Goal: Communication & Community: Answer question/provide support

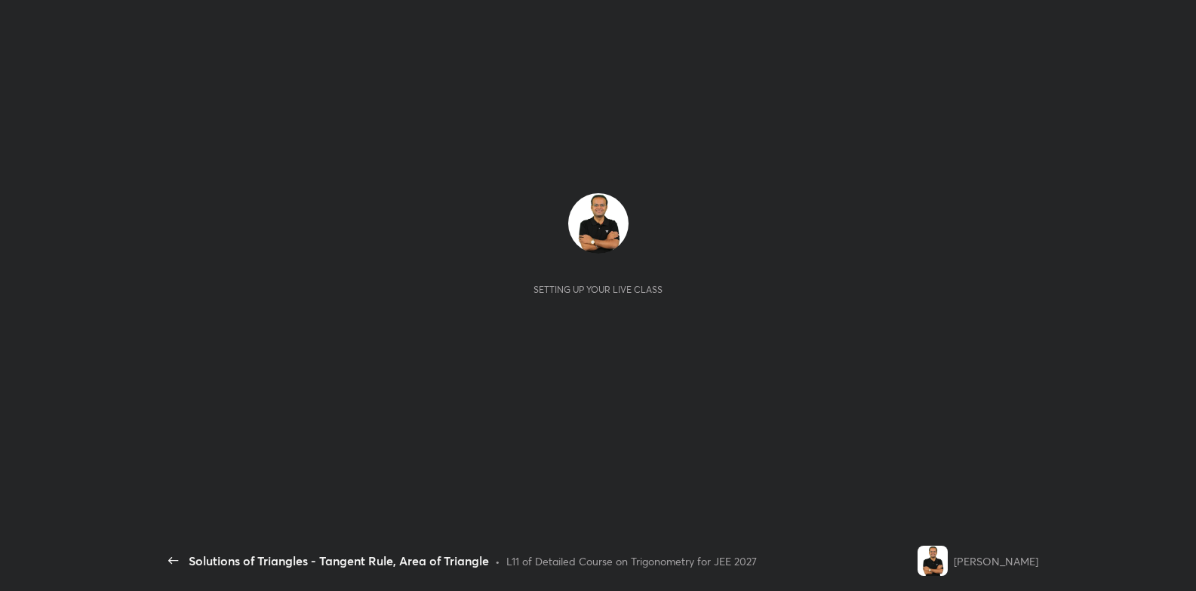
scroll to position [5, 0]
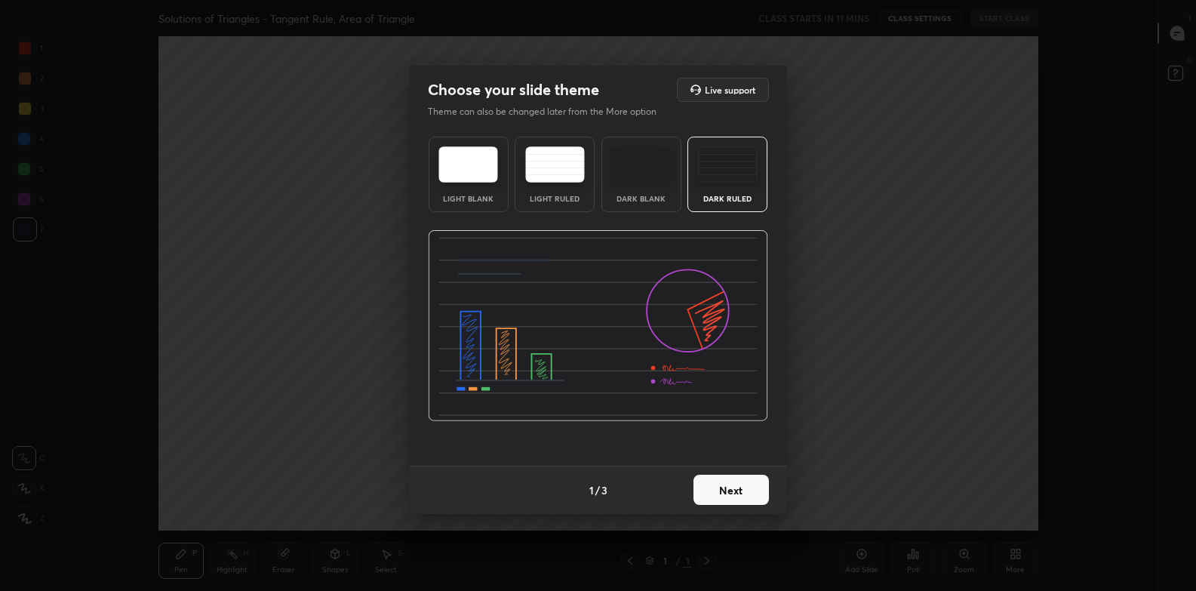
click at [712, 488] on button "Next" at bounding box center [731, 490] width 75 height 30
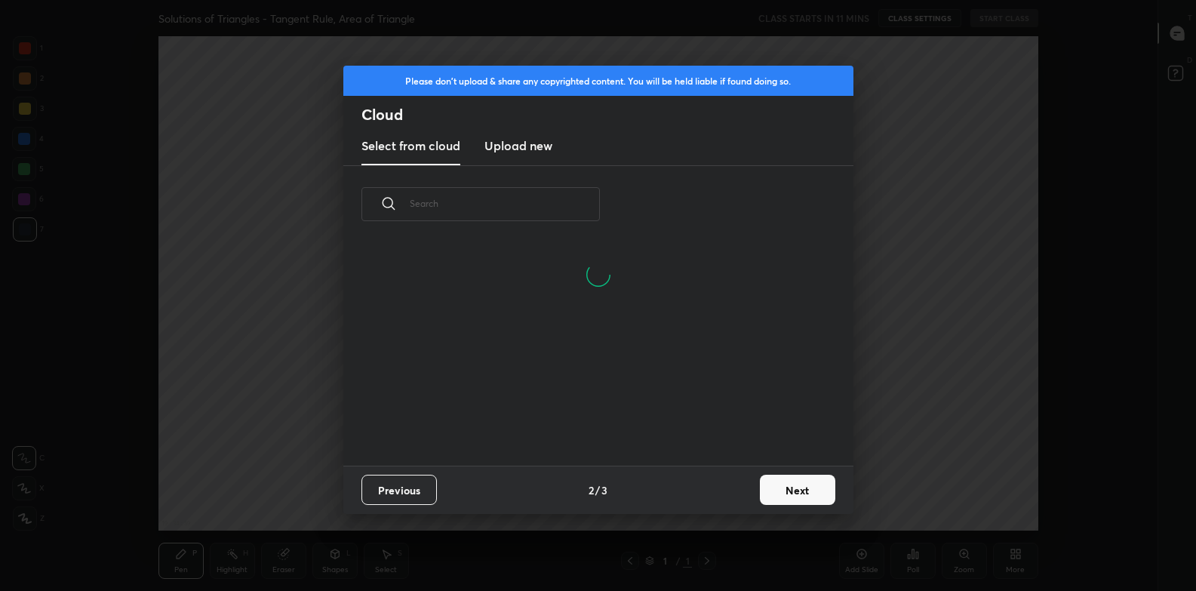
click at [403, 491] on button "Previous" at bounding box center [398, 490] width 75 height 30
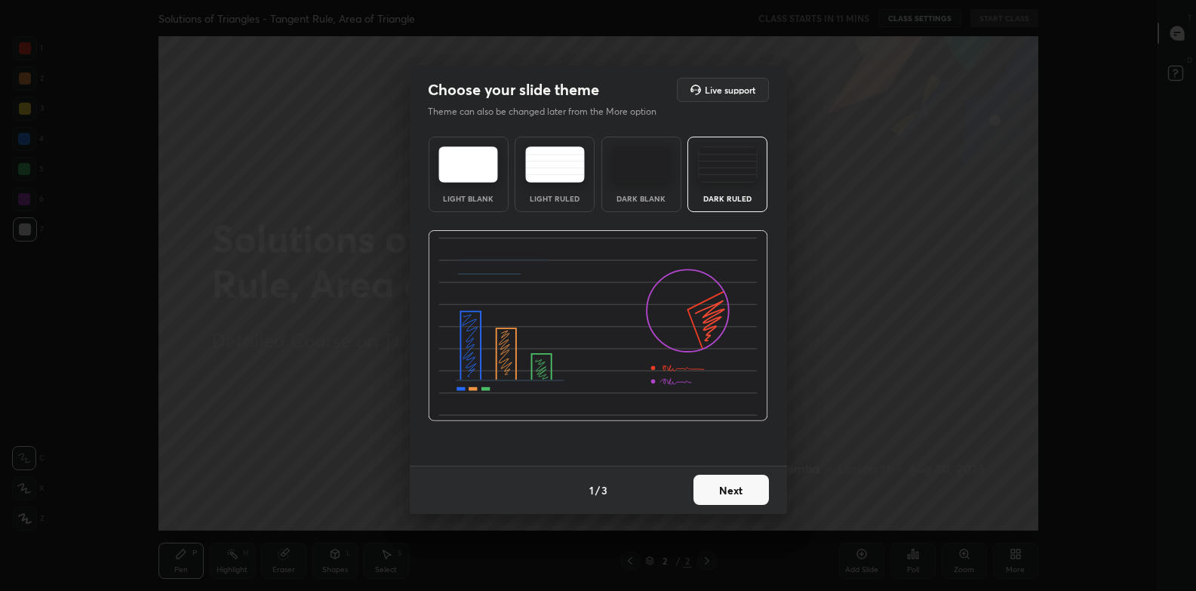
click at [727, 179] on img at bounding box center [728, 164] width 60 height 36
click at [718, 488] on button "Next" at bounding box center [731, 490] width 75 height 30
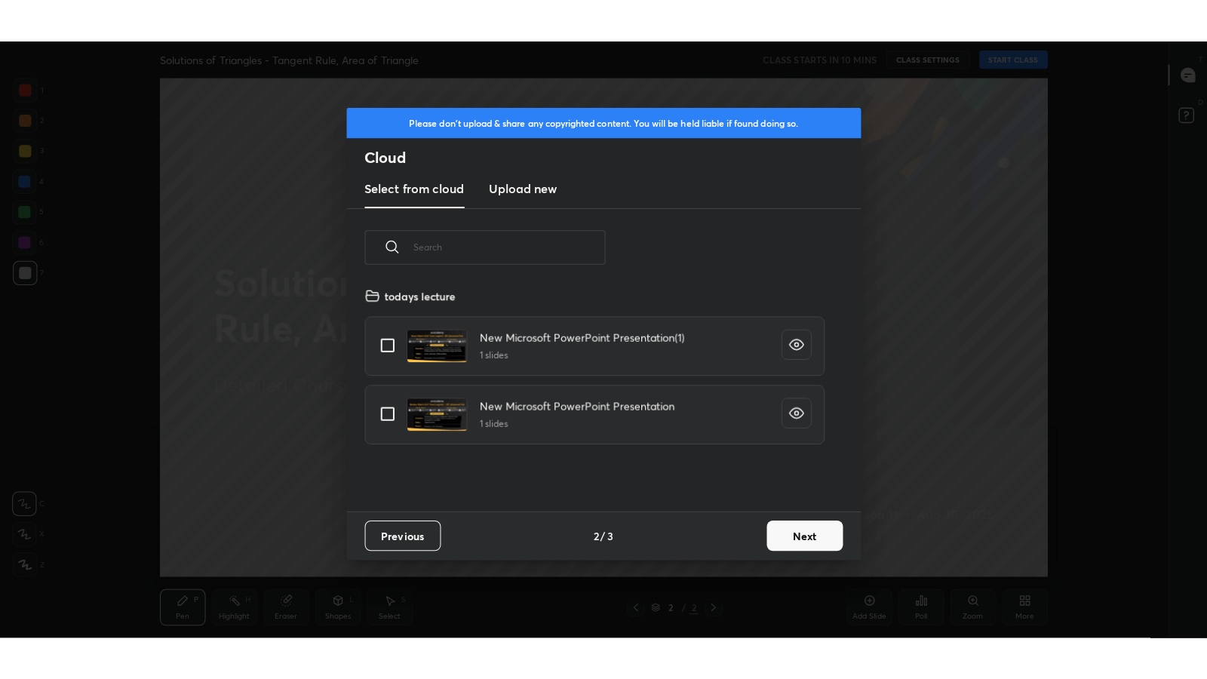
scroll to position [223, 484]
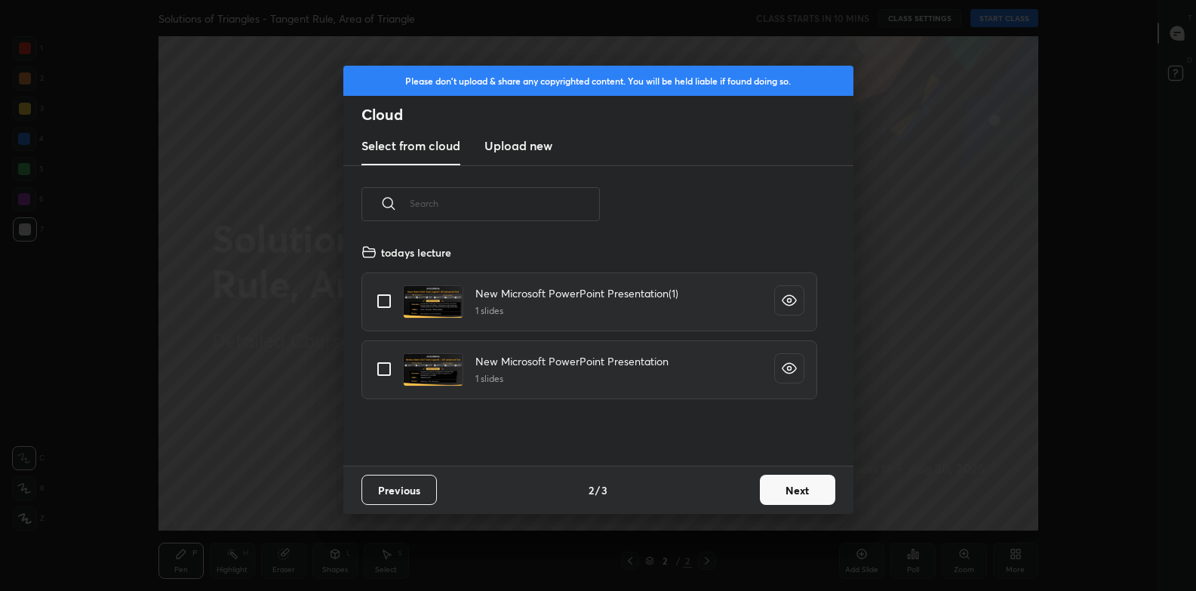
click at [510, 148] on h3 "Upload new" at bounding box center [518, 146] width 68 height 18
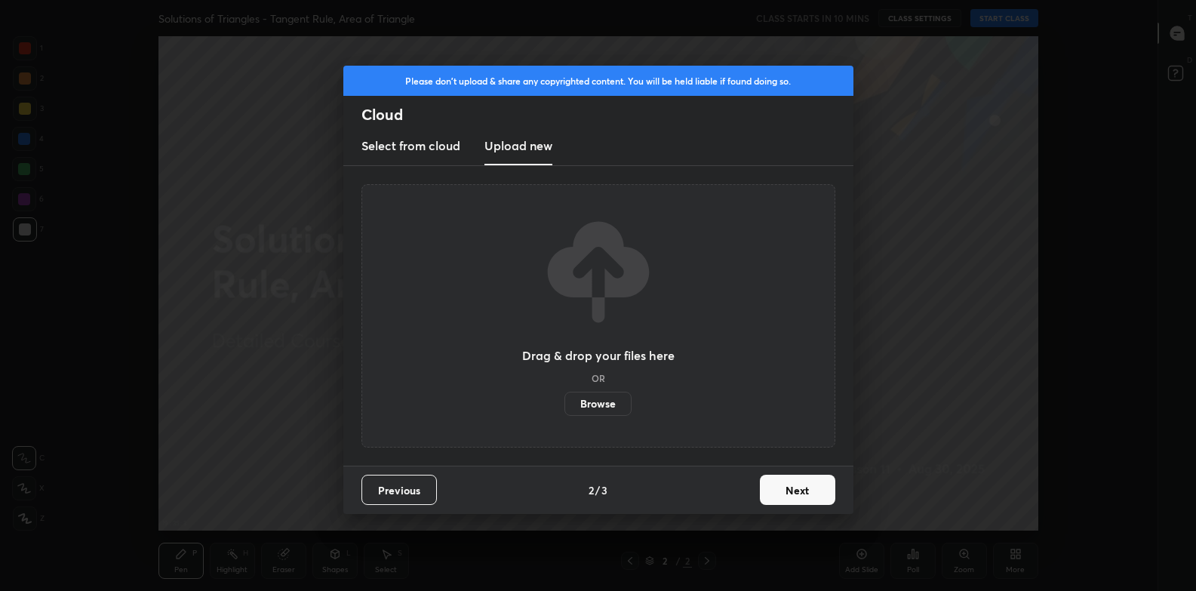
click at [604, 404] on label "Browse" at bounding box center [597, 404] width 67 height 24
click at [564, 404] on input "Browse" at bounding box center [564, 404] width 0 height 24
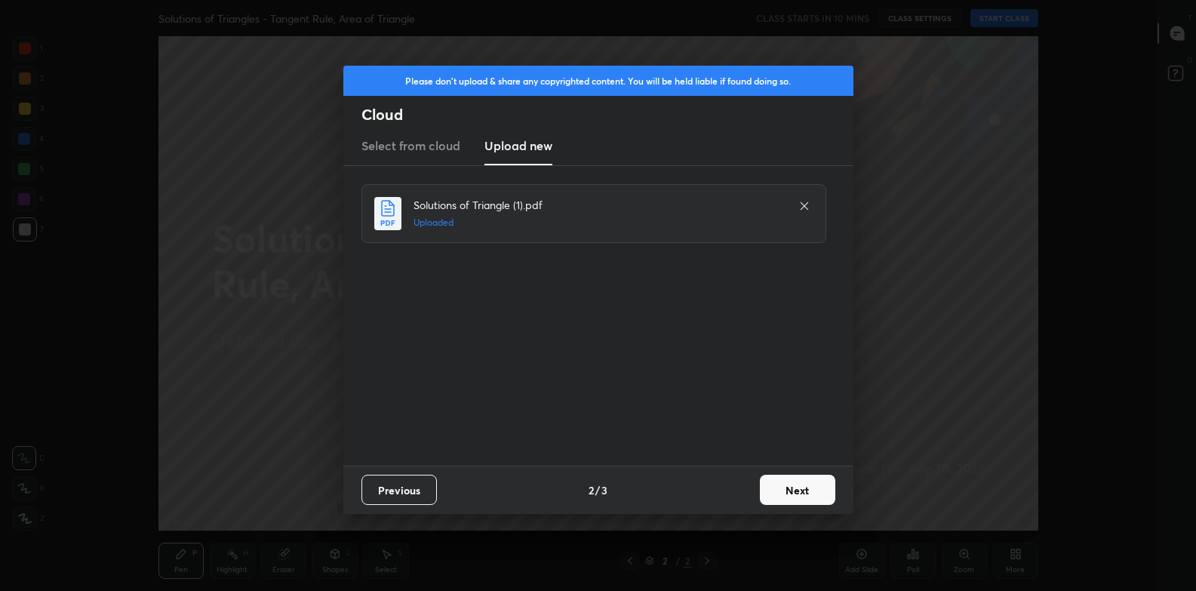
click at [782, 488] on button "Next" at bounding box center [797, 490] width 75 height 30
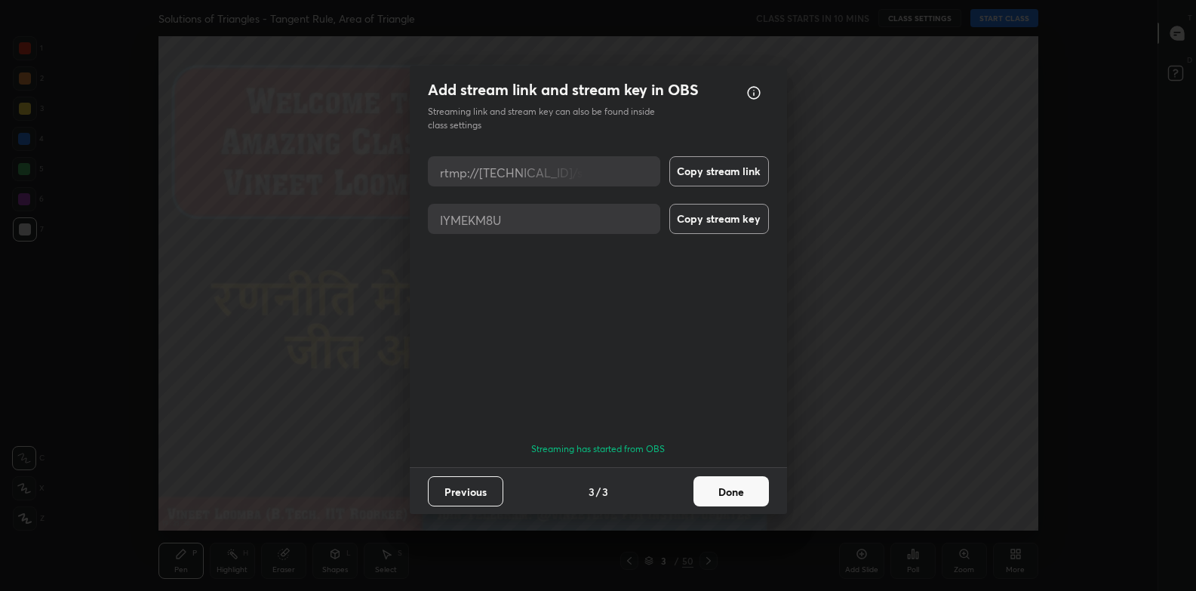
click at [721, 485] on button "Done" at bounding box center [731, 491] width 75 height 30
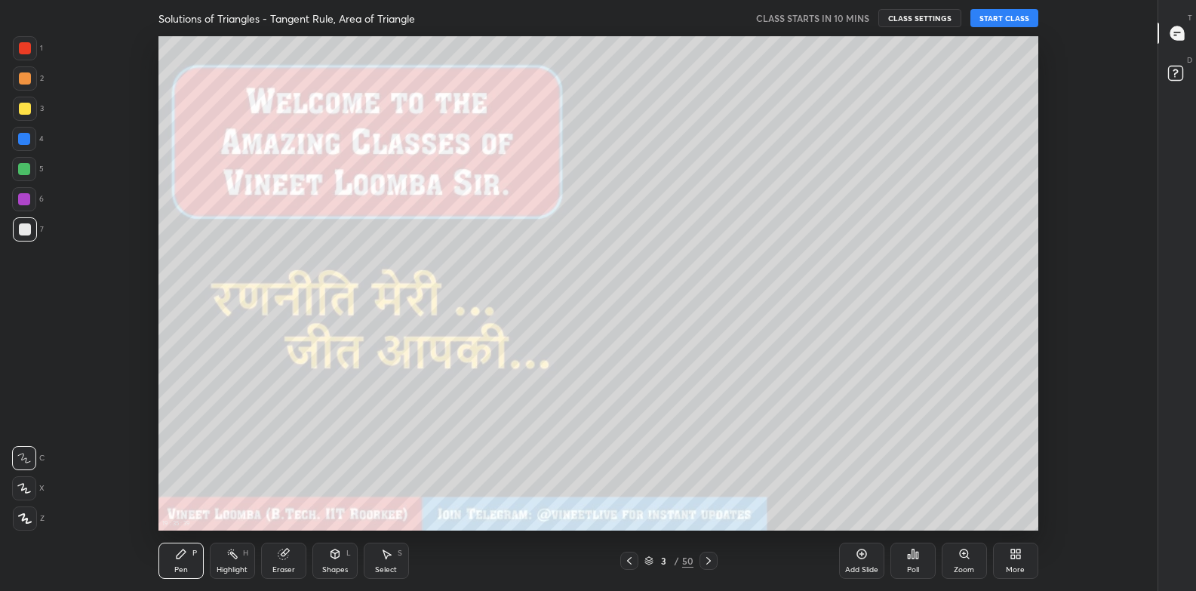
click at [996, 15] on button "START CLASS" at bounding box center [1004, 18] width 68 height 18
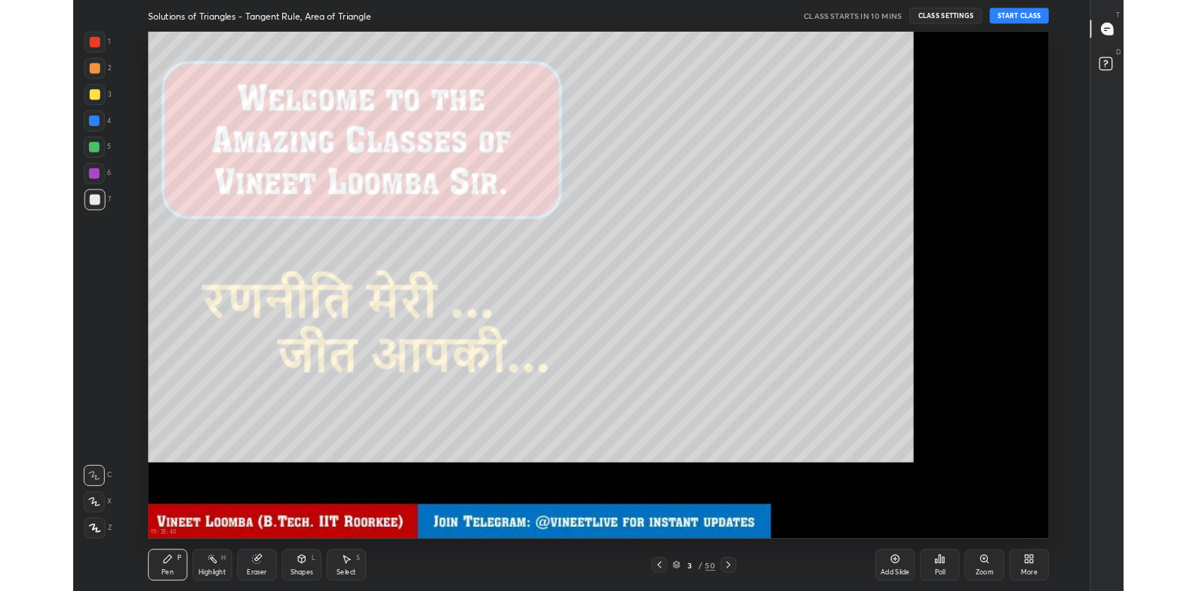
scroll to position [583, 1111]
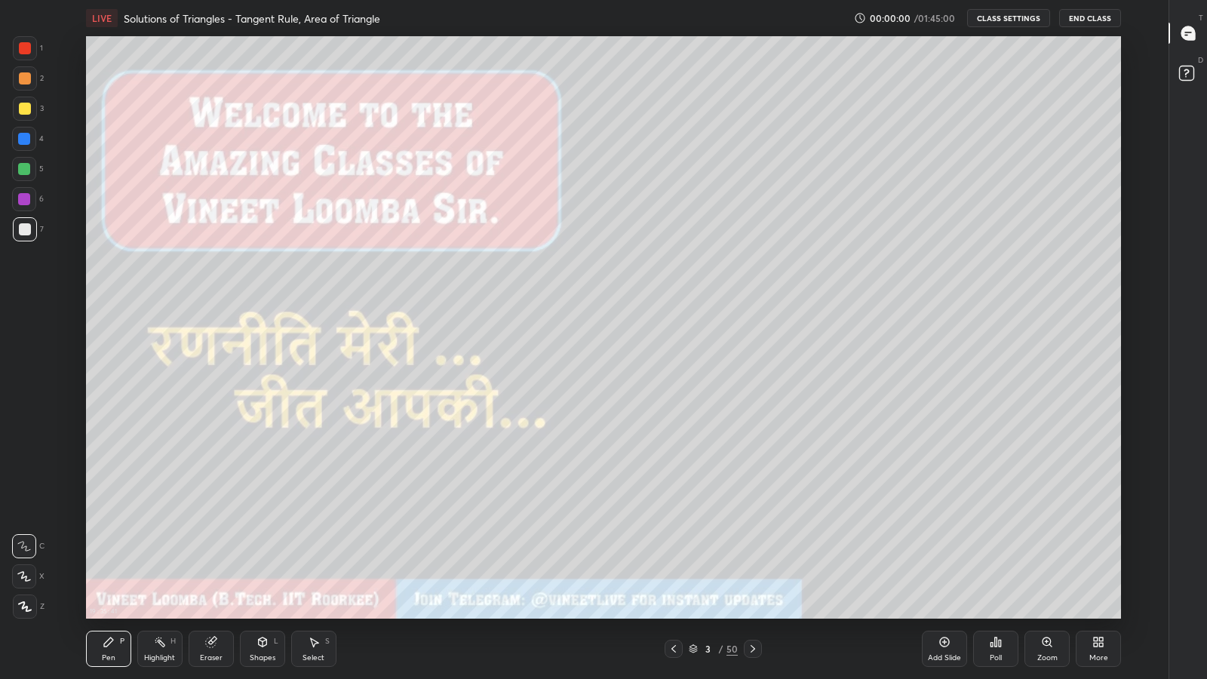
click at [1096, 590] on icon at bounding box center [1096, 645] width 4 height 4
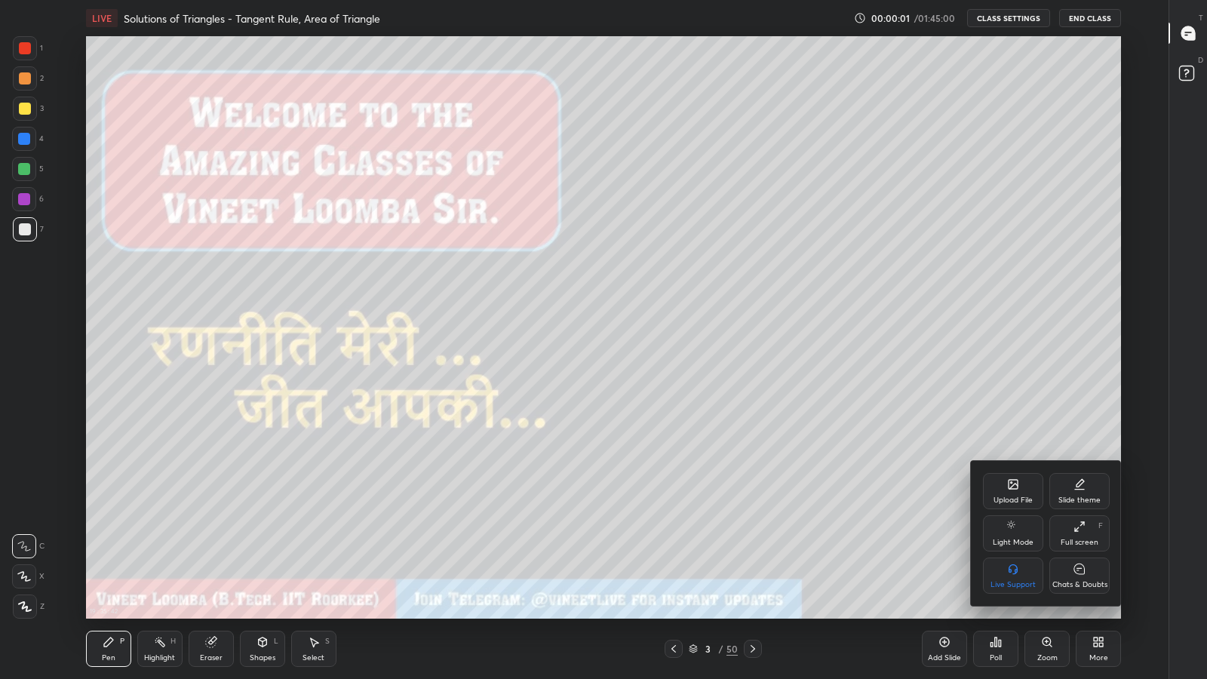
click at [1075, 528] on icon at bounding box center [1080, 527] width 12 height 12
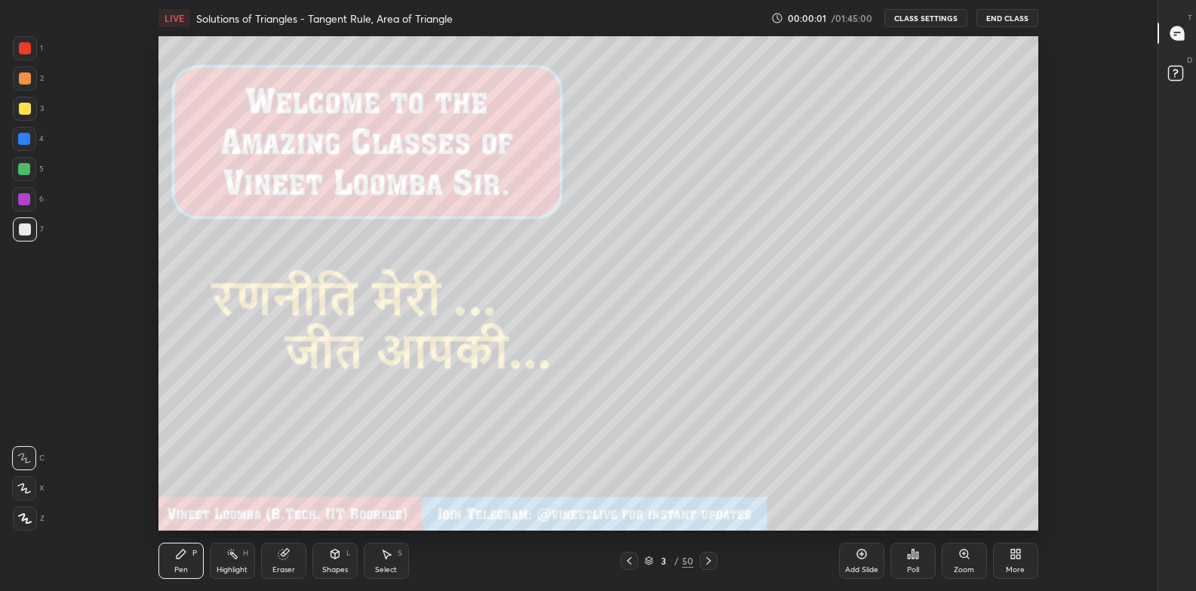
scroll to position [74971, 74366]
click at [1181, 30] on icon at bounding box center [1177, 33] width 14 height 14
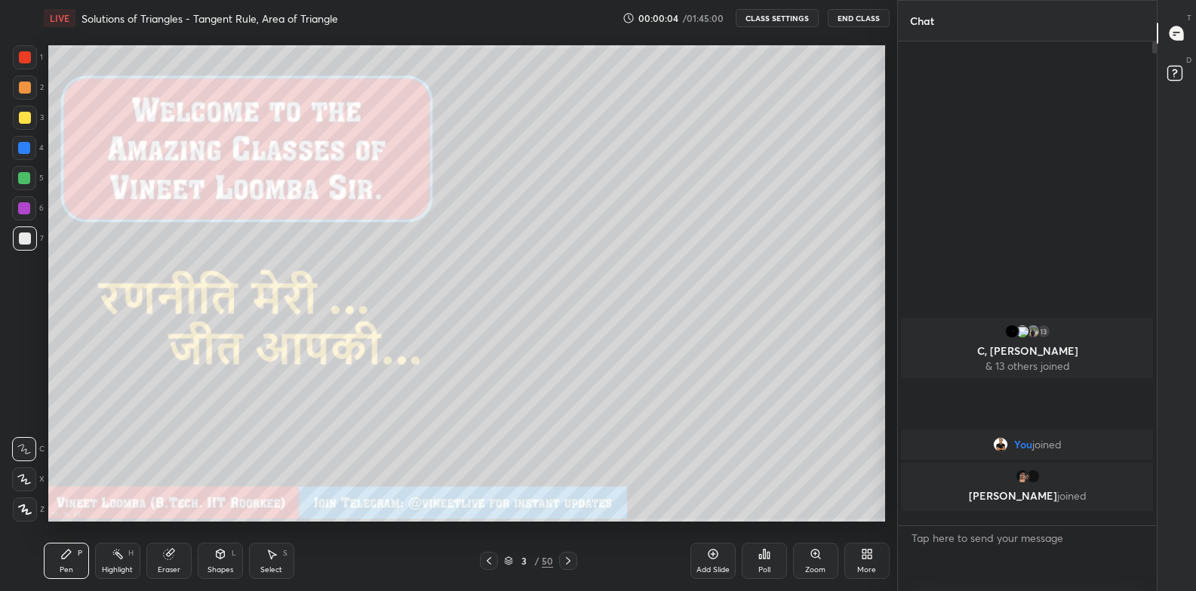
scroll to position [0, 0]
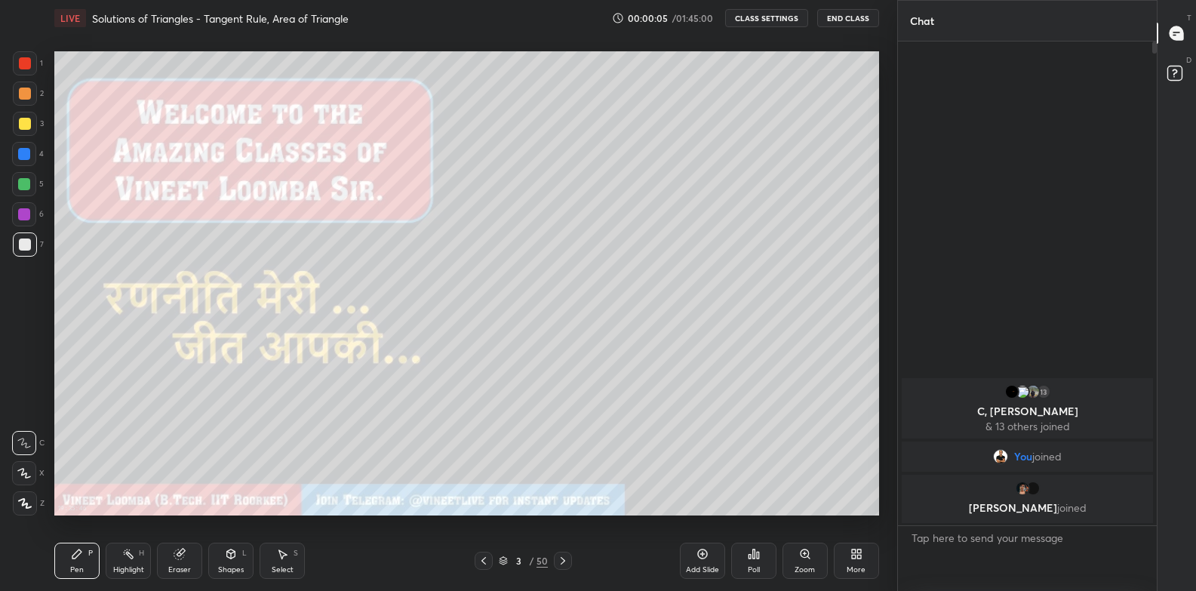
click at [850, 558] on div "More" at bounding box center [856, 561] width 45 height 36
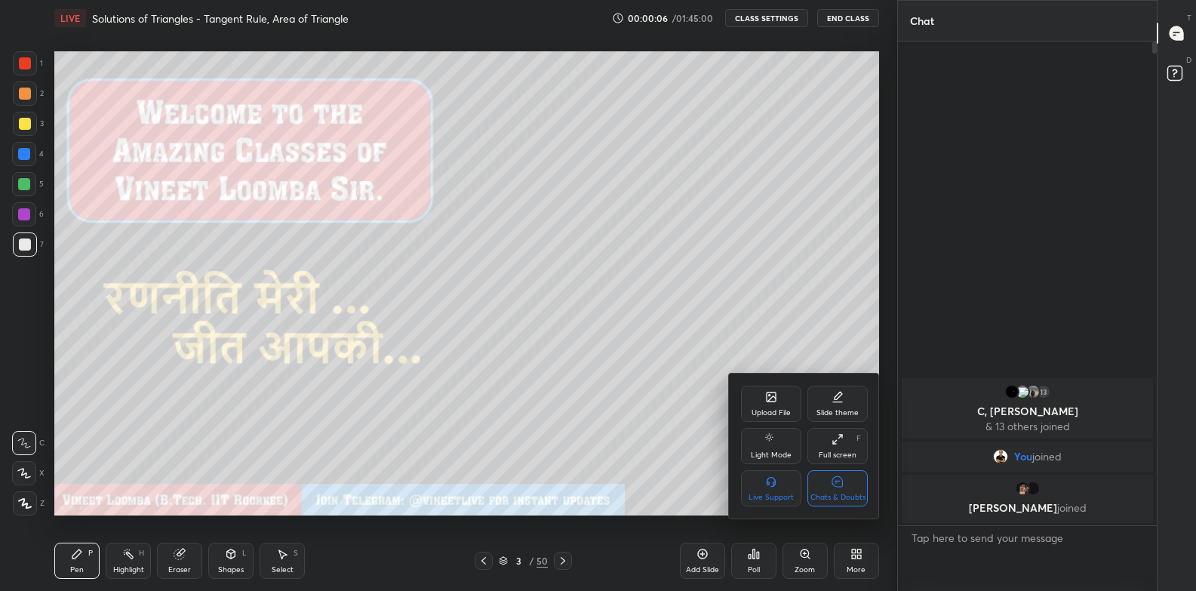
click at [841, 442] on icon at bounding box center [838, 439] width 12 height 12
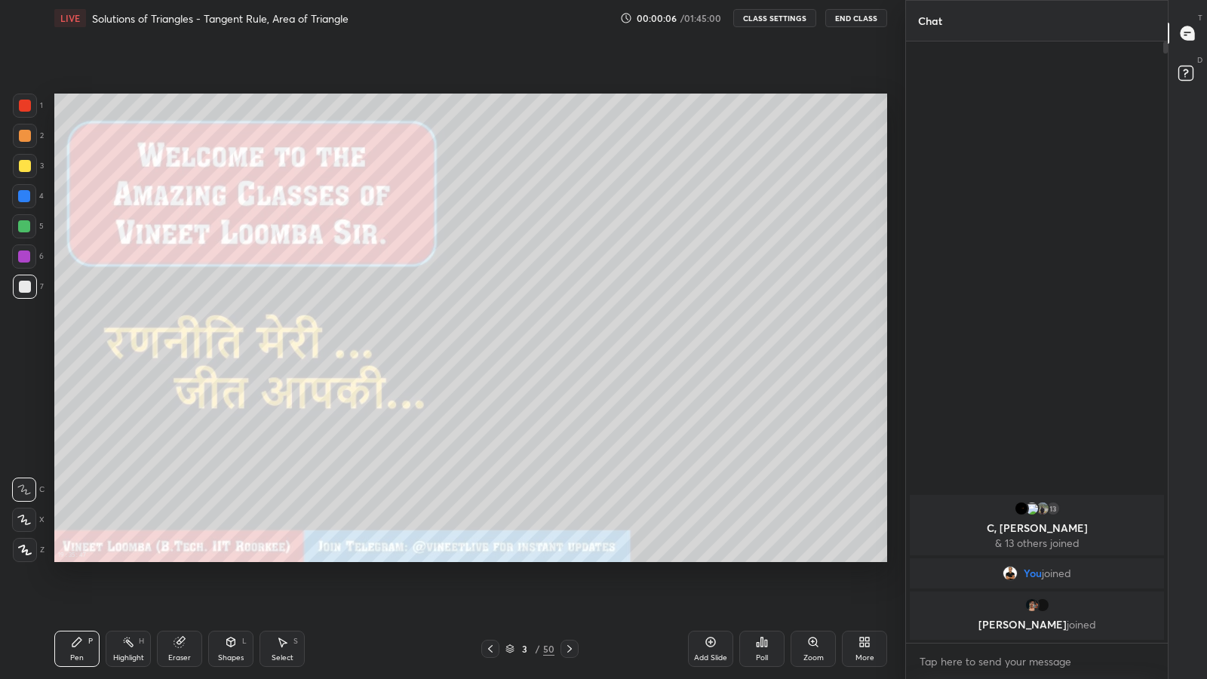
scroll to position [597, 257]
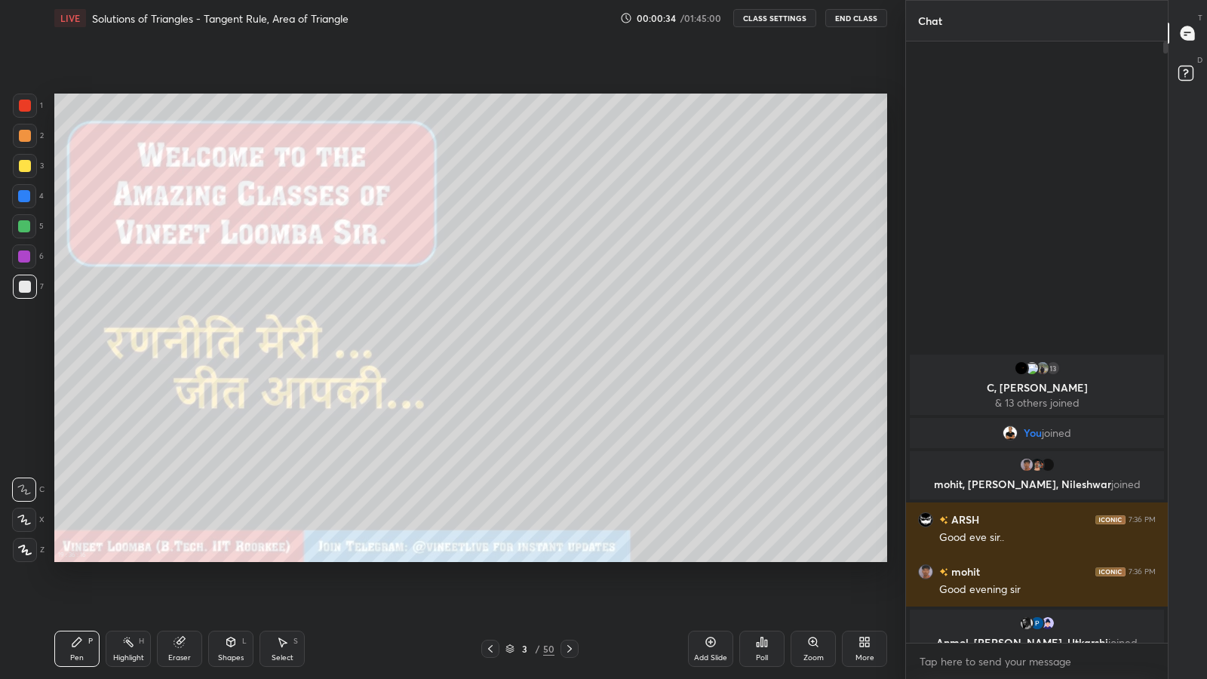
click at [19, 556] on div at bounding box center [25, 550] width 24 height 24
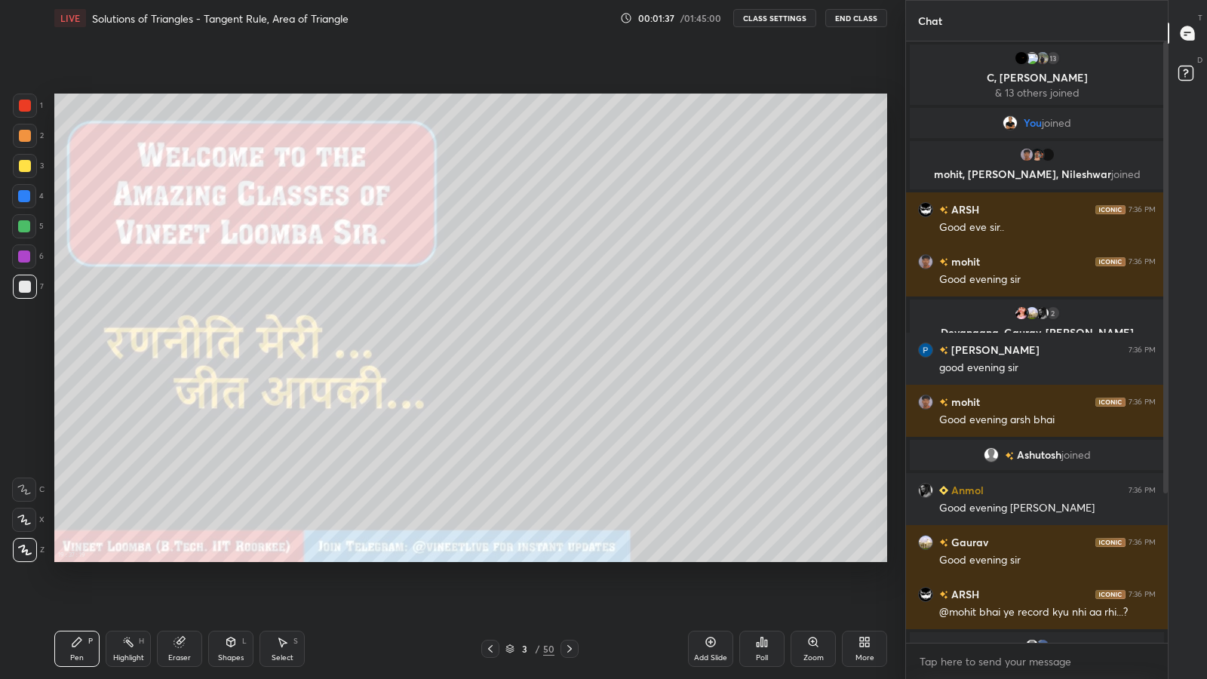
click at [765, 19] on button "CLASS SETTINGS" at bounding box center [775, 18] width 83 height 18
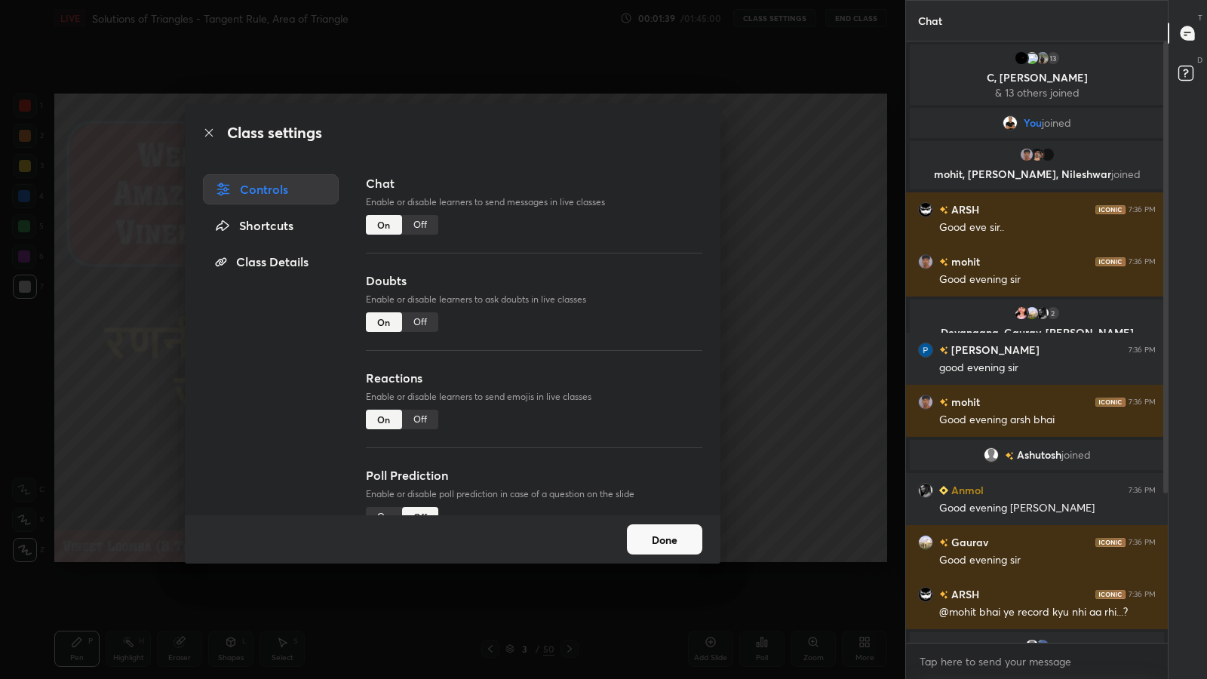
click at [410, 420] on div "Off" at bounding box center [420, 420] width 36 height 20
click at [649, 530] on button "Done" at bounding box center [664, 539] width 75 height 30
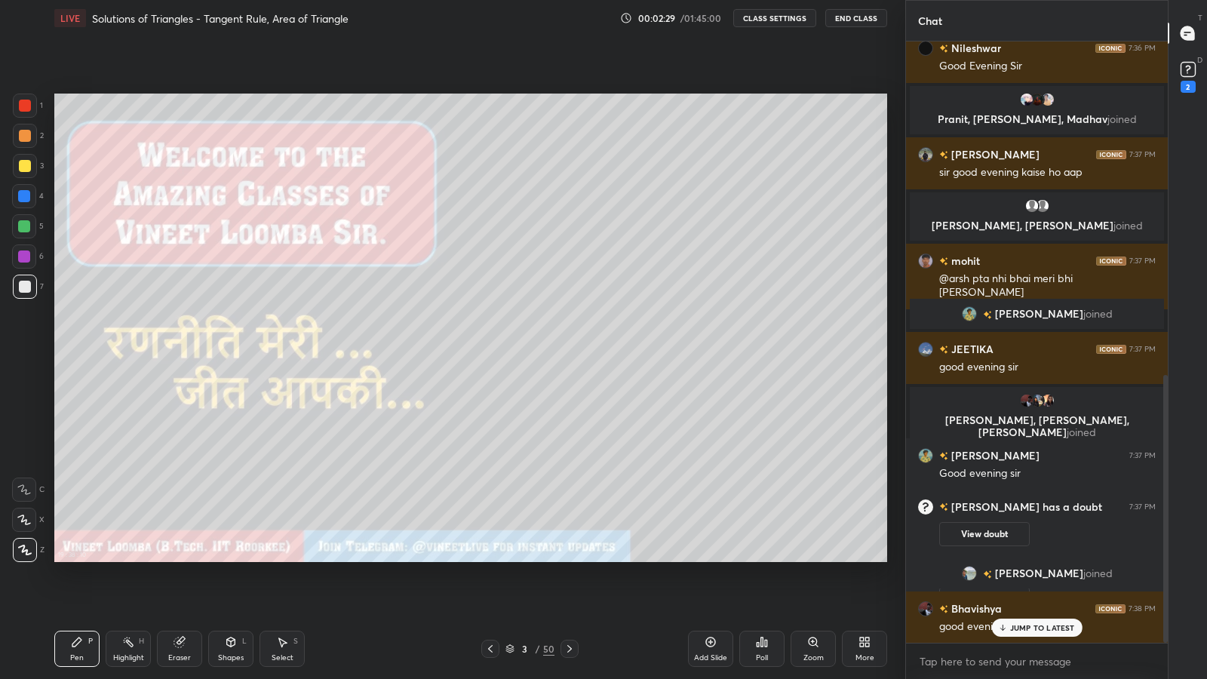
scroll to position [749, 0]
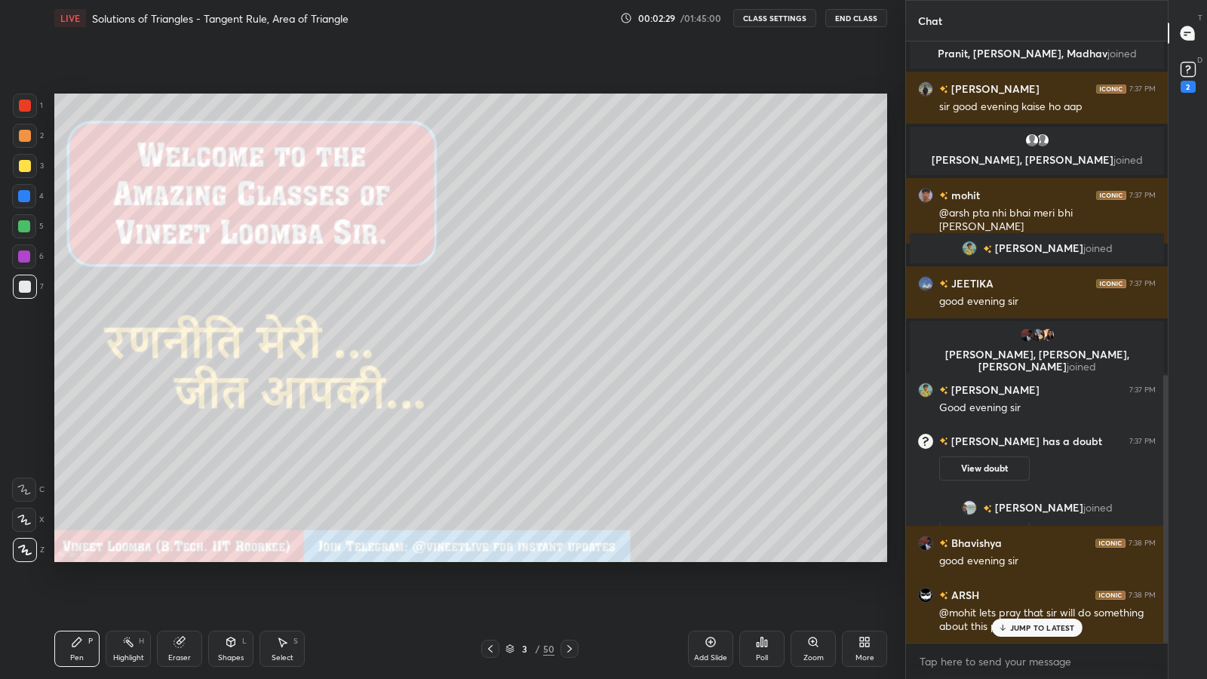
click at [1183, 72] on rect at bounding box center [1188, 70] width 14 height 14
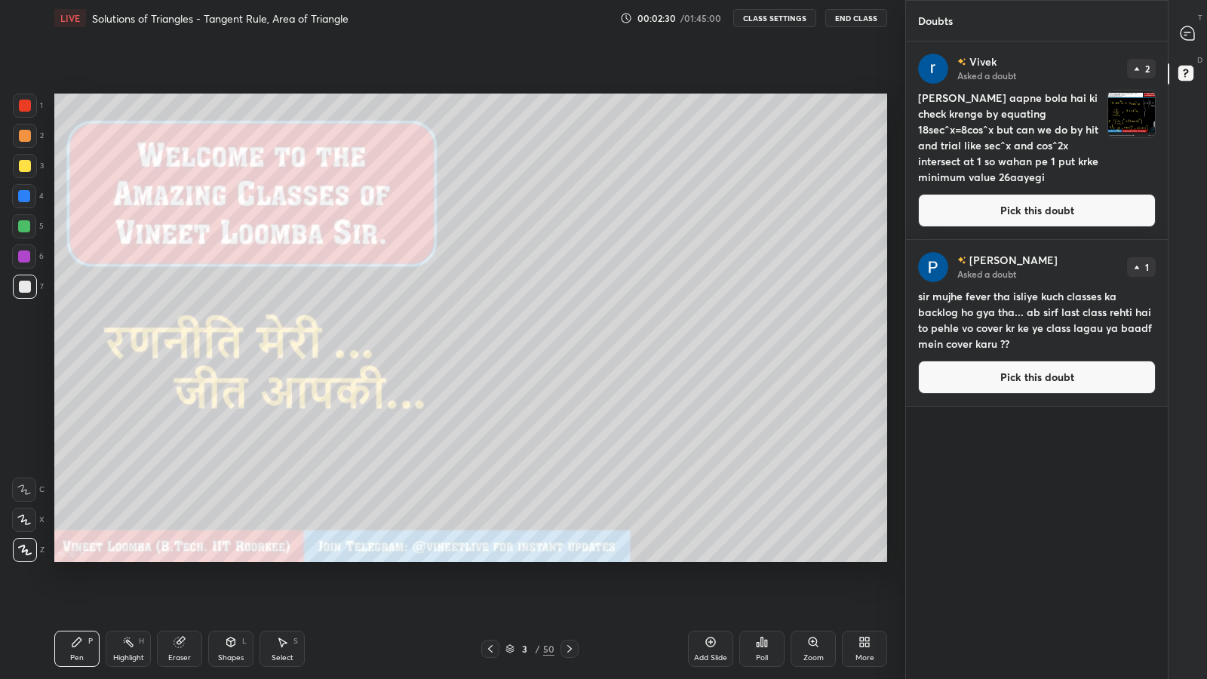
click at [1072, 205] on button "Pick this doubt" at bounding box center [1037, 210] width 238 height 33
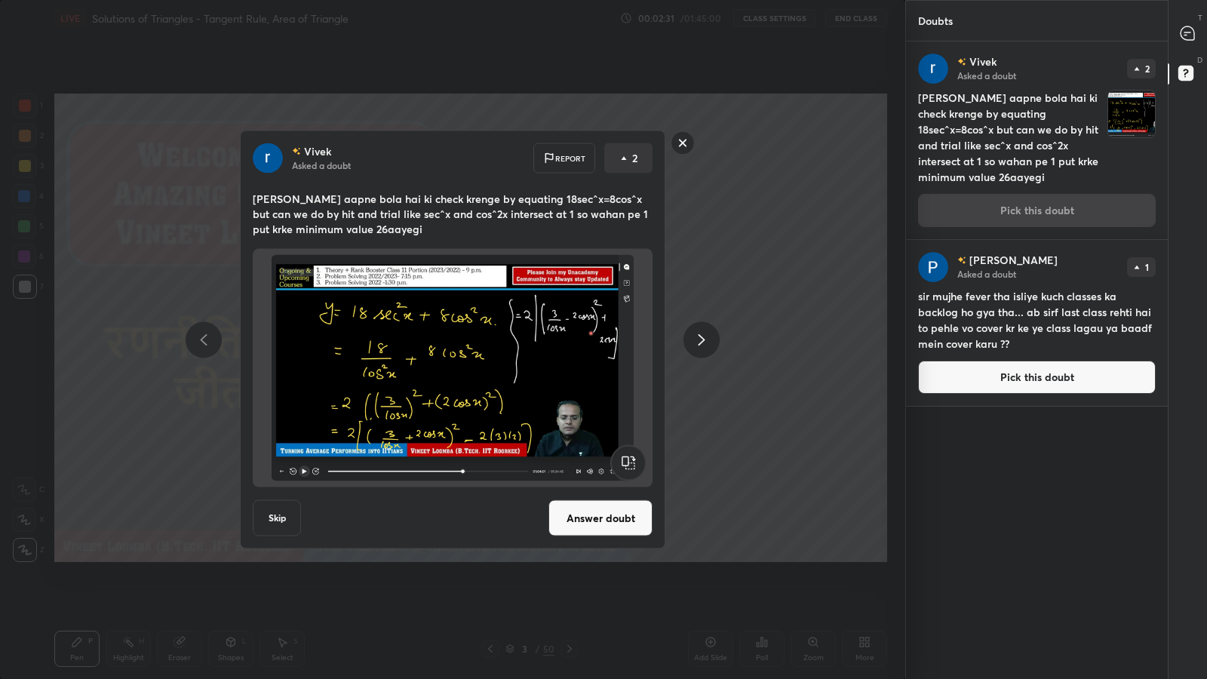
click at [599, 520] on button "Answer doubt" at bounding box center [601, 518] width 104 height 36
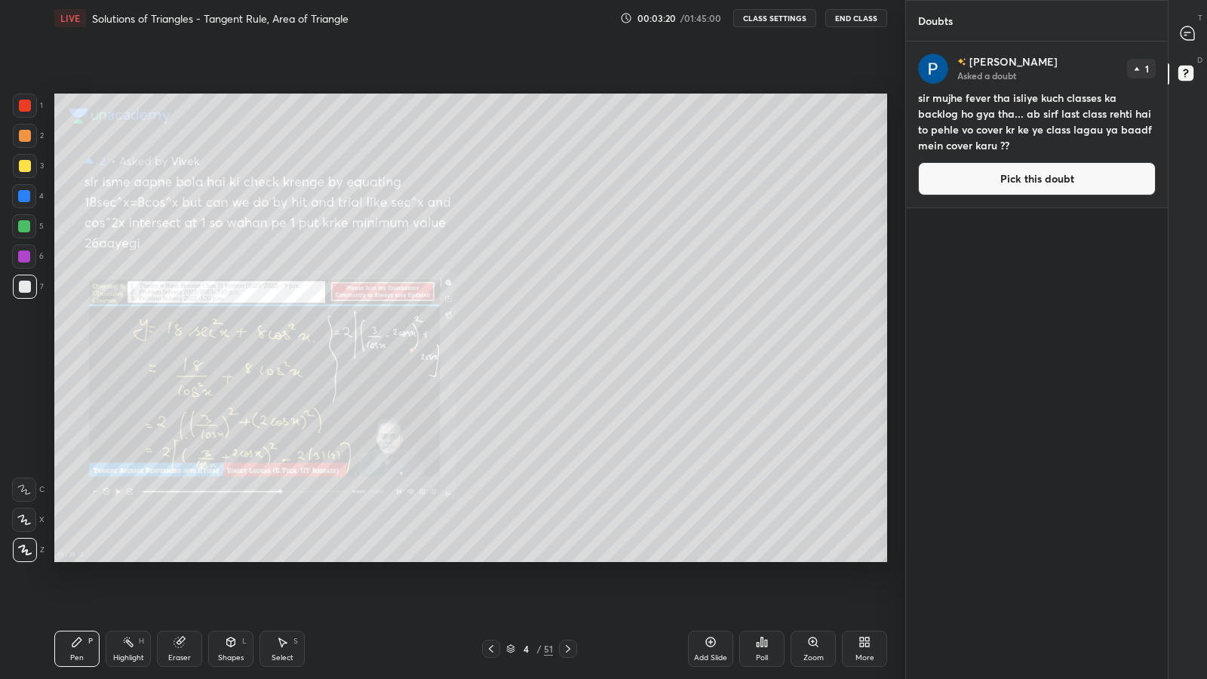
click at [966, 174] on button "Pick this doubt" at bounding box center [1037, 178] width 238 height 33
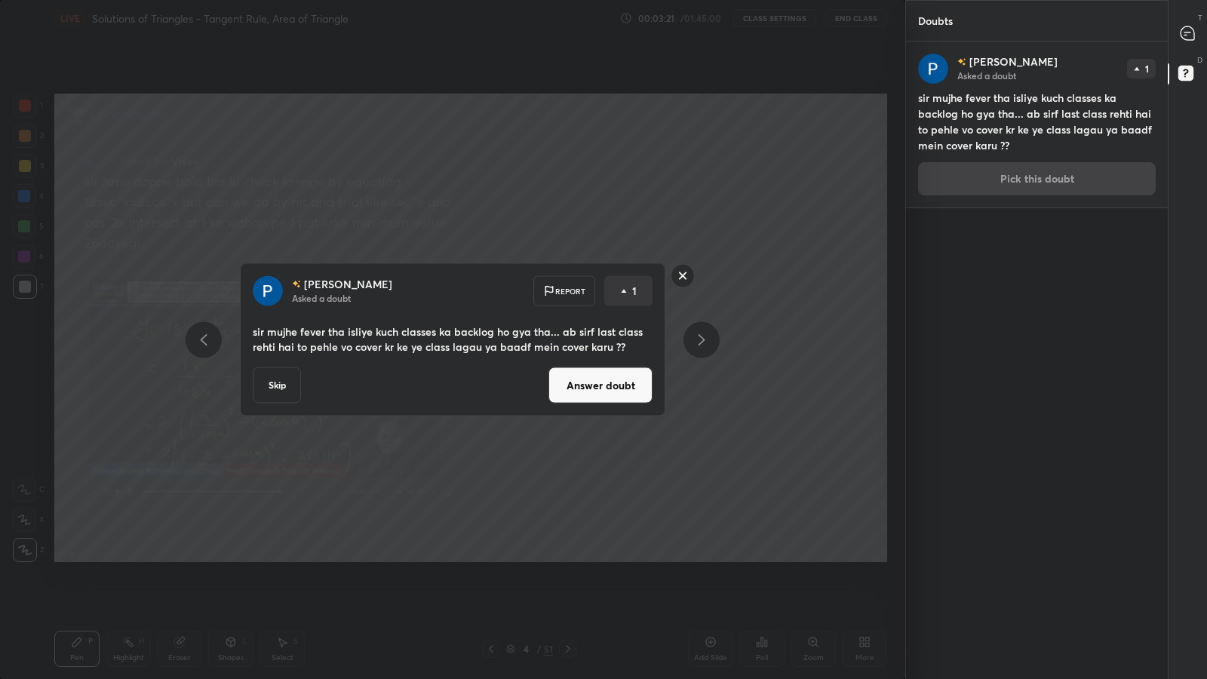
click at [607, 390] on button "Answer doubt" at bounding box center [601, 386] width 104 height 36
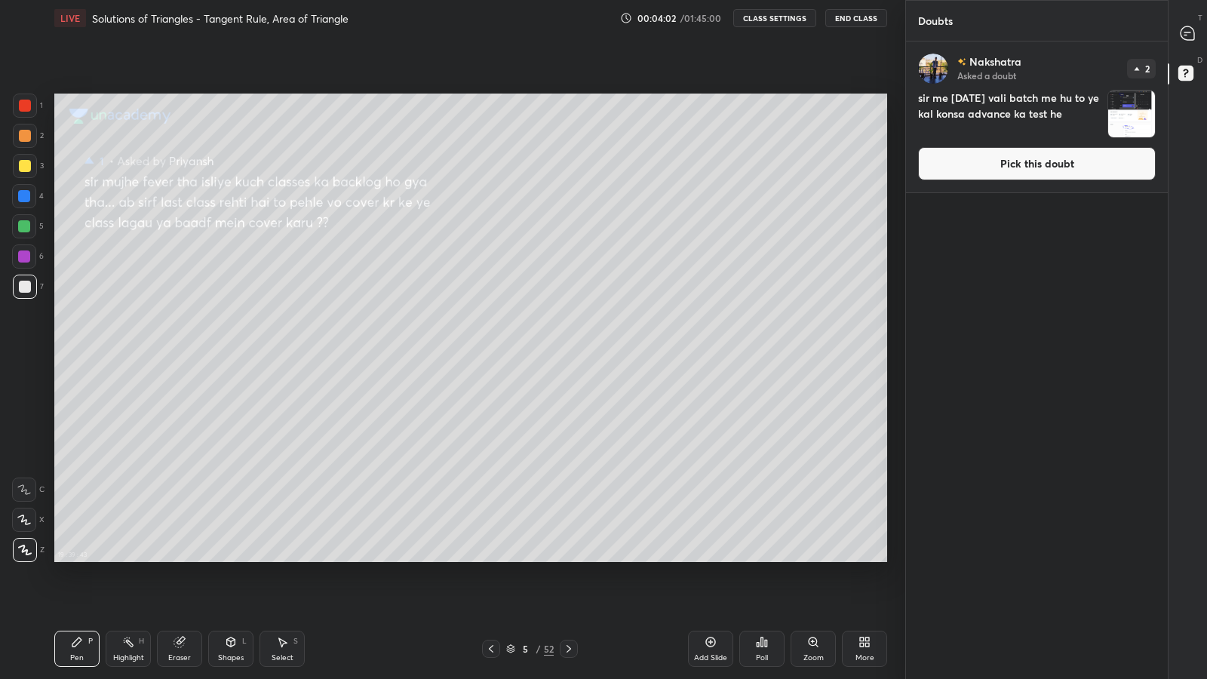
click at [957, 160] on button "Pick this doubt" at bounding box center [1037, 163] width 238 height 33
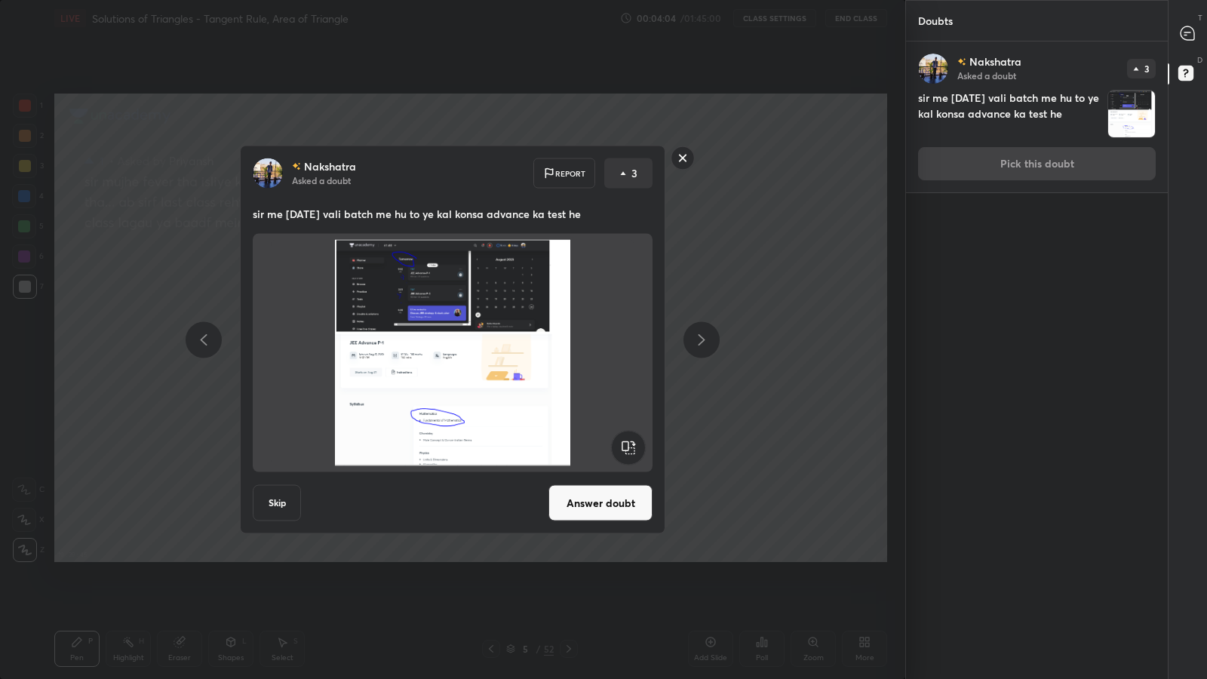
click at [592, 502] on button "Answer doubt" at bounding box center [601, 503] width 104 height 36
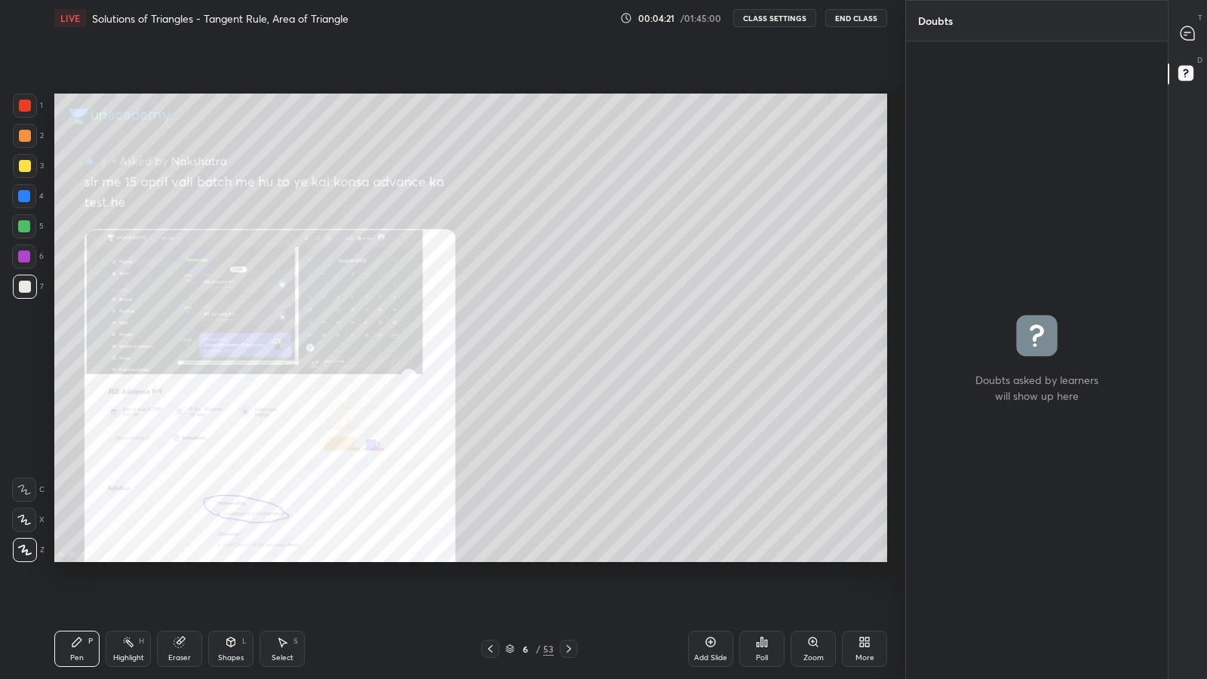
click at [491, 590] on icon at bounding box center [490, 649] width 12 height 12
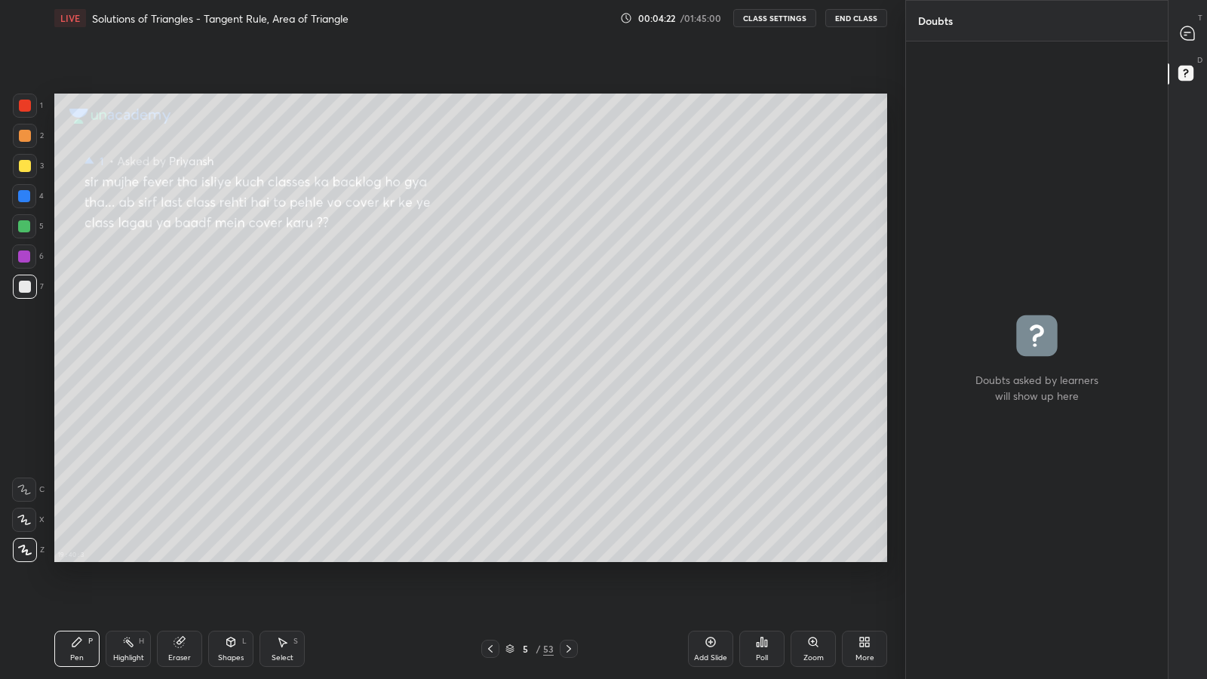
click at [491, 590] on icon at bounding box center [490, 649] width 12 height 12
click at [489, 590] on div at bounding box center [490, 649] width 18 height 18
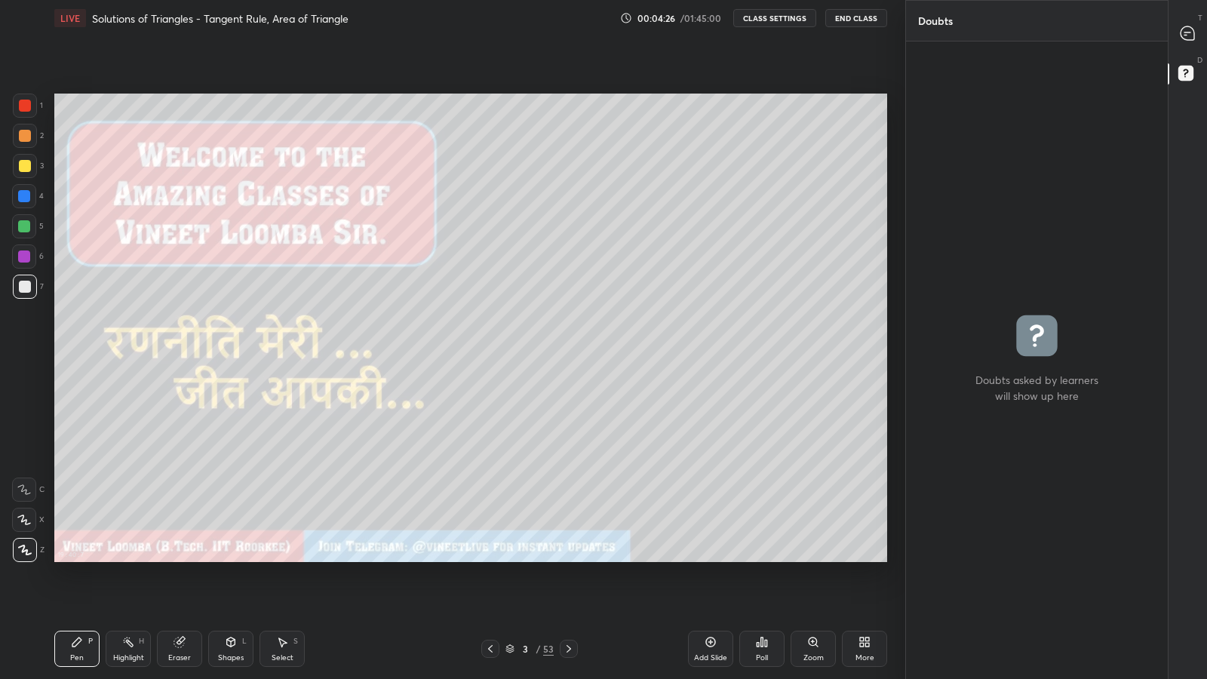
click at [1186, 34] on icon at bounding box center [1188, 33] width 14 height 14
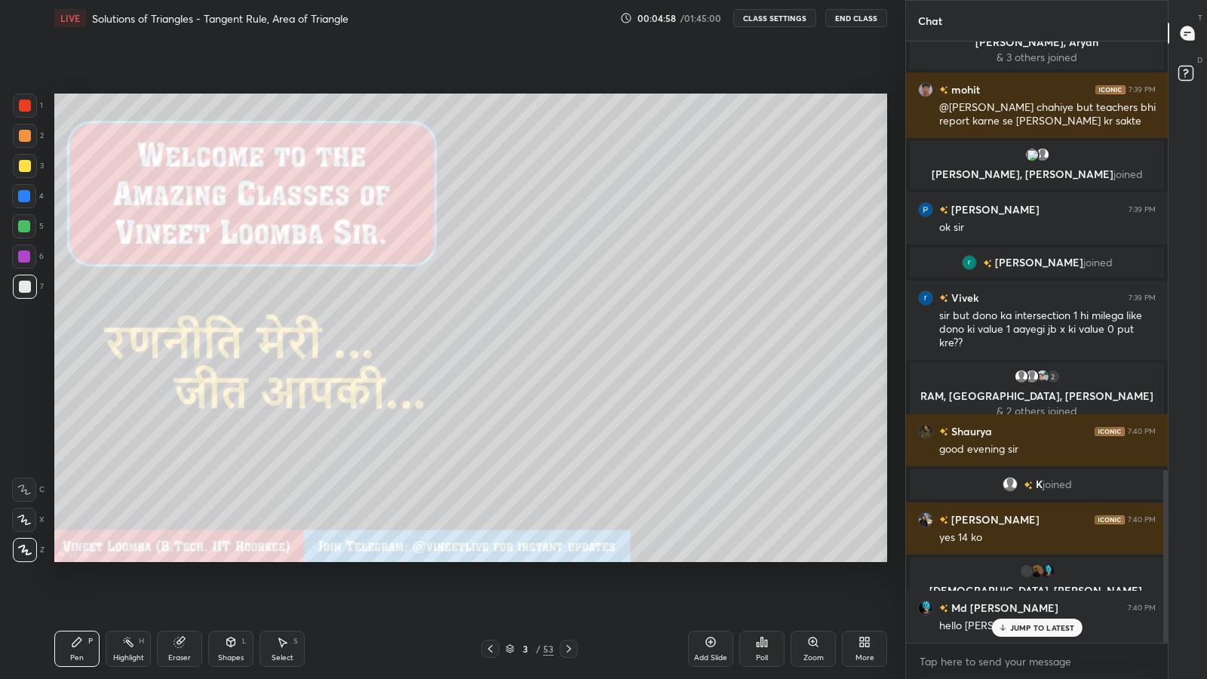
scroll to position [1490, 0]
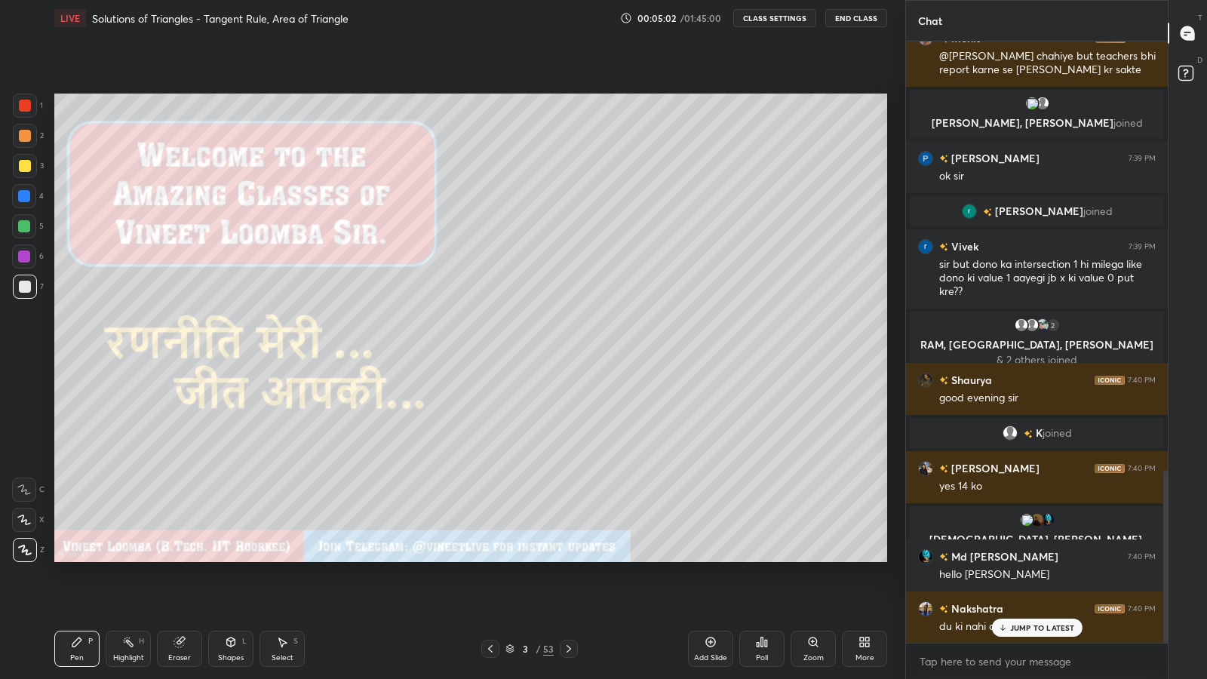
click at [1011, 590] on div "JUMP TO LATEST" at bounding box center [1037, 628] width 91 height 18
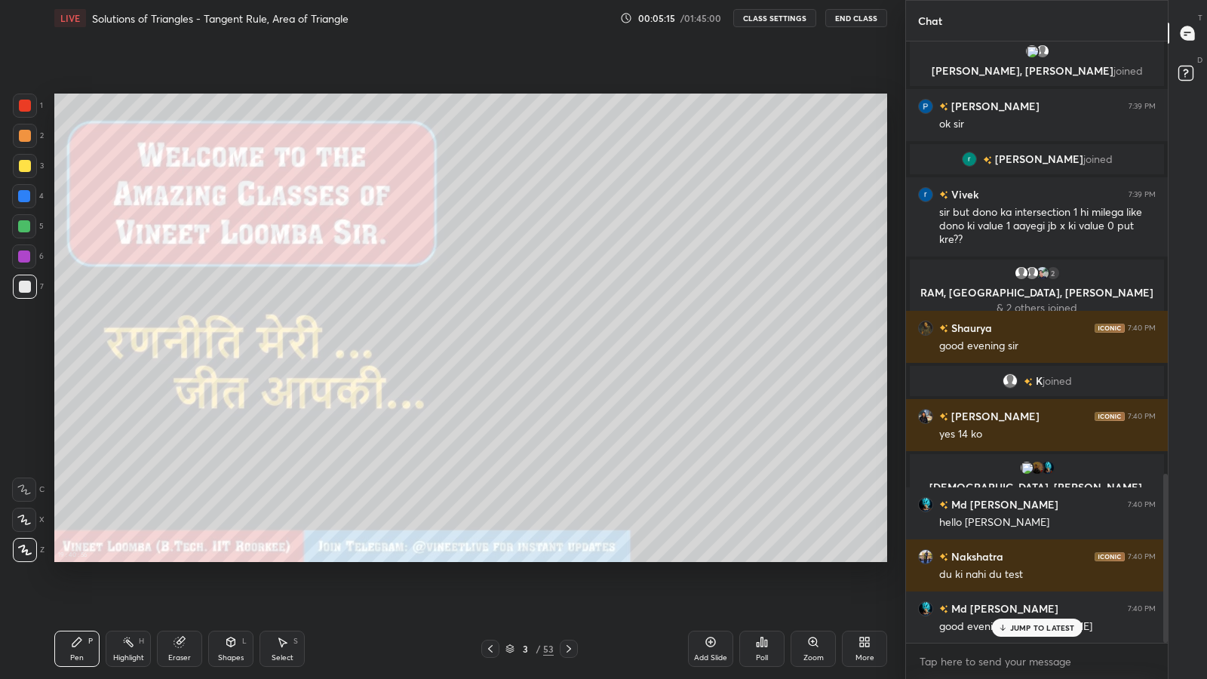
click at [1010, 590] on div "JUMP TO LATEST" at bounding box center [1037, 628] width 91 height 18
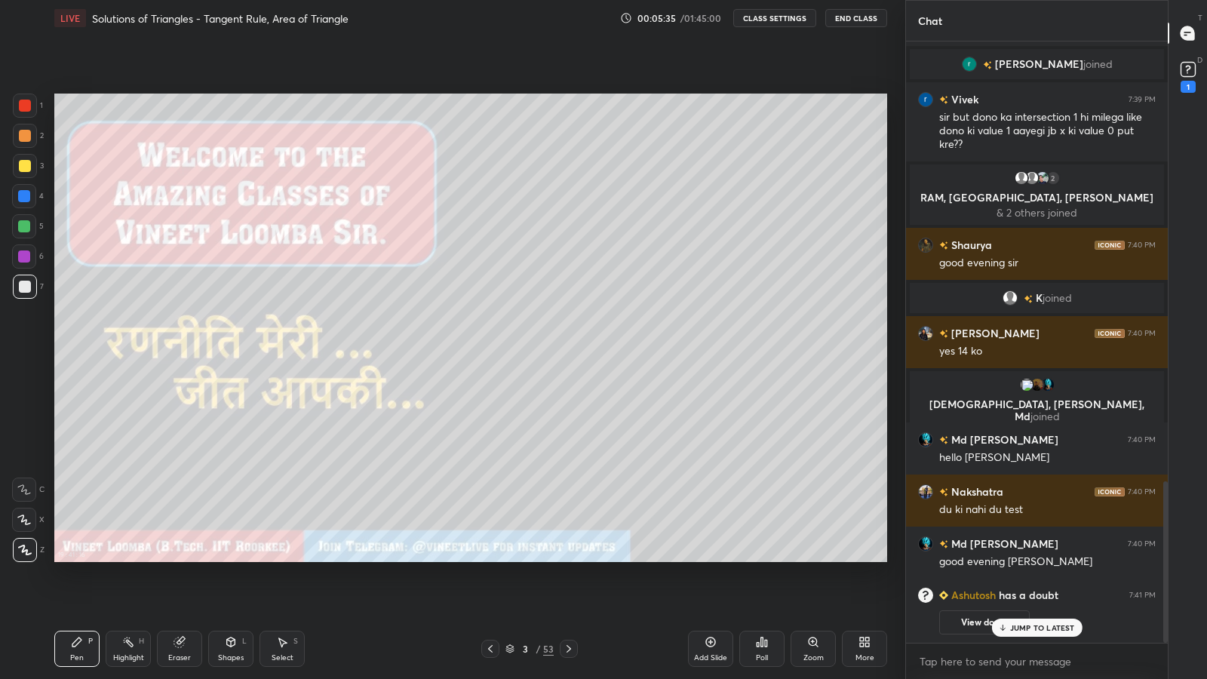
scroll to position [1419, 0]
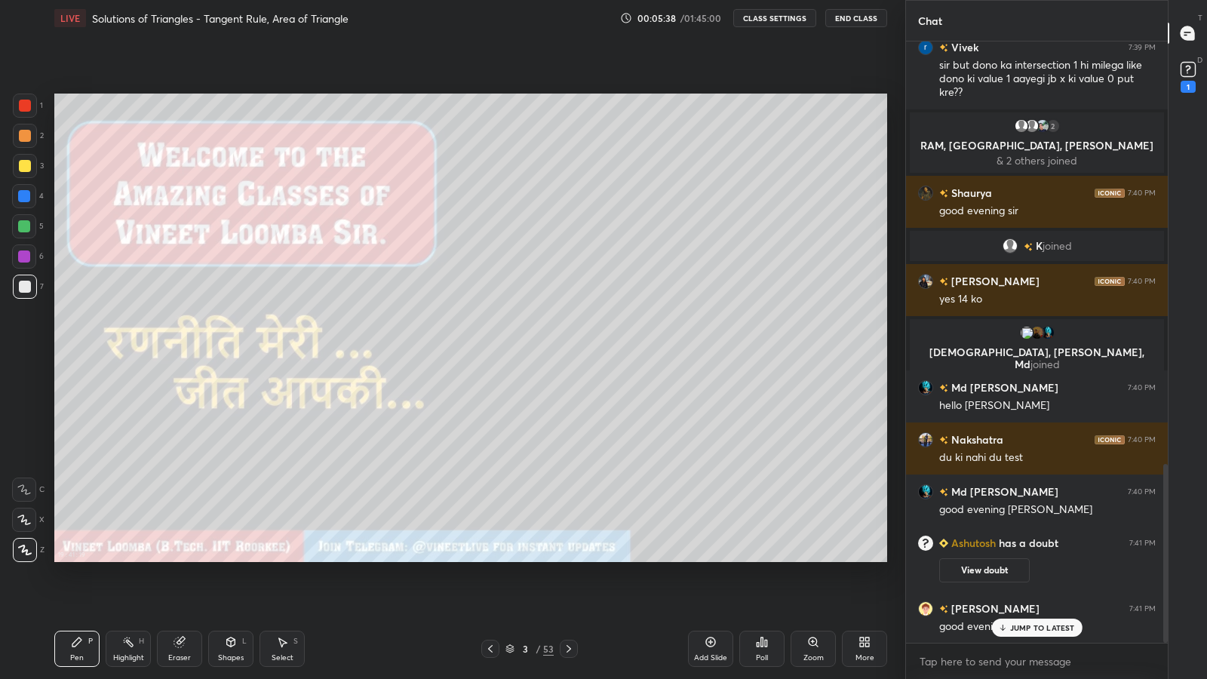
click at [1027, 590] on div "JUMP TO LATEST" at bounding box center [1037, 628] width 91 height 18
click at [1185, 73] on rect at bounding box center [1188, 70] width 14 height 14
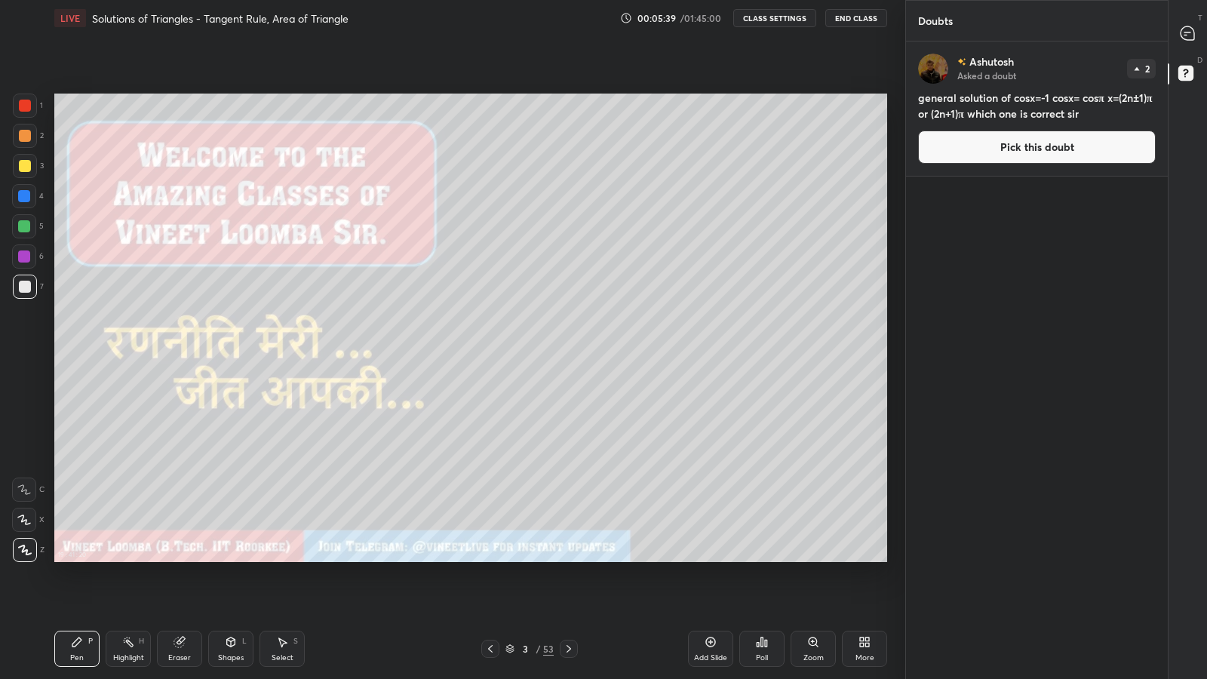
click at [1041, 144] on button "Pick this doubt" at bounding box center [1037, 147] width 238 height 33
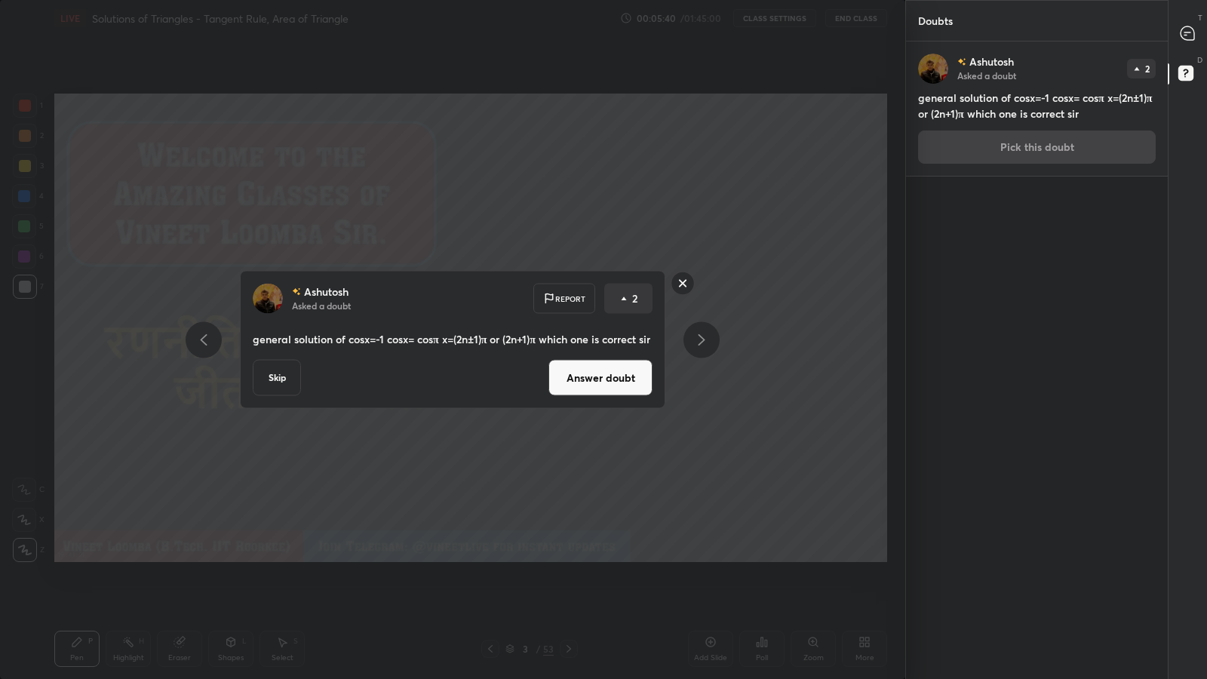
click at [649, 389] on button "Answer doubt" at bounding box center [601, 378] width 104 height 36
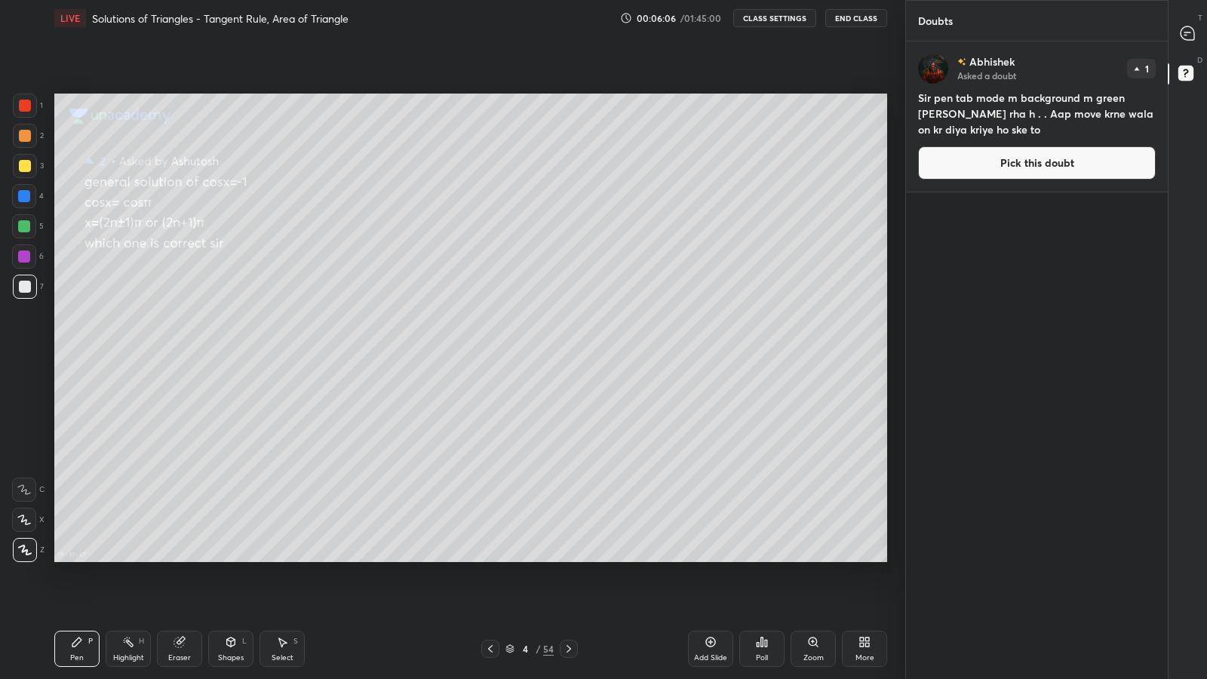
click at [1064, 168] on button "Pick this doubt" at bounding box center [1037, 162] width 238 height 33
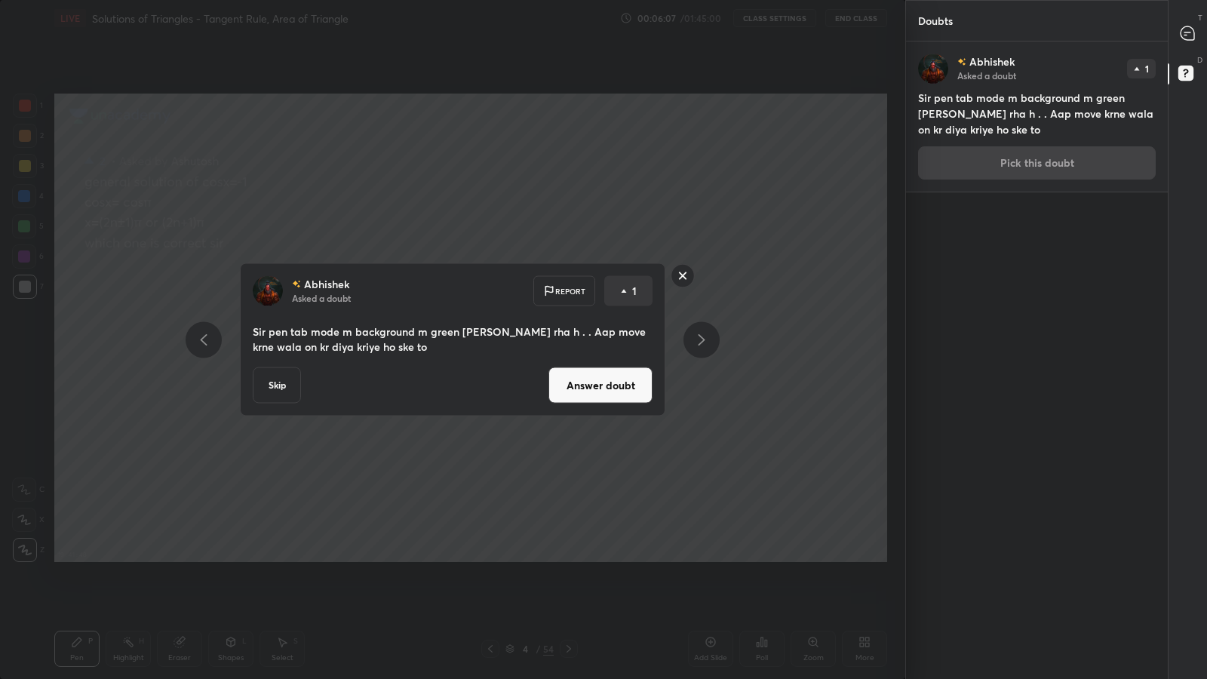
click at [632, 389] on button "Answer doubt" at bounding box center [601, 386] width 104 height 36
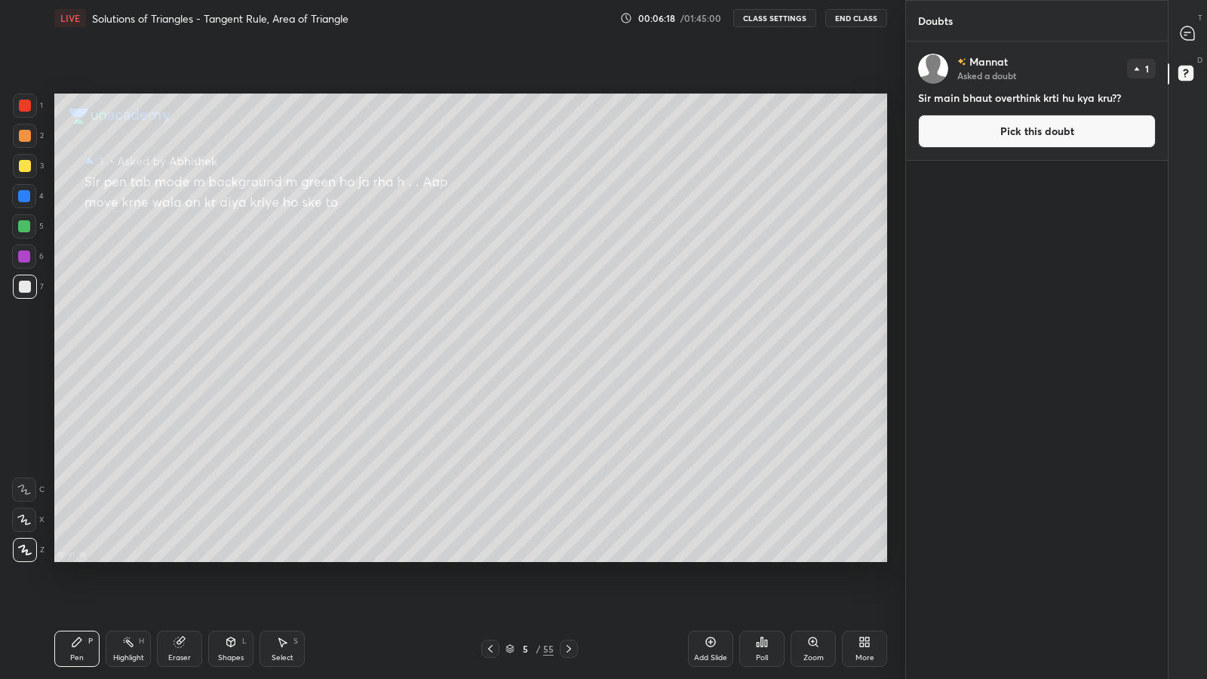
click at [1049, 133] on button "Pick this doubt" at bounding box center [1037, 131] width 238 height 33
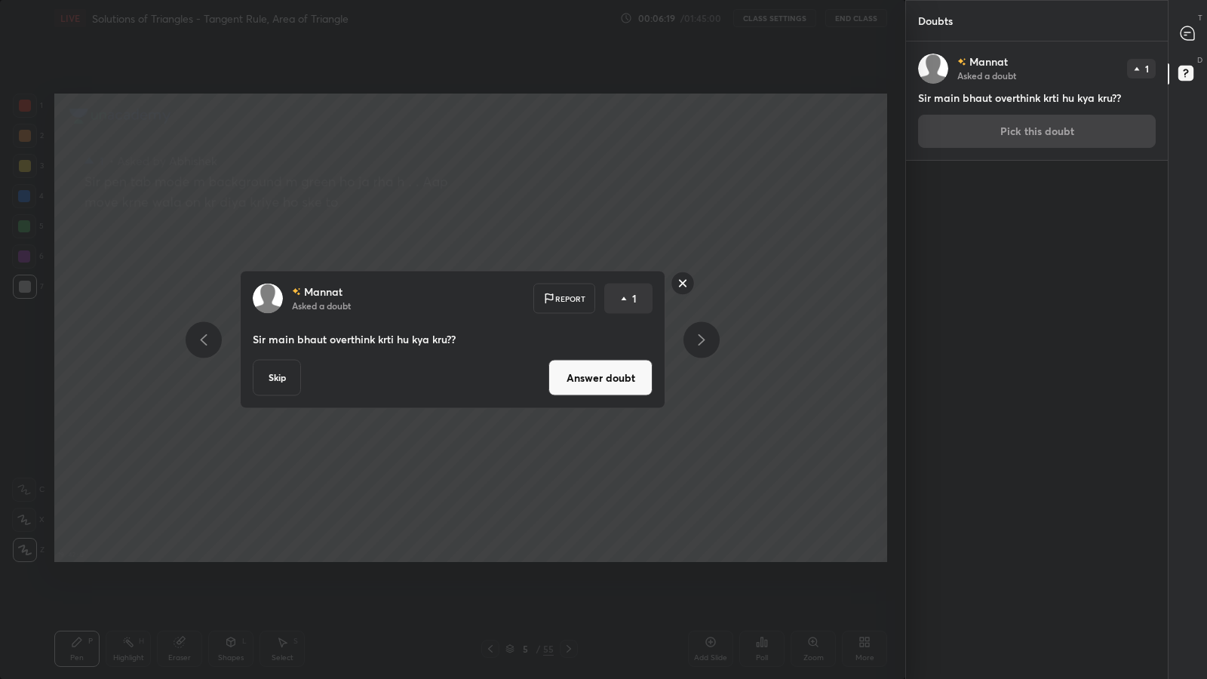
click at [632, 384] on button "Answer doubt" at bounding box center [601, 378] width 104 height 36
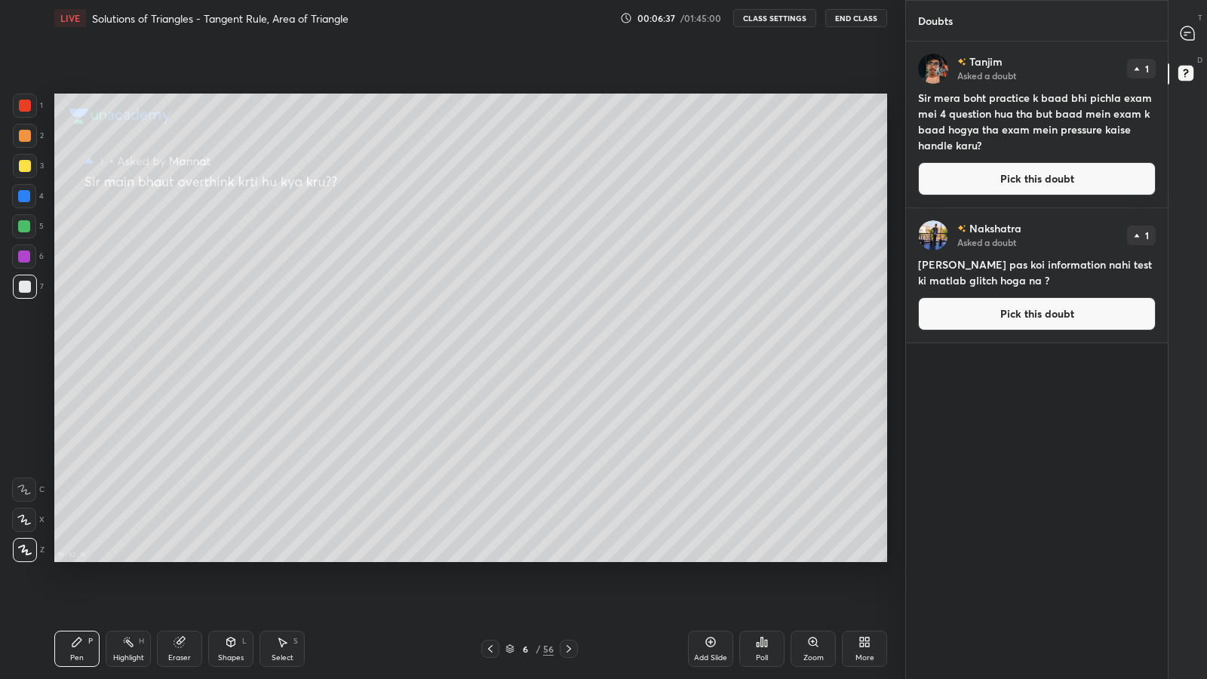
click at [970, 177] on button "Pick this doubt" at bounding box center [1037, 178] width 238 height 33
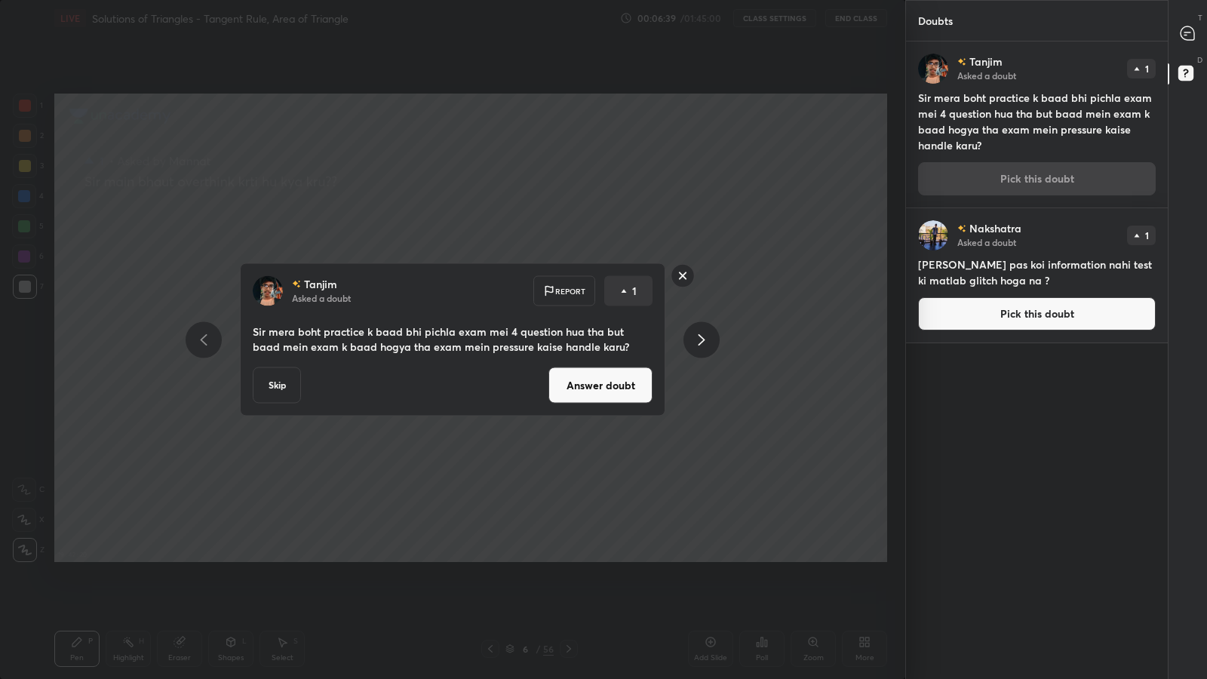
click at [581, 384] on button "Answer doubt" at bounding box center [601, 386] width 104 height 36
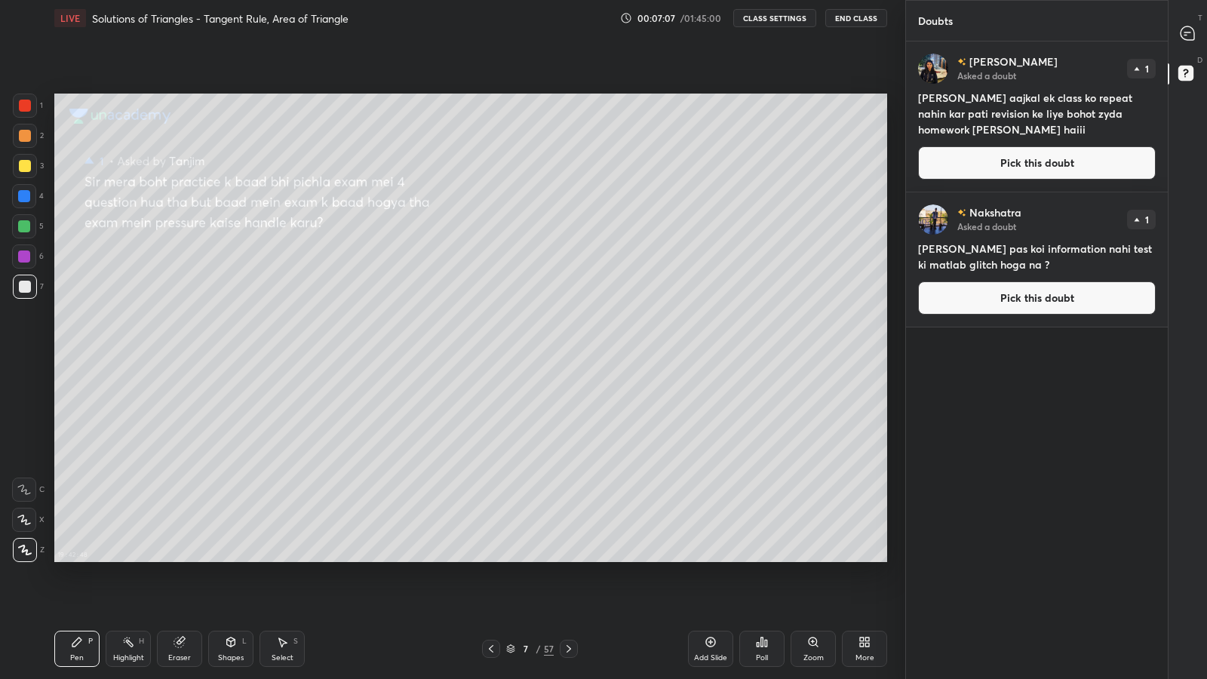
click at [954, 162] on button "Pick this doubt" at bounding box center [1037, 162] width 238 height 33
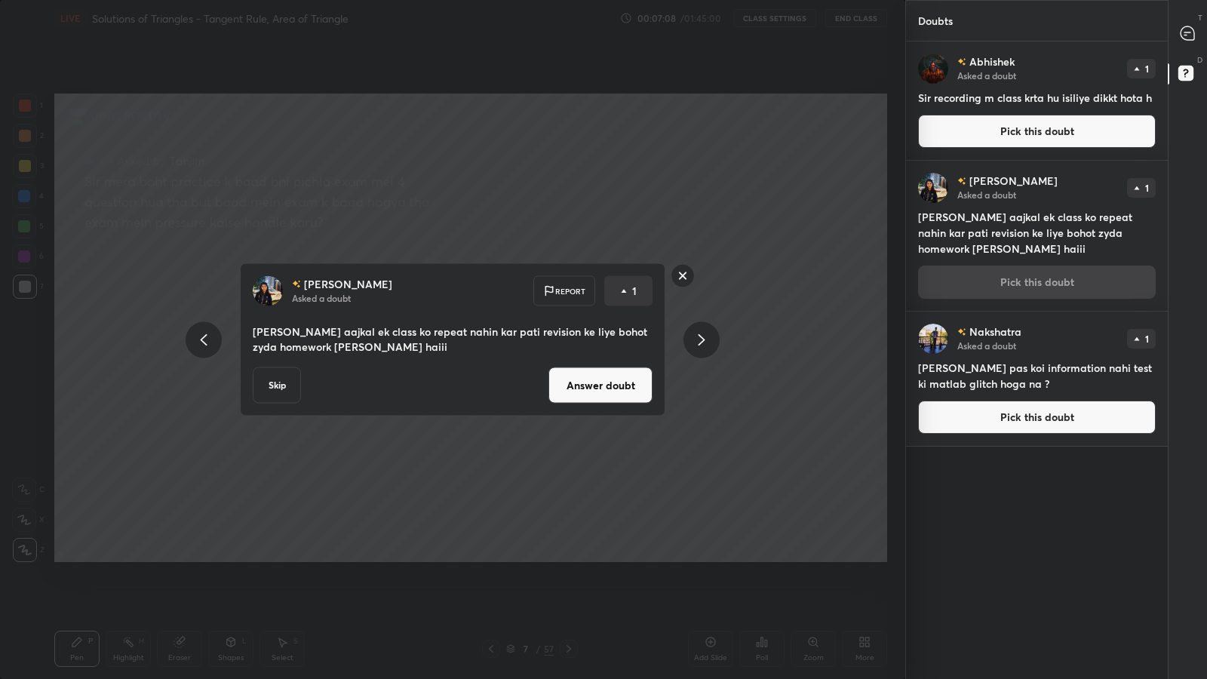
click at [564, 396] on button "Answer doubt" at bounding box center [601, 386] width 104 height 36
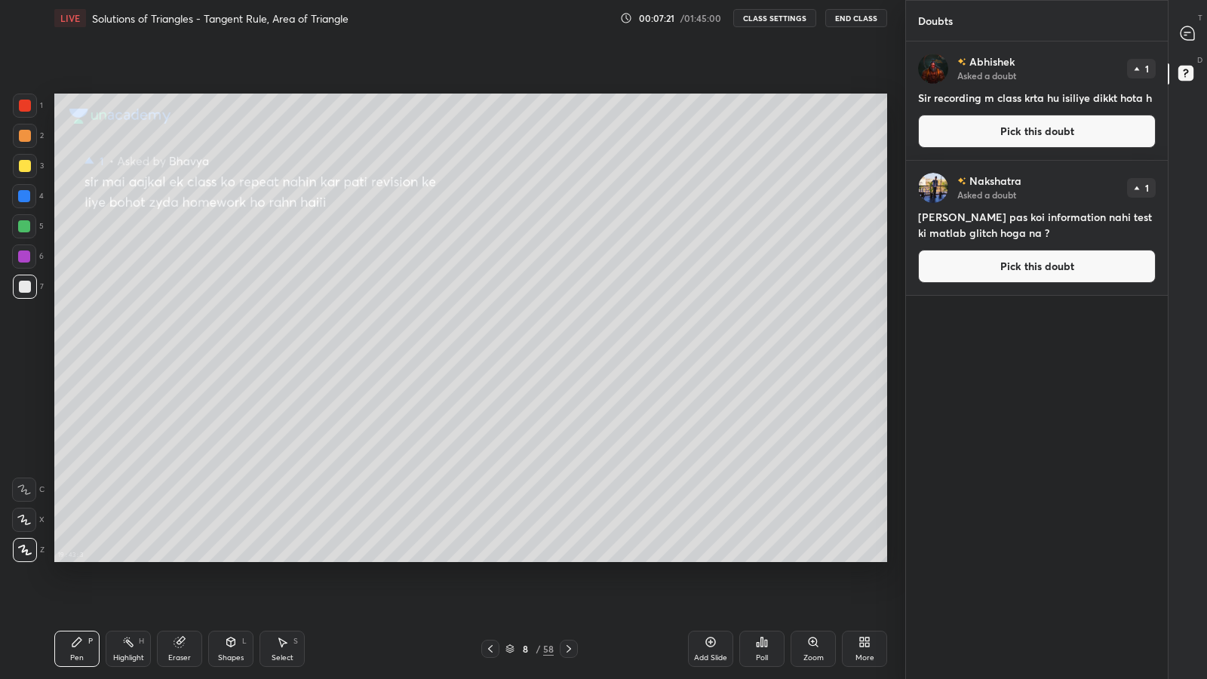
click at [983, 134] on button "Pick this doubt" at bounding box center [1037, 131] width 238 height 33
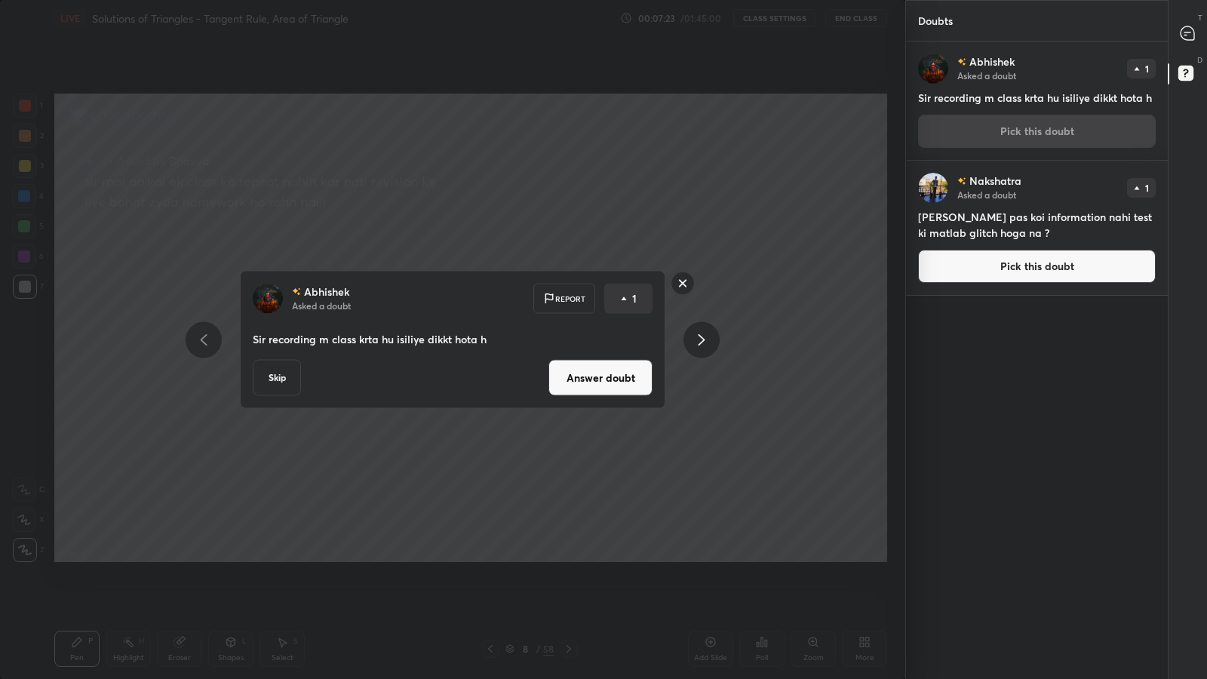
click at [600, 383] on button "Answer doubt" at bounding box center [601, 378] width 104 height 36
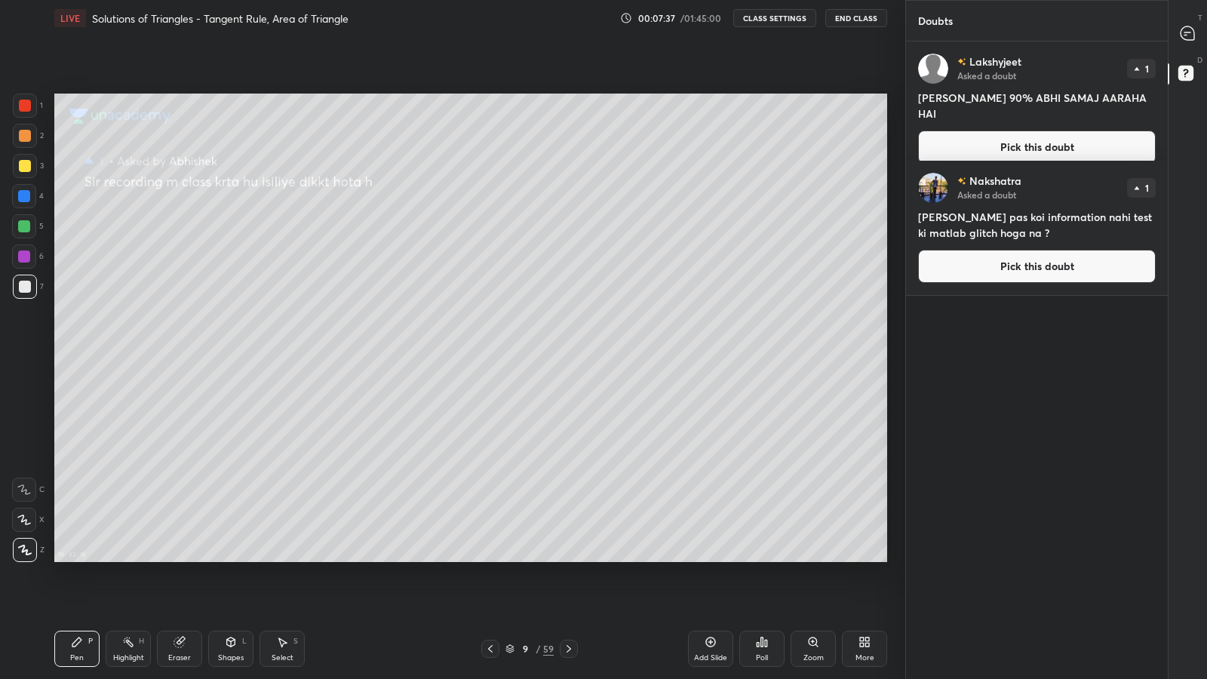
click at [942, 135] on button "Pick this doubt" at bounding box center [1037, 147] width 238 height 33
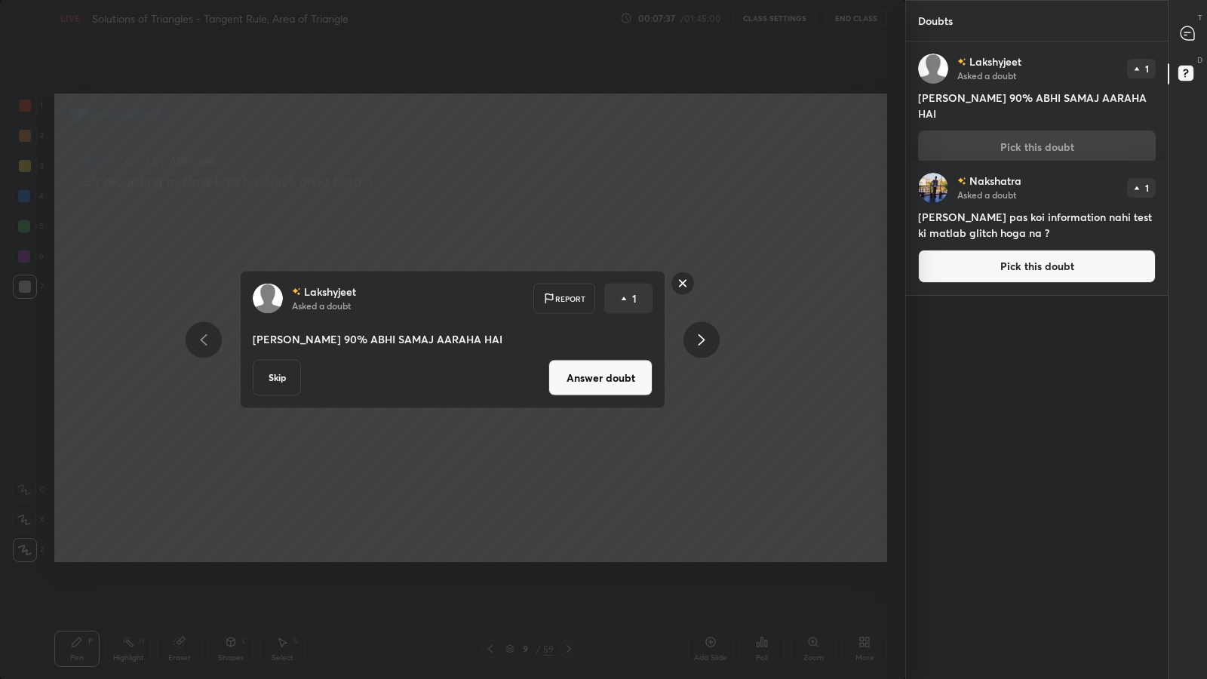
click at [605, 368] on button "Answer doubt" at bounding box center [601, 378] width 104 height 36
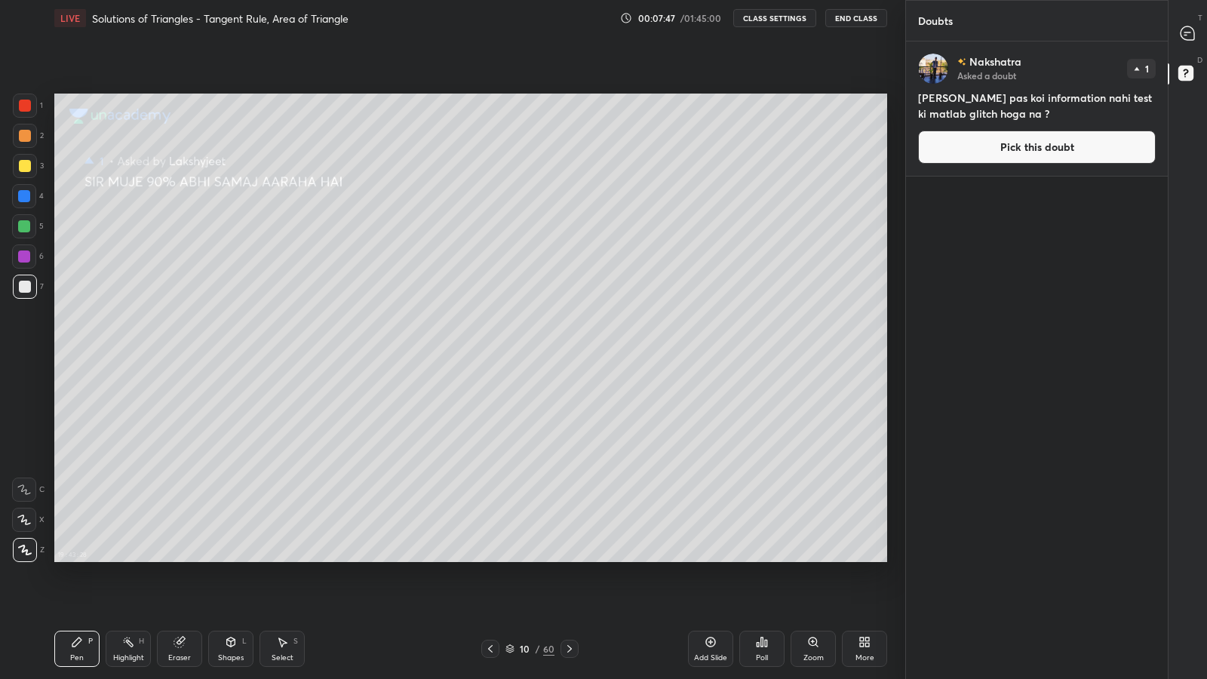
click at [934, 155] on button "Pick this doubt" at bounding box center [1037, 147] width 238 height 33
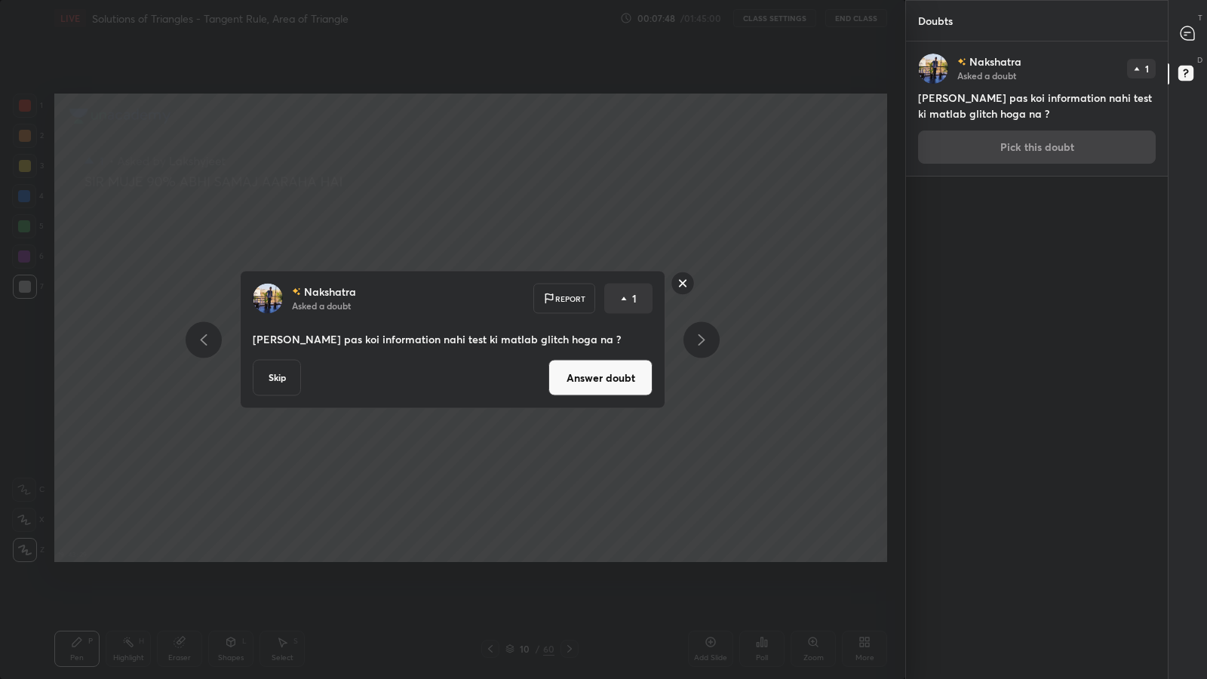
click at [577, 379] on button "Answer doubt" at bounding box center [601, 378] width 104 height 36
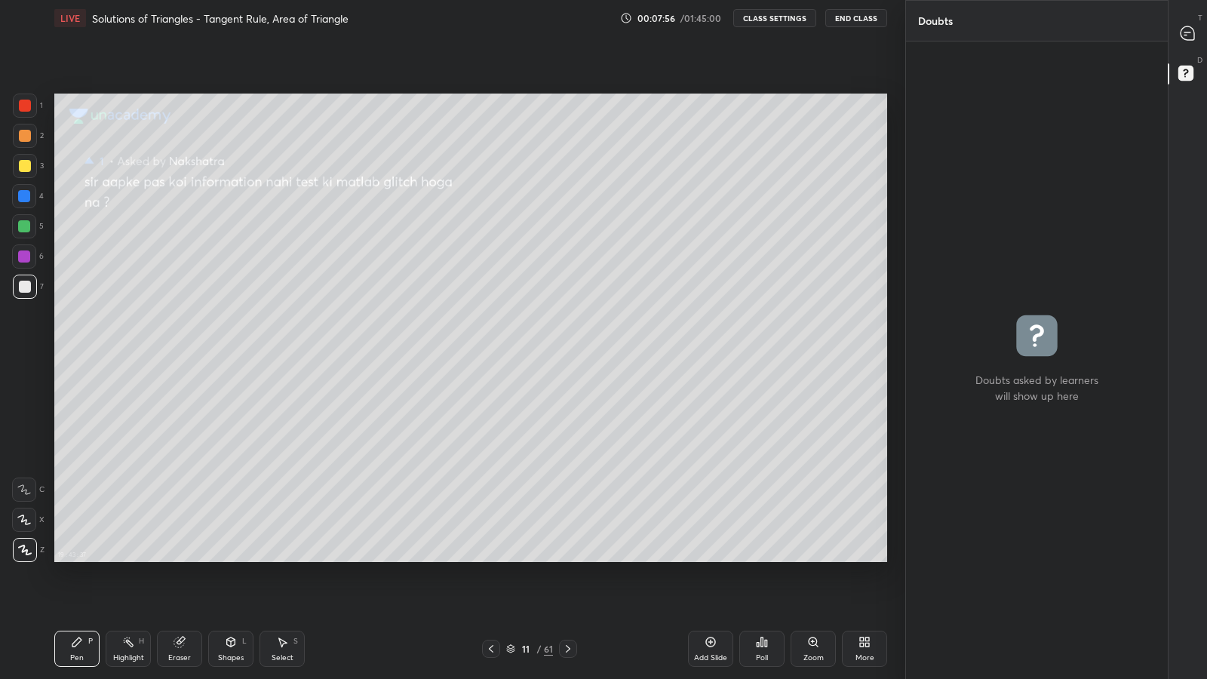
click at [491, 590] on icon at bounding box center [491, 649] width 5 height 8
click at [568, 590] on icon at bounding box center [568, 649] width 12 height 12
click at [494, 590] on icon at bounding box center [491, 649] width 12 height 12
click at [491, 590] on icon at bounding box center [491, 649] width 12 height 12
click at [488, 590] on icon at bounding box center [491, 649] width 12 height 12
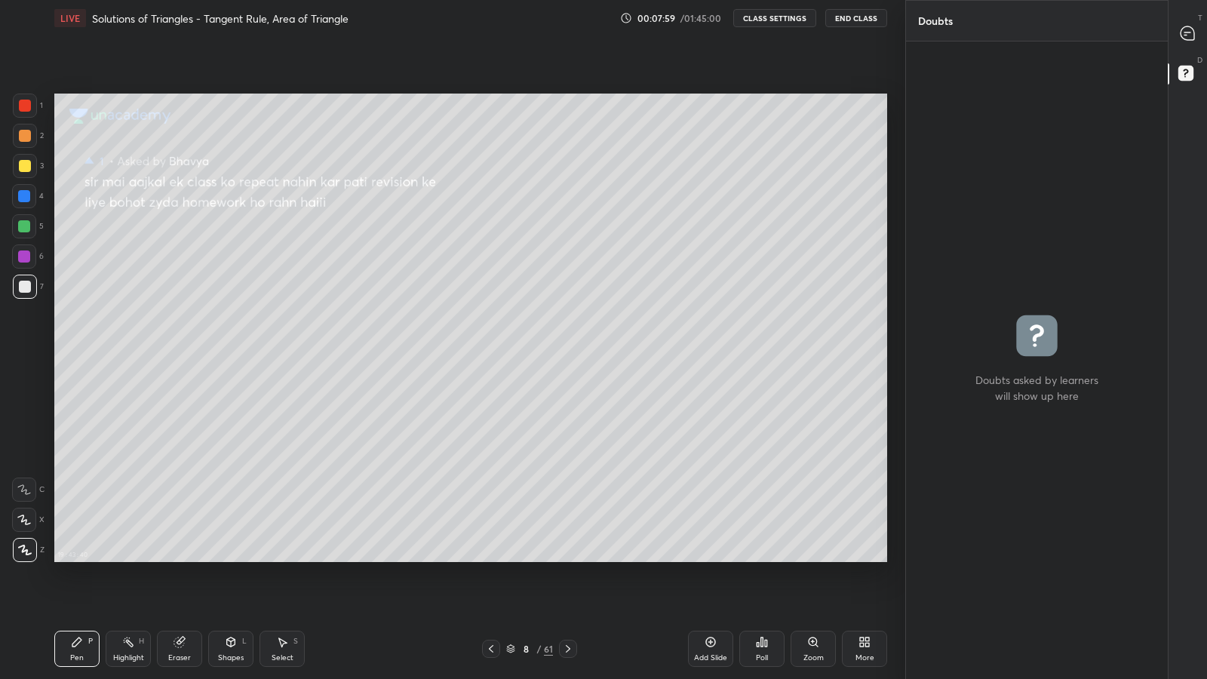
click at [492, 590] on icon at bounding box center [491, 649] width 12 height 12
click at [495, 590] on icon at bounding box center [491, 649] width 12 height 12
click at [509, 590] on icon at bounding box center [511, 647] width 8 height 4
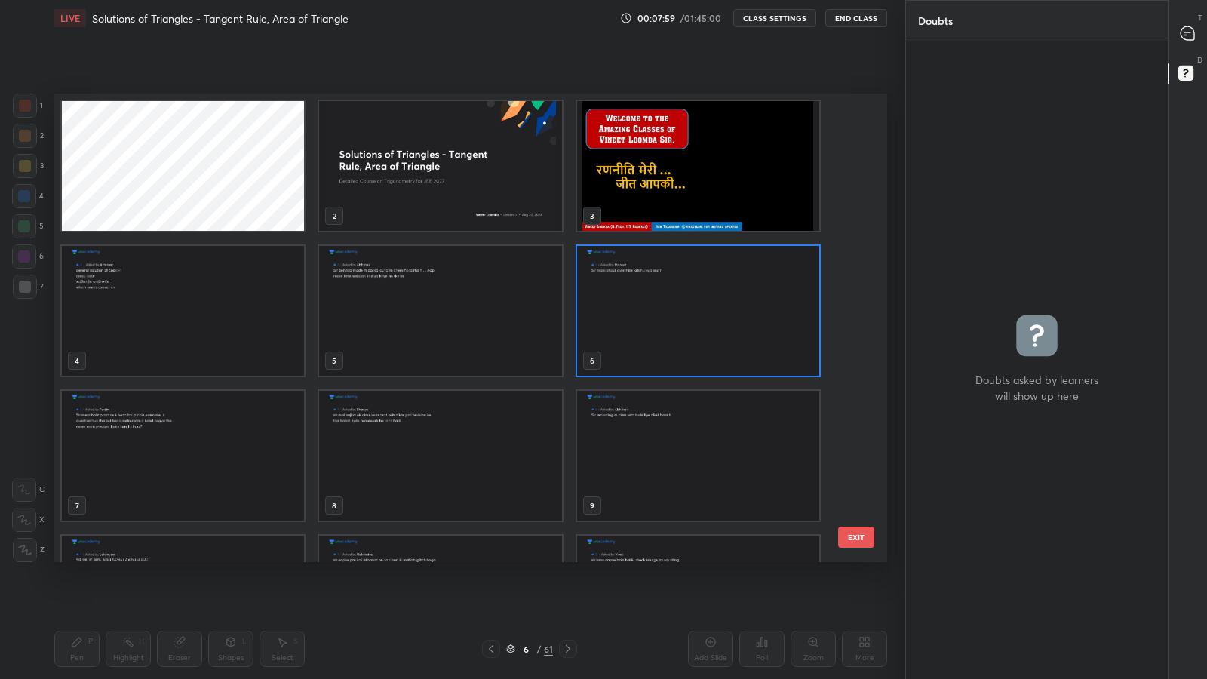
scroll to position [464, 825]
click at [497, 590] on div at bounding box center [491, 649] width 18 height 18
click at [635, 165] on img "grid" at bounding box center [698, 166] width 242 height 130
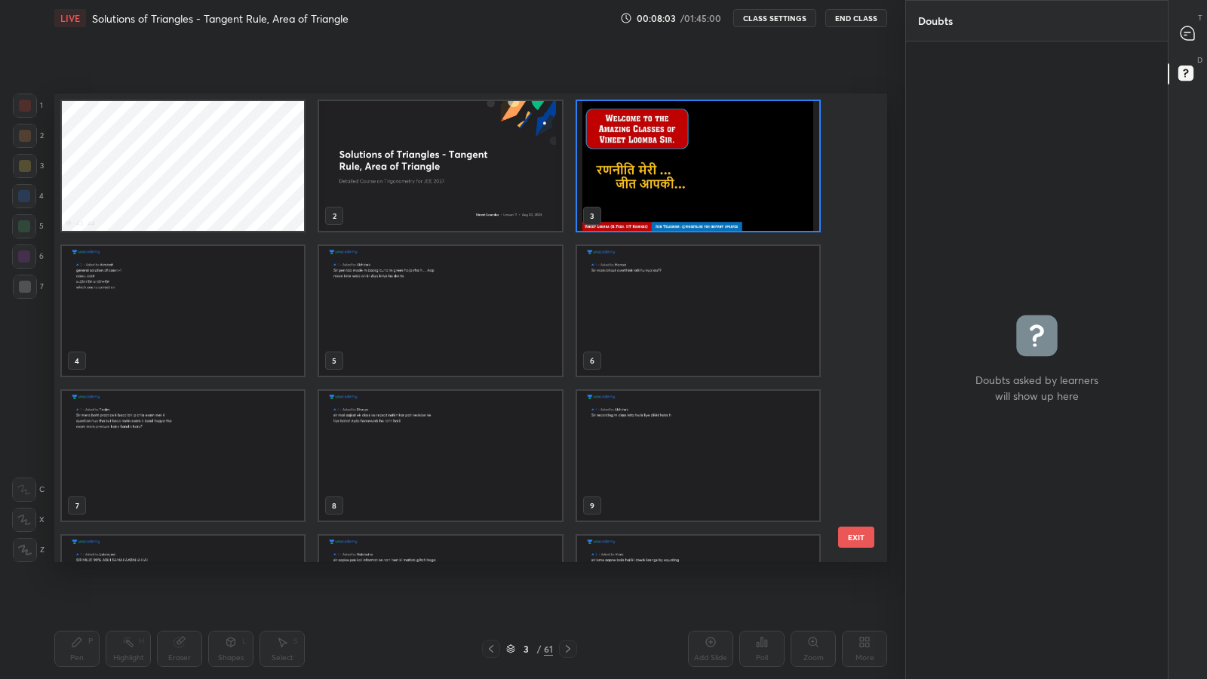
click at [635, 165] on img "grid" at bounding box center [698, 166] width 242 height 130
click at [635, 161] on img "grid" at bounding box center [698, 166] width 242 height 130
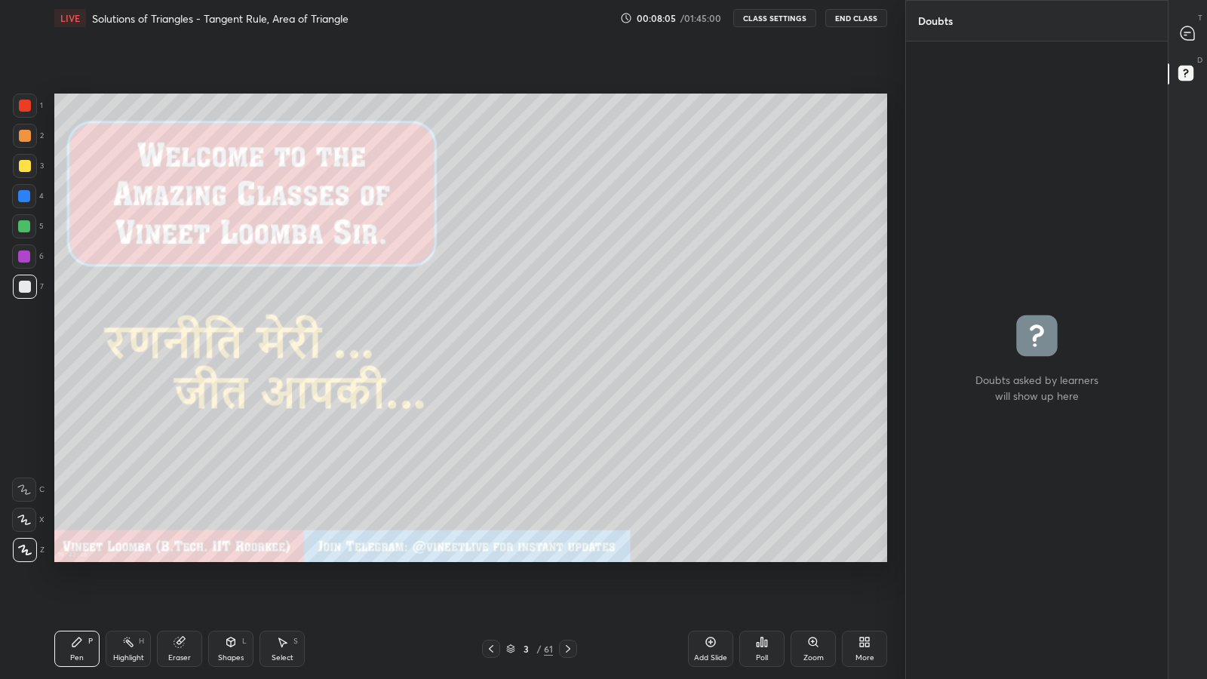
click at [1186, 33] on icon at bounding box center [1188, 33] width 14 height 14
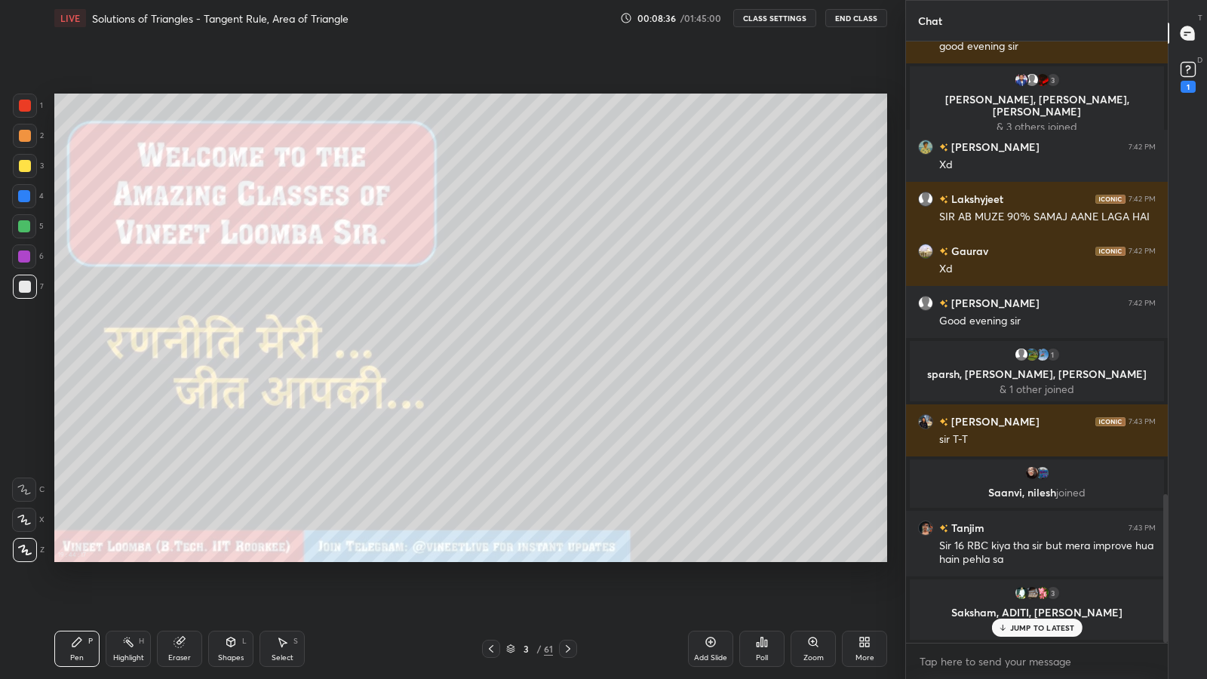
scroll to position [1834, 0]
click at [1020, 590] on p "JUMP TO LATEST" at bounding box center [1042, 627] width 65 height 9
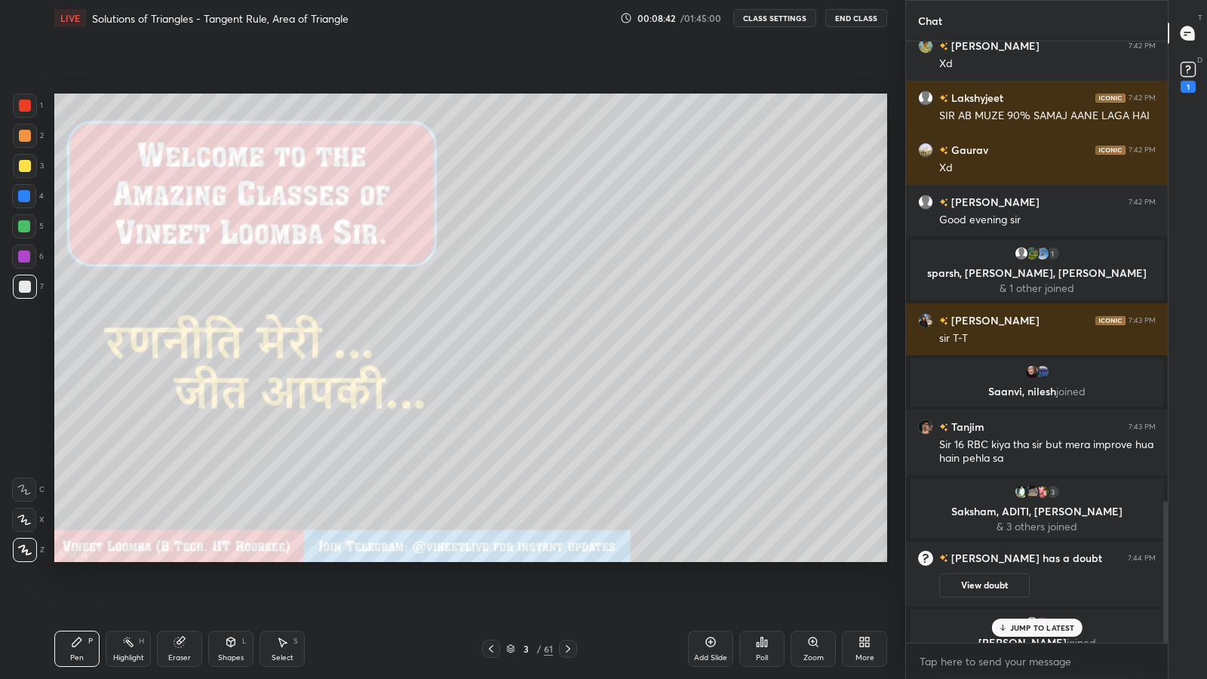
scroll to position [1953, 0]
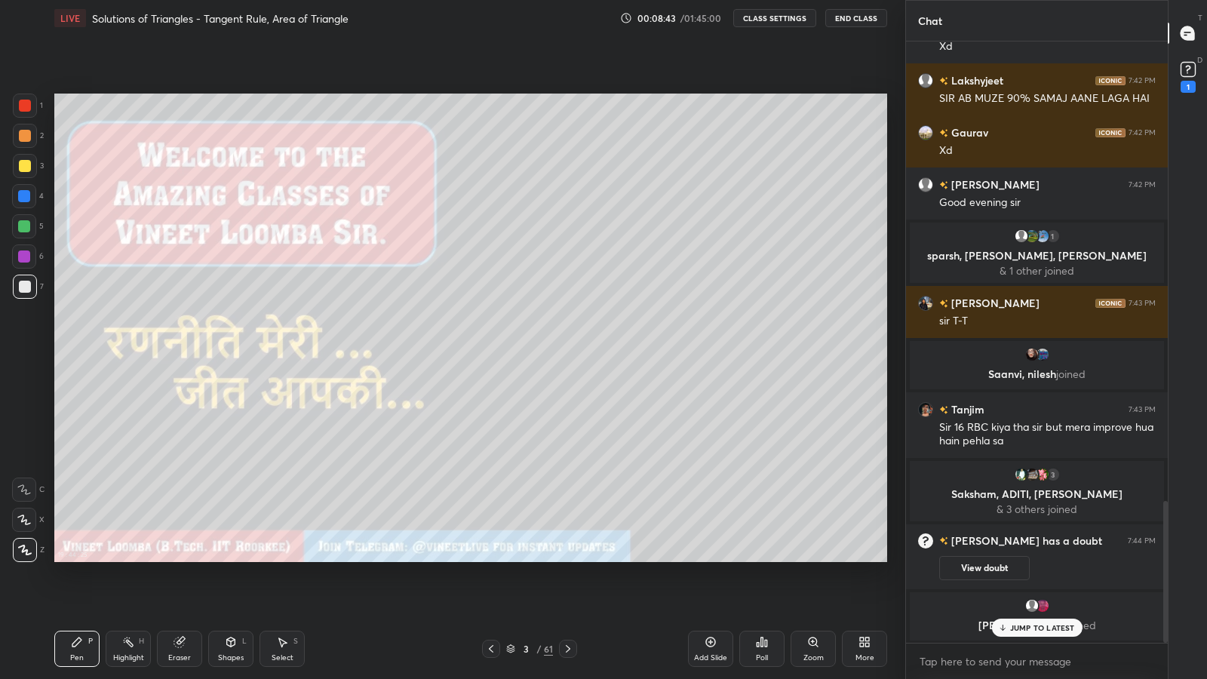
click at [1186, 77] on rect at bounding box center [1188, 70] width 14 height 14
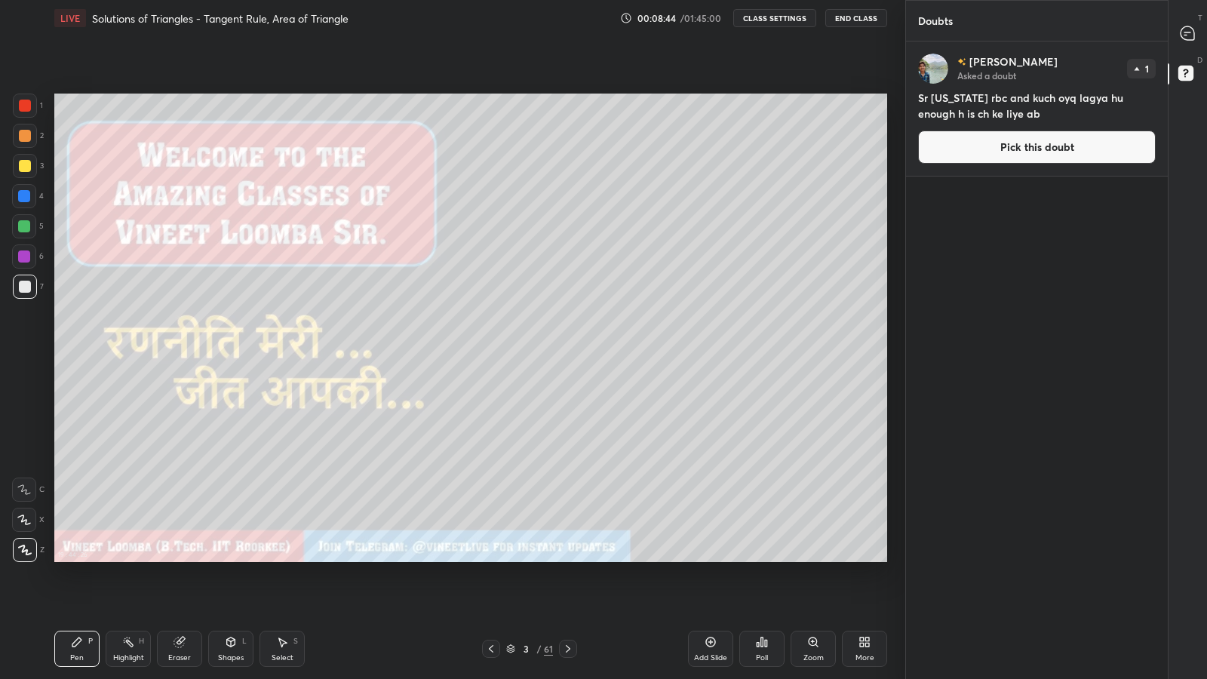
click at [971, 138] on button "Pick this doubt" at bounding box center [1037, 147] width 238 height 33
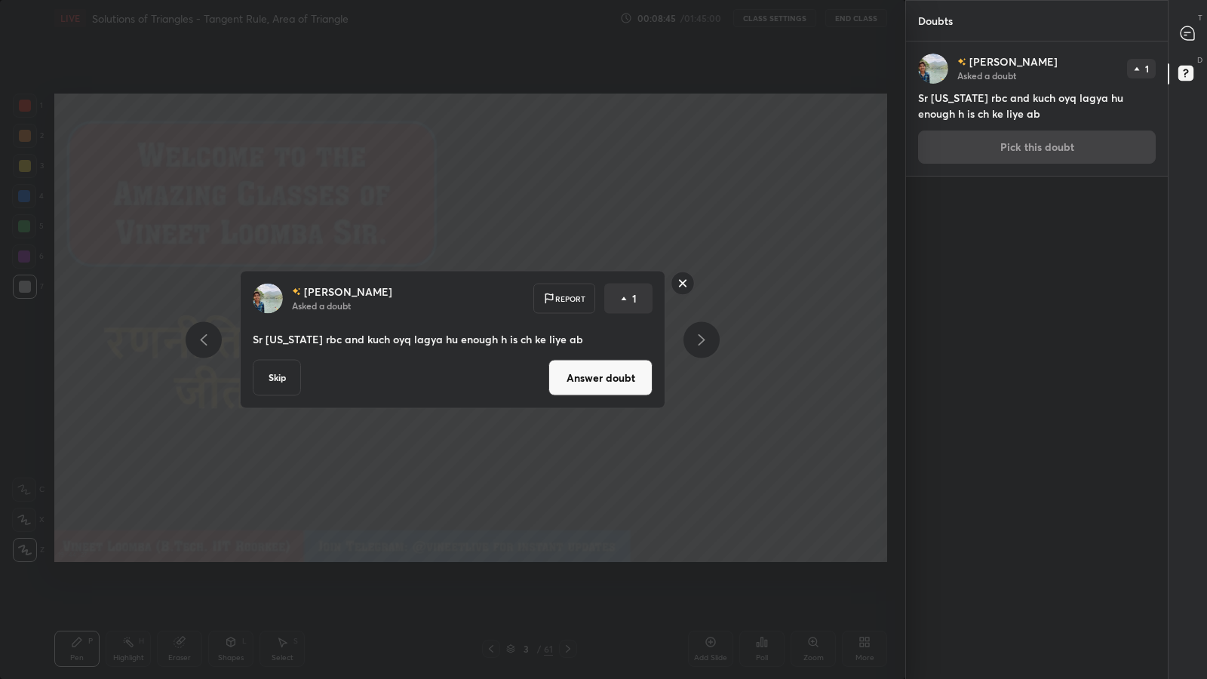
click at [576, 370] on button "Answer doubt" at bounding box center [601, 378] width 104 height 36
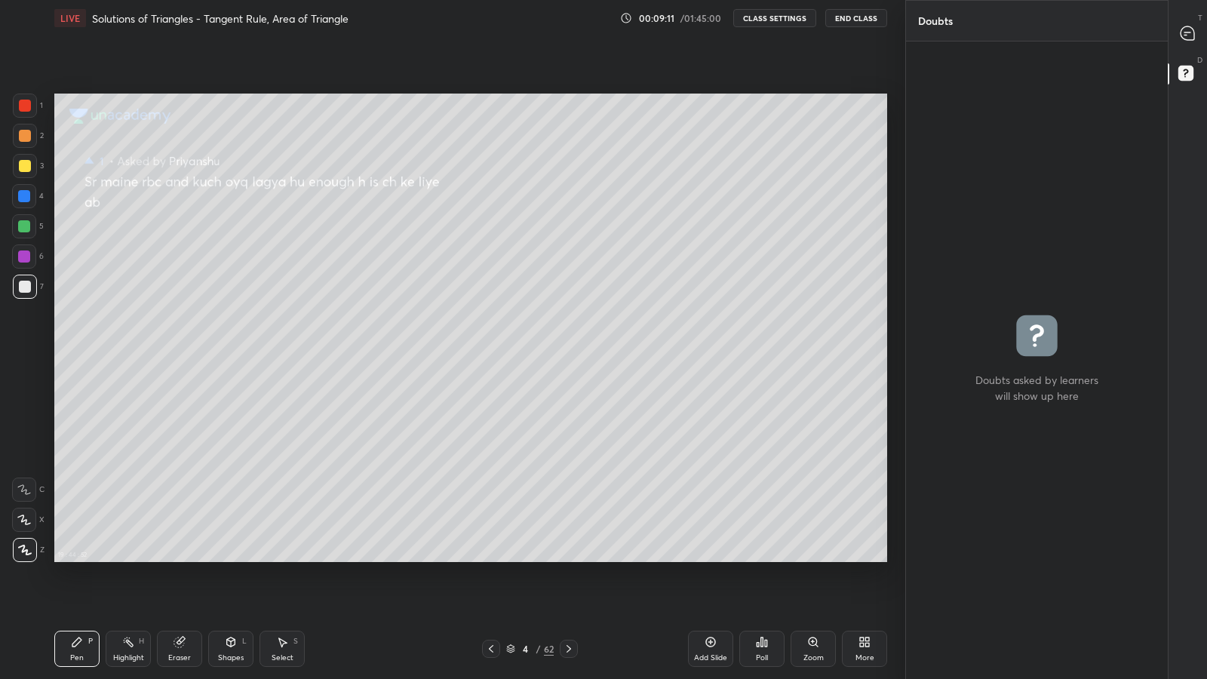
click at [568, 590] on icon at bounding box center [569, 649] width 12 height 12
click at [570, 590] on icon at bounding box center [569, 649] width 12 height 12
click at [568, 590] on icon at bounding box center [569, 649] width 12 height 12
click at [569, 590] on icon at bounding box center [569, 649] width 12 height 12
click at [571, 590] on icon at bounding box center [569, 649] width 12 height 12
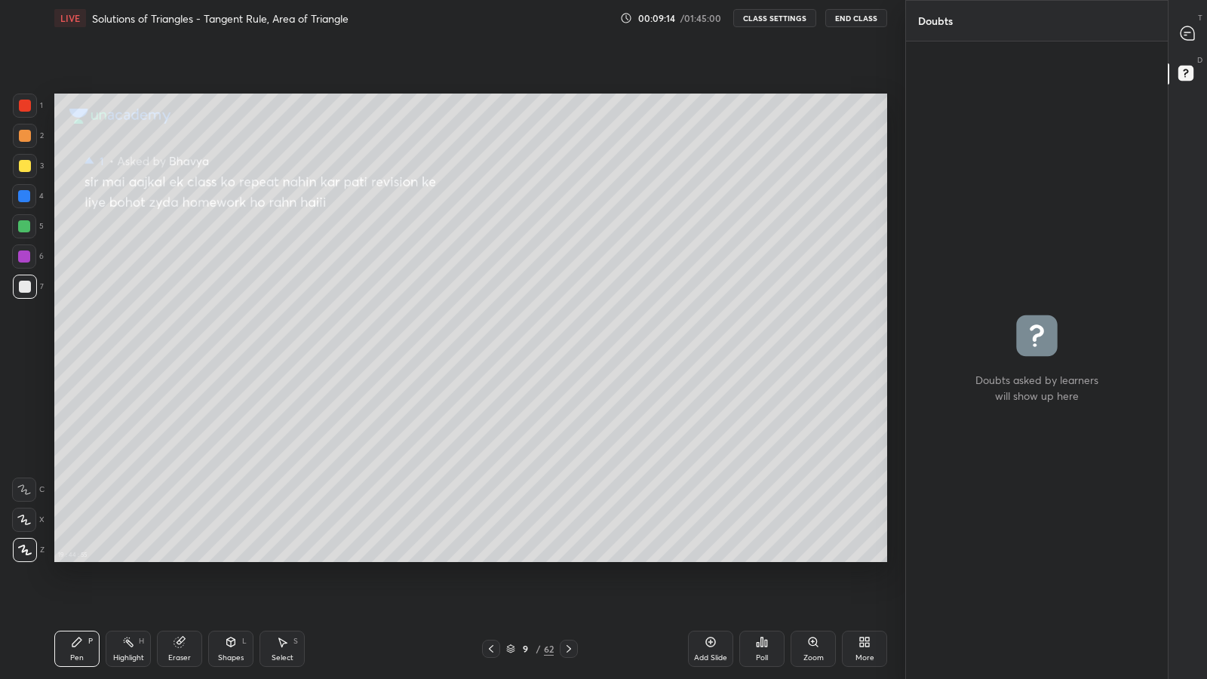
click at [573, 590] on icon at bounding box center [569, 649] width 12 height 12
click at [571, 590] on icon at bounding box center [569, 649] width 12 height 12
click at [570, 590] on icon at bounding box center [569, 649] width 12 height 12
click at [568, 590] on icon at bounding box center [569, 649] width 12 height 12
click at [570, 590] on icon at bounding box center [569, 649] width 12 height 12
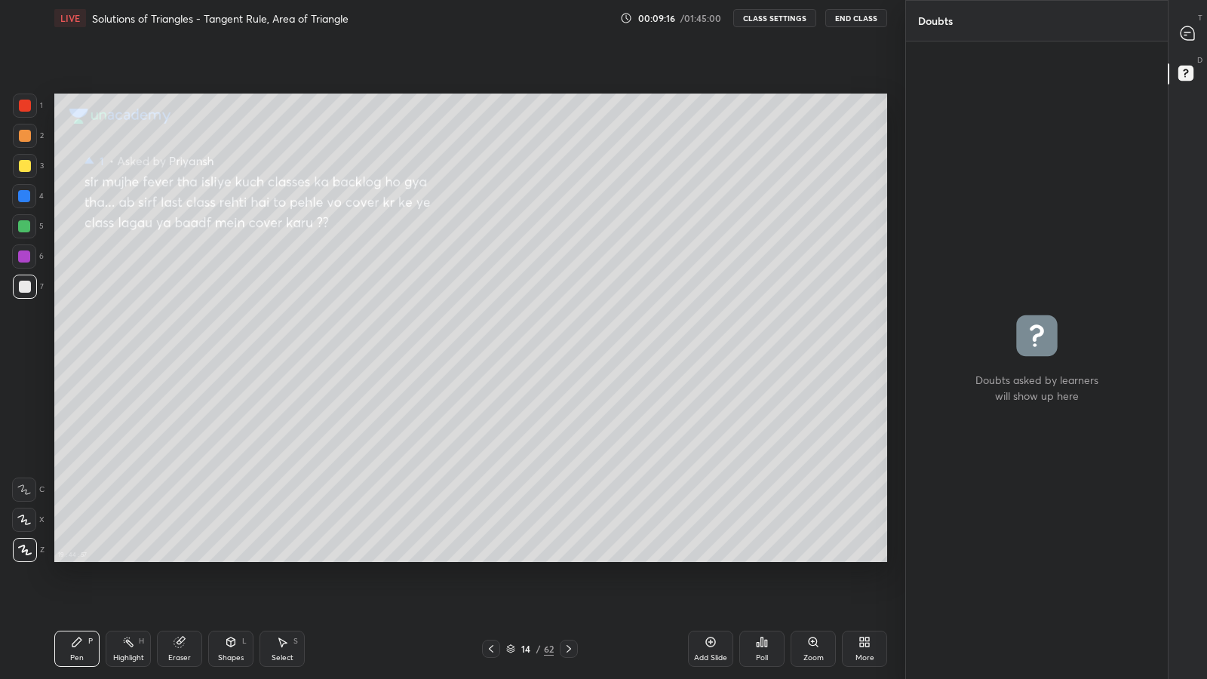
click at [565, 590] on icon at bounding box center [569, 649] width 12 height 12
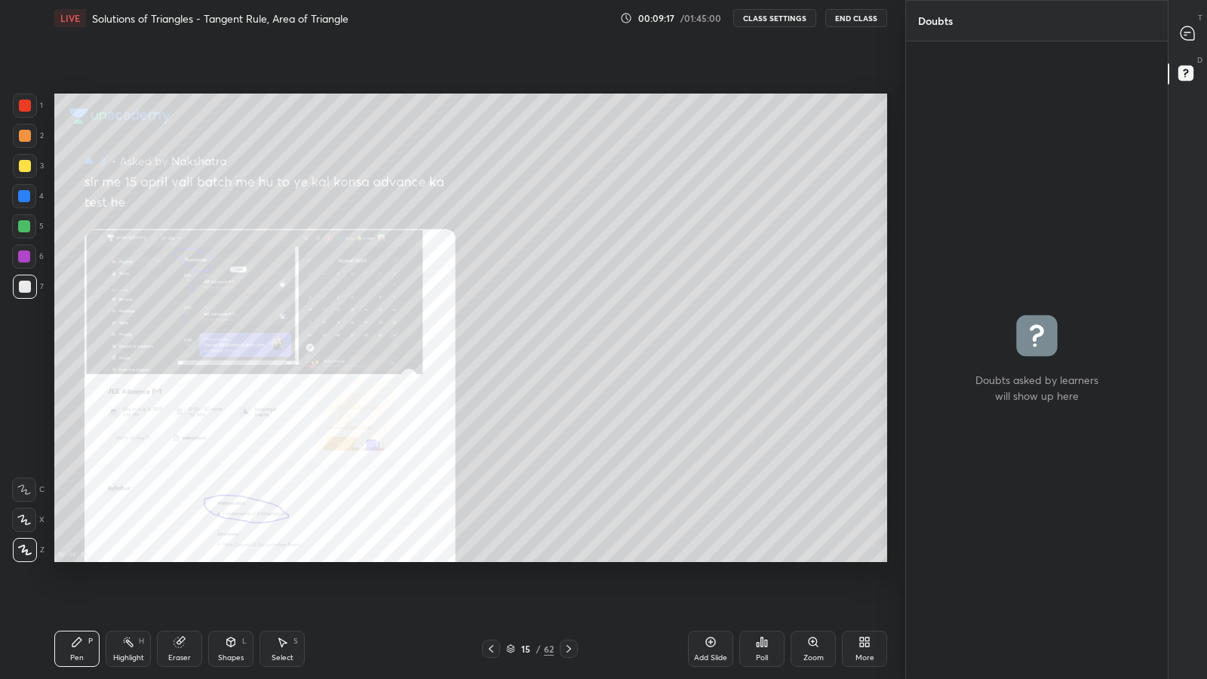
click at [567, 590] on icon at bounding box center [569, 649] width 12 height 12
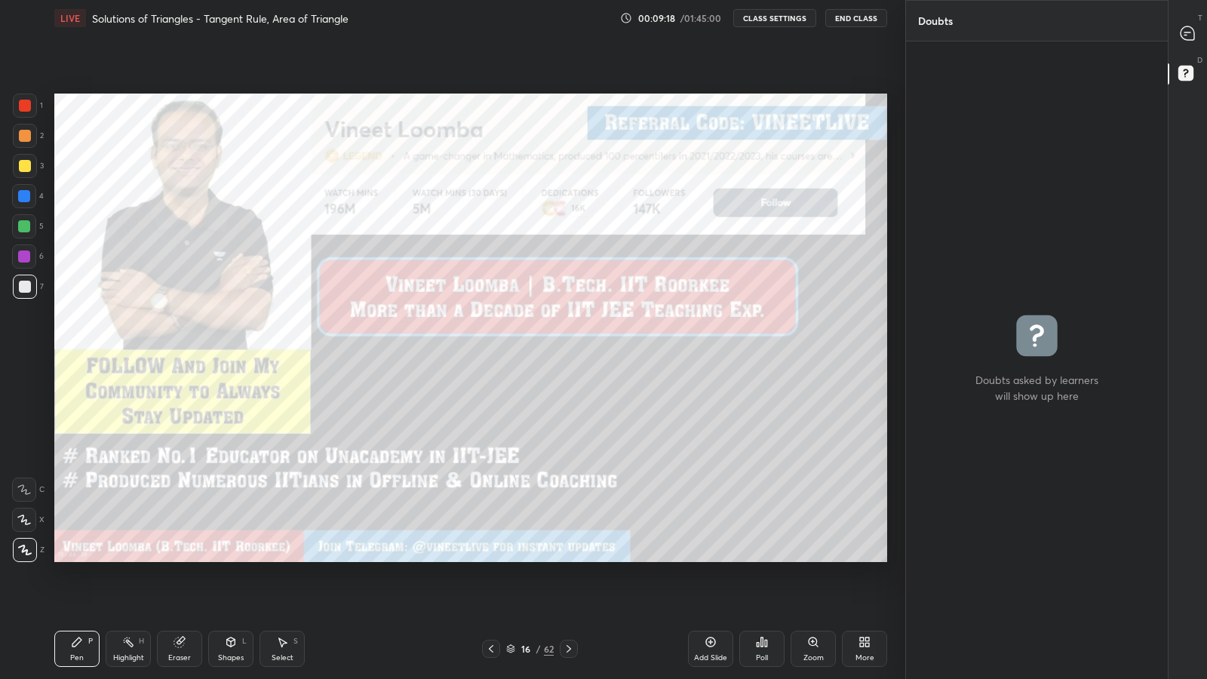
click at [568, 590] on icon at bounding box center [569, 649] width 12 height 12
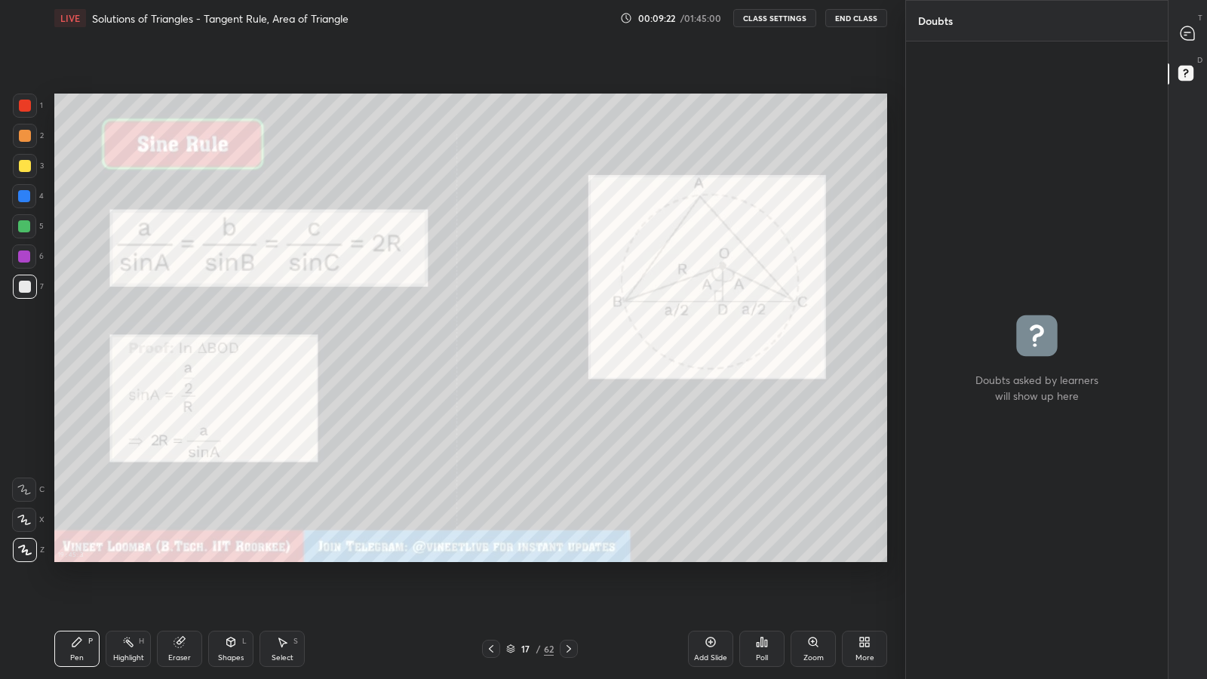
click at [527, 590] on div "17" at bounding box center [525, 648] width 15 height 9
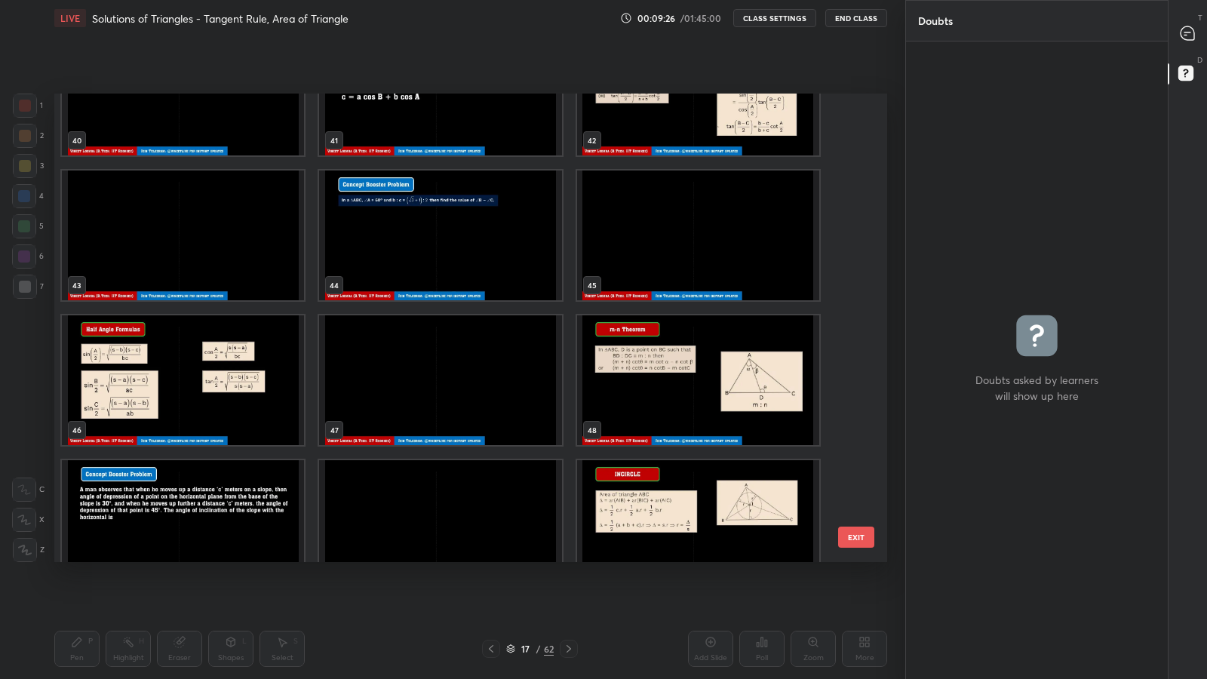
scroll to position [1959, 0]
click at [257, 381] on img "grid" at bounding box center [183, 380] width 242 height 130
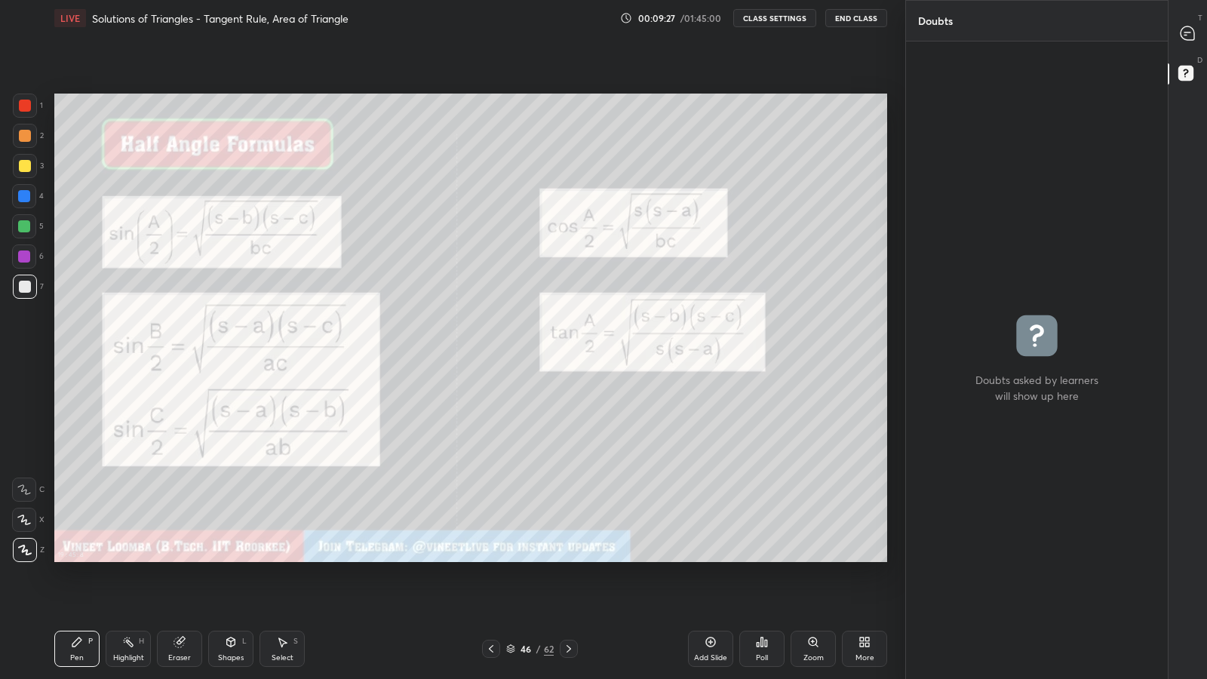
click at [263, 377] on img "grid" at bounding box center [183, 380] width 242 height 130
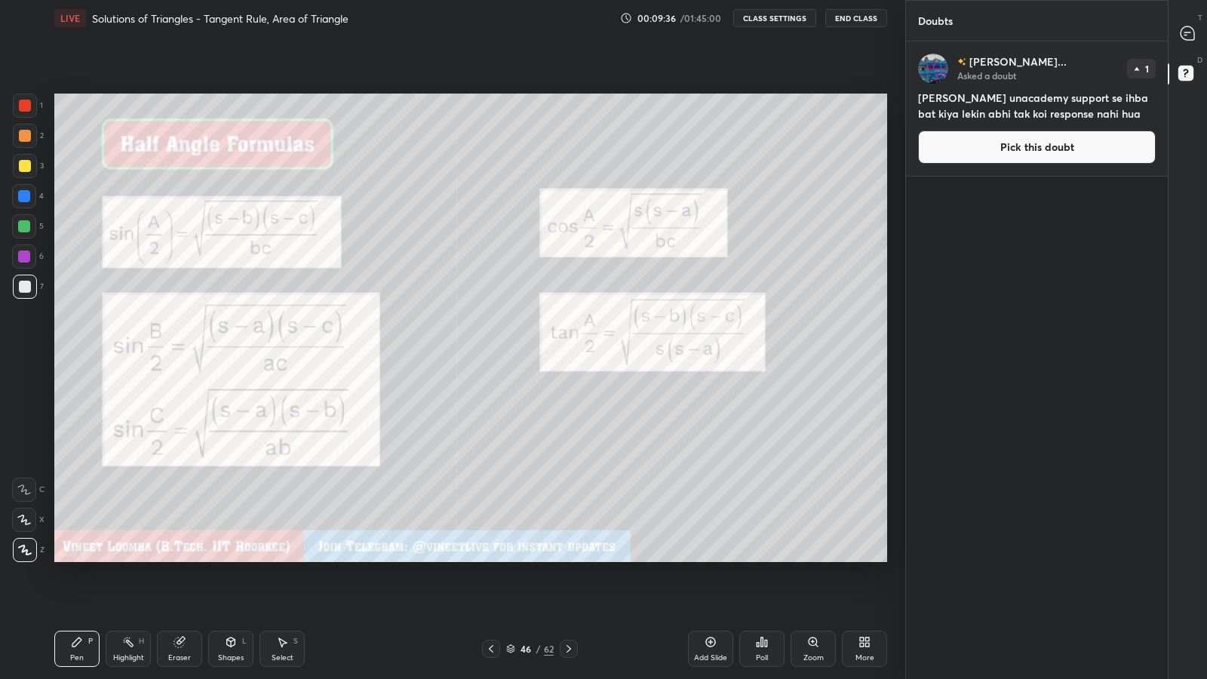
click at [1174, 39] on div at bounding box center [1189, 33] width 30 height 27
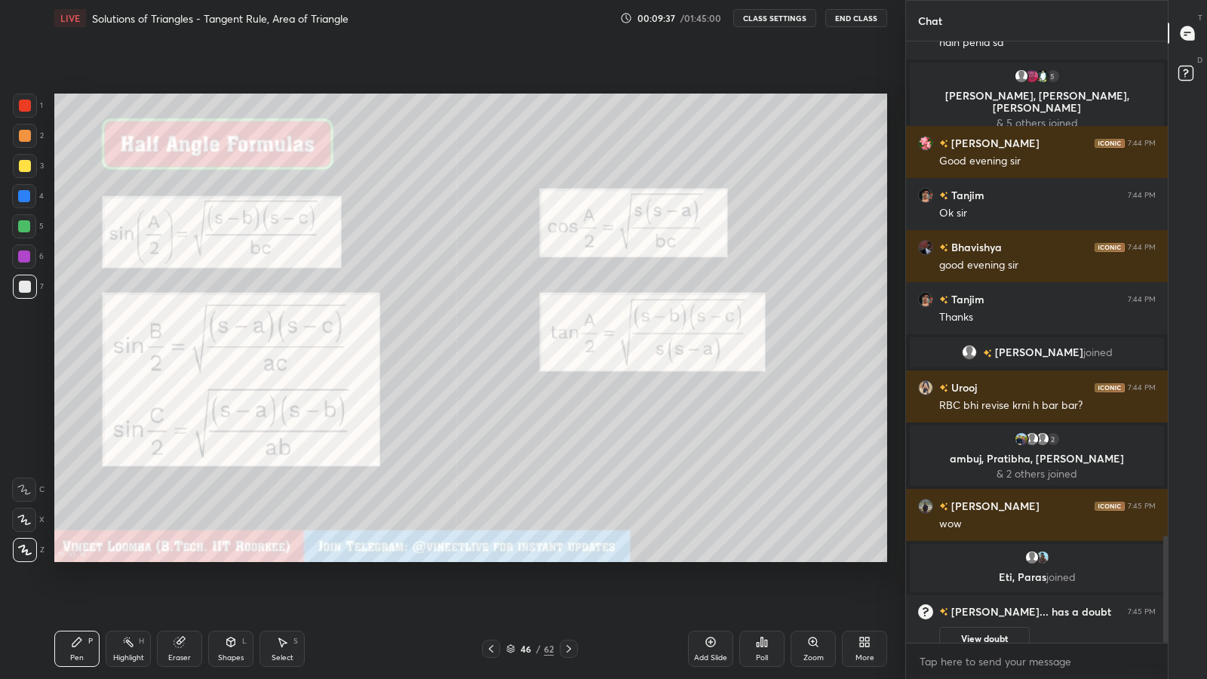
scroll to position [2767, 0]
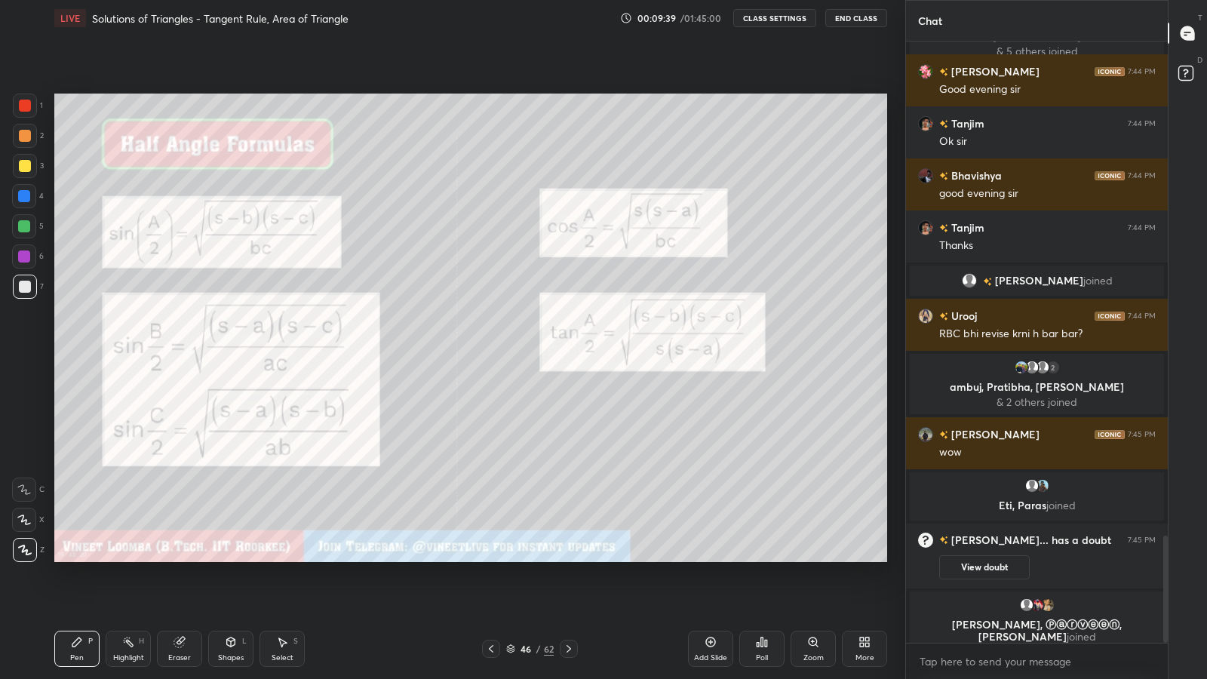
click at [571, 590] on icon at bounding box center [569, 649] width 12 height 12
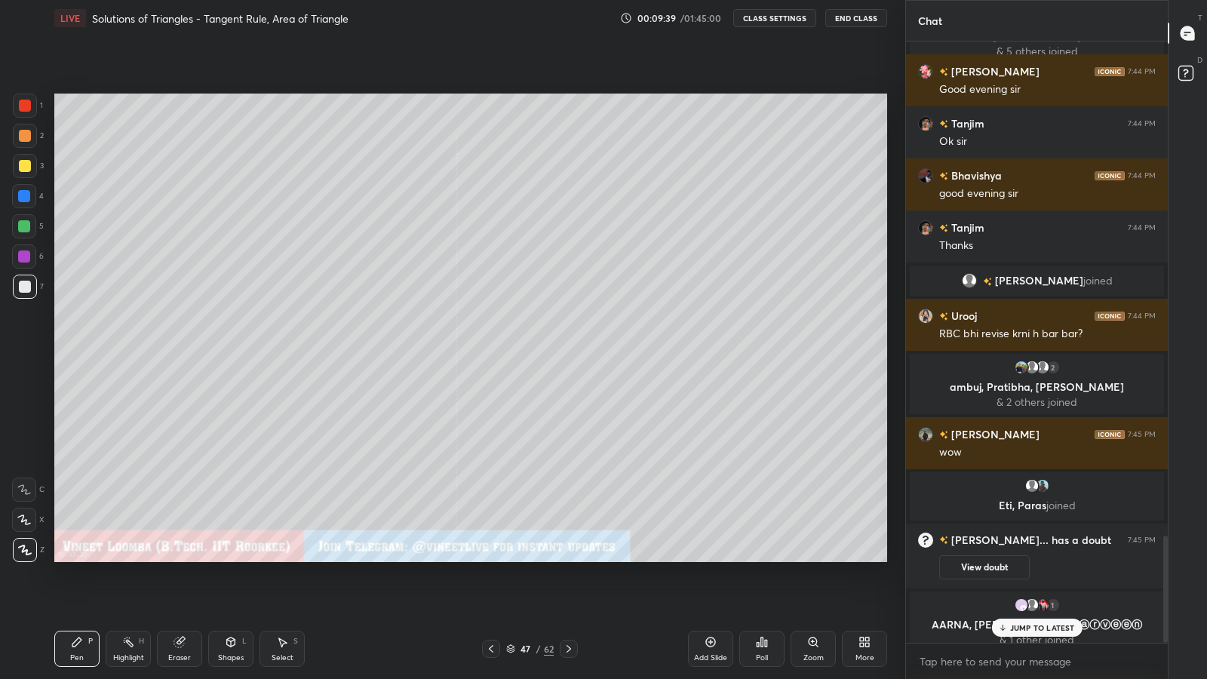
scroll to position [2779, 0]
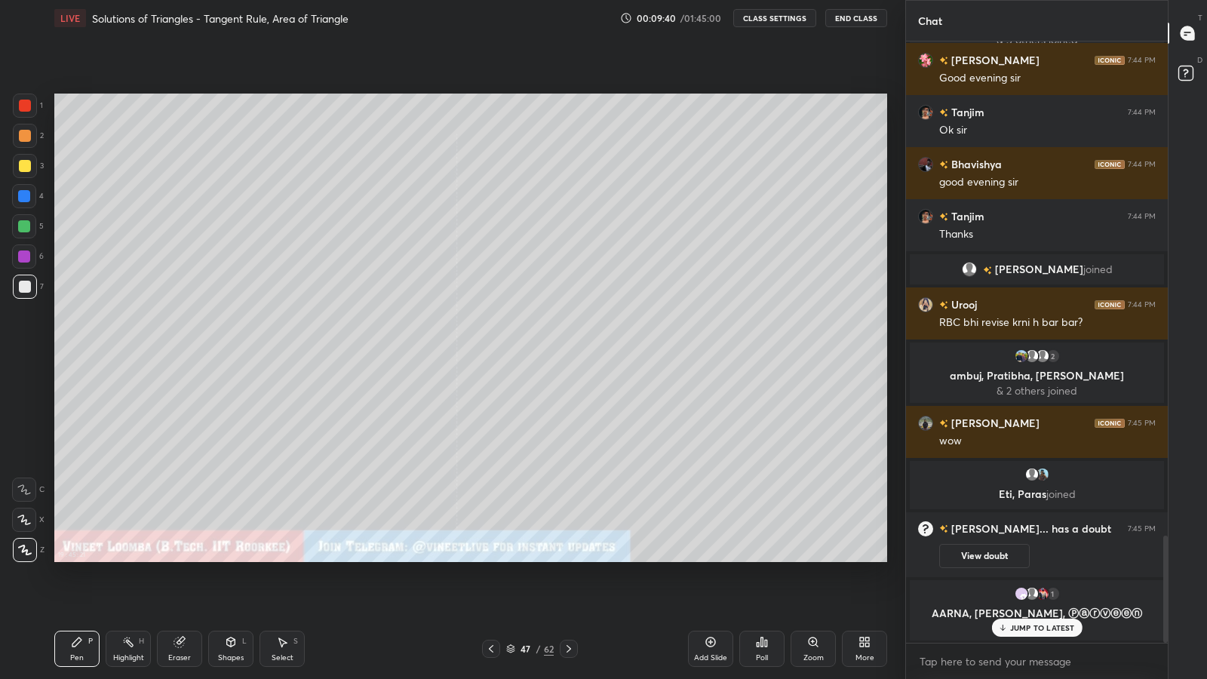
click at [574, 590] on icon at bounding box center [569, 649] width 12 height 12
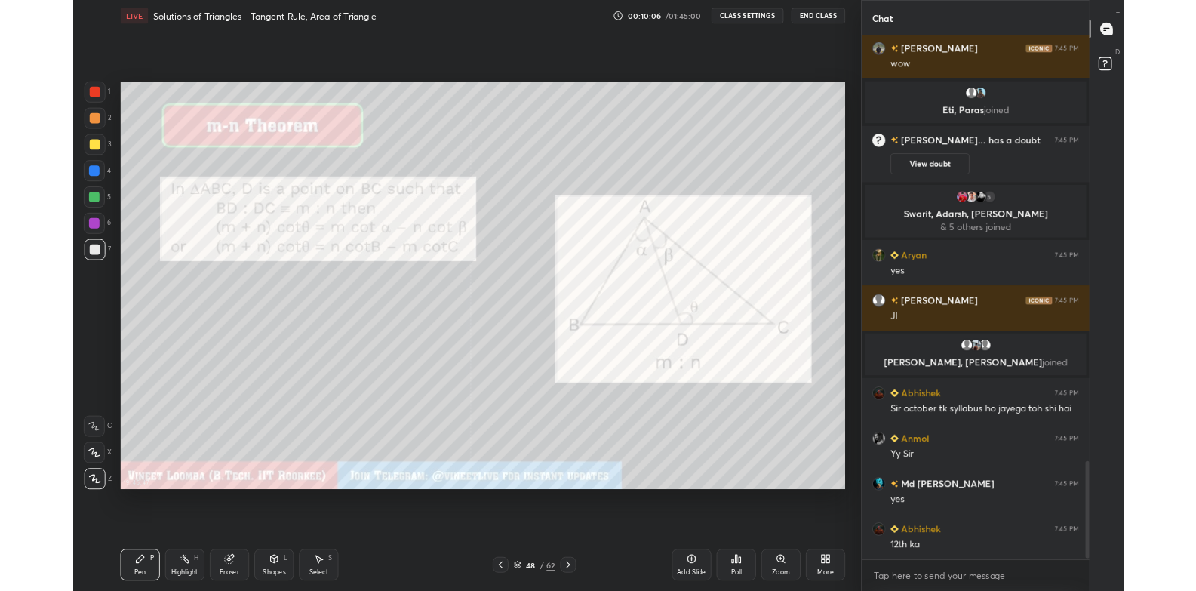
scroll to position [2622, 0]
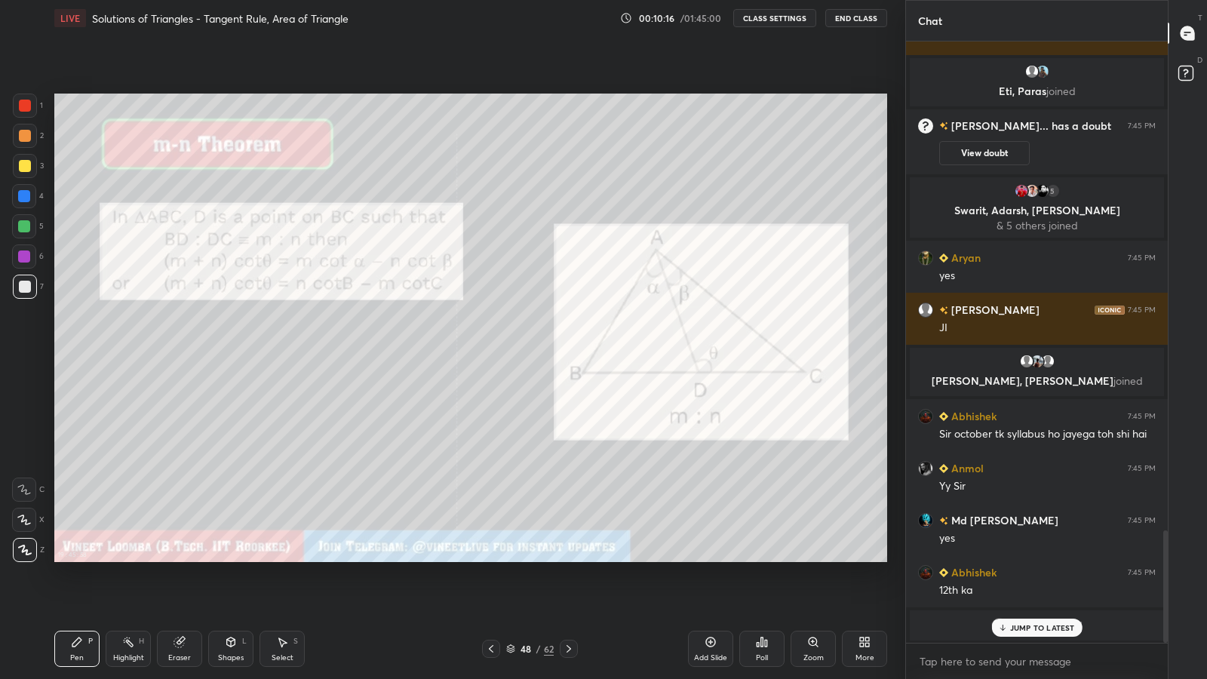
click at [24, 100] on div at bounding box center [25, 106] width 12 height 12
click at [1010, 590] on div "JUMP TO LATEST" at bounding box center [1037, 628] width 91 height 18
click at [860, 590] on icon at bounding box center [865, 642] width 12 height 12
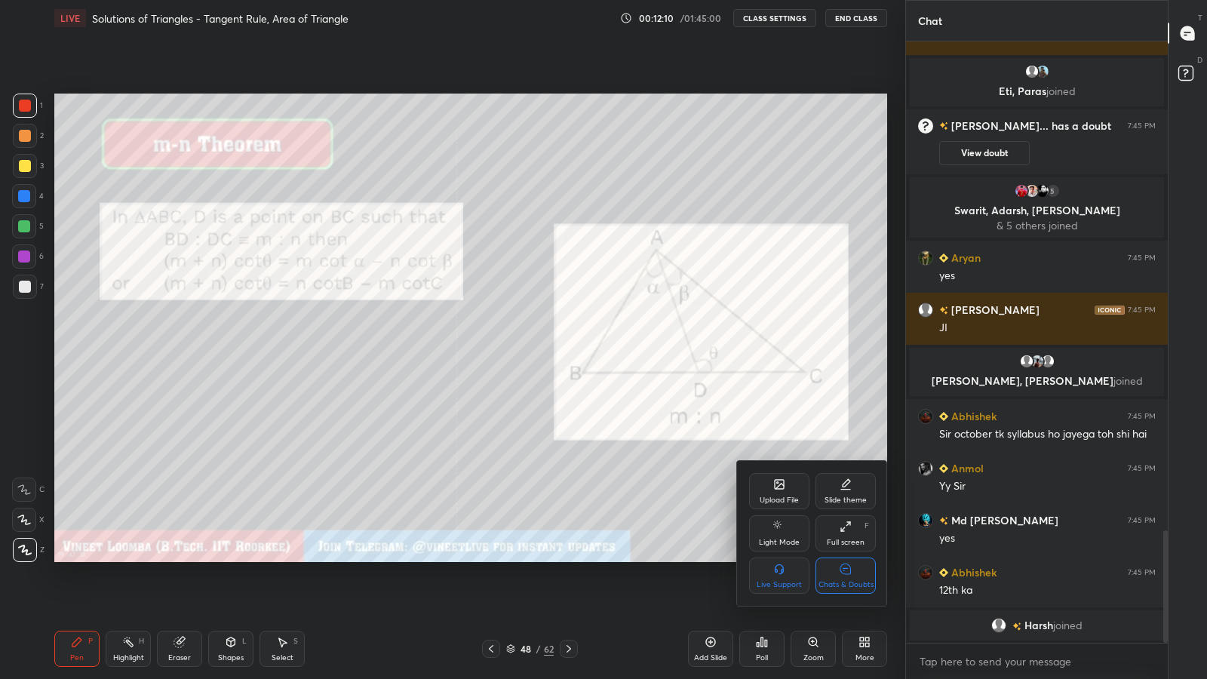
click at [847, 535] on div "Full screen F" at bounding box center [846, 533] width 60 height 36
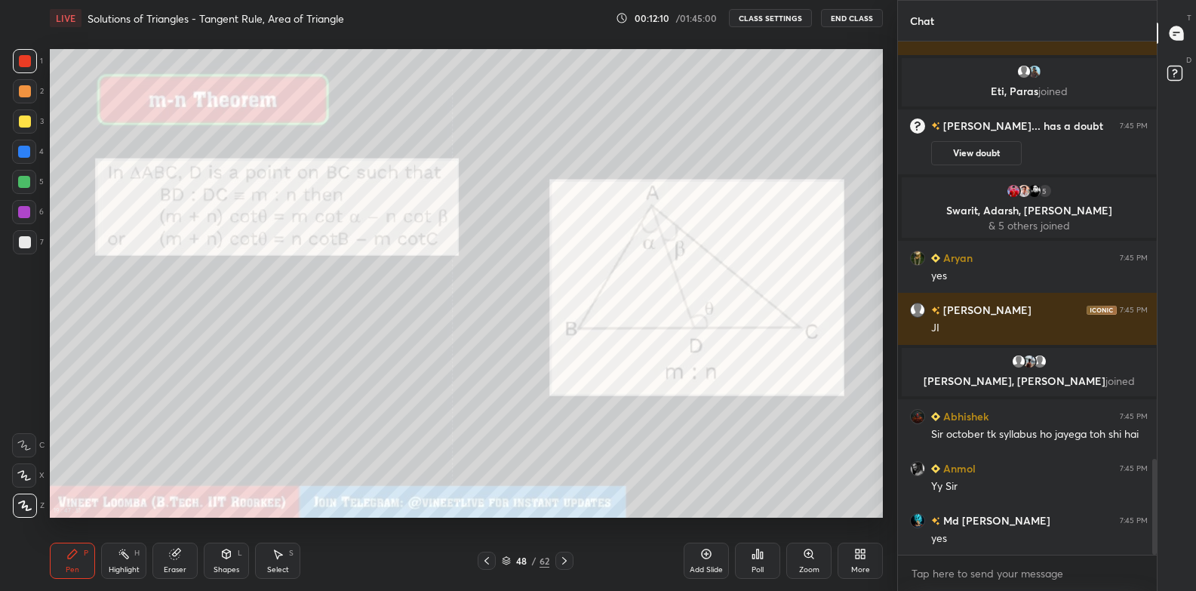
type textarea "x"
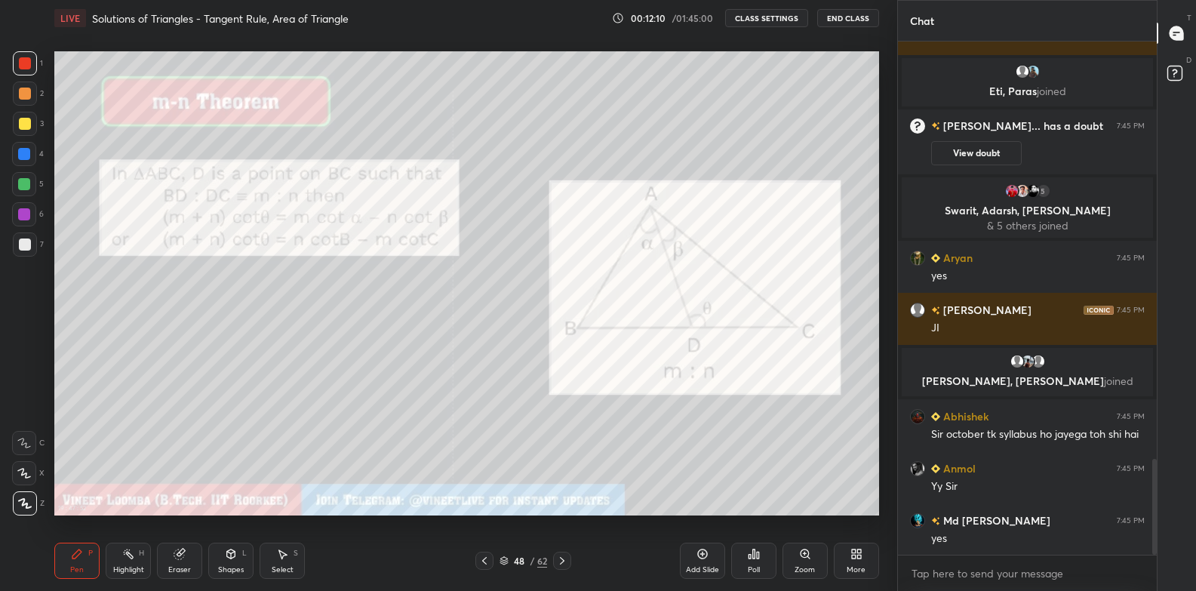
scroll to position [2350, 0]
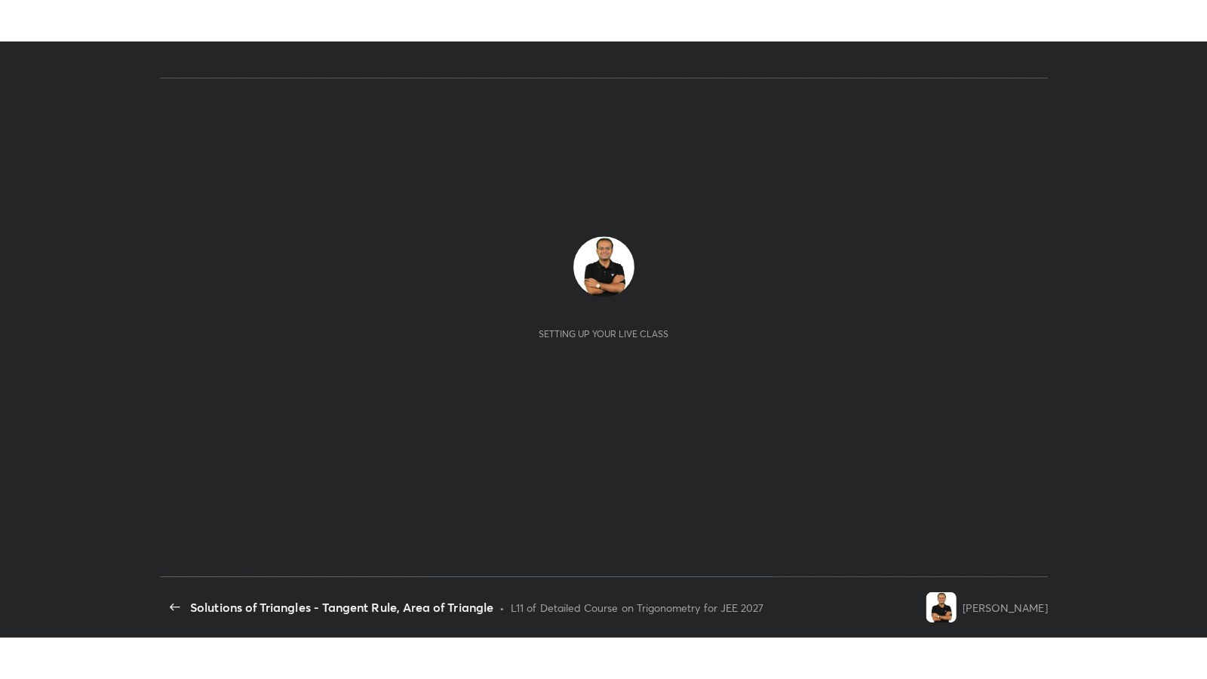
scroll to position [5, 0]
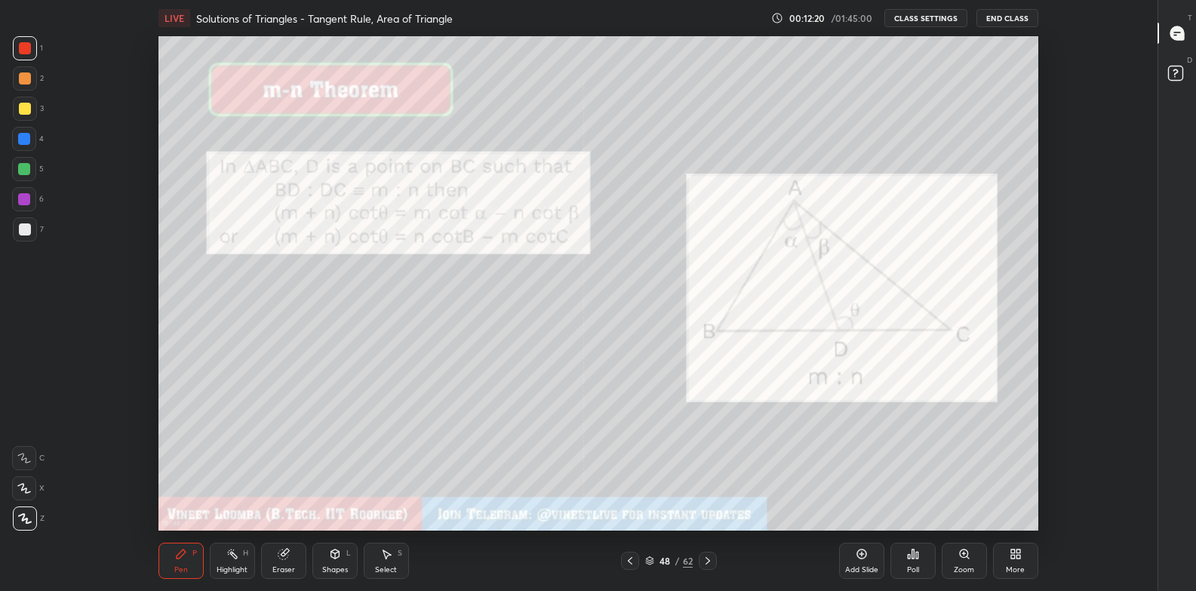
click at [1012, 551] on icon at bounding box center [1013, 551] width 4 height 4
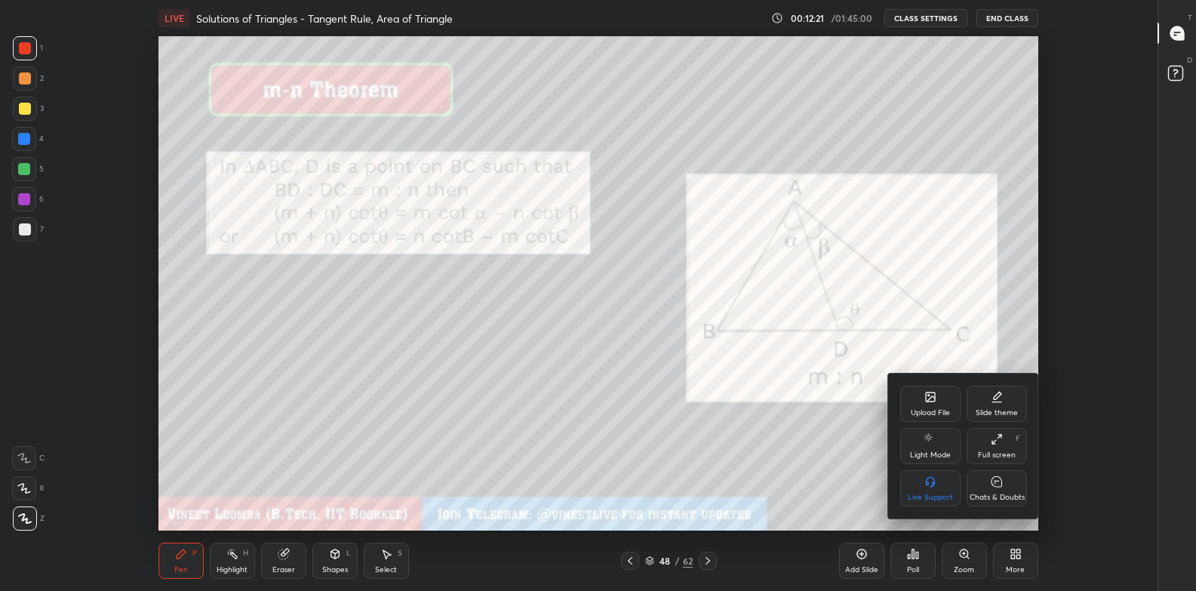
click at [989, 444] on div "Full screen F" at bounding box center [997, 446] width 60 height 36
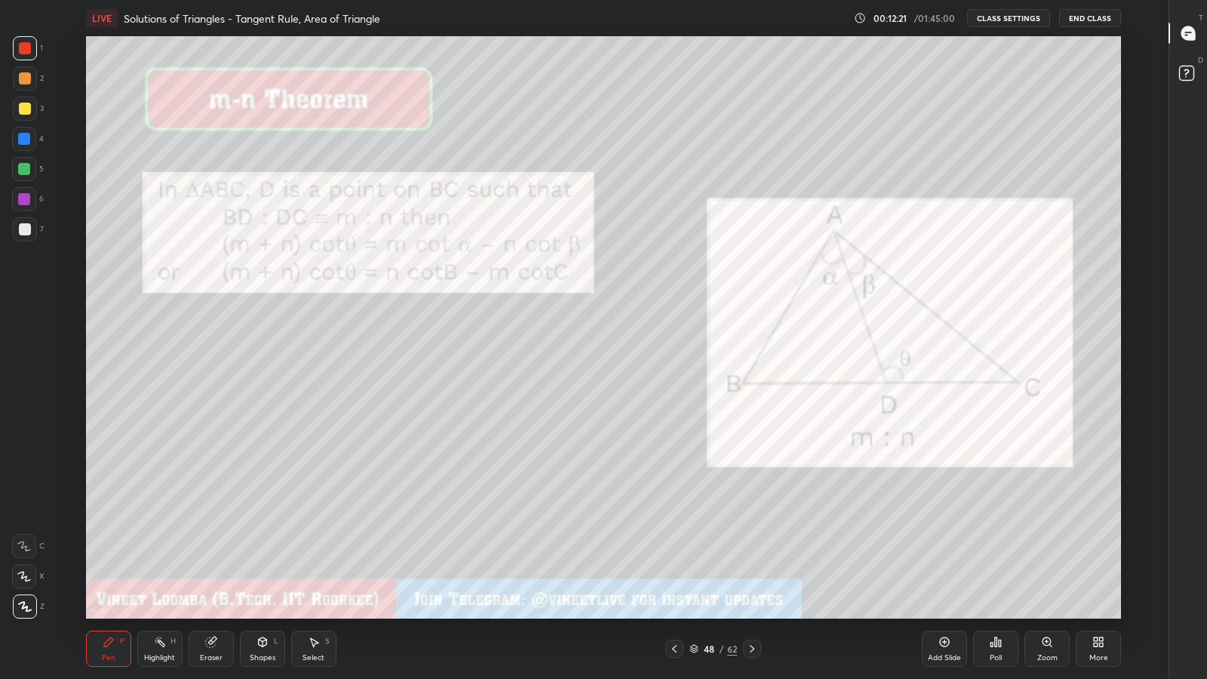
scroll to position [583, 1111]
click at [1191, 28] on icon at bounding box center [1189, 33] width 14 height 14
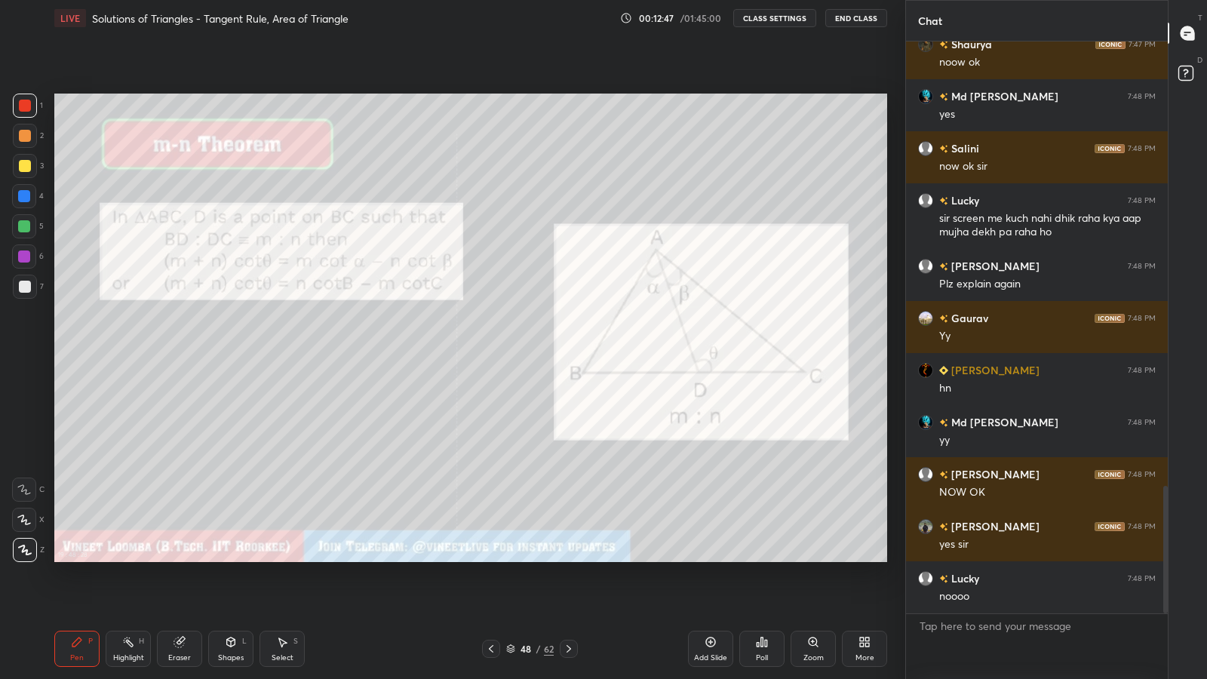
scroll to position [1999, 0]
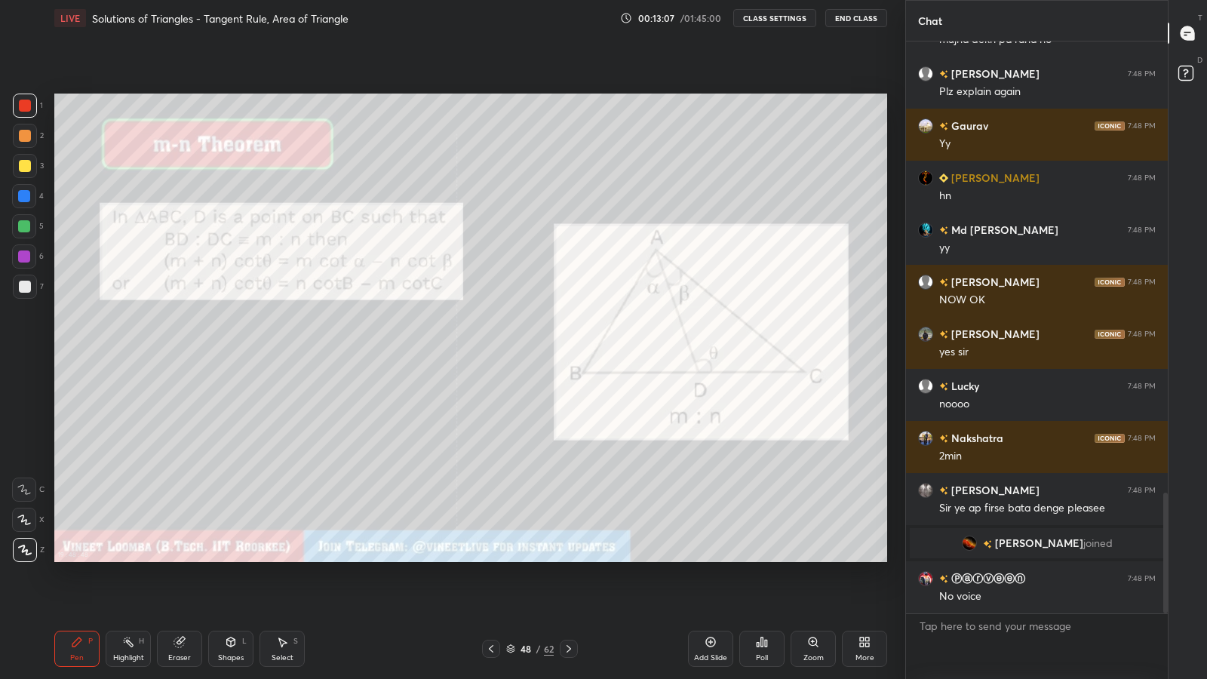
click at [566, 590] on icon at bounding box center [569, 649] width 12 height 12
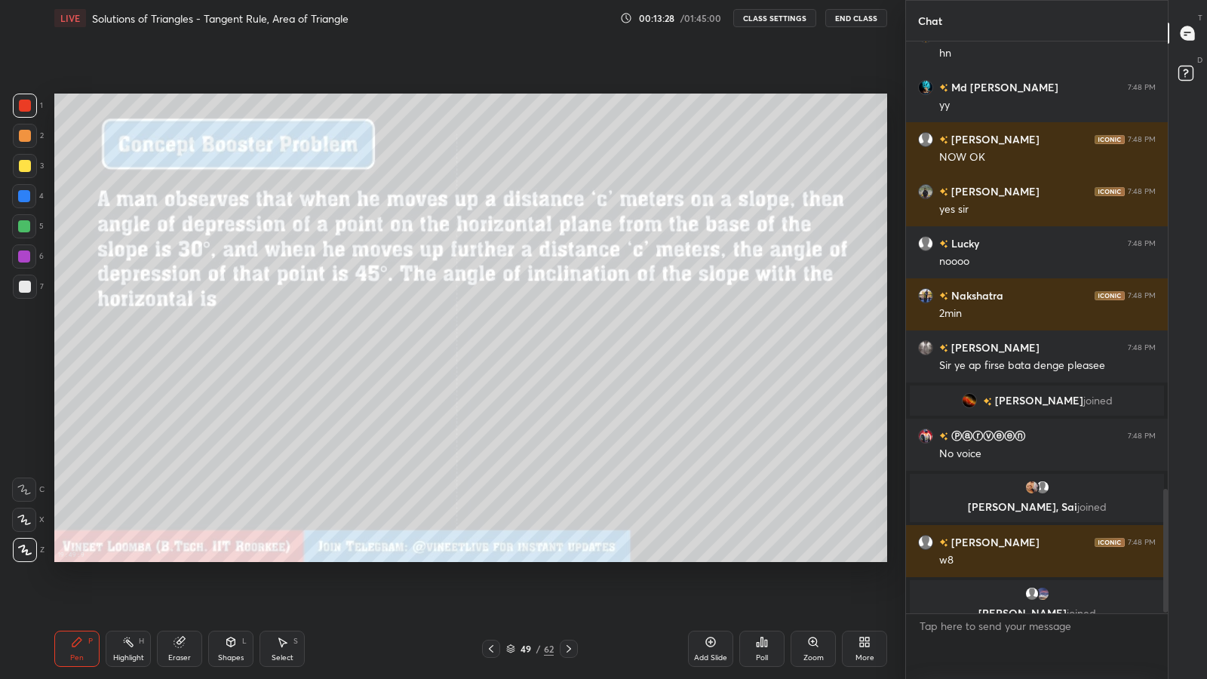
scroll to position [2075, 0]
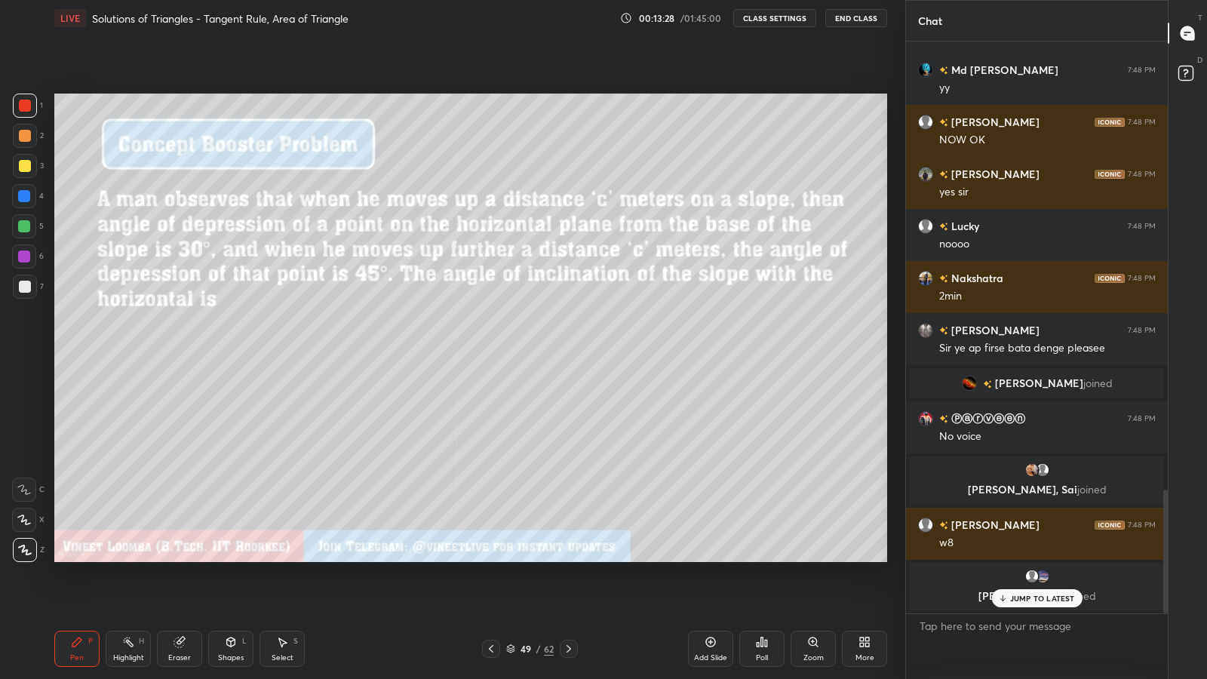
click at [23, 290] on div at bounding box center [25, 287] width 12 height 12
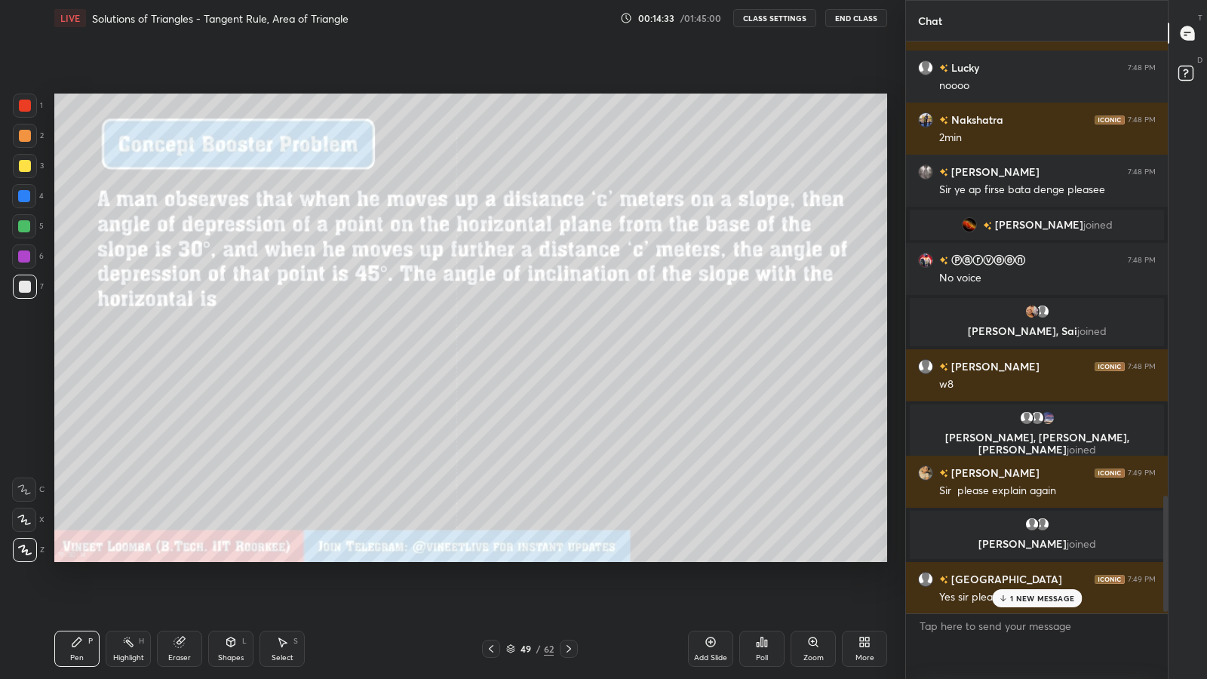
scroll to position [2241, 0]
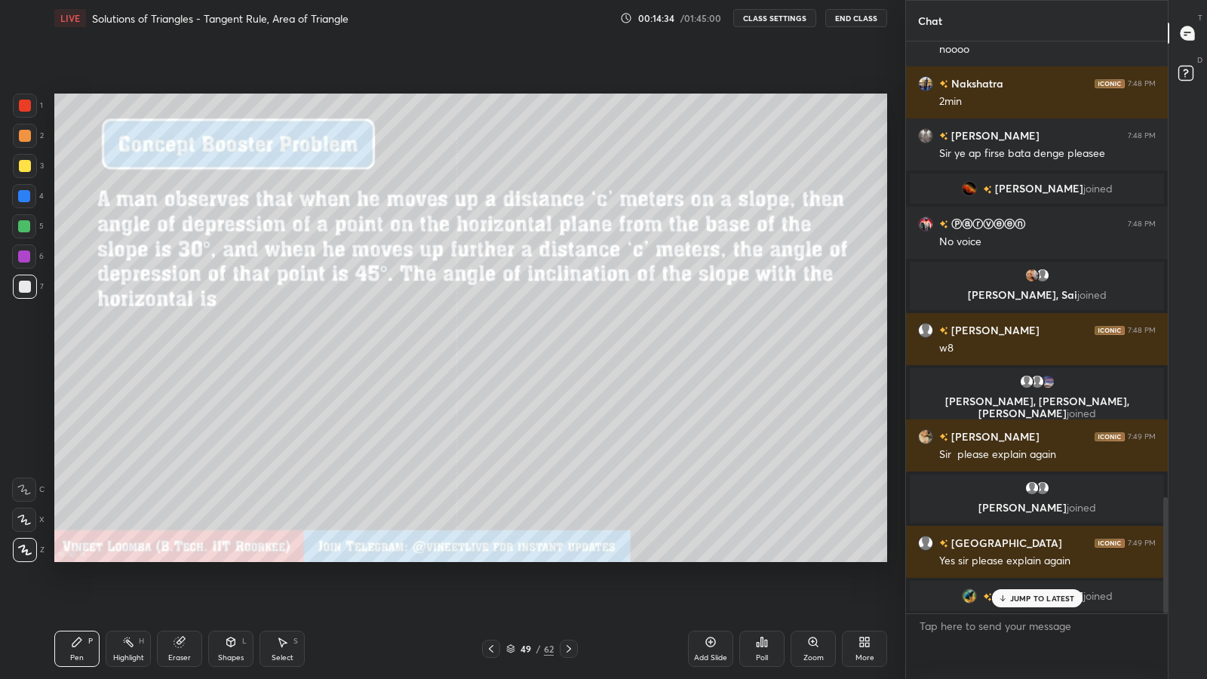
click at [1003, 590] on icon at bounding box center [1003, 597] width 0 height 5
click at [491, 590] on icon at bounding box center [491, 649] width 12 height 12
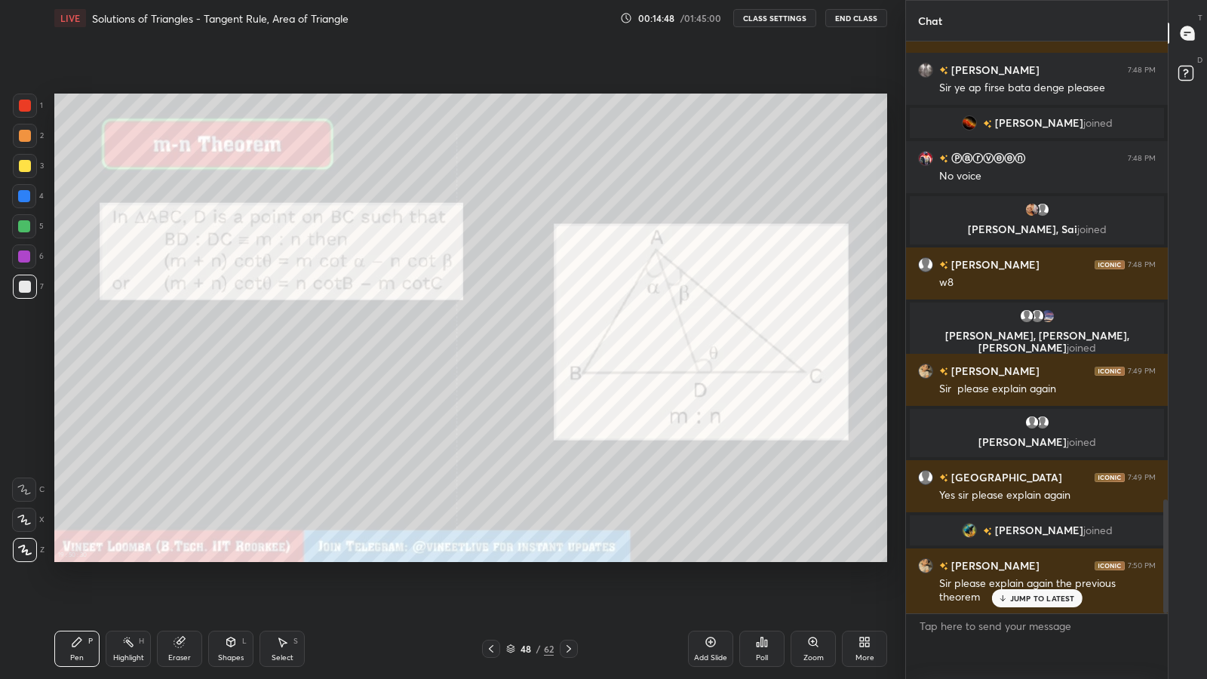
scroll to position [2373, 0]
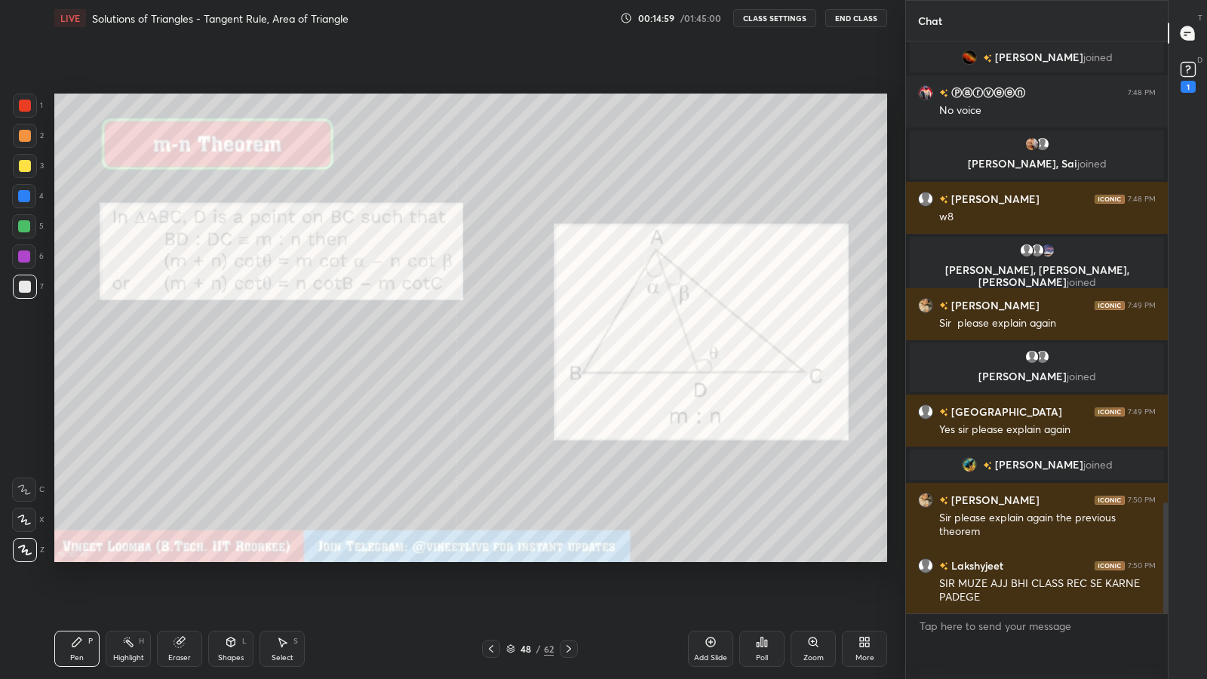
click at [568, 590] on icon at bounding box center [569, 649] width 12 height 12
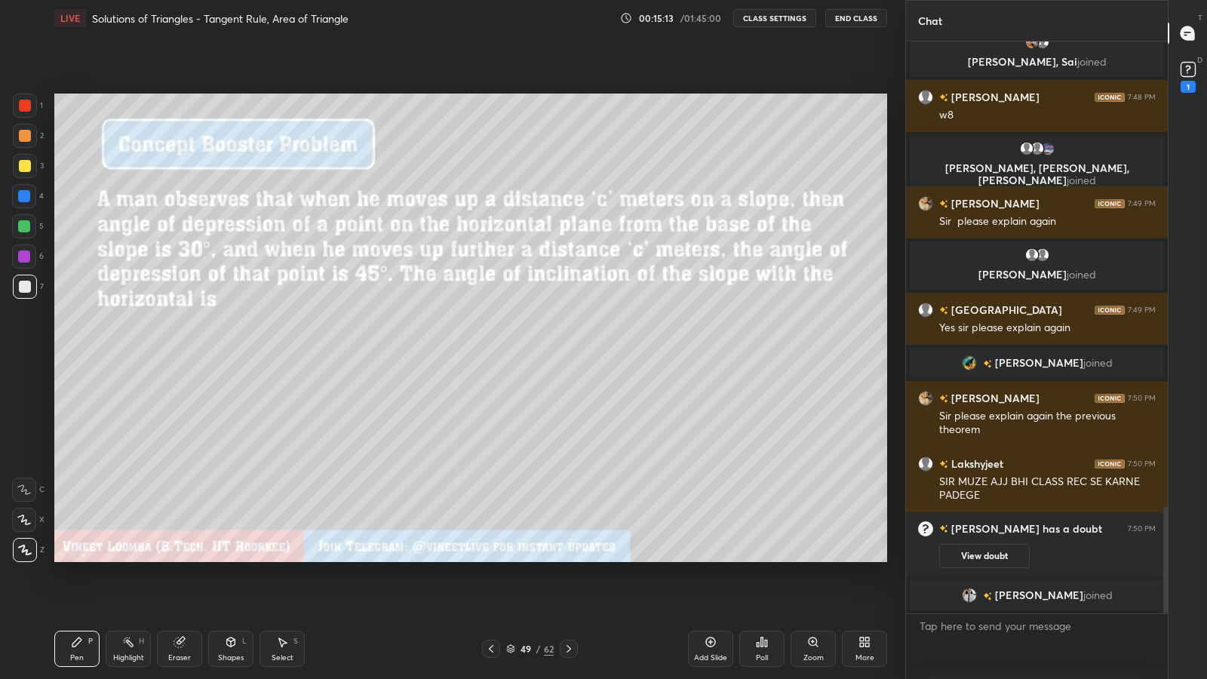
scroll to position [2492, 0]
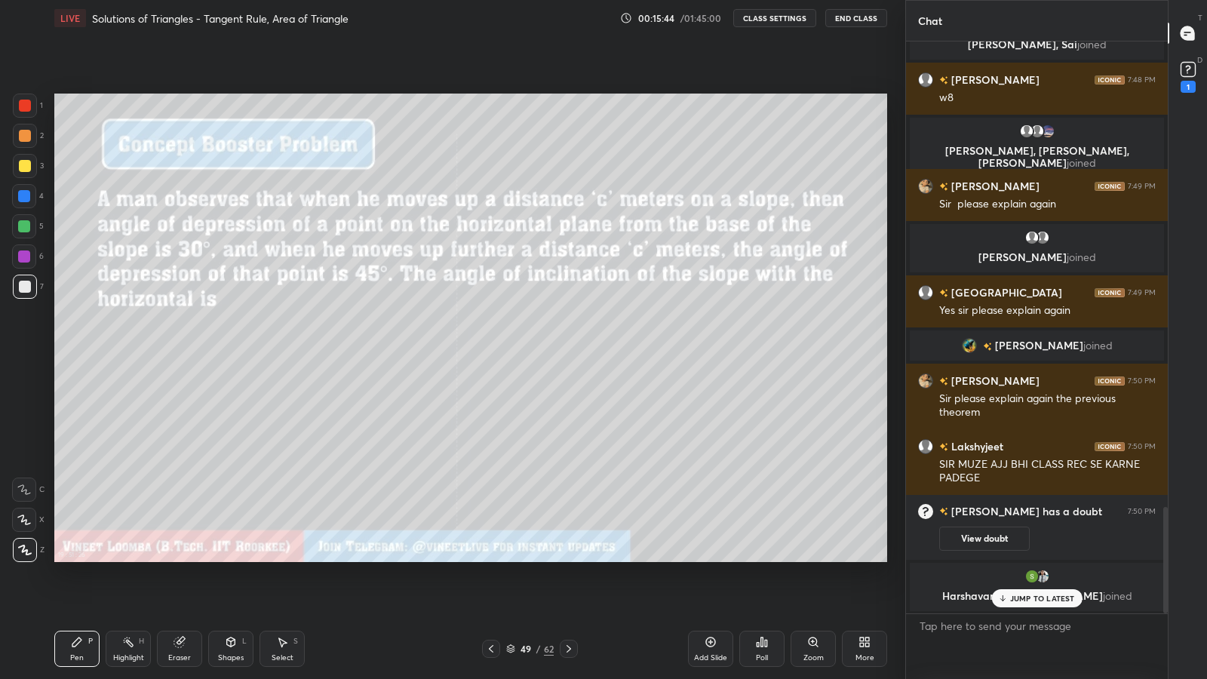
click at [491, 590] on icon at bounding box center [491, 649] width 12 height 12
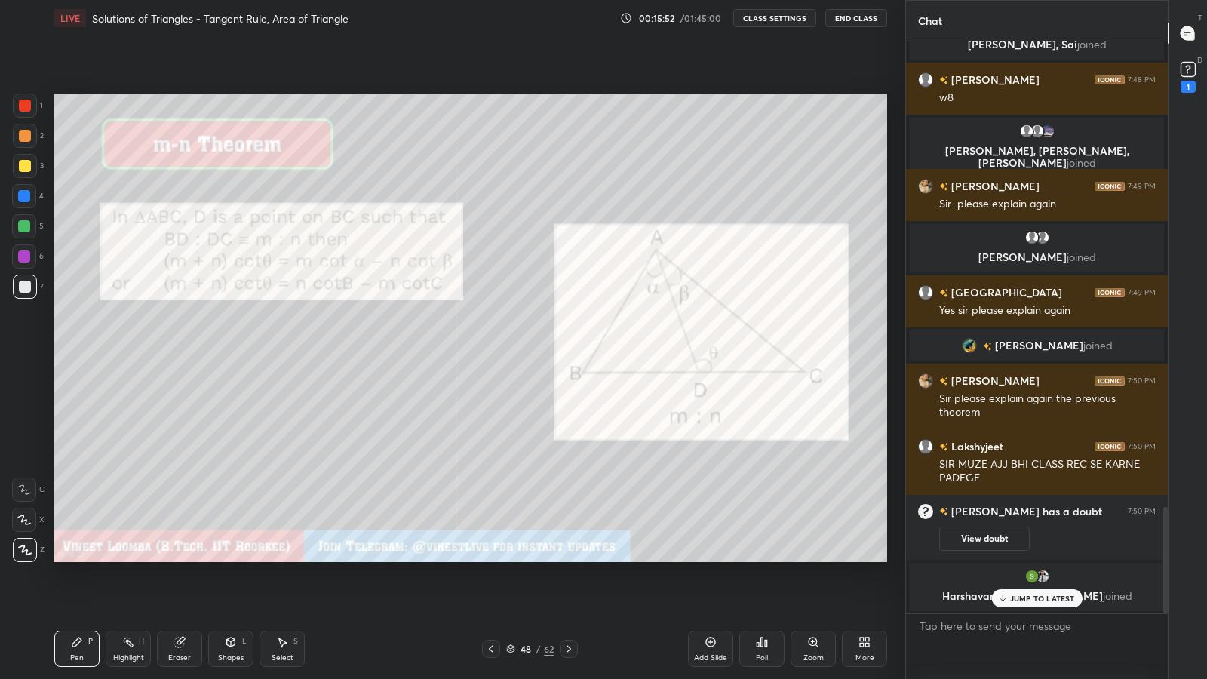
click at [491, 590] on icon at bounding box center [491, 649] width 12 height 12
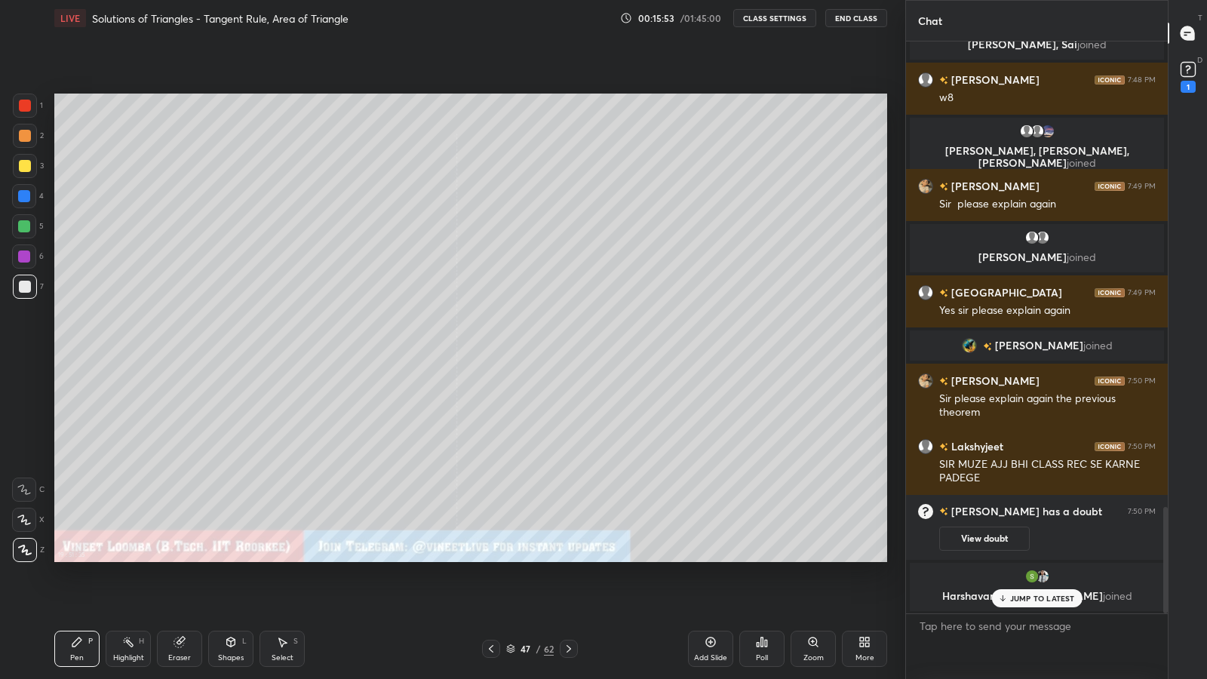
click at [568, 590] on icon at bounding box center [569, 649] width 12 height 12
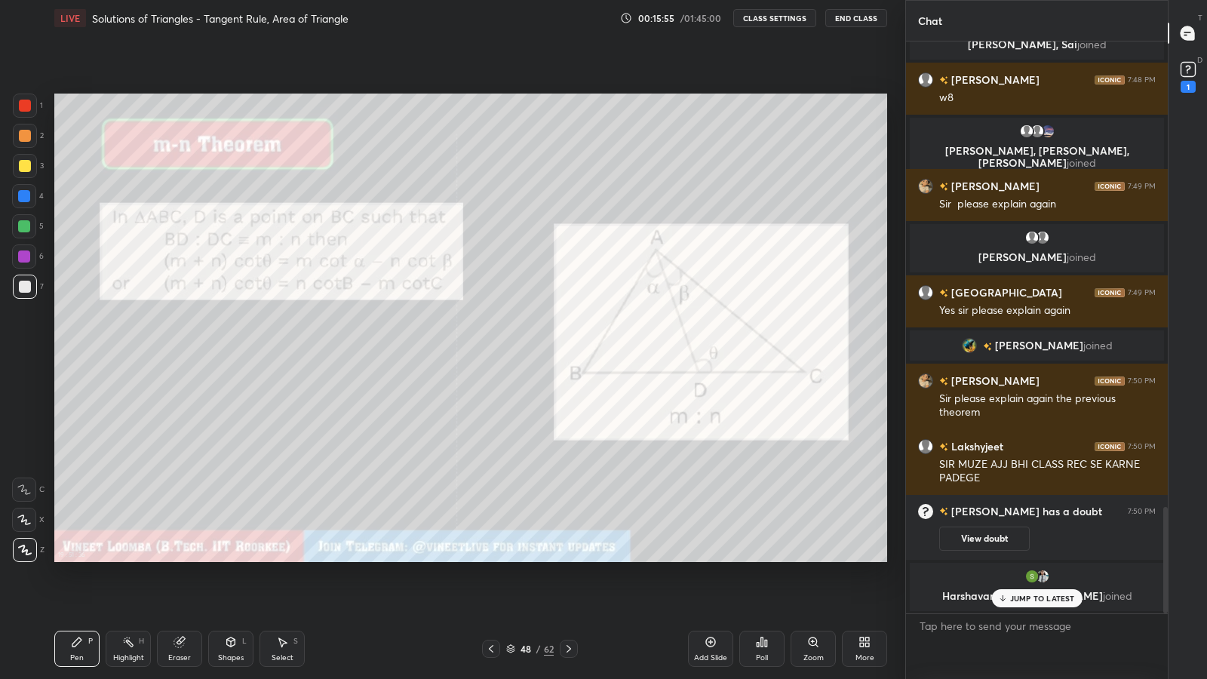
click at [570, 590] on icon at bounding box center [569, 649] width 5 height 8
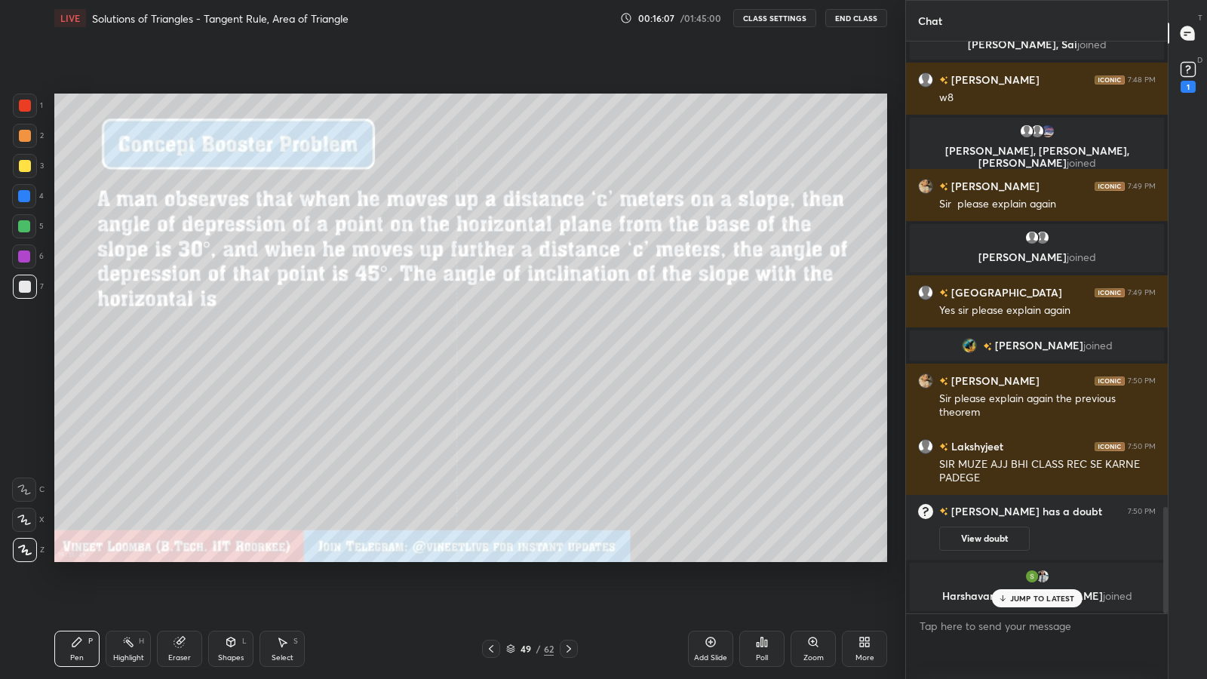
click at [176, 590] on icon at bounding box center [179, 643] width 10 height 10
click at [72, 590] on div "Pen" at bounding box center [77, 658] width 14 height 8
click at [491, 590] on icon at bounding box center [491, 649] width 12 height 12
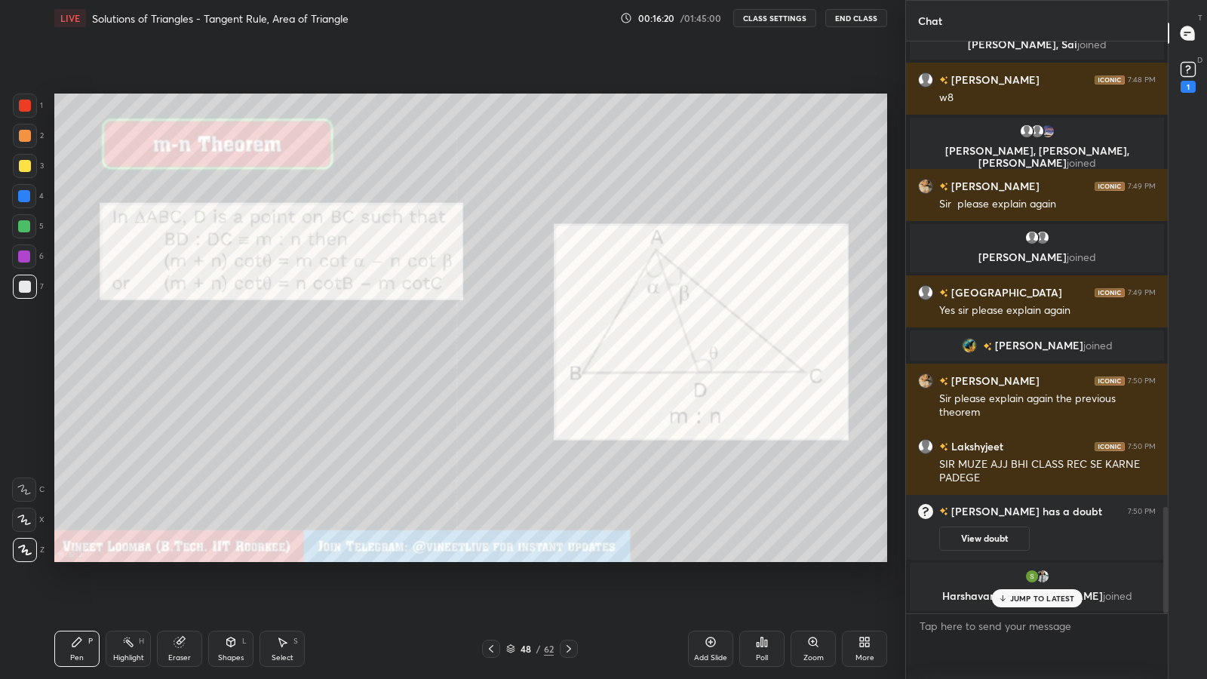
click at [568, 590] on icon at bounding box center [569, 649] width 12 height 12
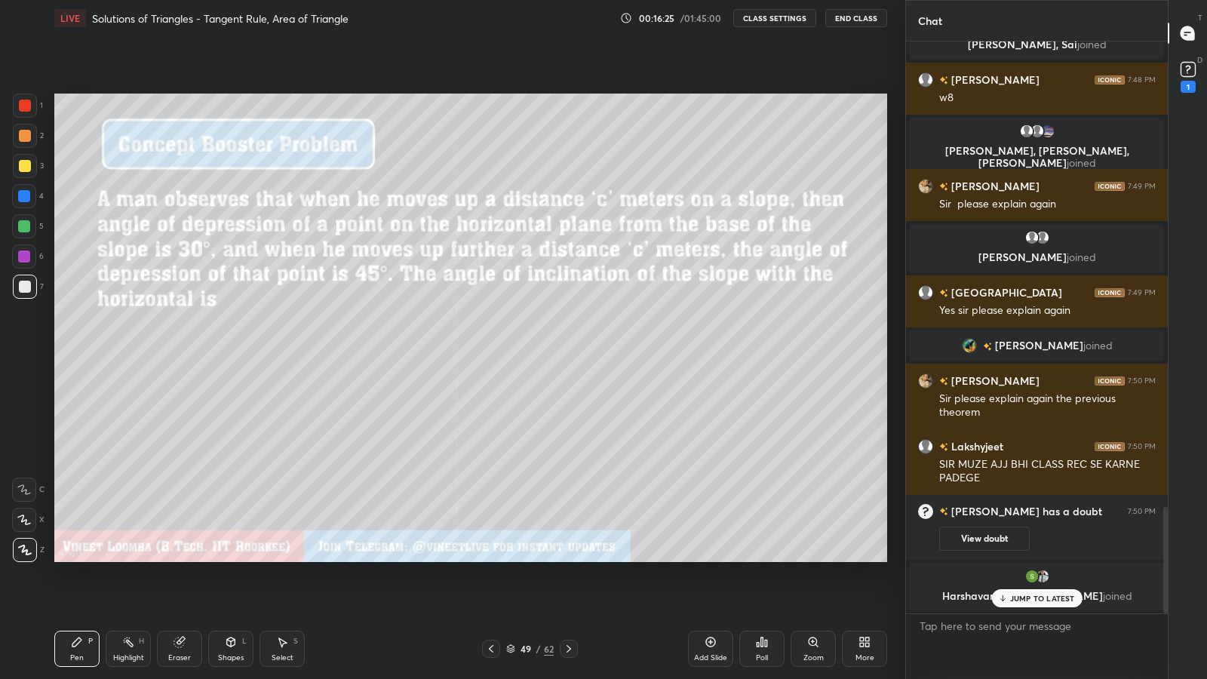
click at [491, 590] on icon at bounding box center [491, 649] width 12 height 12
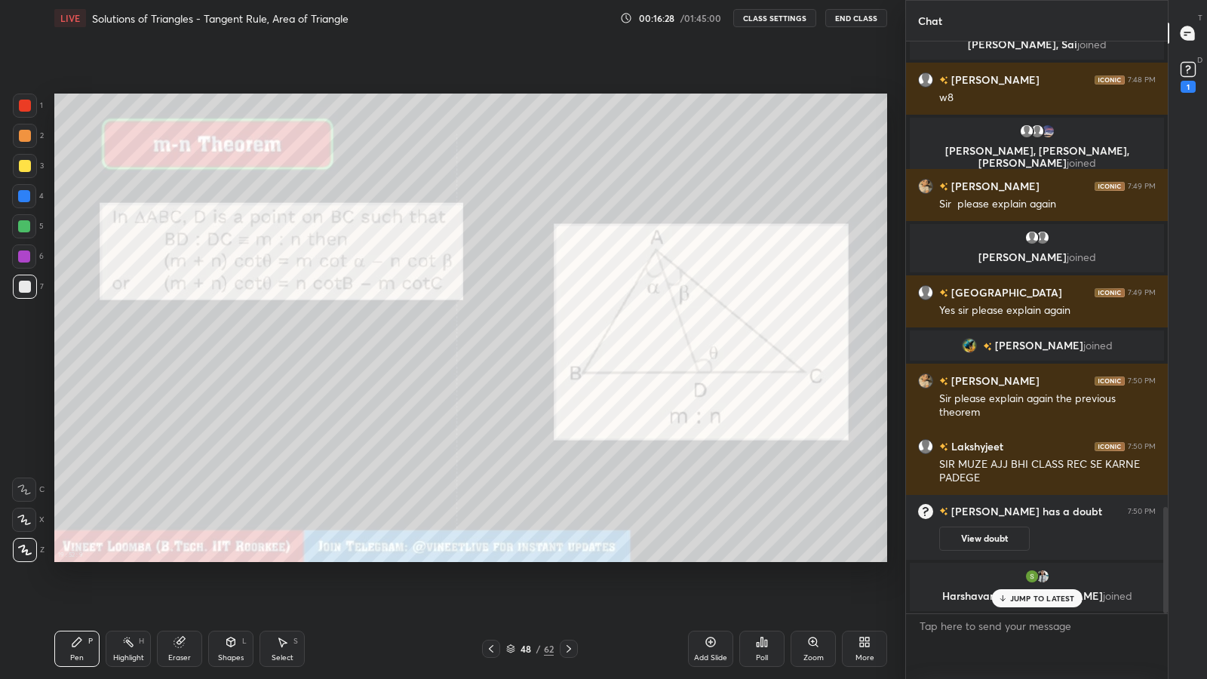
click at [567, 590] on icon at bounding box center [569, 649] width 12 height 12
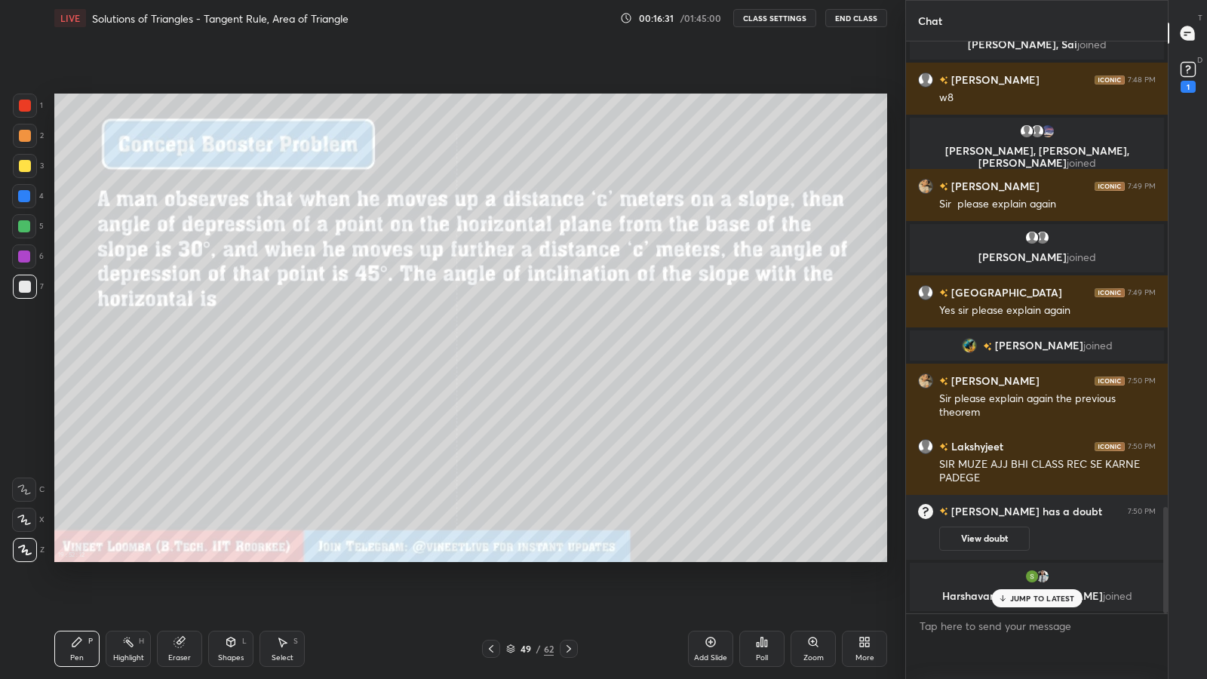
click at [492, 590] on icon at bounding box center [491, 649] width 12 height 12
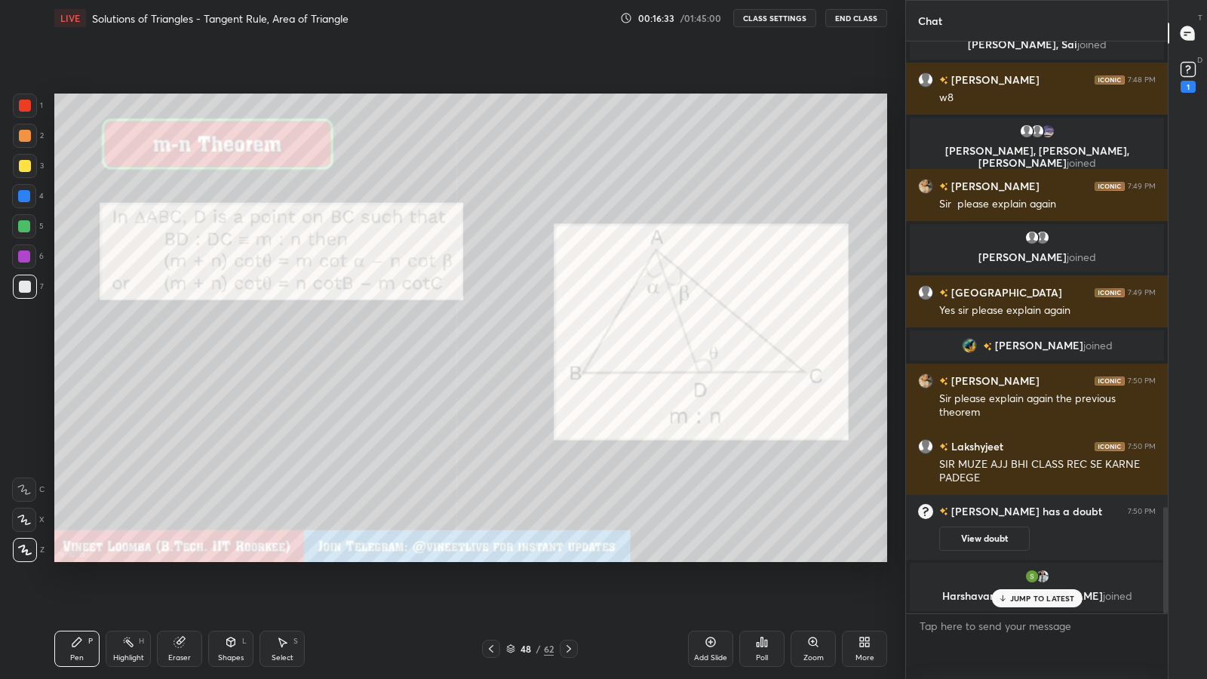
click at [568, 590] on icon at bounding box center [569, 649] width 12 height 12
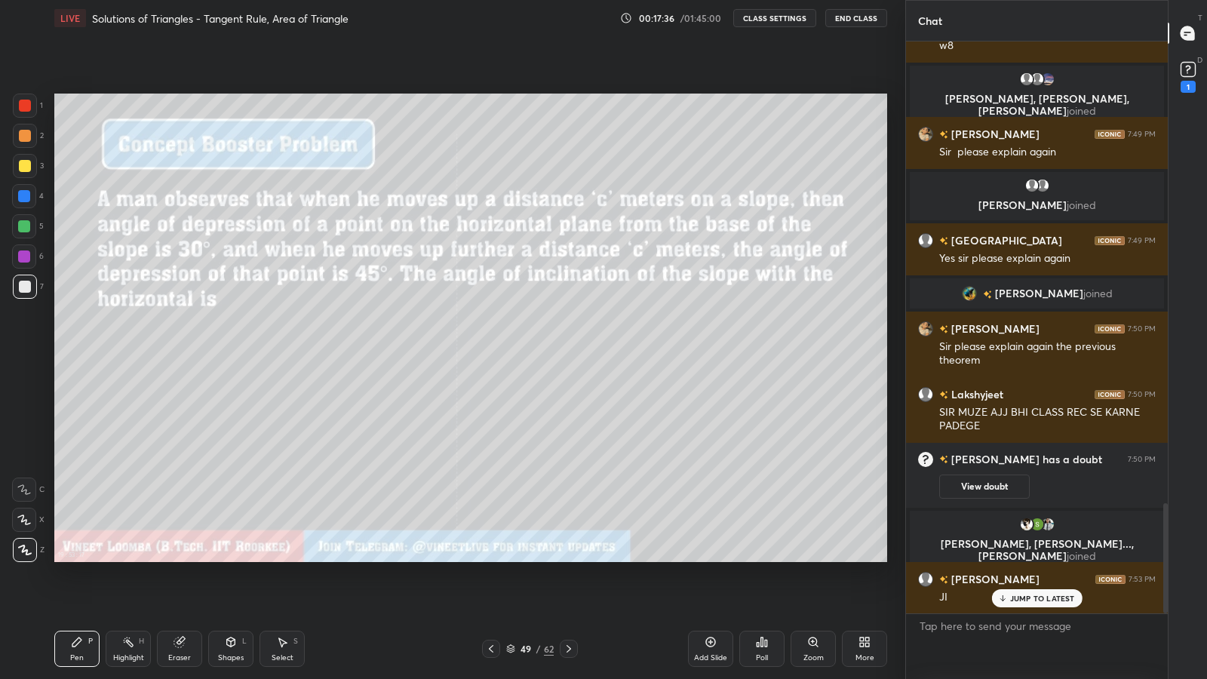
scroll to position [2438, 0]
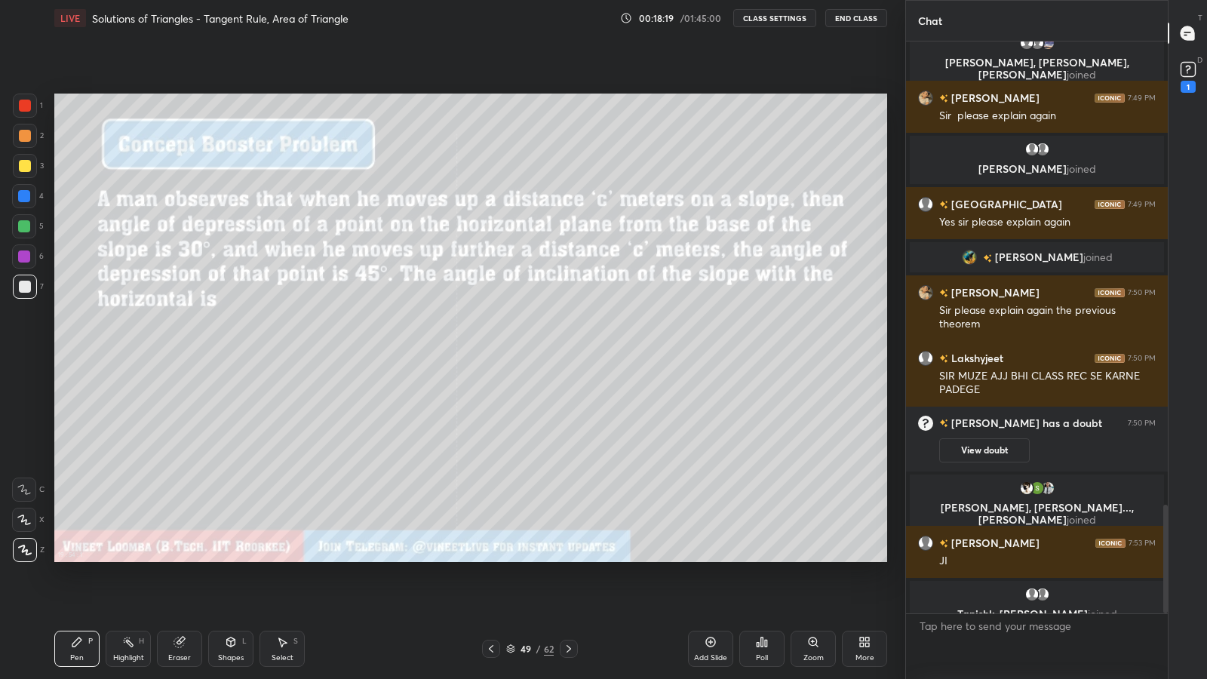
click at [489, 590] on icon at bounding box center [491, 649] width 5 height 8
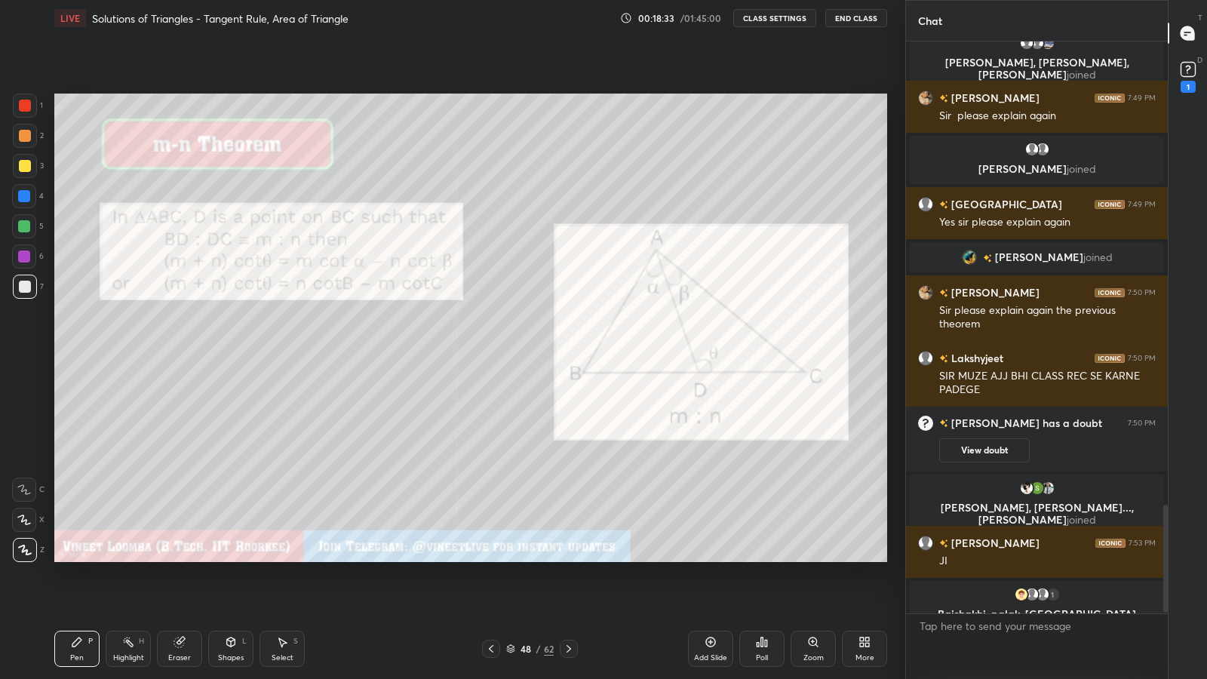
scroll to position [2468, 0]
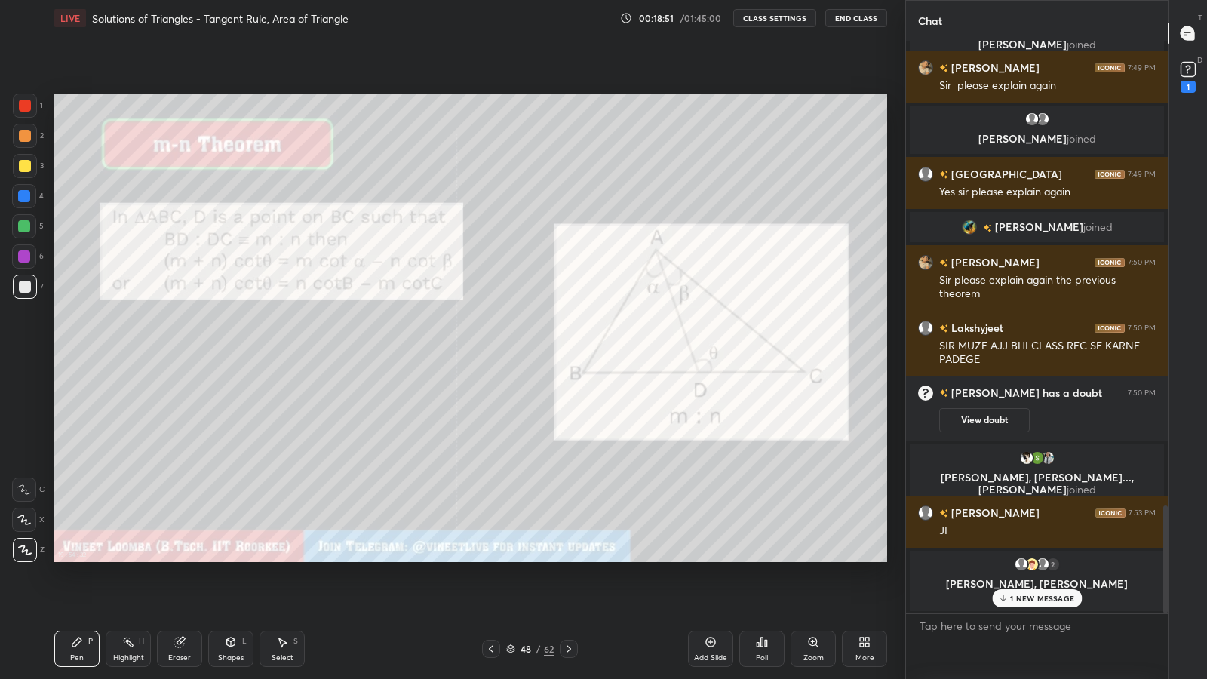
click at [568, 590] on icon at bounding box center [569, 649] width 12 height 12
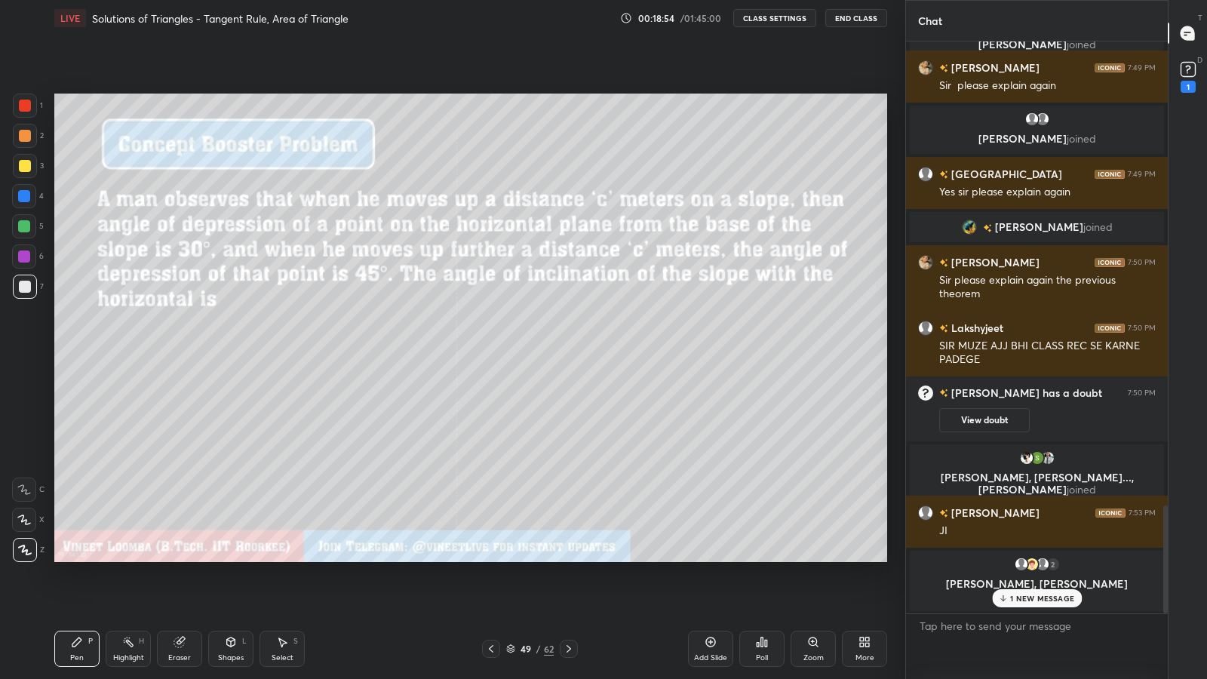
click at [568, 590] on icon at bounding box center [569, 649] width 12 height 12
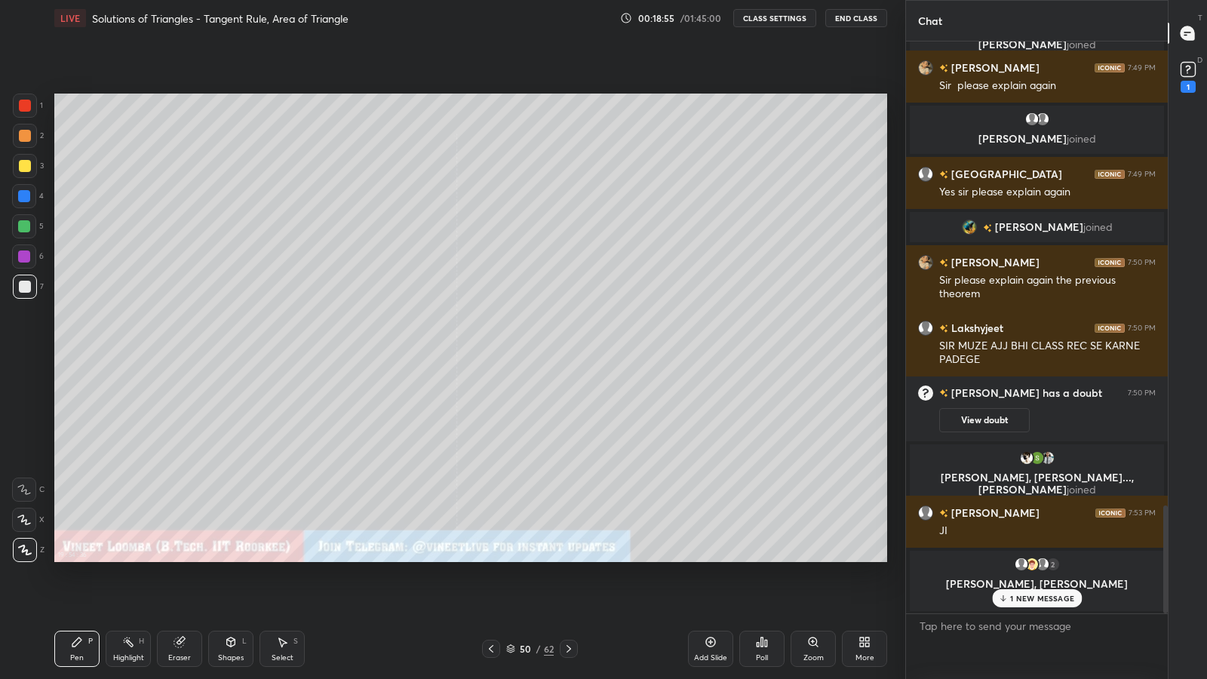
click at [568, 590] on icon at bounding box center [569, 649] width 12 height 12
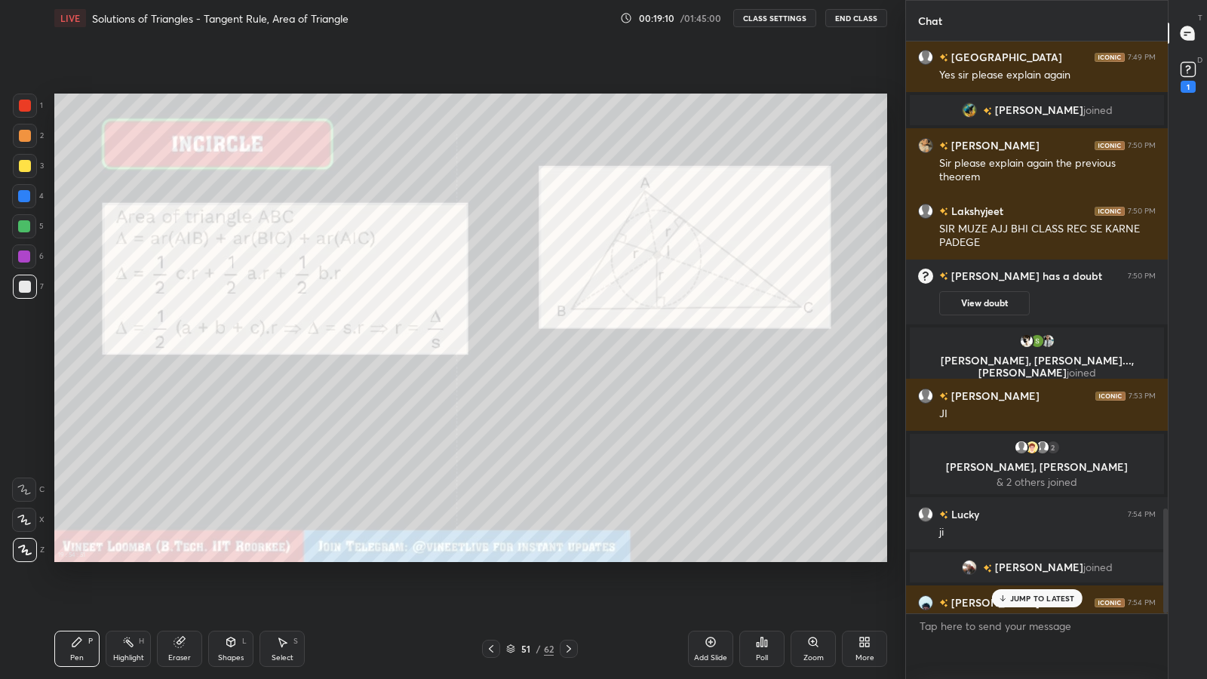
scroll to position [2551, 0]
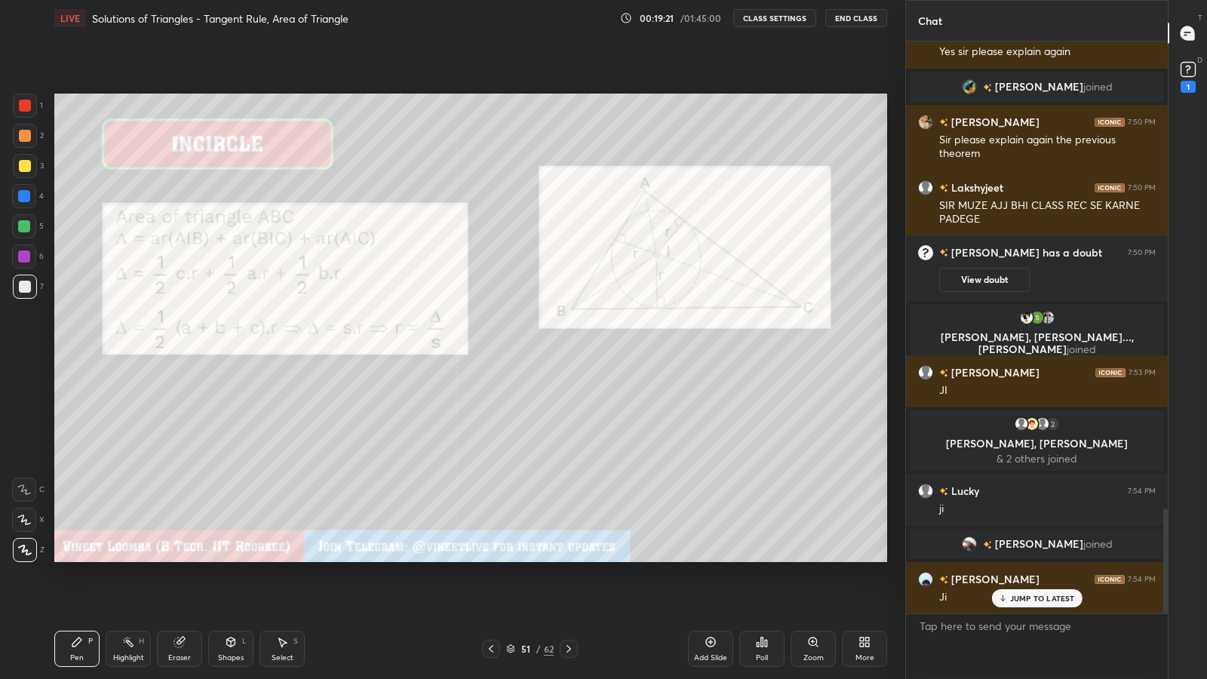
click at [25, 227] on div at bounding box center [24, 226] width 12 height 12
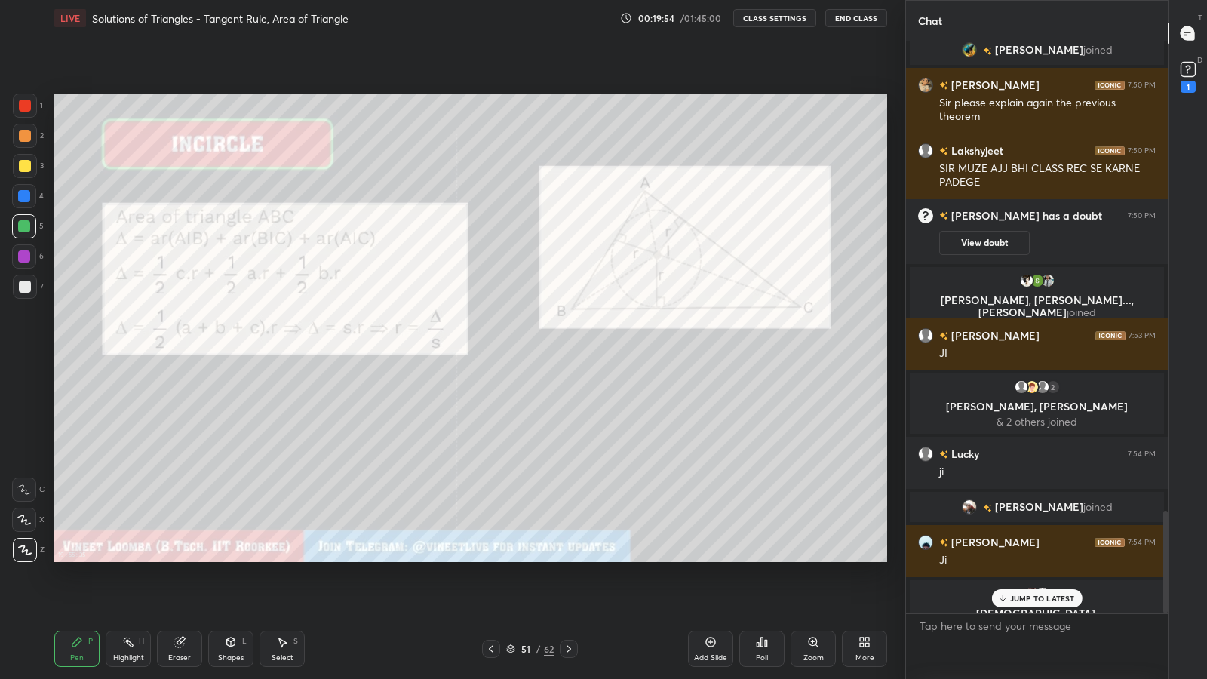
scroll to position [2605, 0]
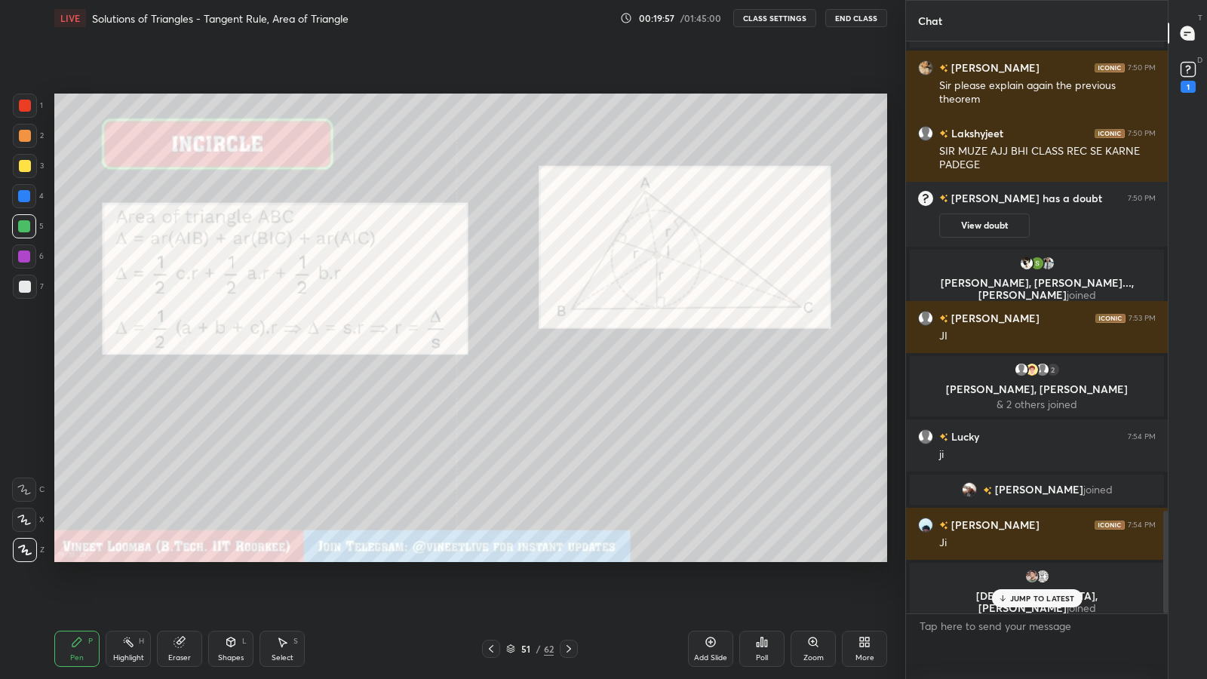
click at [1038, 590] on p "JUMP TO LATEST" at bounding box center [1042, 598] width 65 height 9
click at [568, 590] on icon at bounding box center [569, 649] width 12 height 12
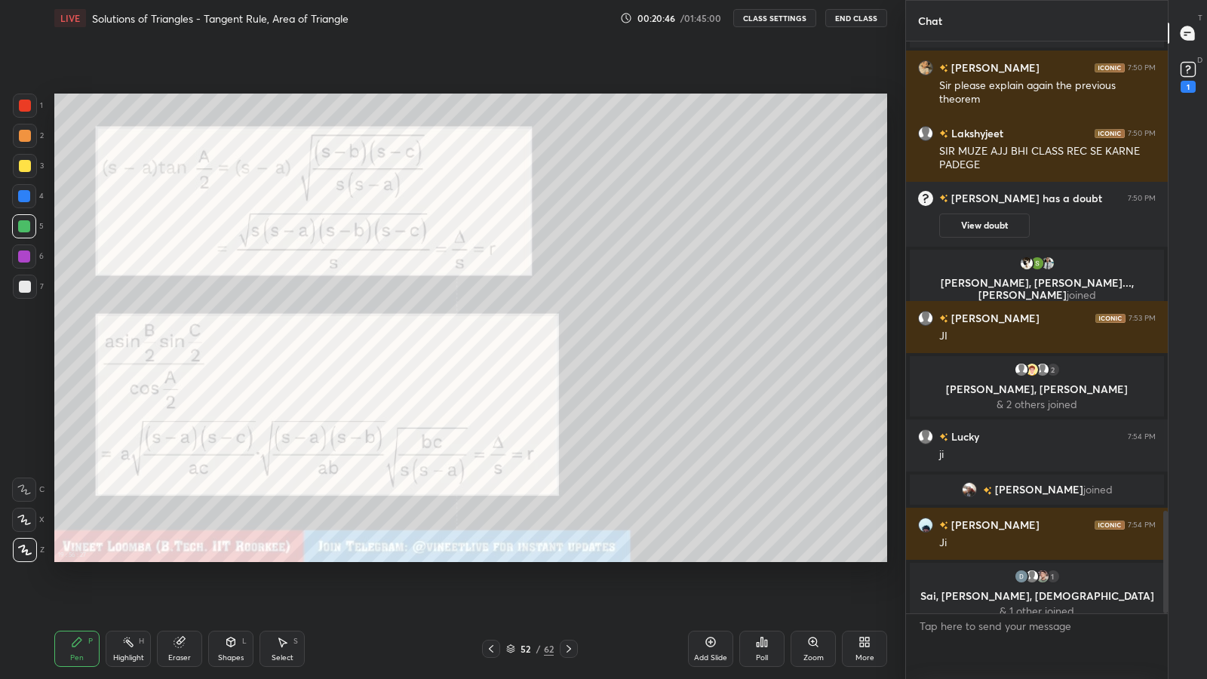
scroll to position [2618, 0]
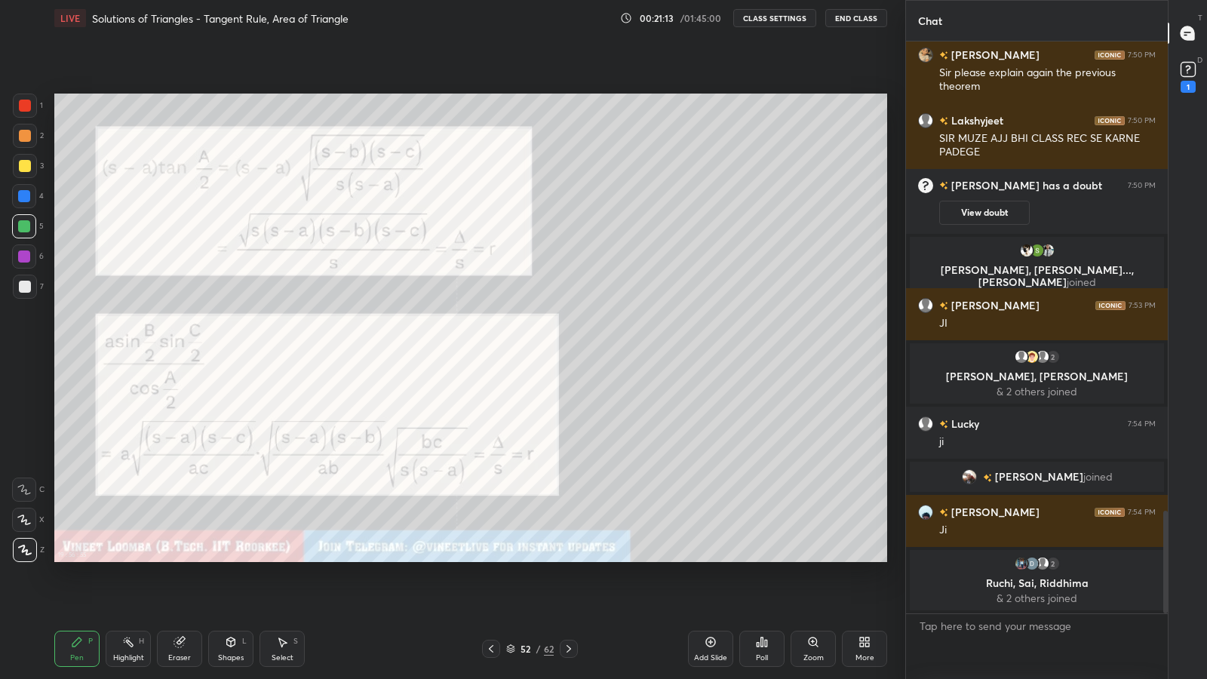
click at [24, 288] on div at bounding box center [25, 287] width 12 height 12
click at [23, 257] on div at bounding box center [24, 257] width 12 height 12
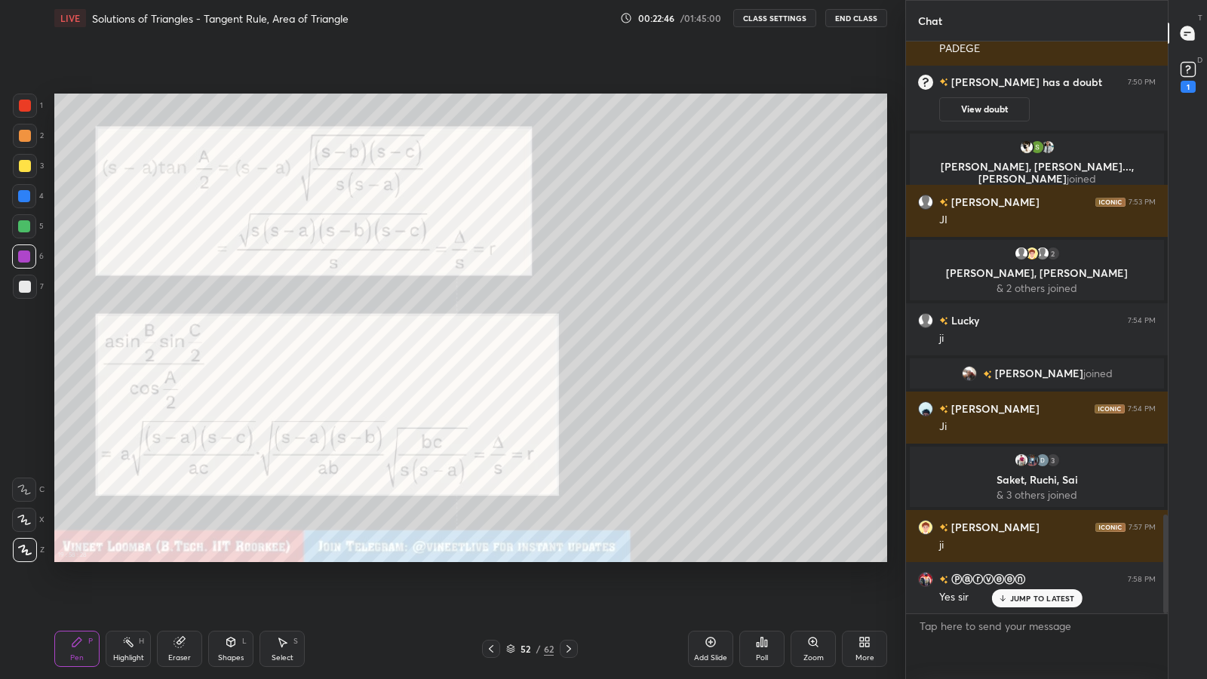
scroll to position [2743, 0]
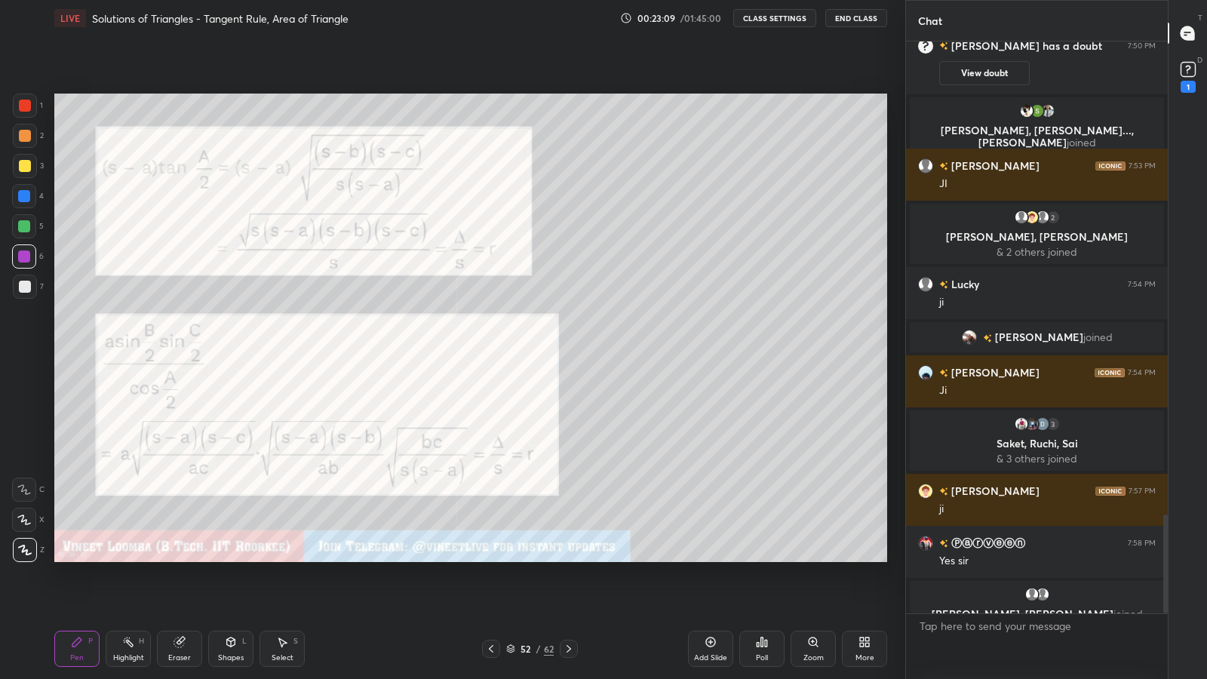
click at [179, 590] on icon at bounding box center [179, 643] width 10 height 10
click at [20, 515] on icon at bounding box center [21, 516] width 2 height 2
click at [69, 590] on div "Pen P" at bounding box center [76, 649] width 45 height 36
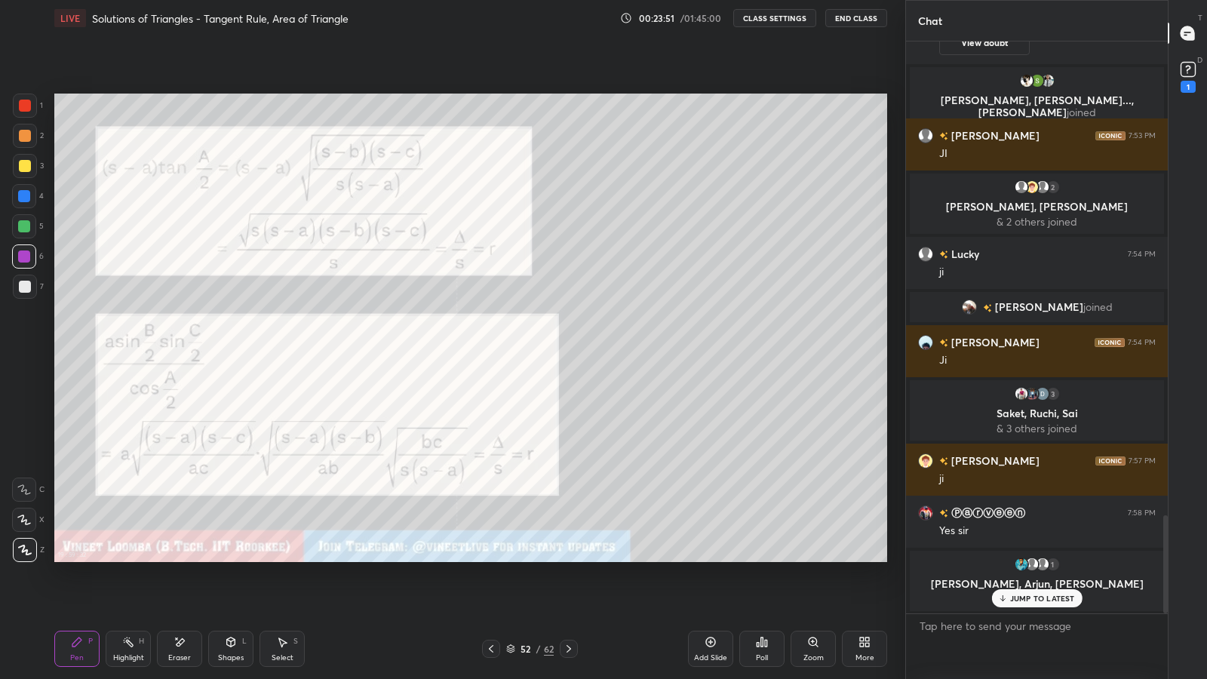
click at [488, 590] on icon at bounding box center [491, 649] width 12 height 12
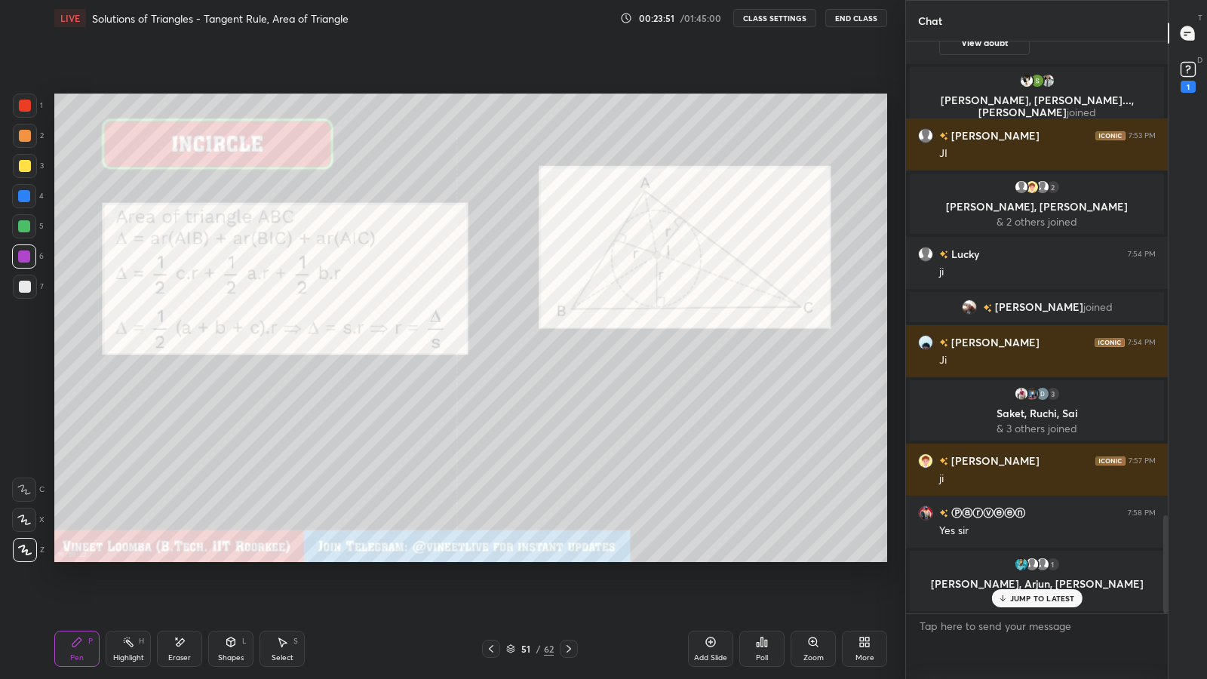
click at [491, 590] on icon at bounding box center [491, 649] width 12 height 12
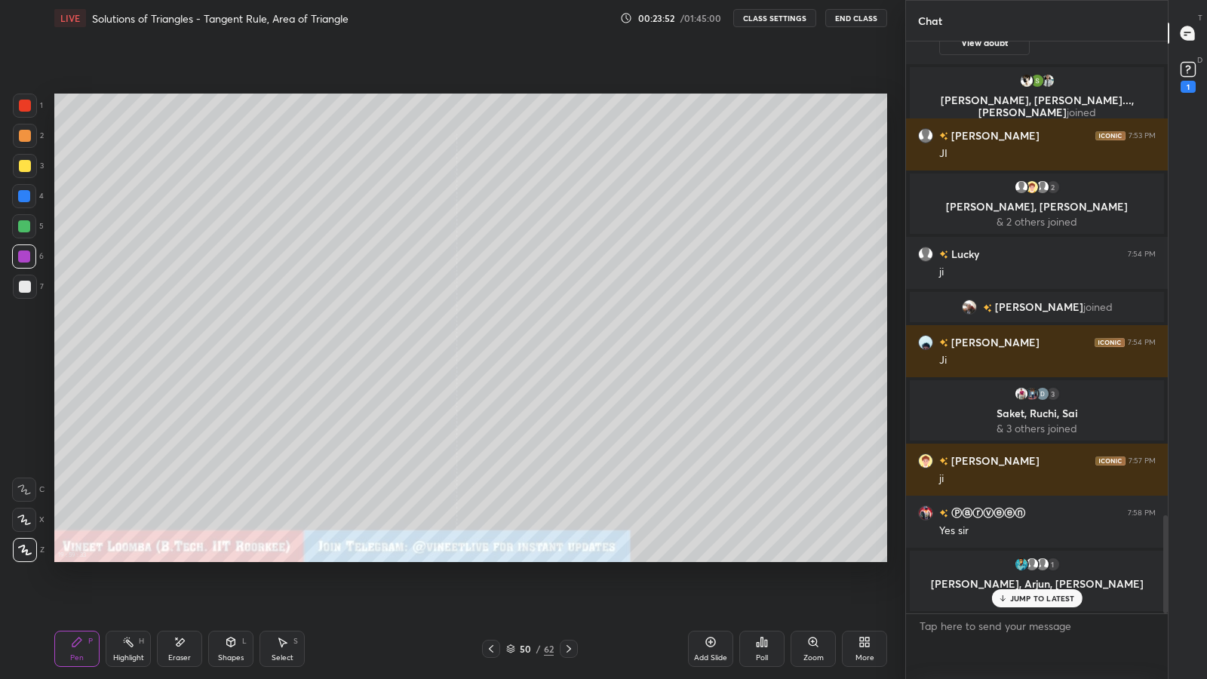
click at [488, 590] on icon at bounding box center [491, 649] width 12 height 12
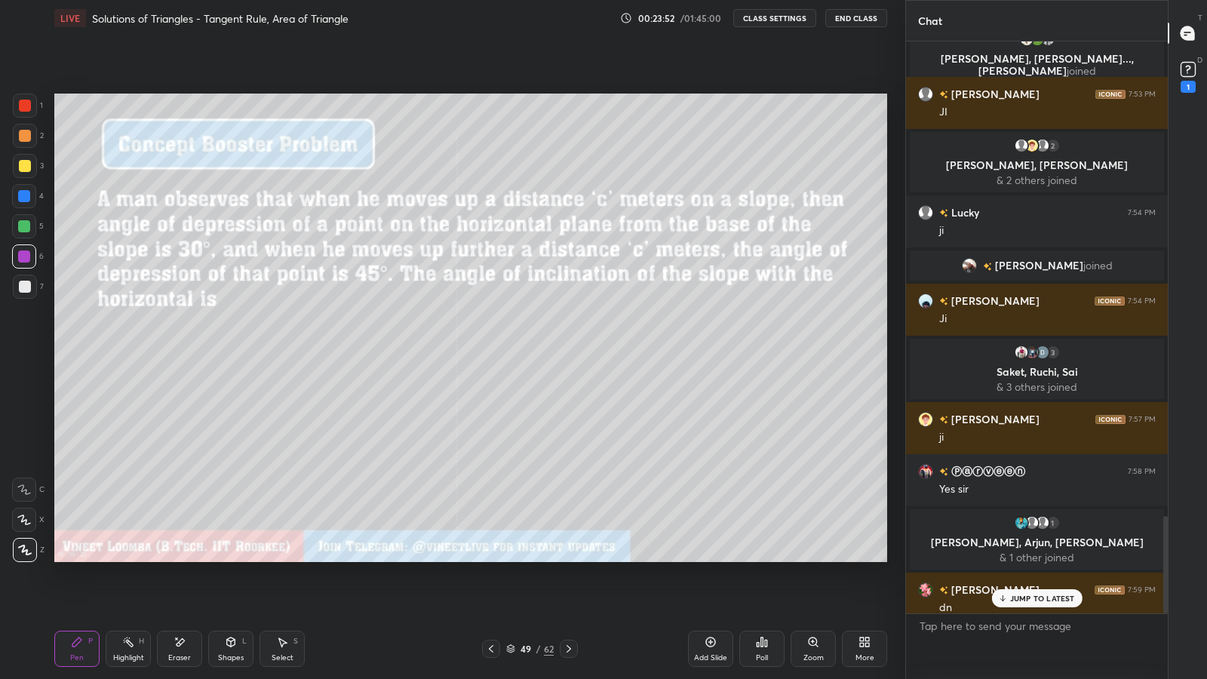
scroll to position [2784, 0]
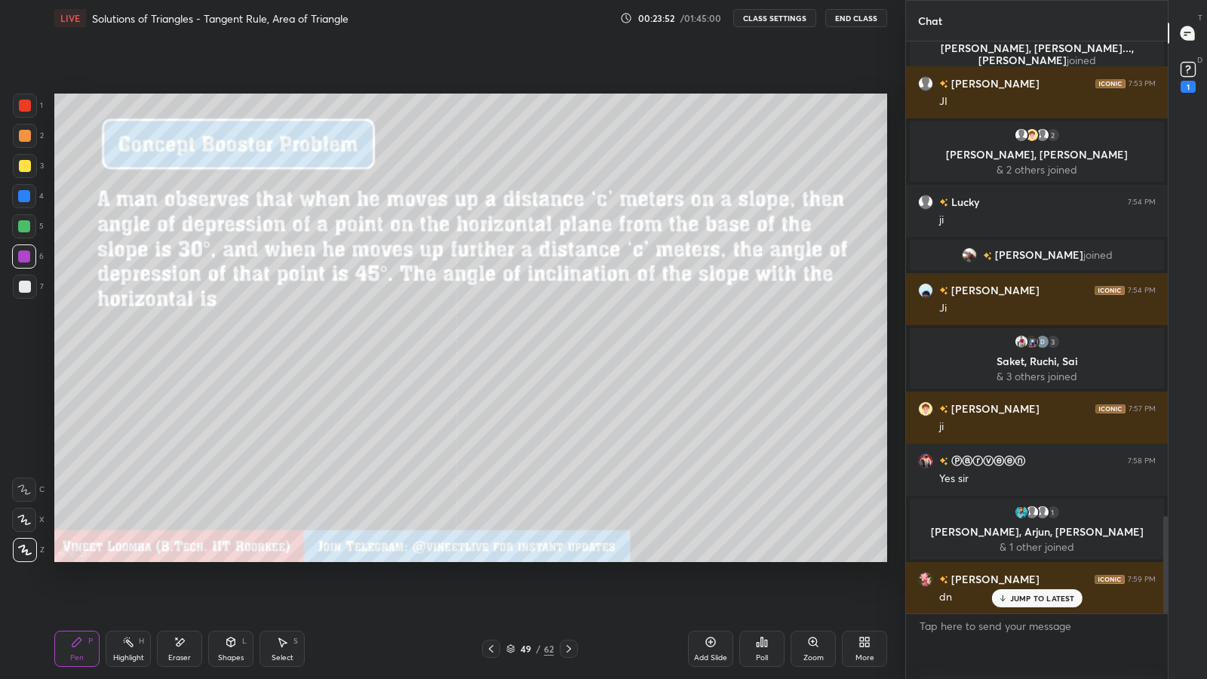
click at [488, 590] on icon at bounding box center [491, 649] width 12 height 12
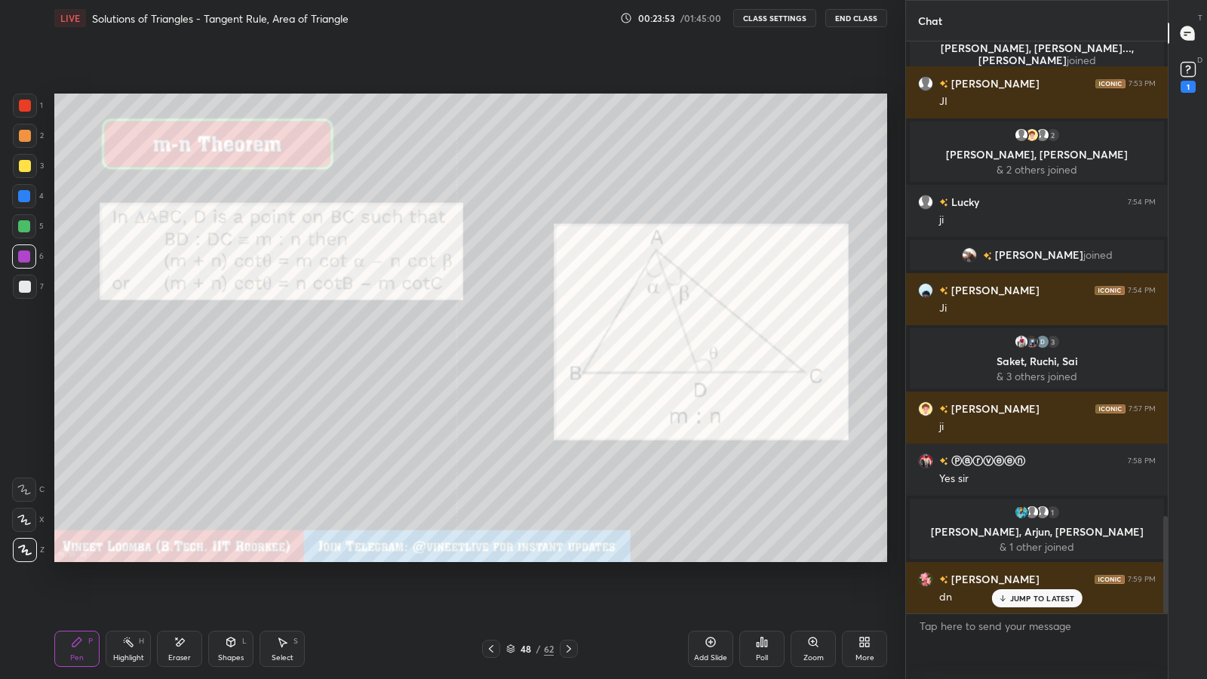
click at [488, 590] on icon at bounding box center [491, 649] width 12 height 12
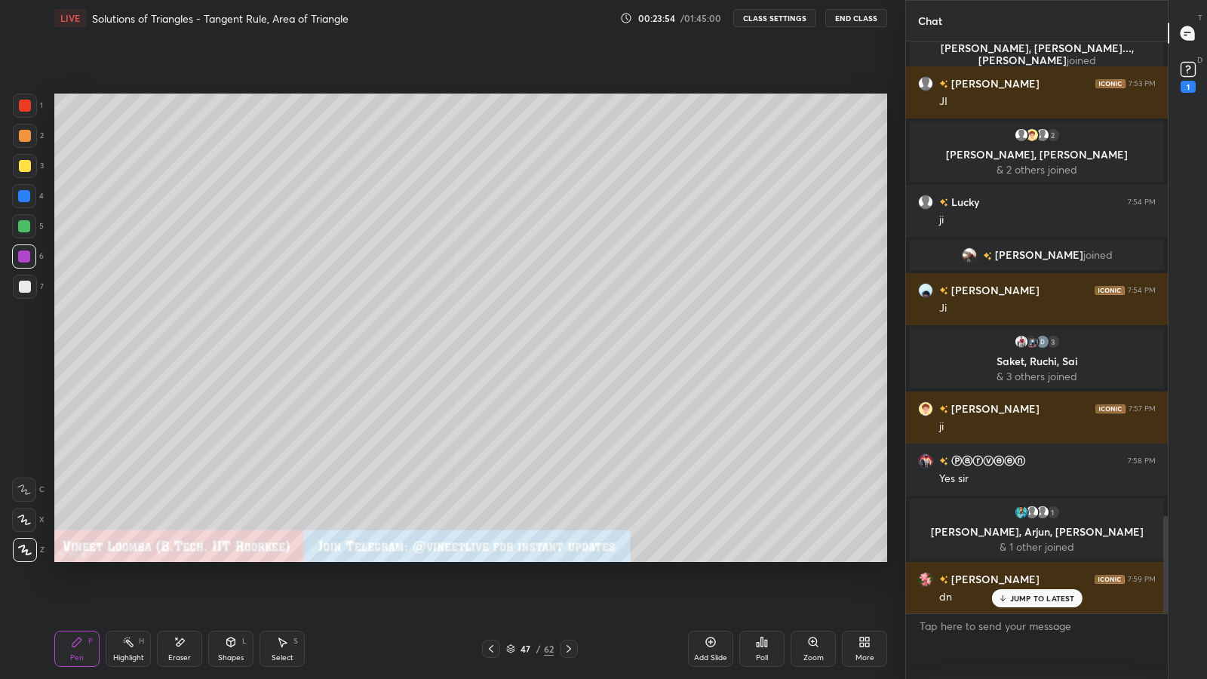
click at [568, 590] on icon at bounding box center [569, 649] width 5 height 8
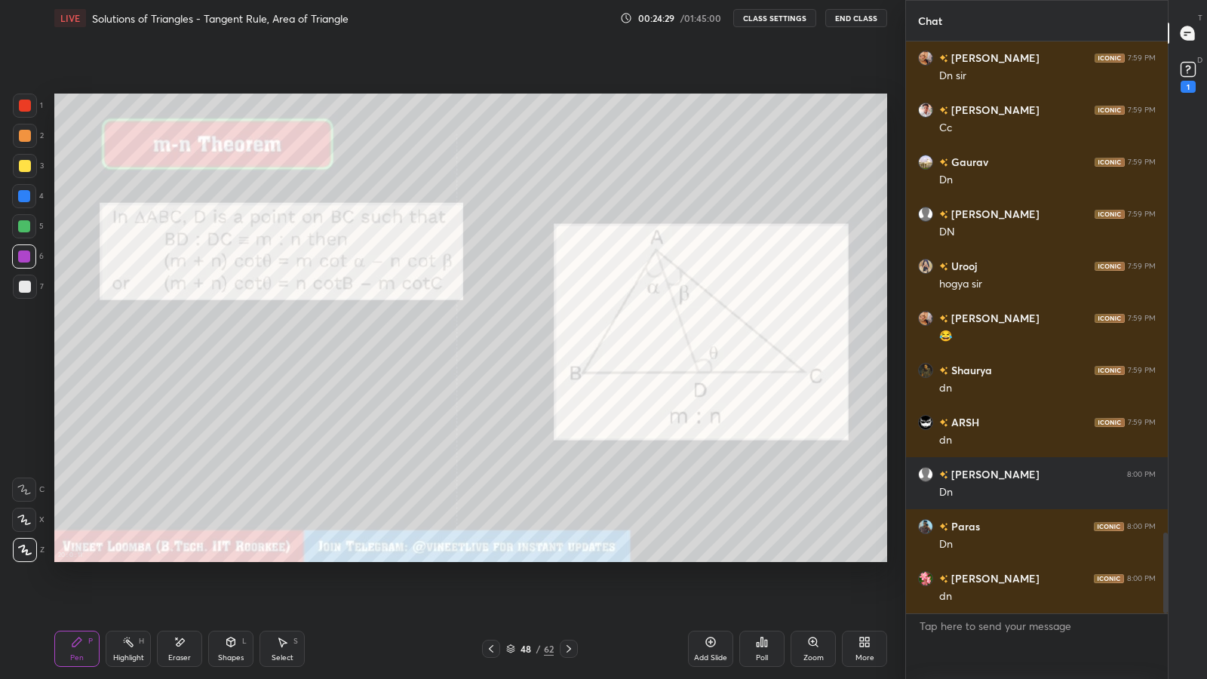
scroll to position [3513, 0]
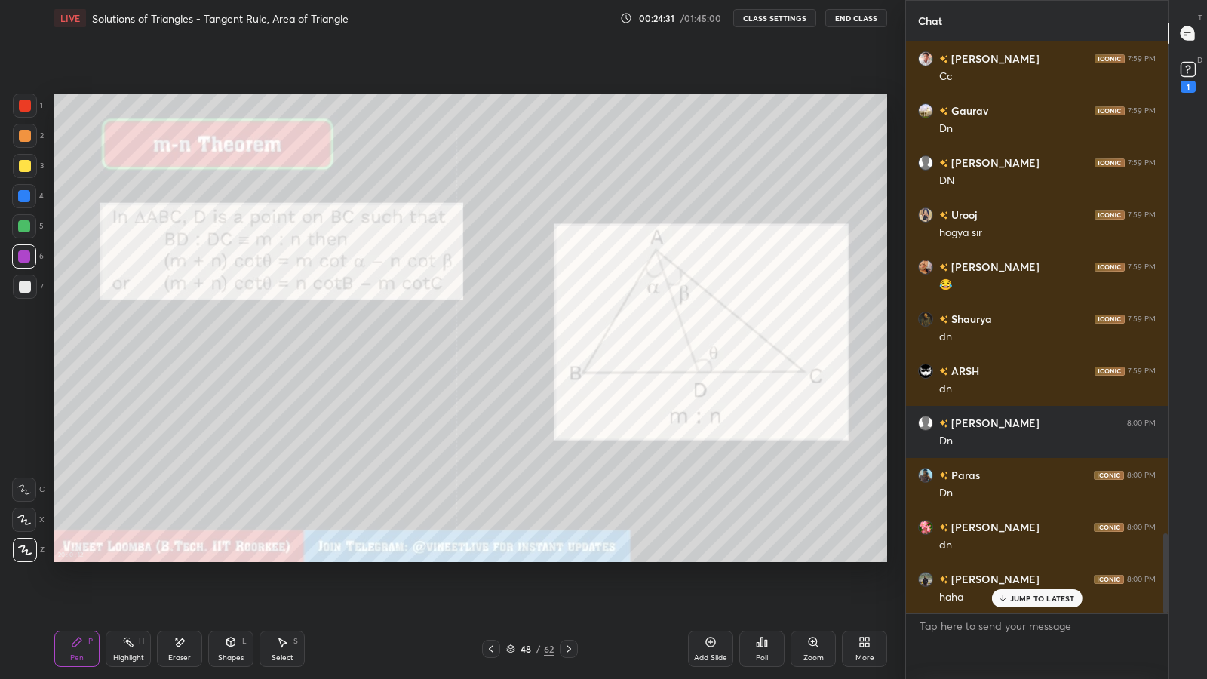
click at [568, 590] on icon at bounding box center [569, 649] width 12 height 12
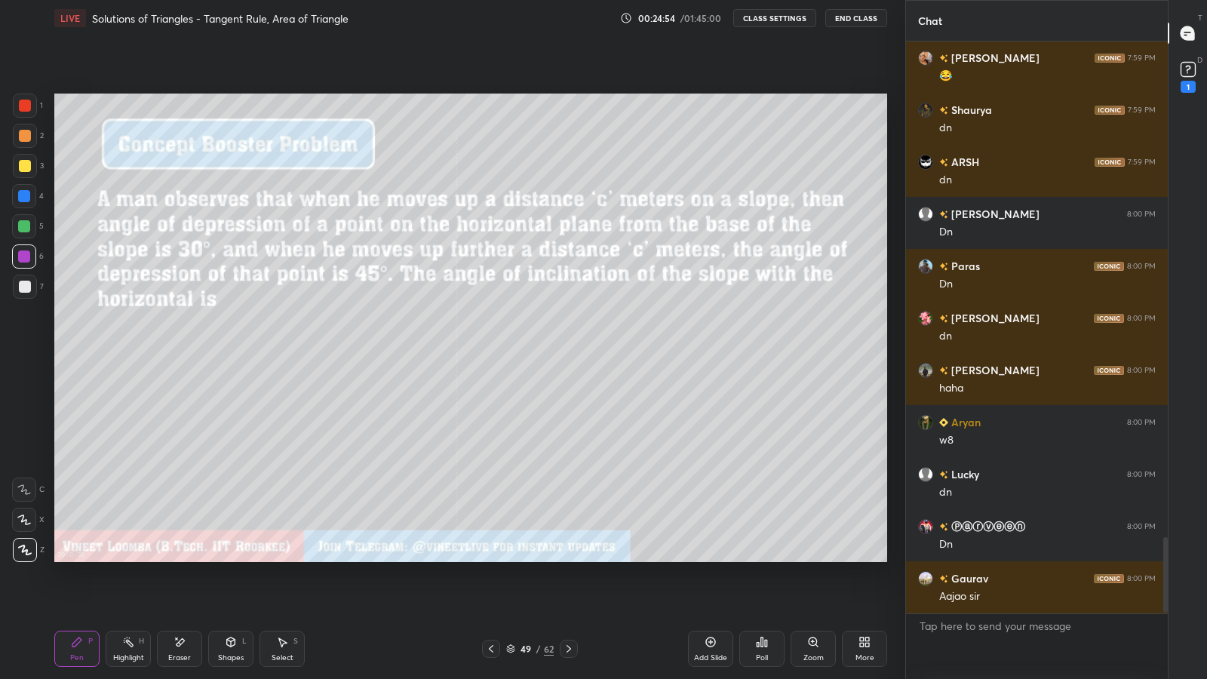
scroll to position [3773, 0]
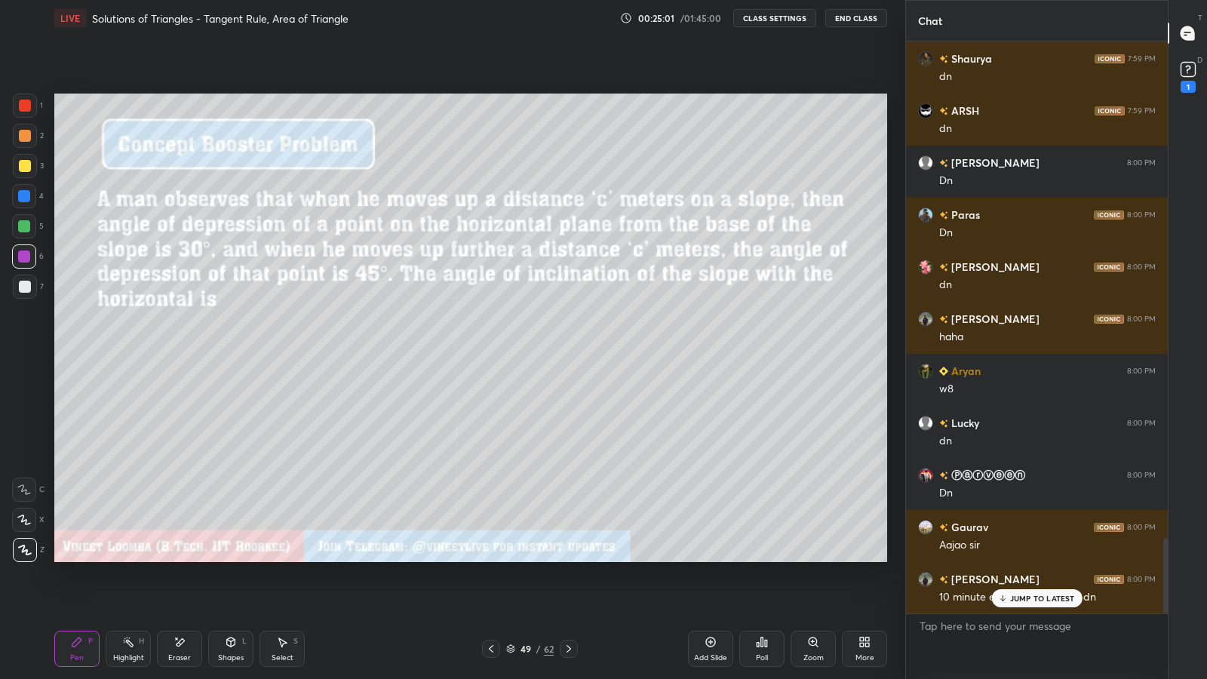
click at [1009, 590] on div "JUMP TO LATEST" at bounding box center [1037, 598] width 91 height 18
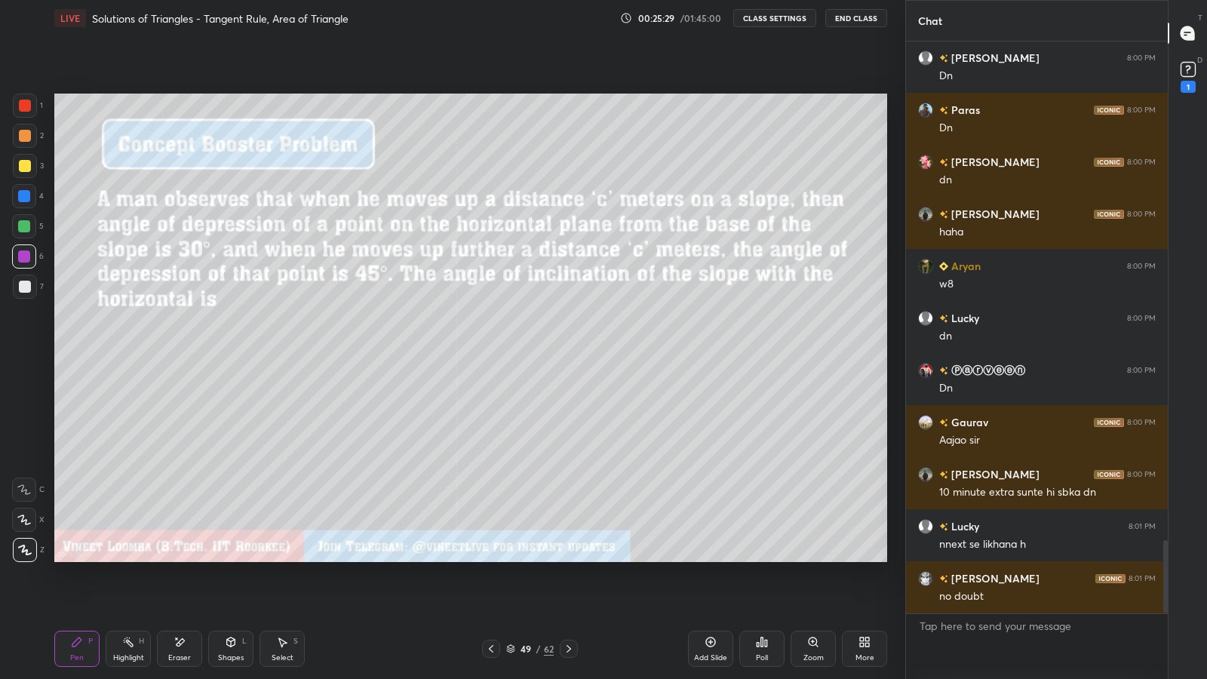
scroll to position [3914, 0]
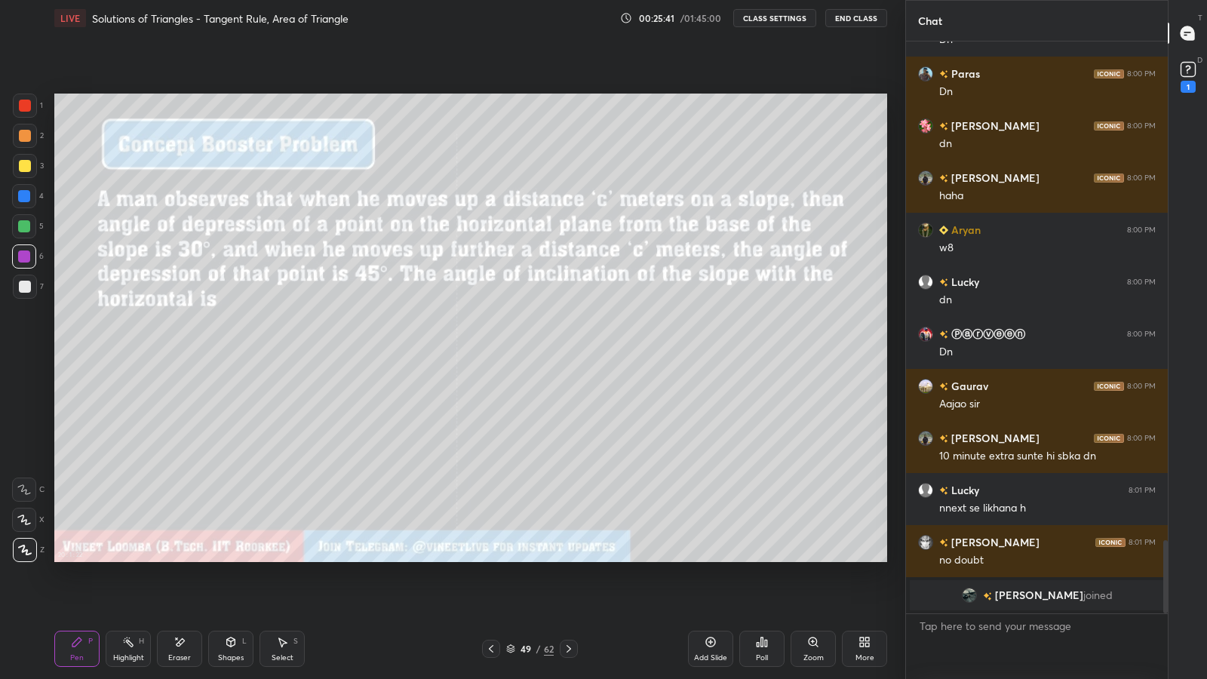
click at [566, 590] on icon at bounding box center [569, 649] width 12 height 12
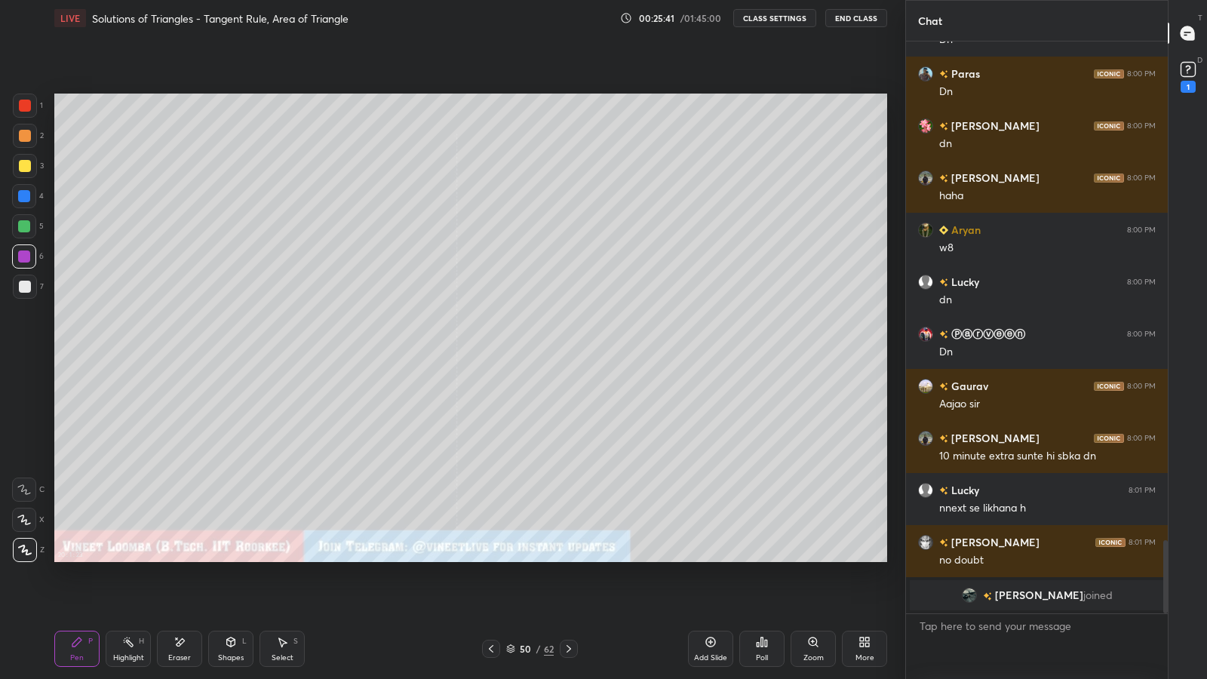
click at [568, 590] on icon at bounding box center [569, 649] width 12 height 12
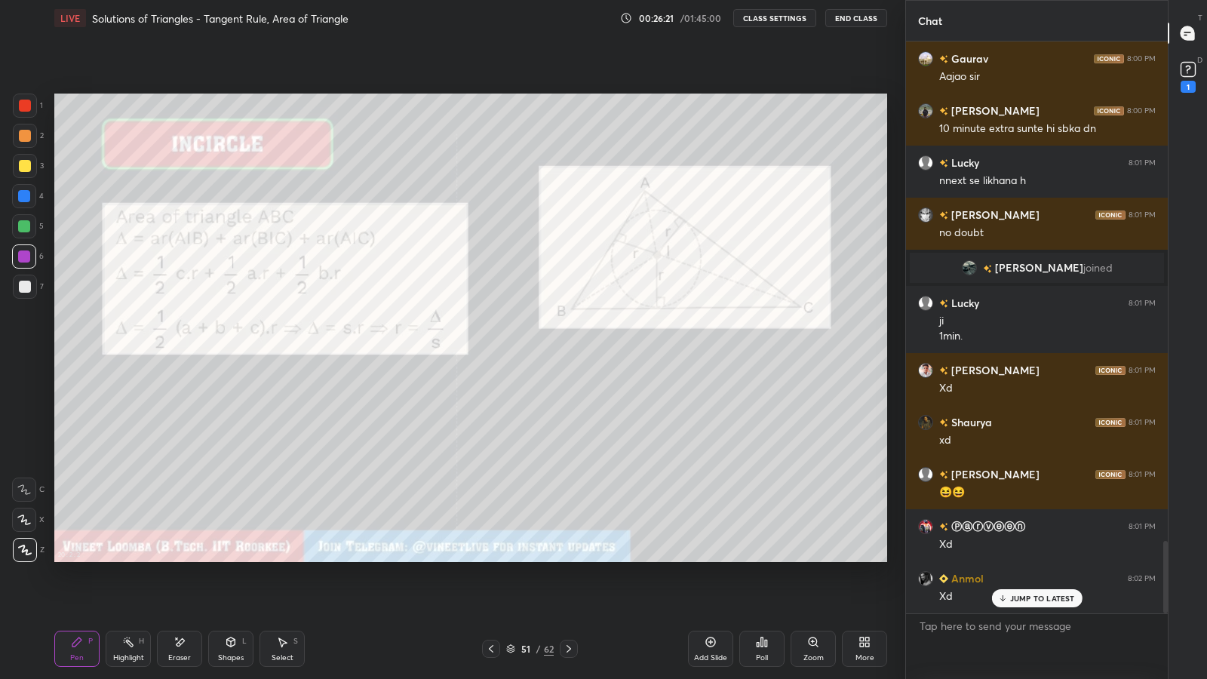
scroll to position [3945, 0]
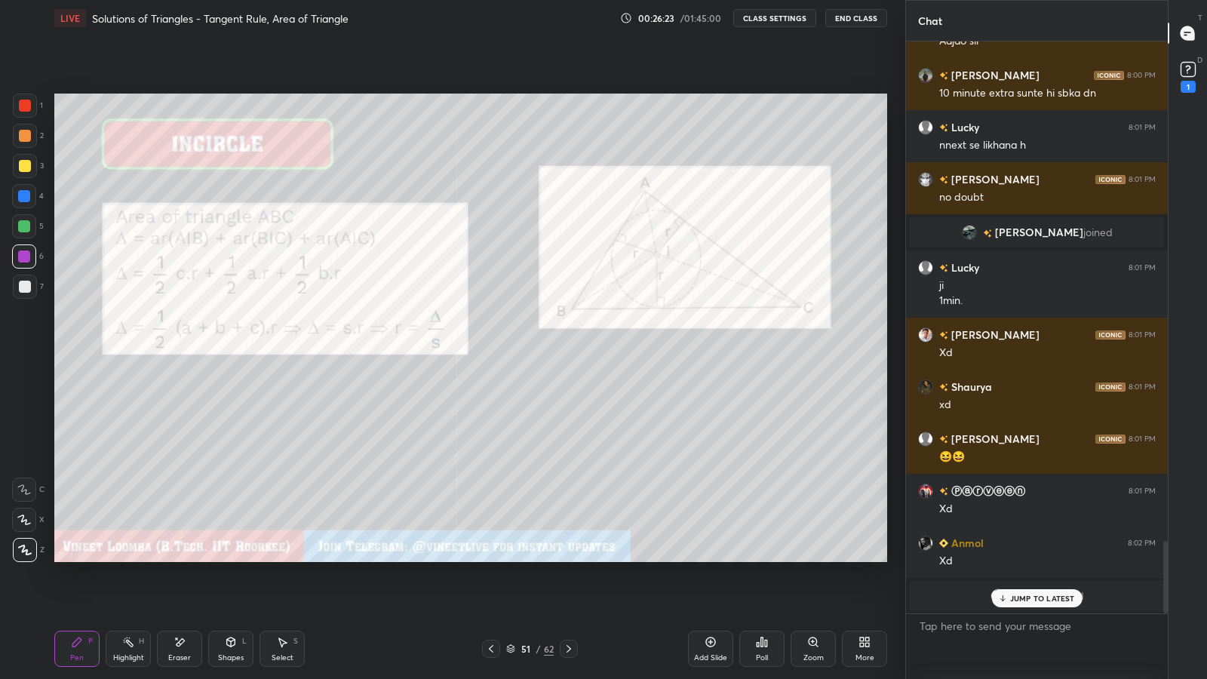
click at [1022, 590] on div "JUMP TO LATEST" at bounding box center [1037, 598] width 91 height 18
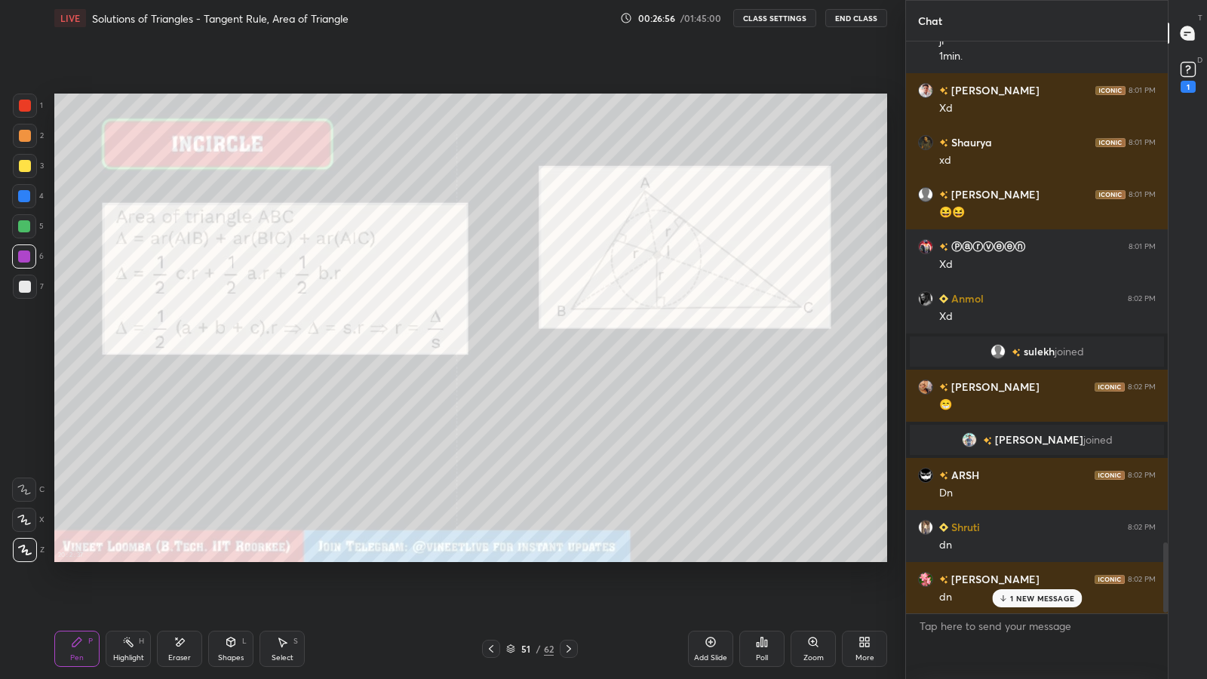
scroll to position [4084, 0]
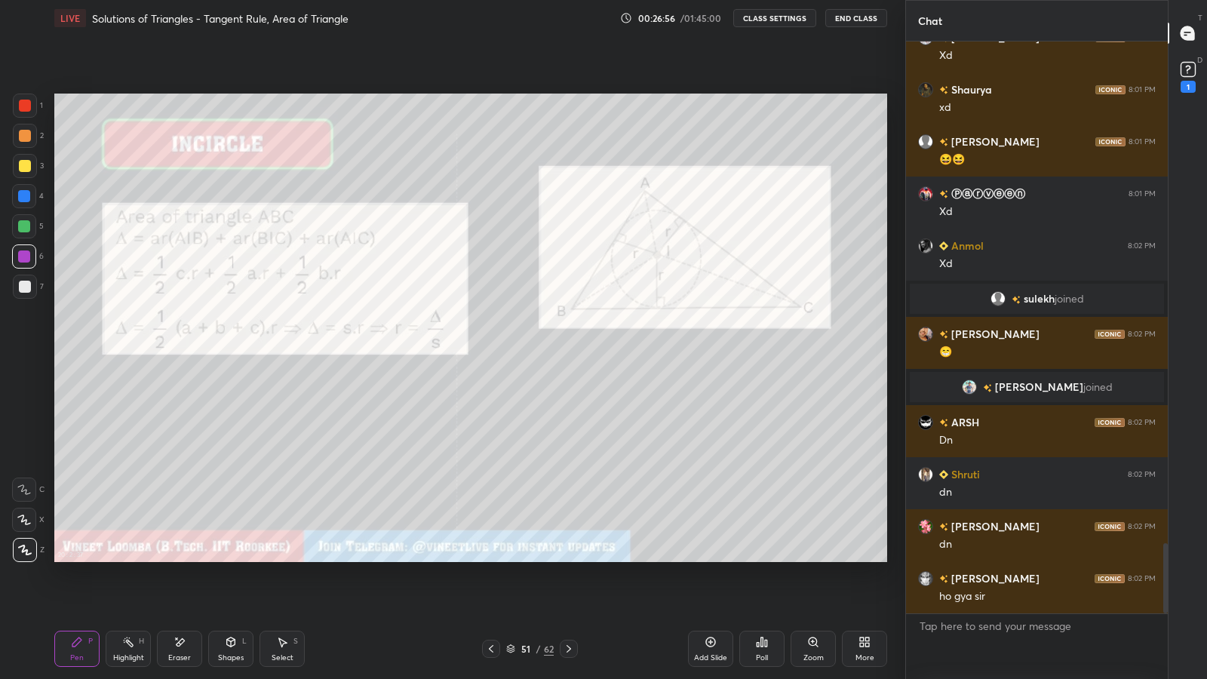
click at [568, 590] on icon at bounding box center [569, 649] width 12 height 12
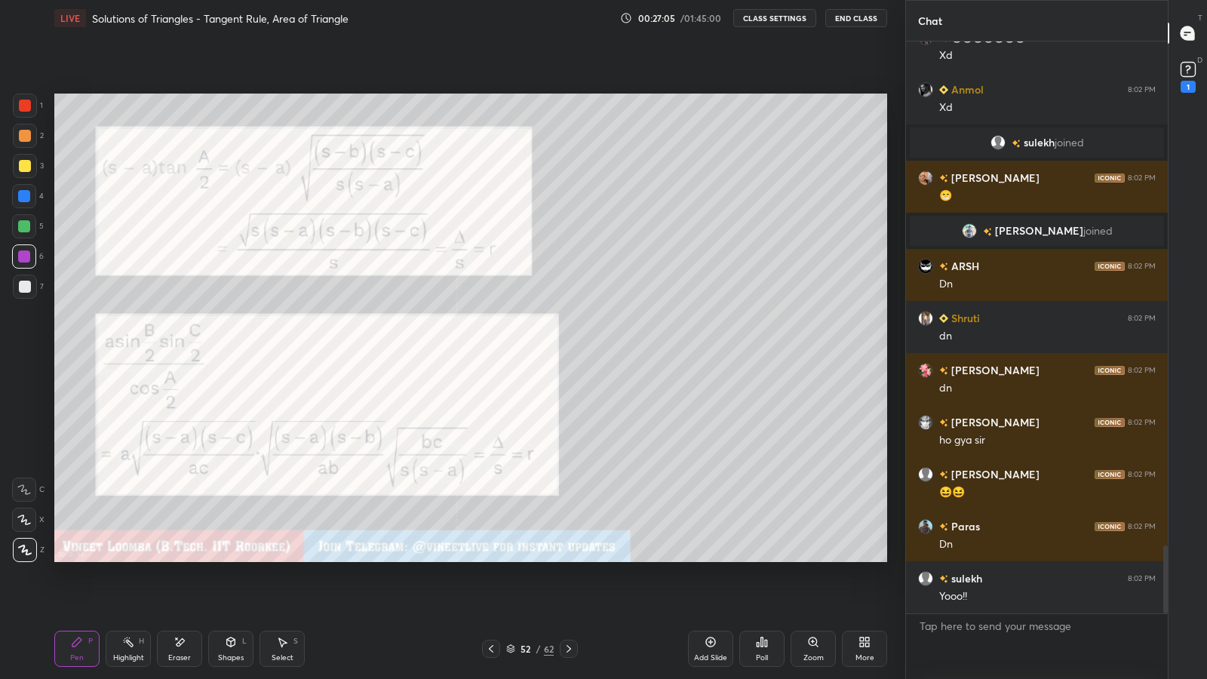
scroll to position [4292, 0]
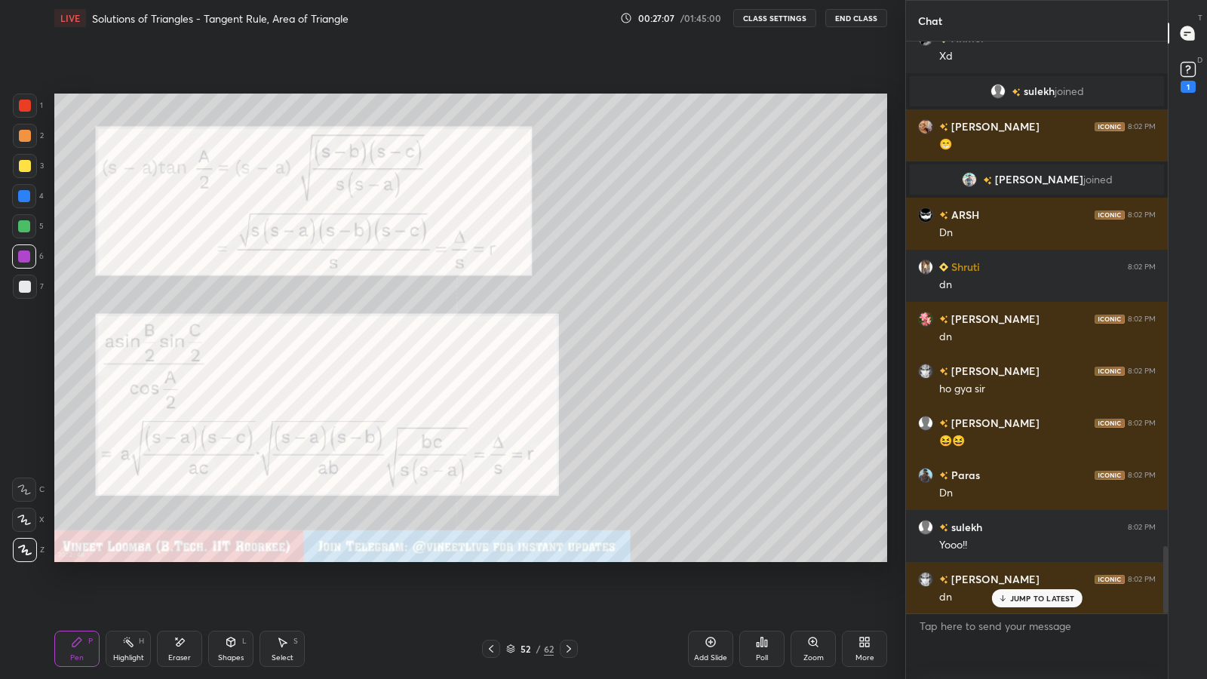
click at [1016, 590] on p "JUMP TO LATEST" at bounding box center [1042, 598] width 65 height 9
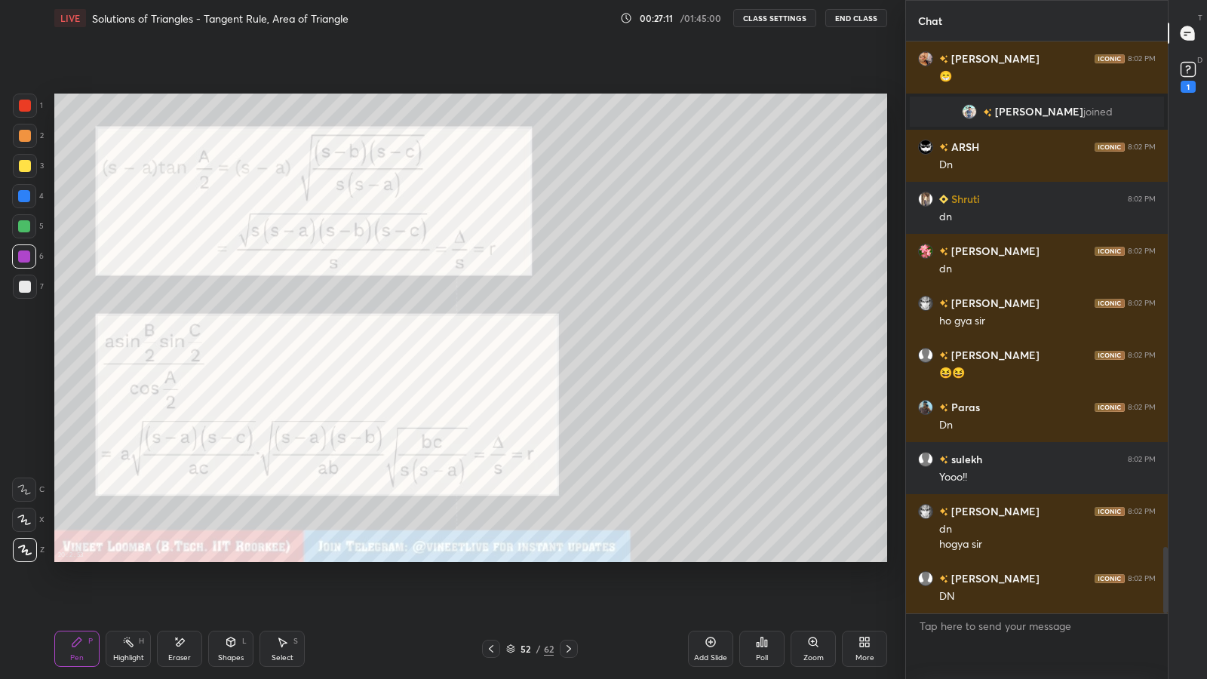
scroll to position [4411, 0]
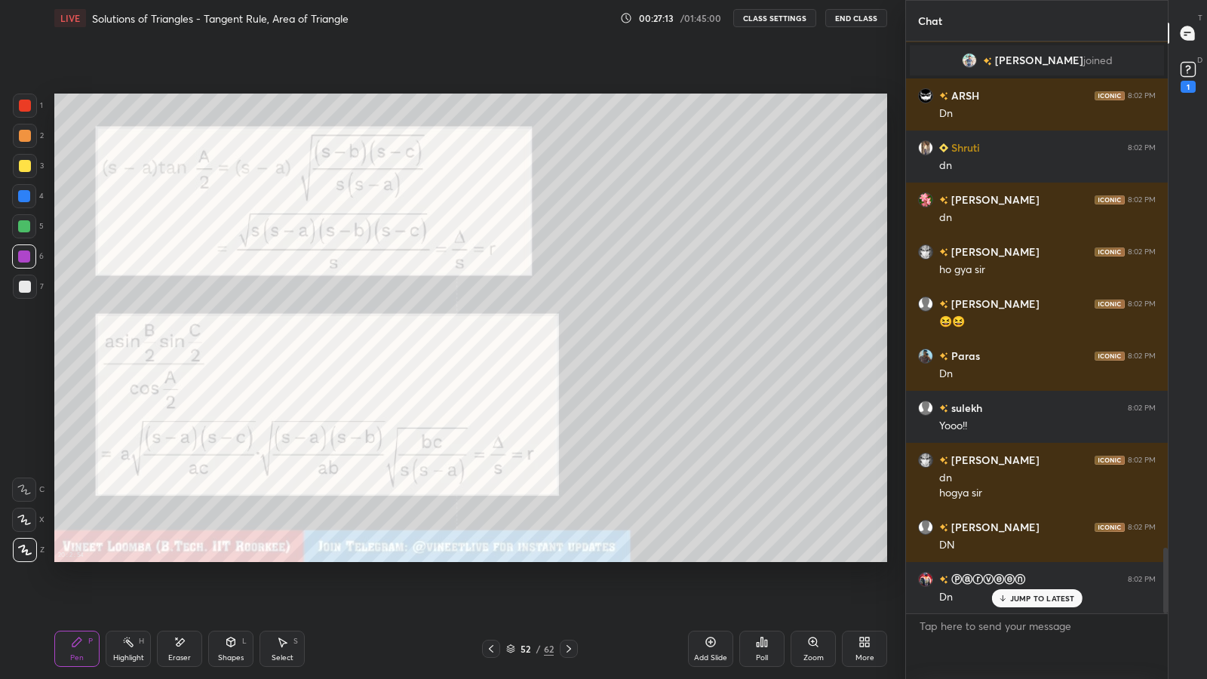
click at [1194, 76] on icon at bounding box center [1188, 69] width 23 height 23
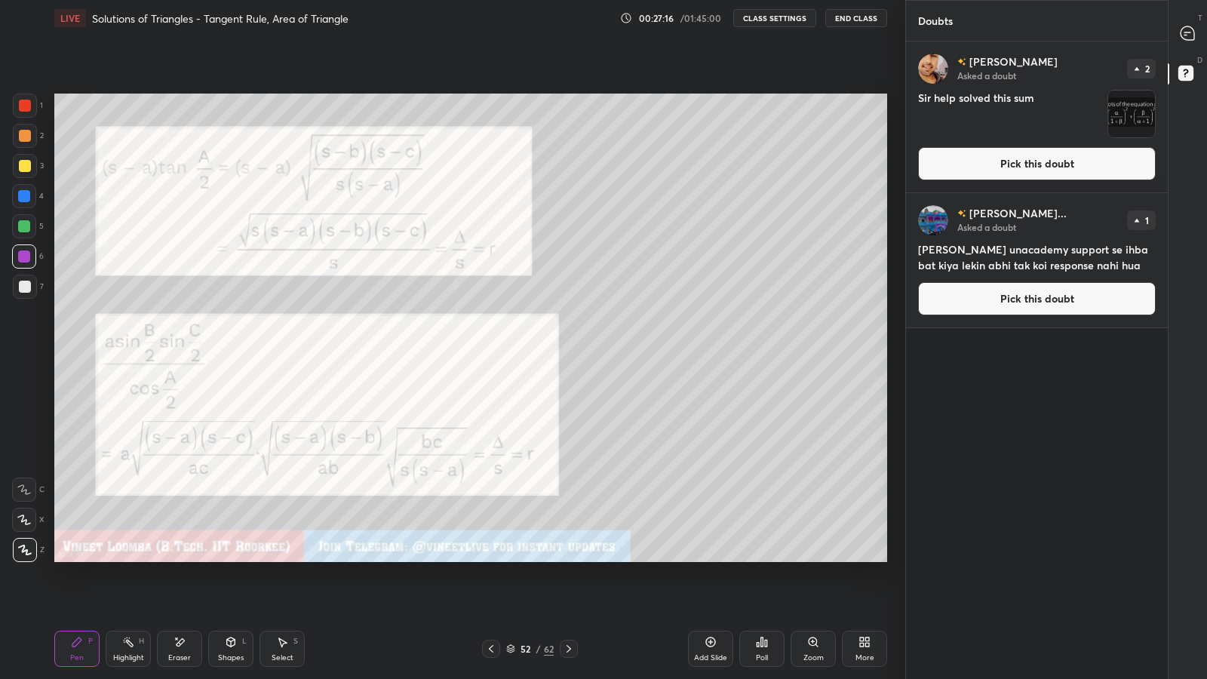
click at [1186, 35] on icon at bounding box center [1186, 35] width 2 height 0
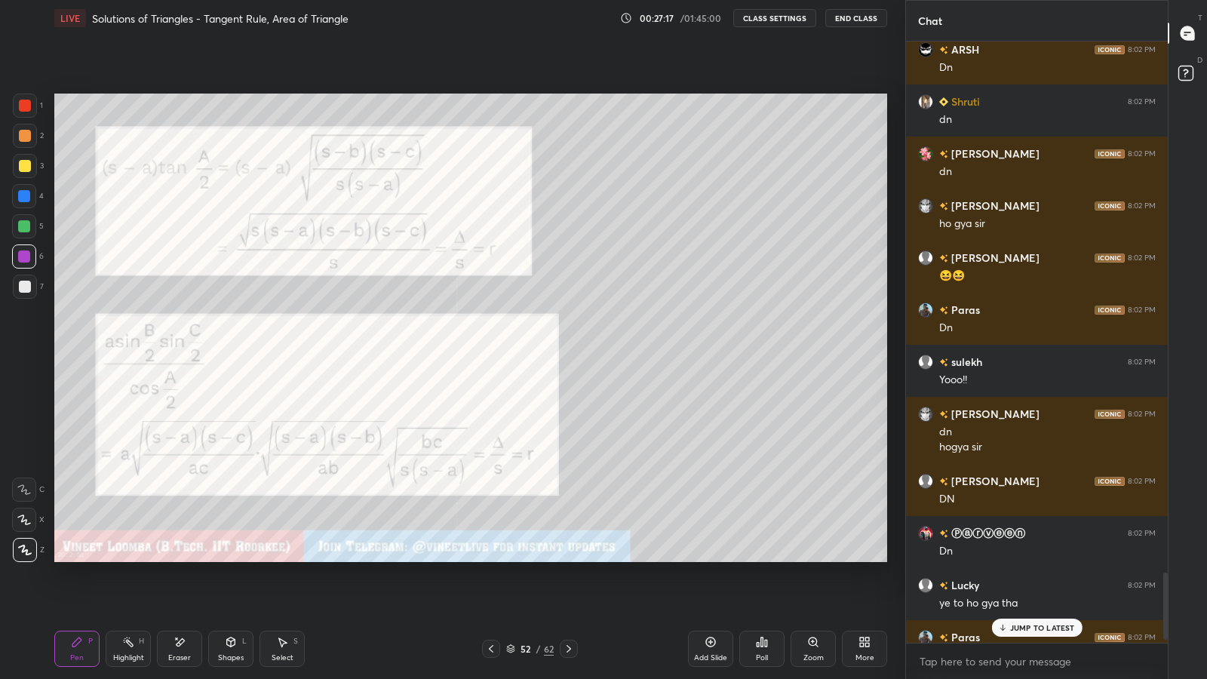
scroll to position [4786, 0]
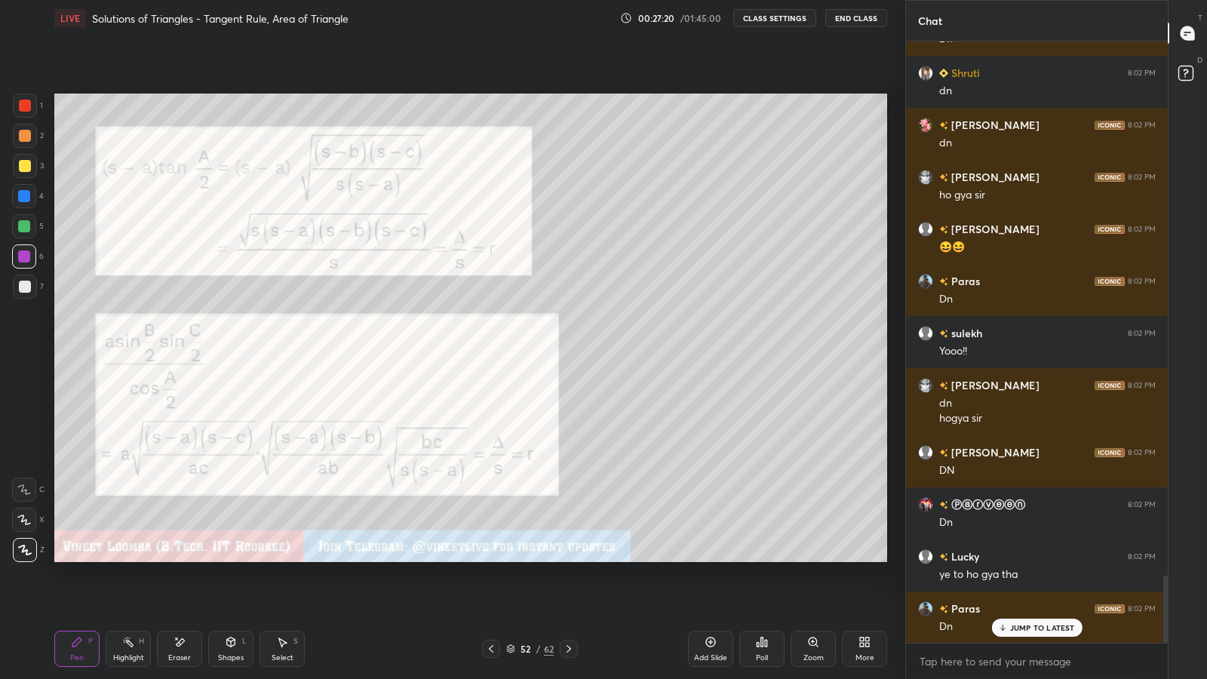
click at [568, 590] on icon at bounding box center [569, 649] width 12 height 12
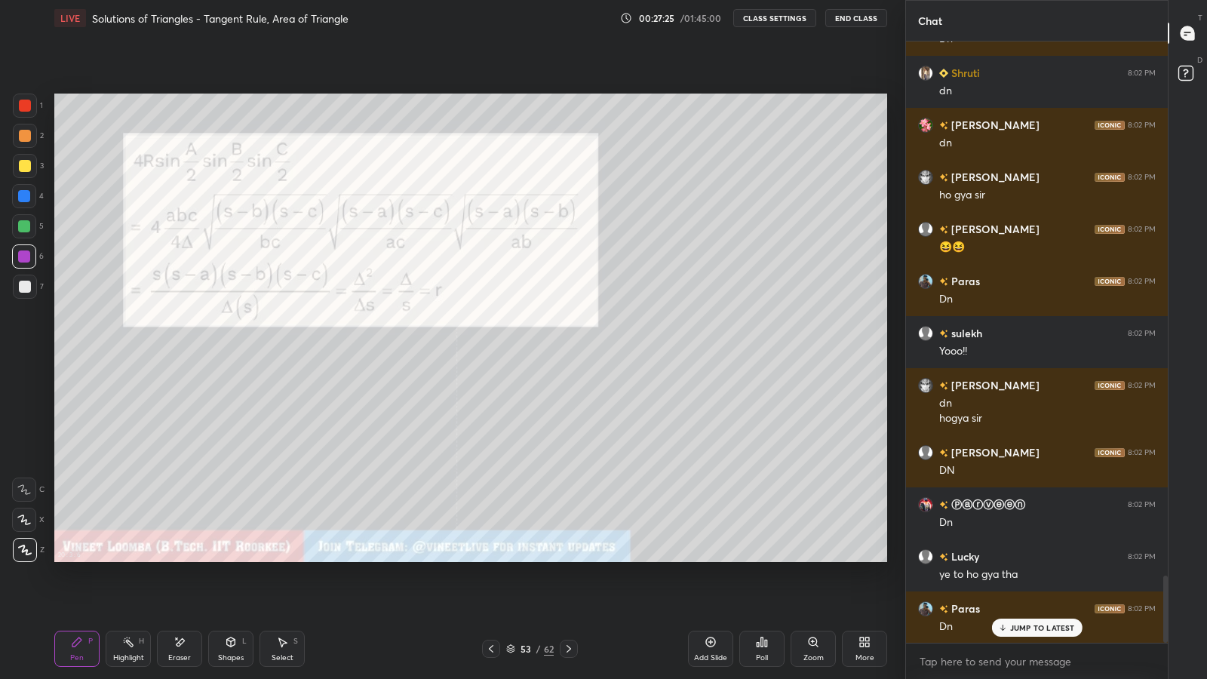
scroll to position [4839, 0]
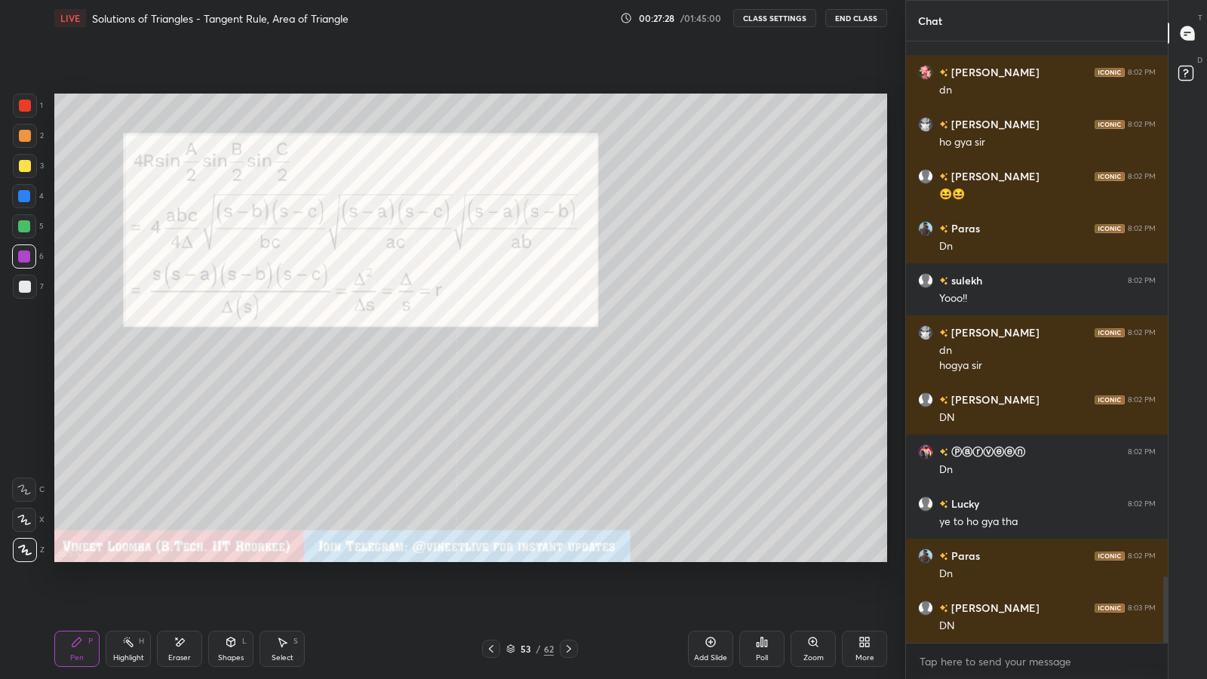
click at [23, 195] on div at bounding box center [24, 196] width 12 height 12
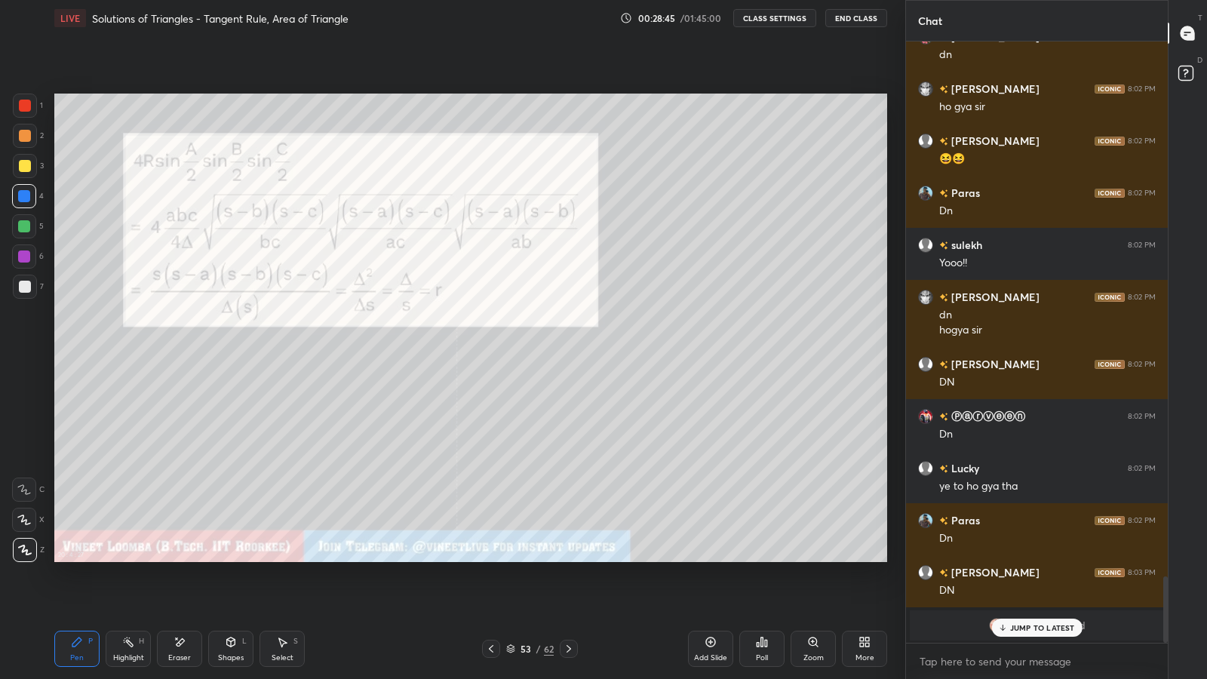
scroll to position [4413, 0]
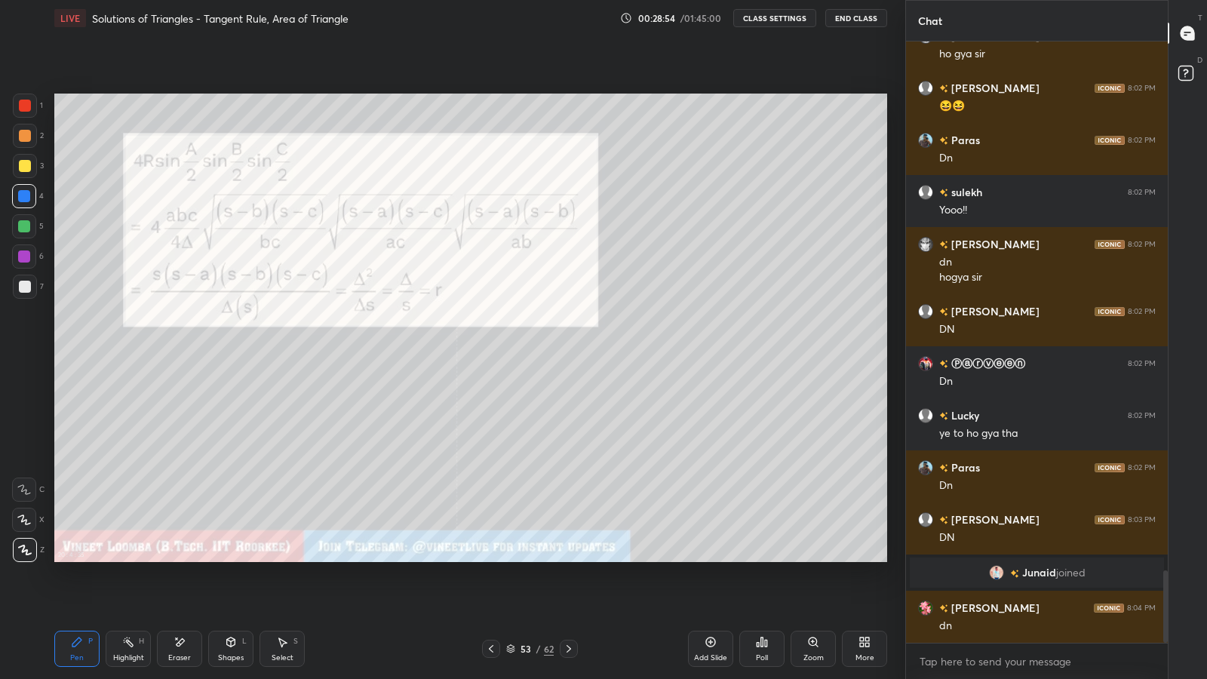
click at [21, 295] on div at bounding box center [25, 287] width 24 height 24
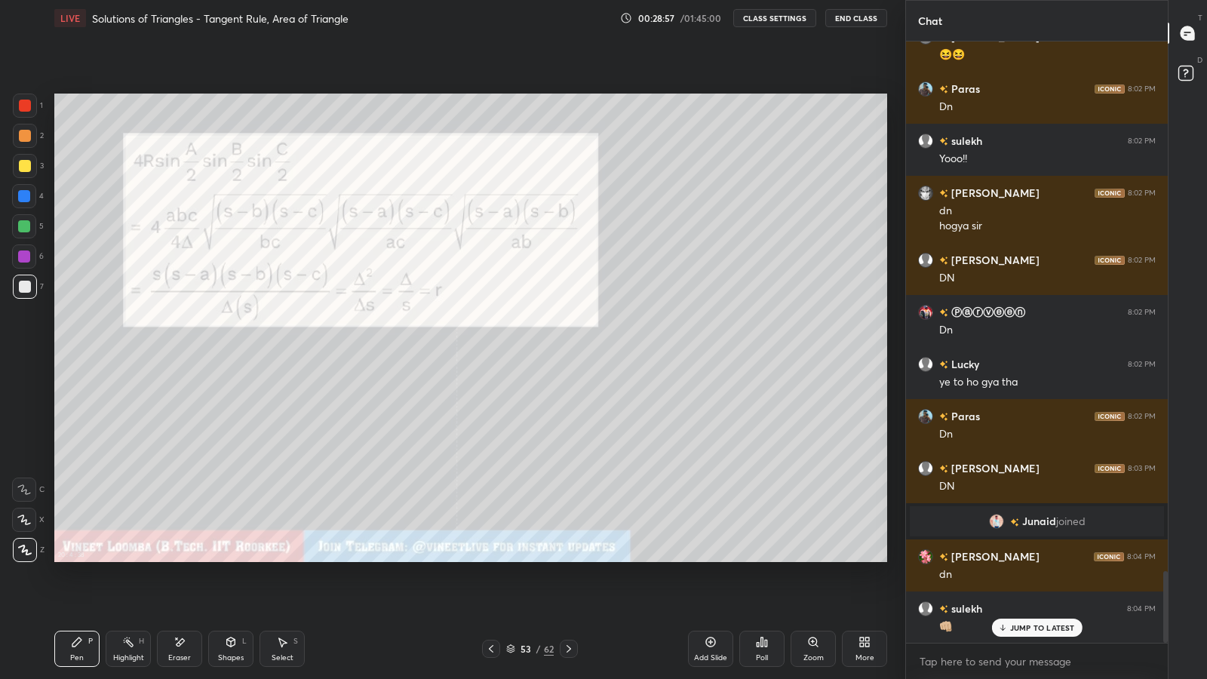
click at [566, 590] on icon at bounding box center [569, 649] width 12 height 12
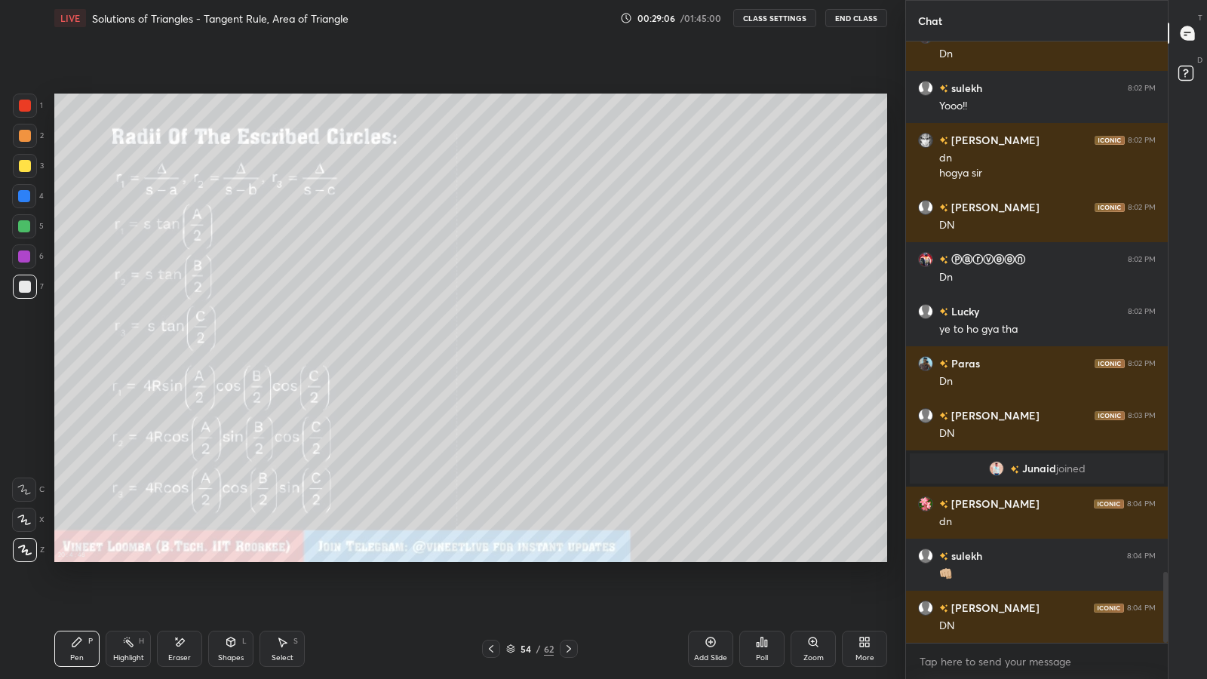
scroll to position [4581, 0]
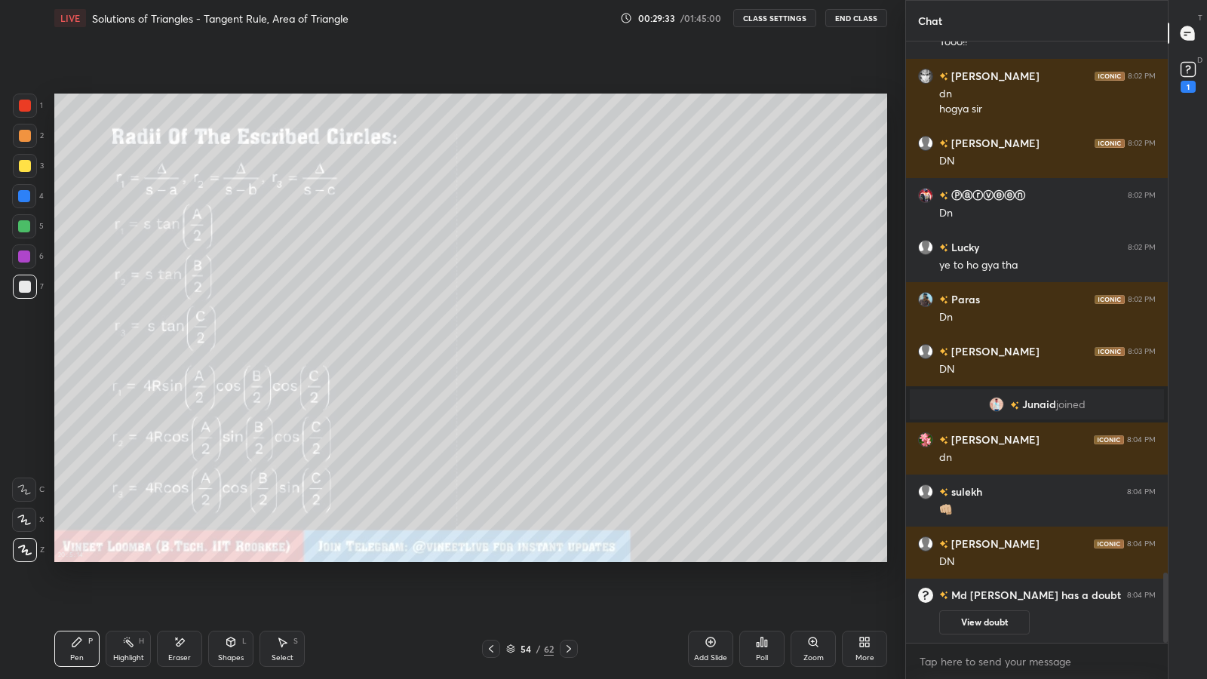
click at [174, 590] on icon at bounding box center [180, 642] width 12 height 13
click at [70, 590] on div "Pen" at bounding box center [77, 658] width 14 height 8
click at [568, 590] on icon at bounding box center [569, 649] width 12 height 12
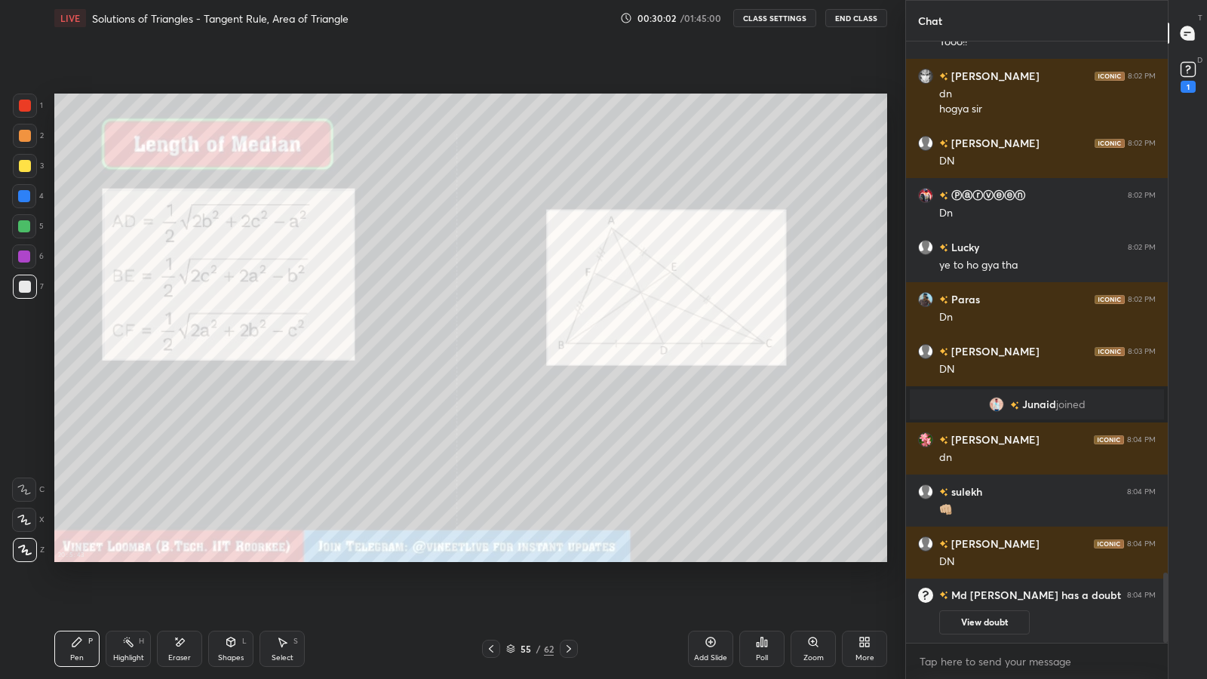
click at [490, 590] on icon at bounding box center [491, 649] width 12 height 12
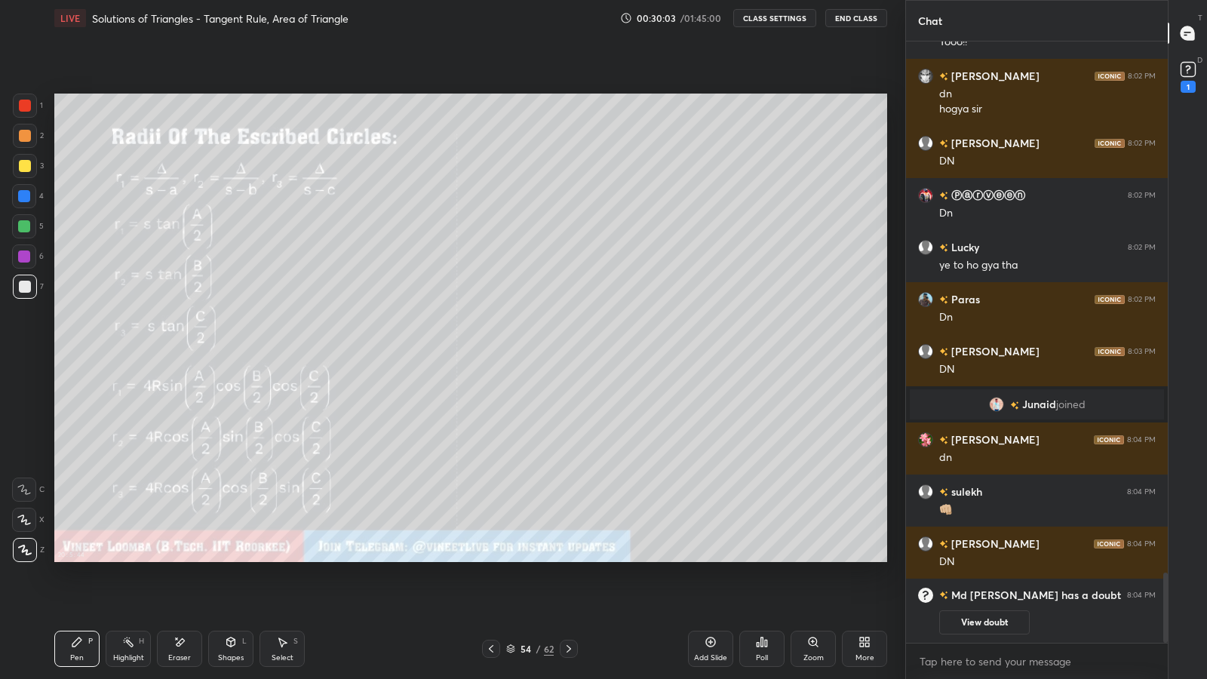
click at [708, 590] on icon at bounding box center [711, 643] width 10 height 10
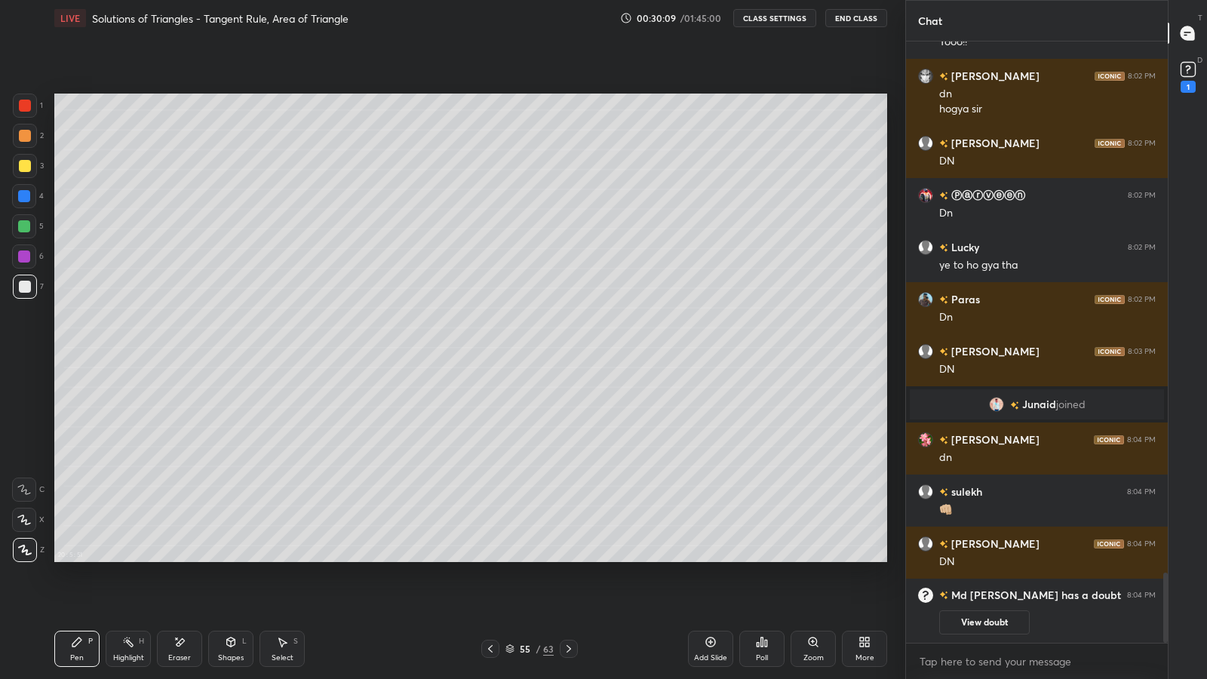
click at [491, 590] on icon at bounding box center [490, 649] width 12 height 12
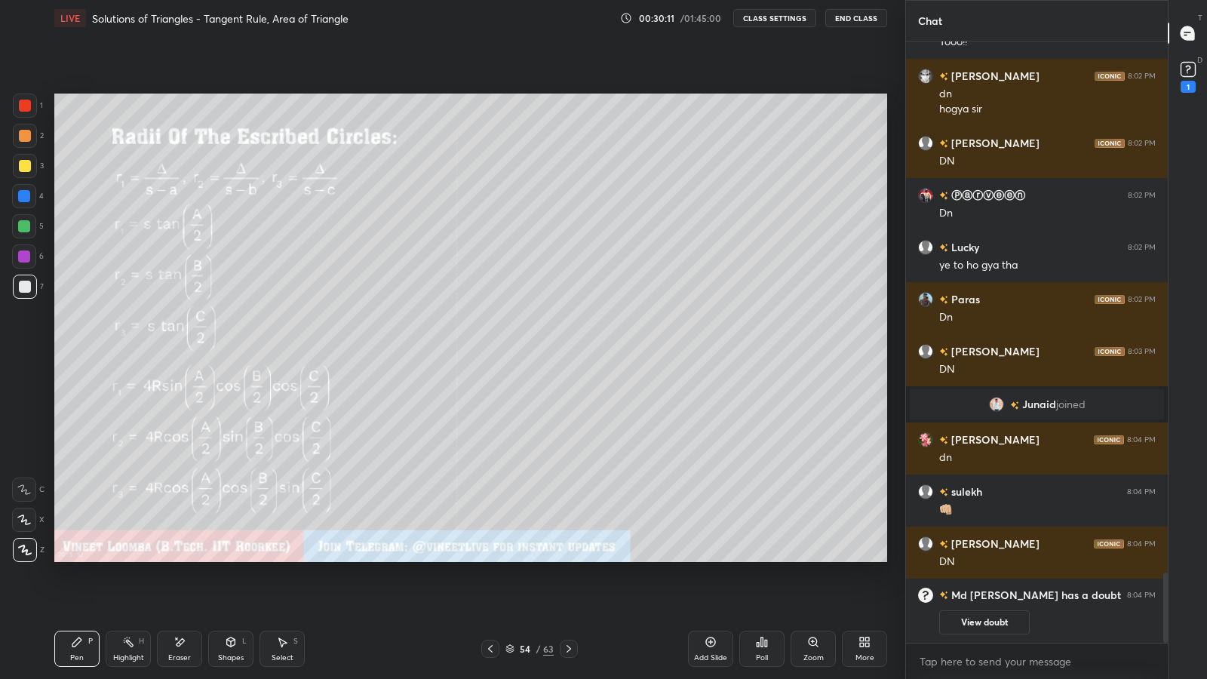
click at [288, 590] on div "Select" at bounding box center [283, 658] width 22 height 8
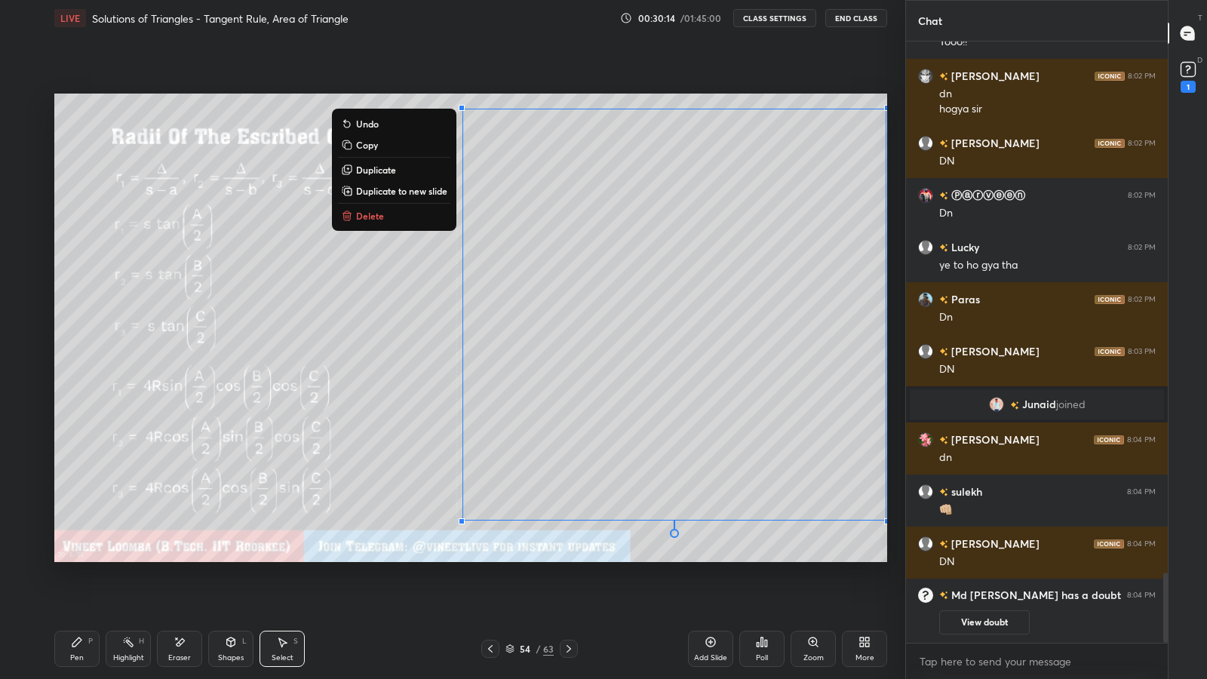
click at [411, 193] on p "Duplicate to new slide" at bounding box center [401, 191] width 91 height 12
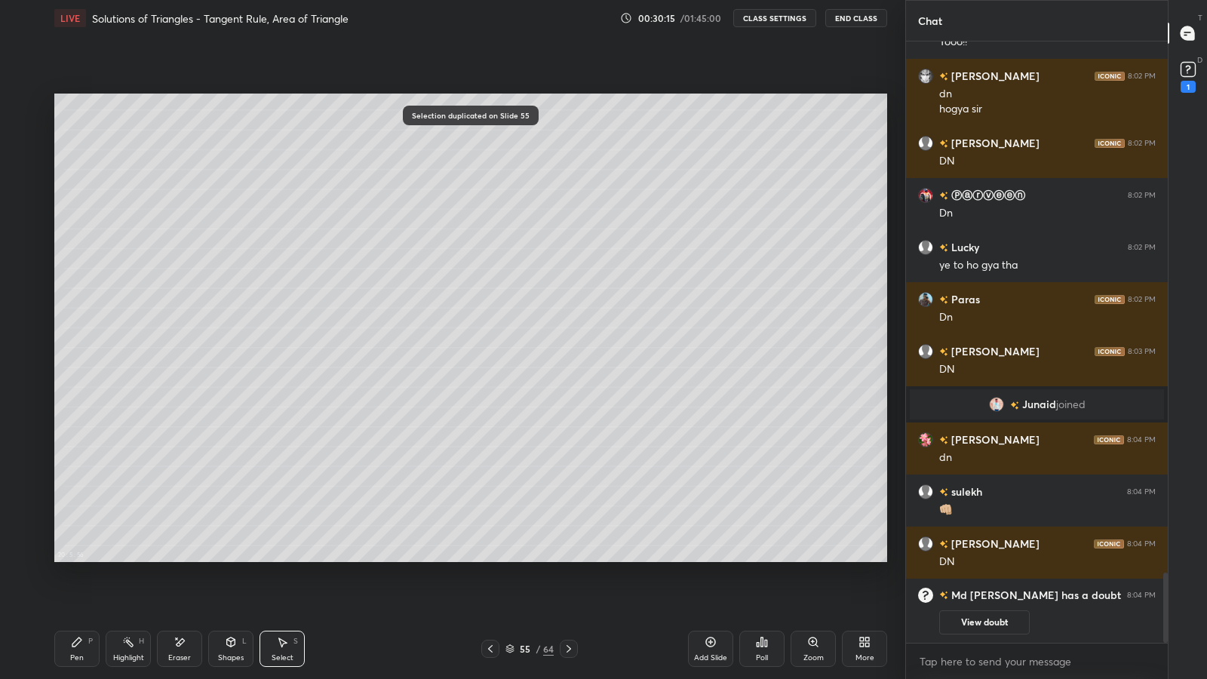
click at [69, 590] on div "Pen P" at bounding box center [76, 649] width 45 height 36
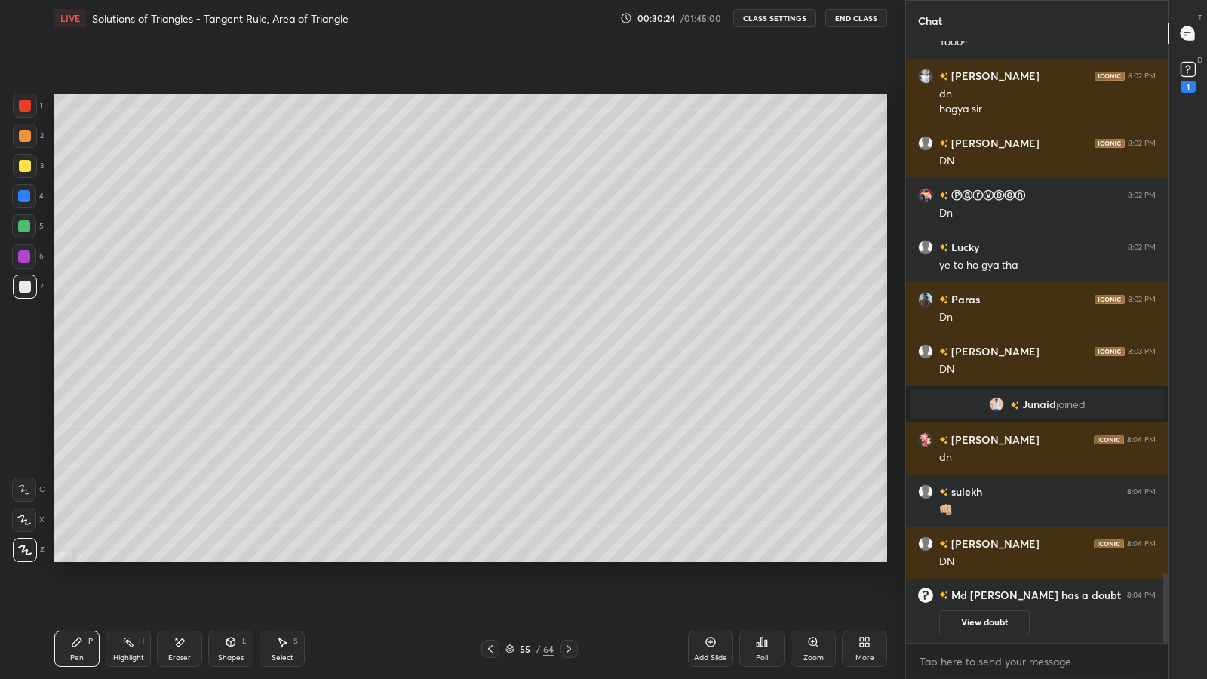
click at [183, 590] on icon at bounding box center [180, 642] width 12 height 13
click at [77, 590] on icon at bounding box center [76, 642] width 9 height 9
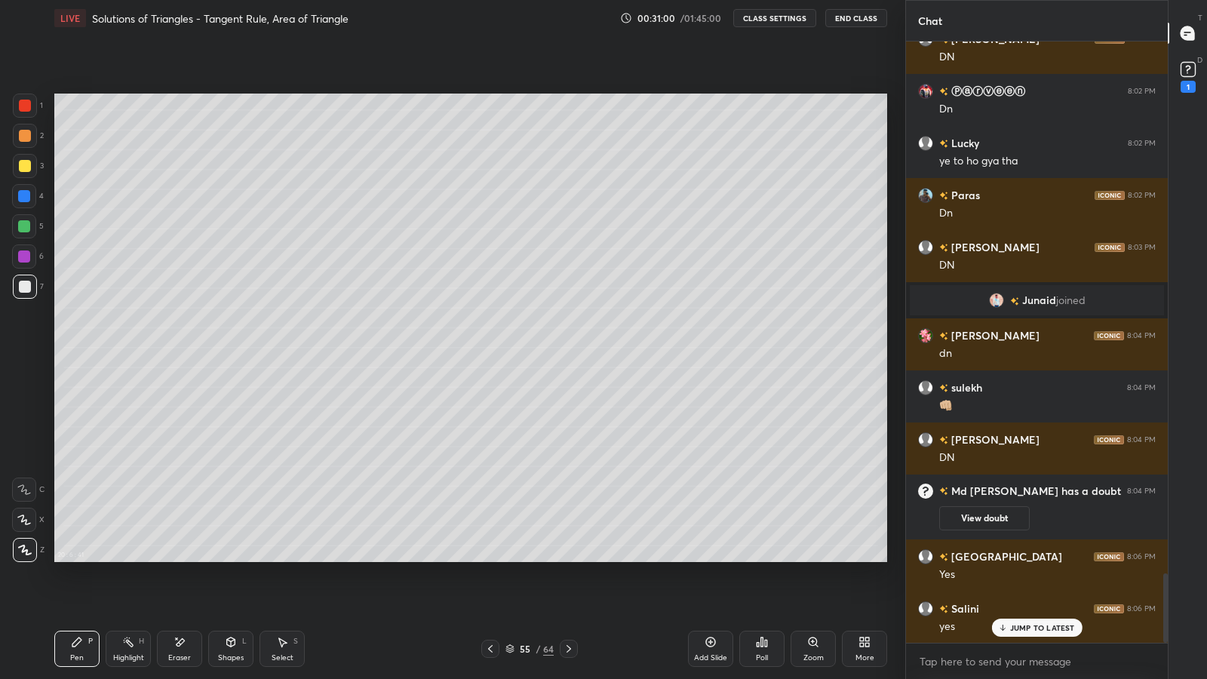
scroll to position [4680, 0]
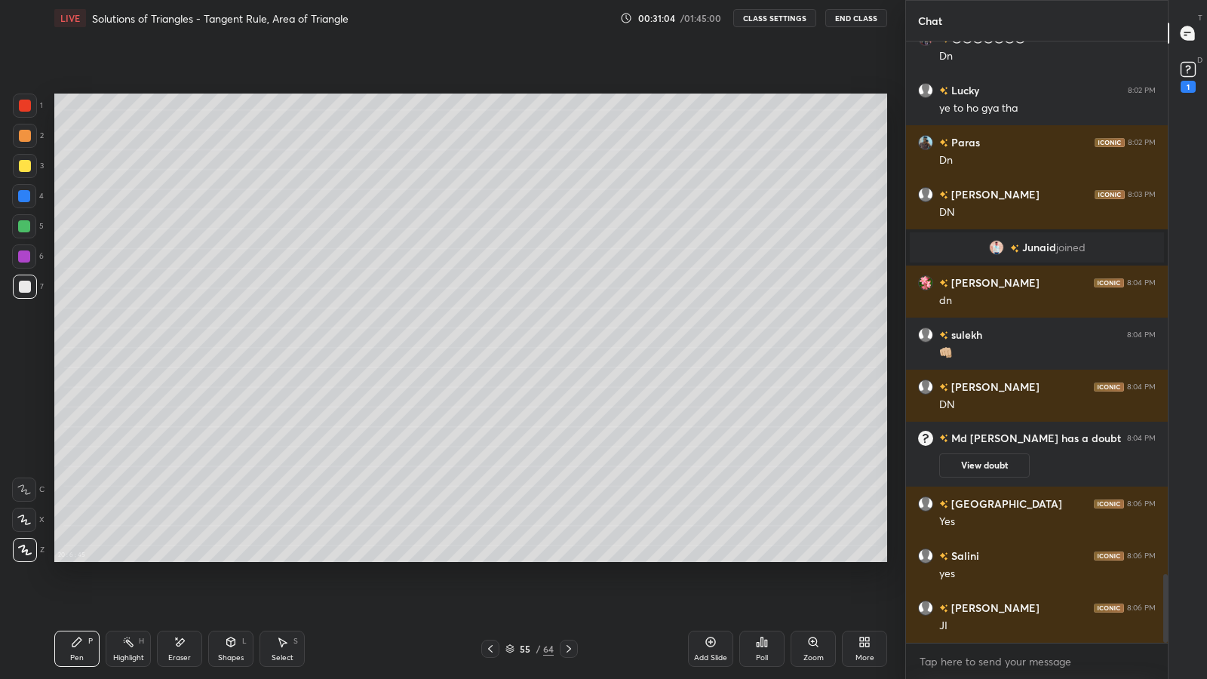
click at [122, 590] on div "Highlight H" at bounding box center [128, 649] width 45 height 36
click at [175, 590] on div "Eraser" at bounding box center [179, 658] width 23 height 8
click at [78, 590] on div "Pen P" at bounding box center [76, 649] width 45 height 36
click at [125, 590] on div "Highlight H" at bounding box center [128, 649] width 45 height 36
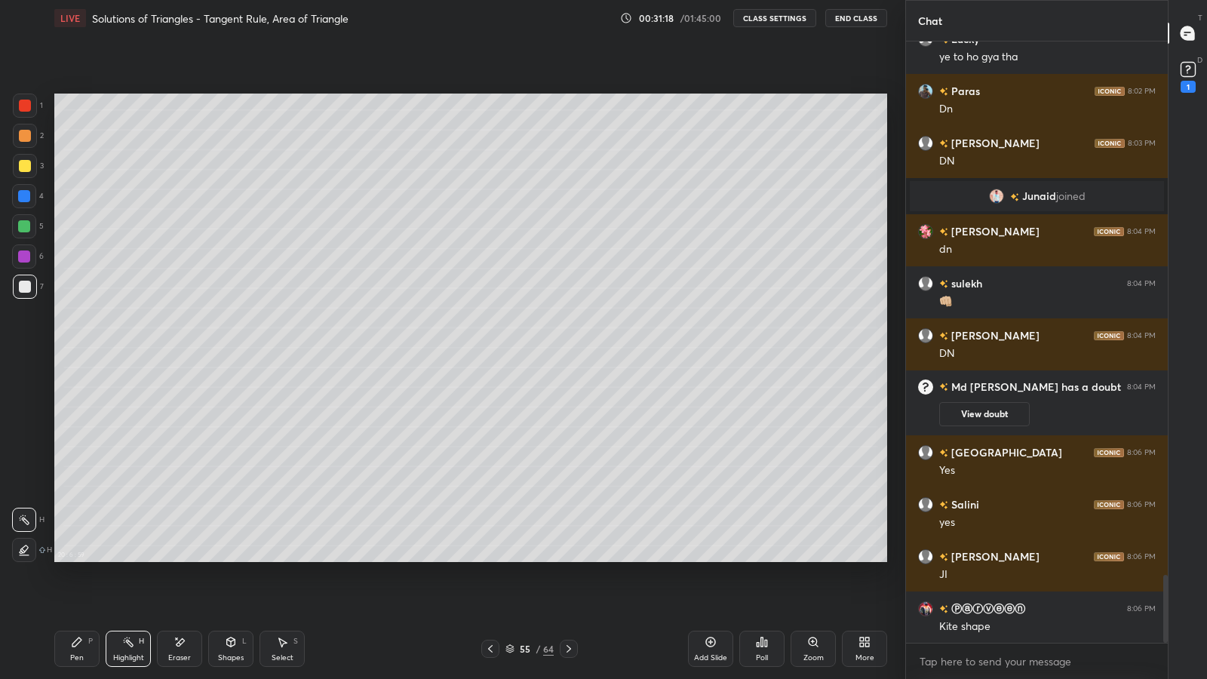
click at [85, 590] on div "Pen P" at bounding box center [76, 649] width 45 height 36
click at [125, 590] on div "Highlight H" at bounding box center [128, 649] width 45 height 36
click at [78, 590] on div "Pen" at bounding box center [77, 658] width 14 height 8
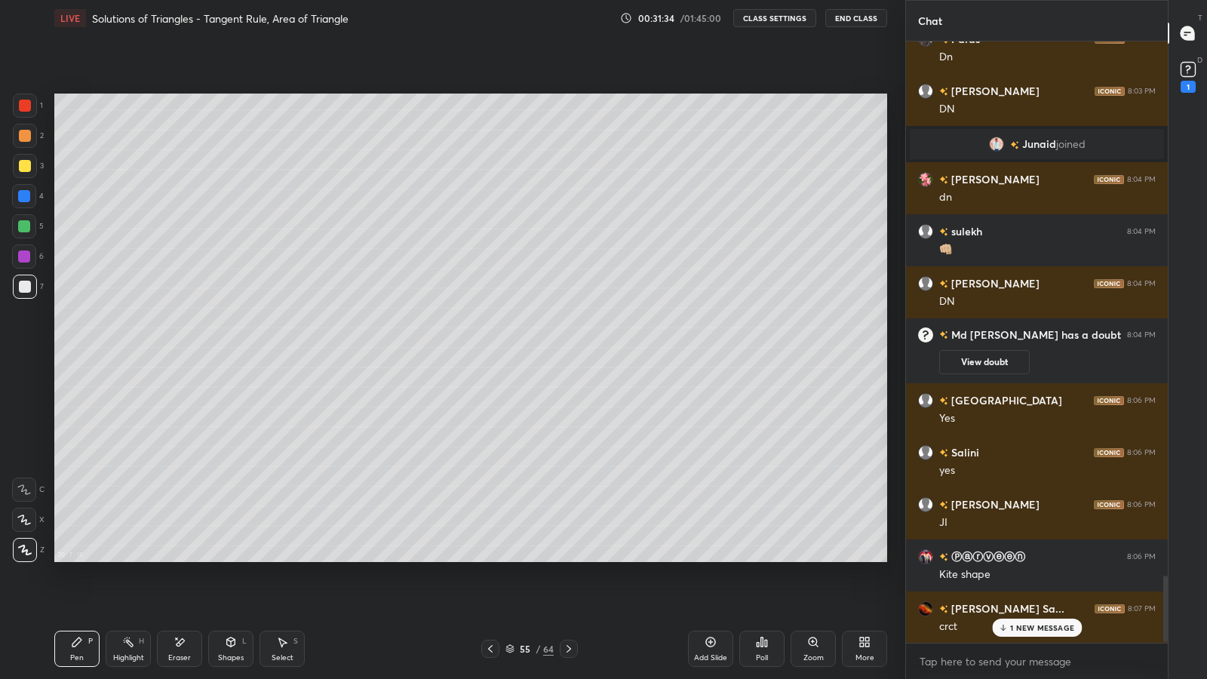
scroll to position [4836, 0]
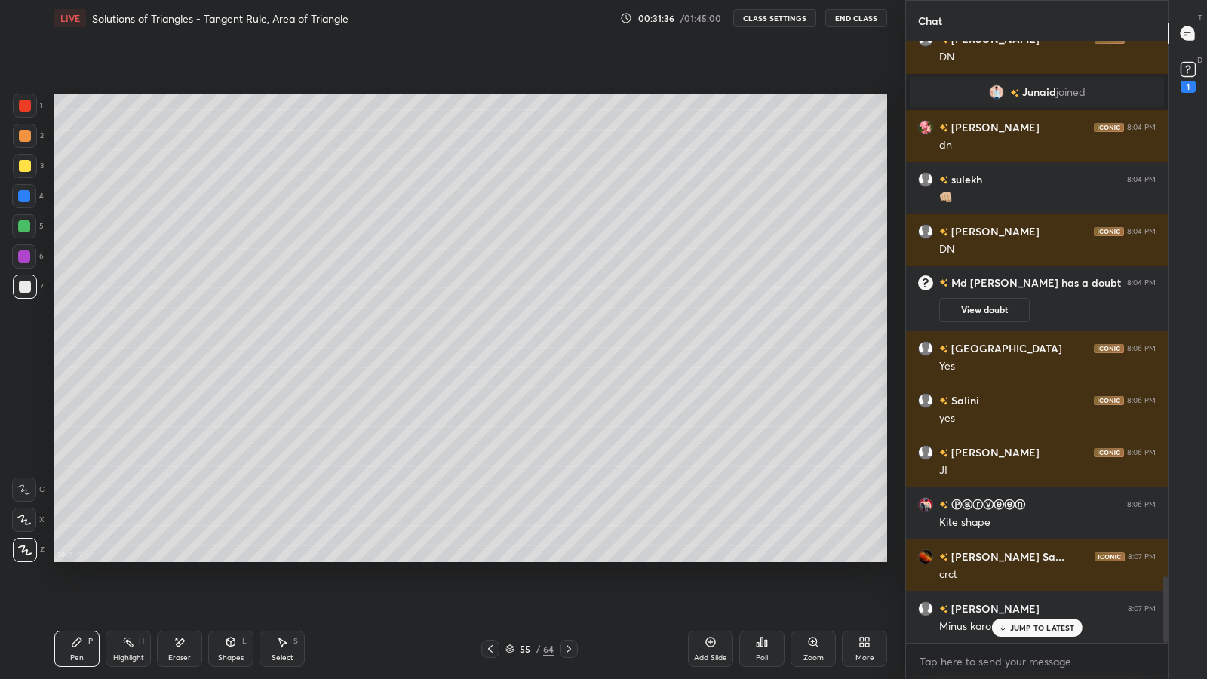
click at [132, 590] on div "Highlight H" at bounding box center [128, 649] width 45 height 36
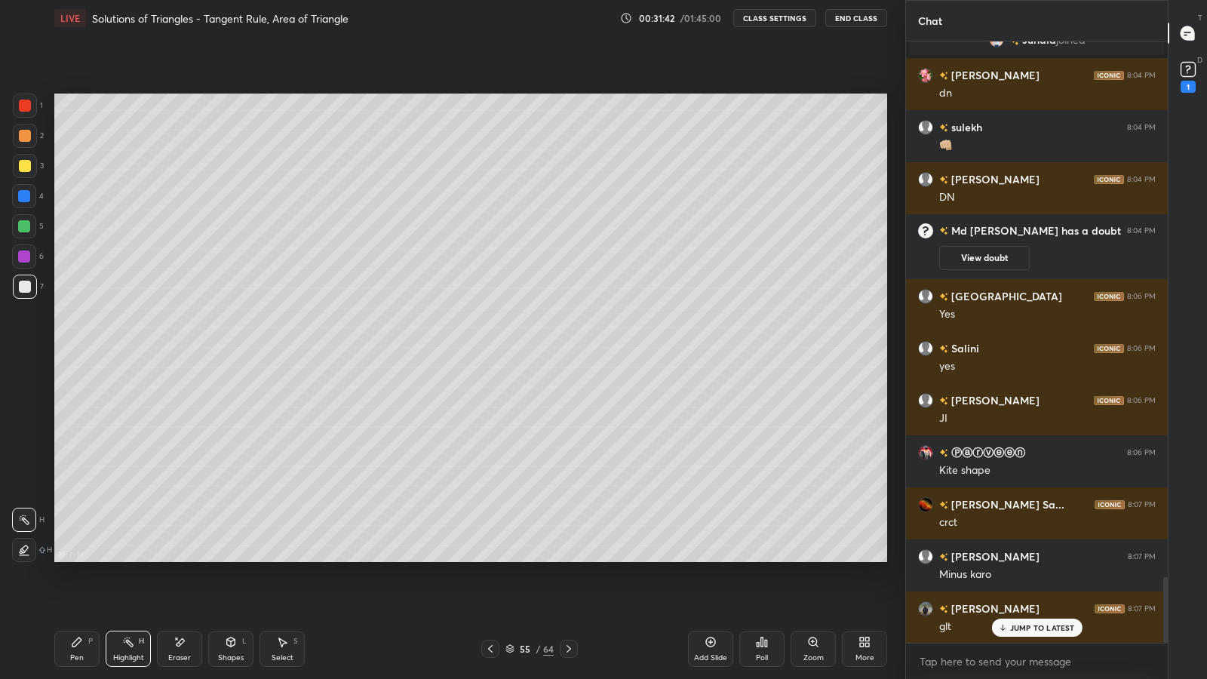
click at [75, 590] on div "Pen" at bounding box center [77, 658] width 14 height 8
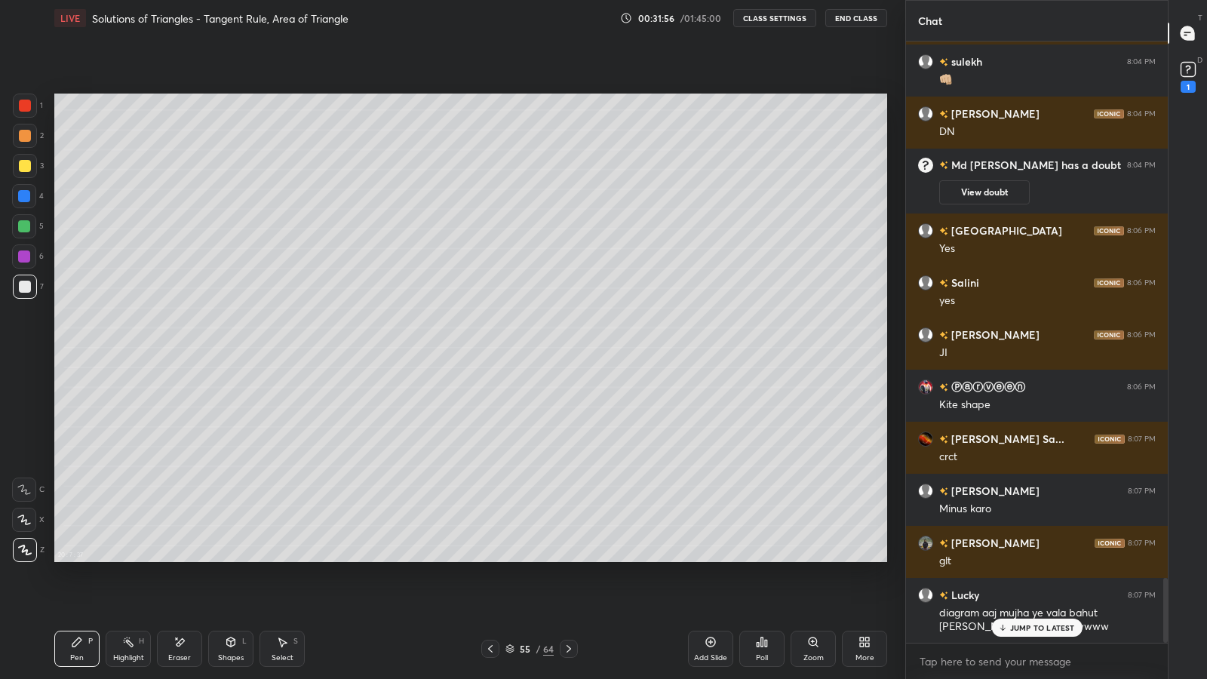
scroll to position [5006, 0]
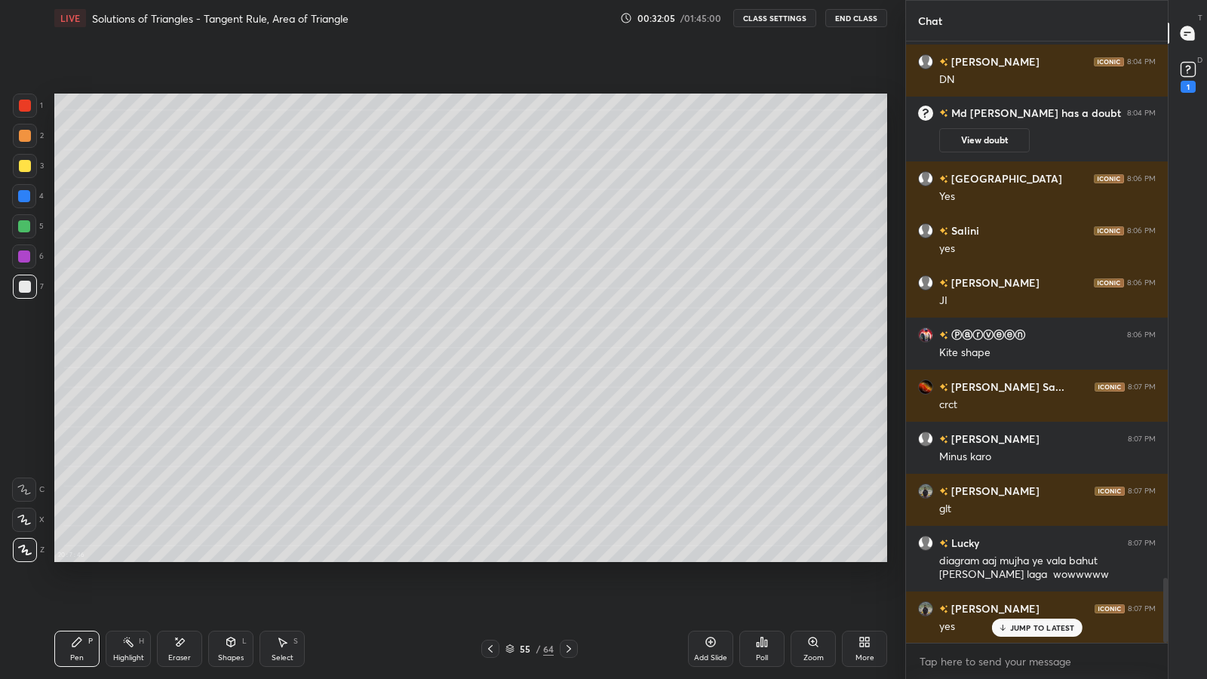
click at [170, 590] on div "Eraser" at bounding box center [179, 649] width 45 height 36
click at [77, 590] on div "Pen" at bounding box center [77, 658] width 14 height 8
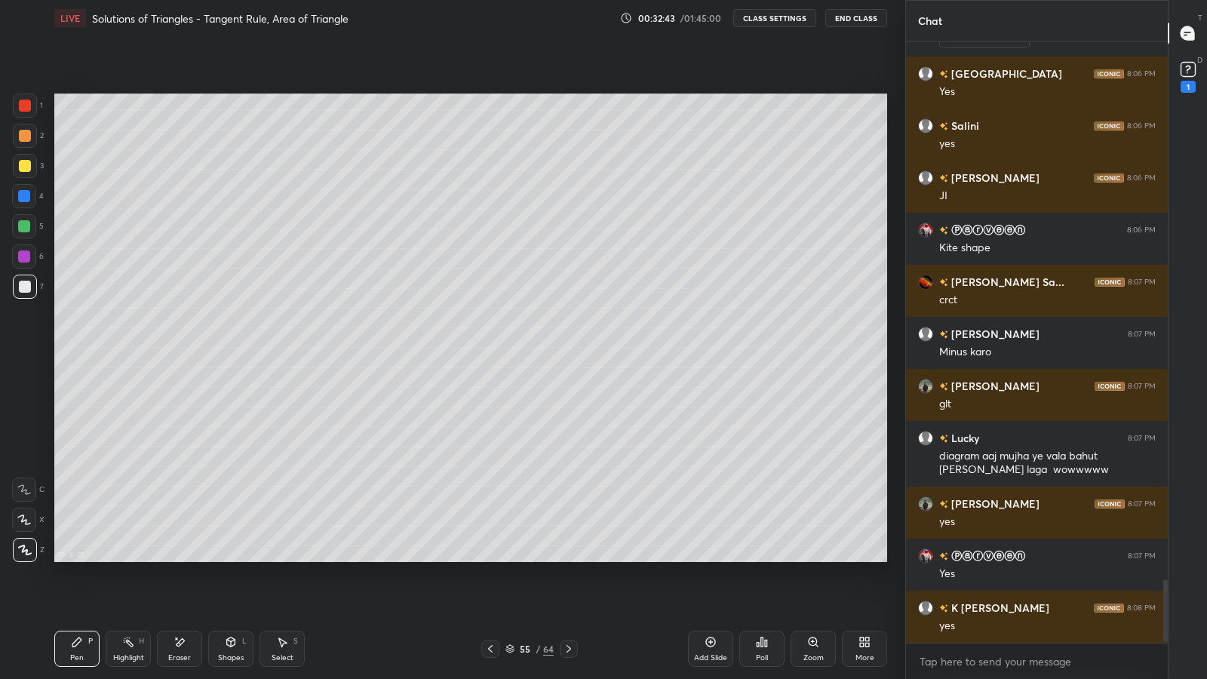
scroll to position [5146, 0]
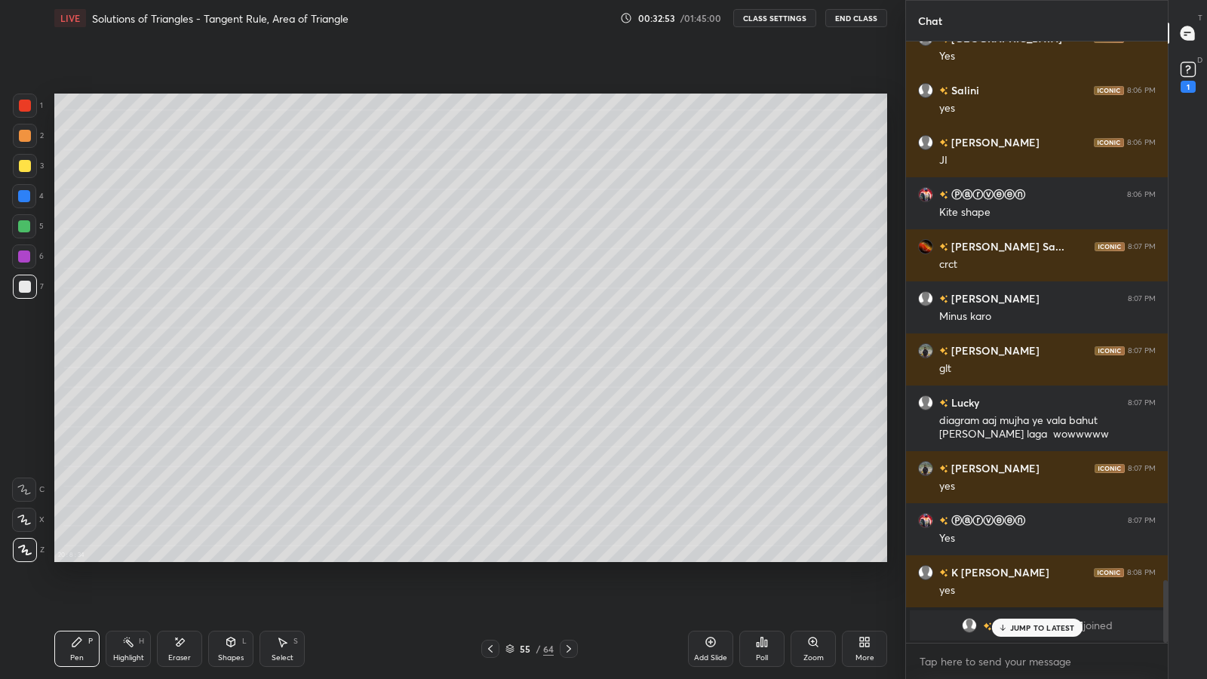
click at [177, 590] on icon at bounding box center [180, 642] width 12 height 13
click at [66, 590] on div "Pen P" at bounding box center [76, 649] width 45 height 36
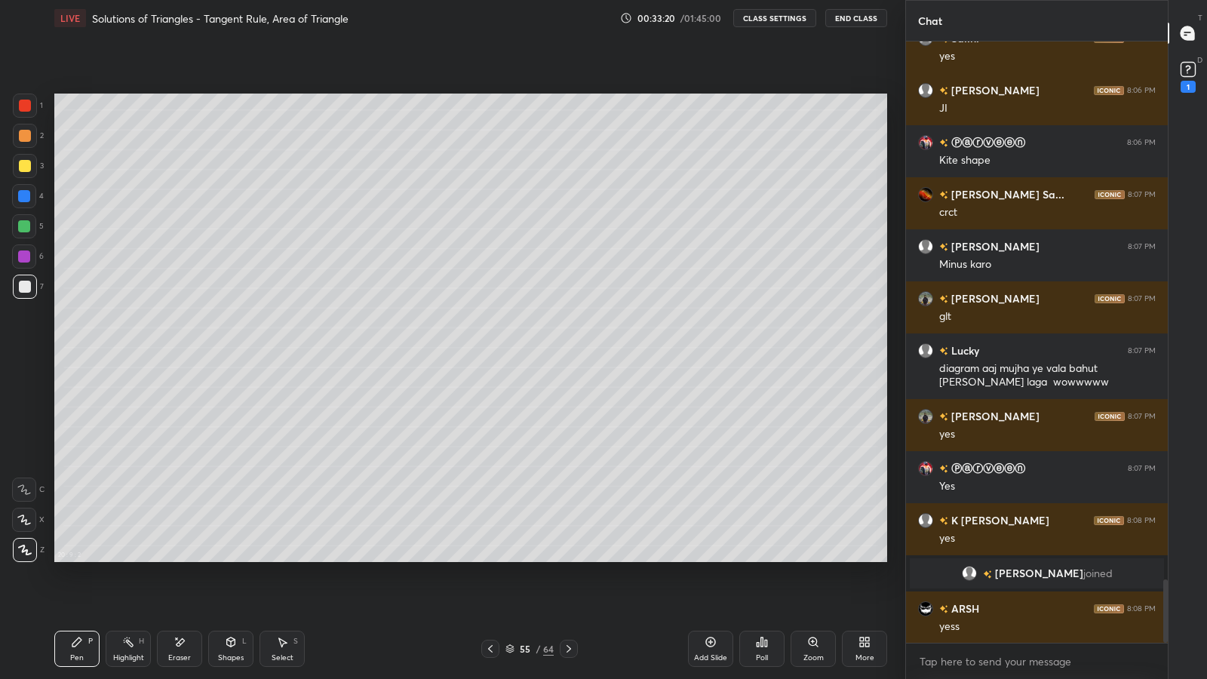
scroll to position [5095, 0]
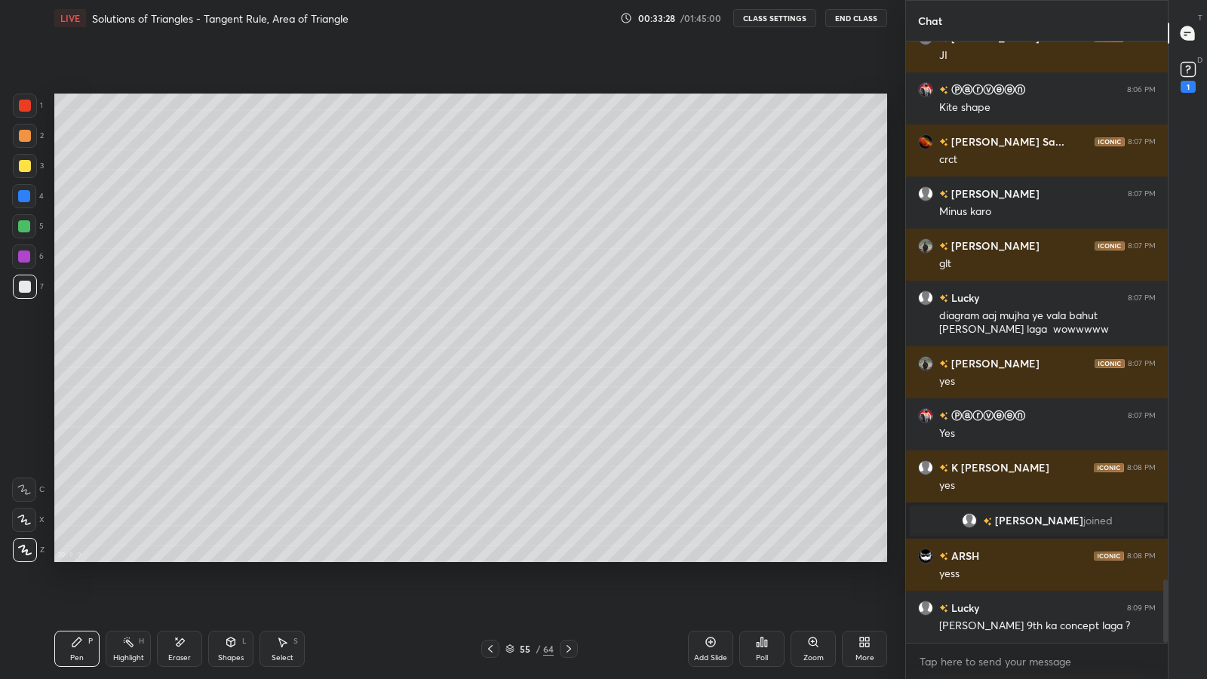
click at [121, 590] on div "Highlight" at bounding box center [128, 658] width 31 height 8
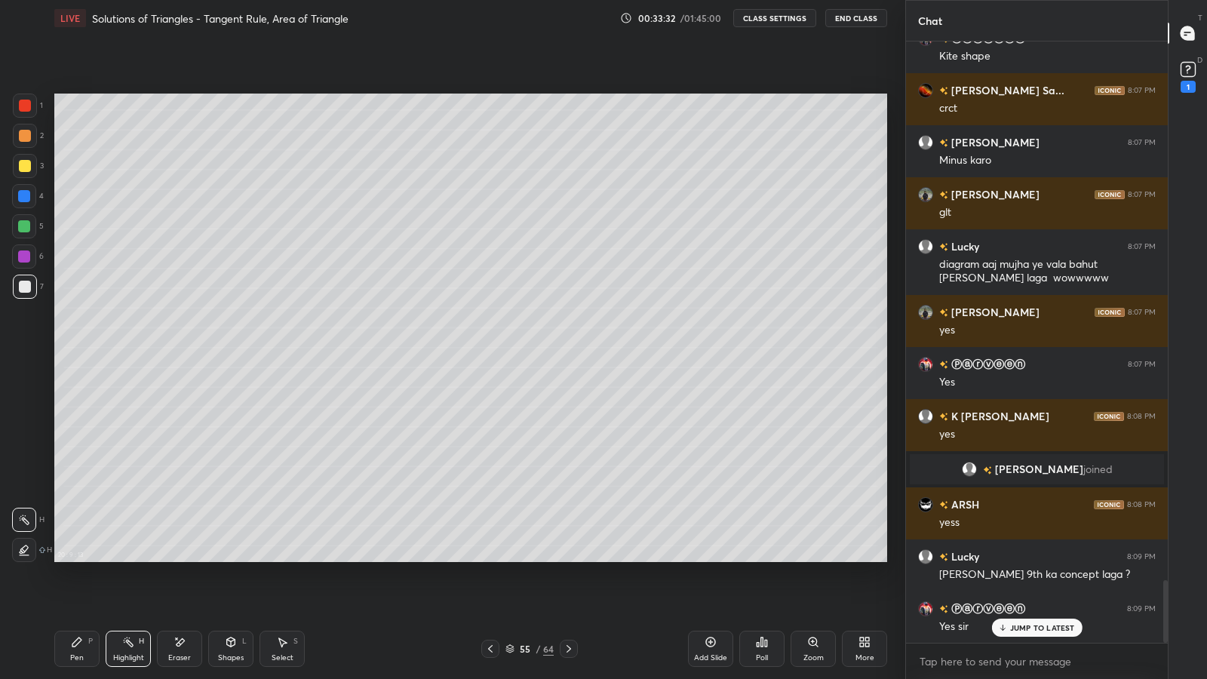
click at [64, 590] on div "Pen P" at bounding box center [76, 649] width 45 height 36
click at [121, 590] on div "Highlight H" at bounding box center [128, 649] width 45 height 36
click at [87, 590] on div "Pen P" at bounding box center [76, 649] width 45 height 36
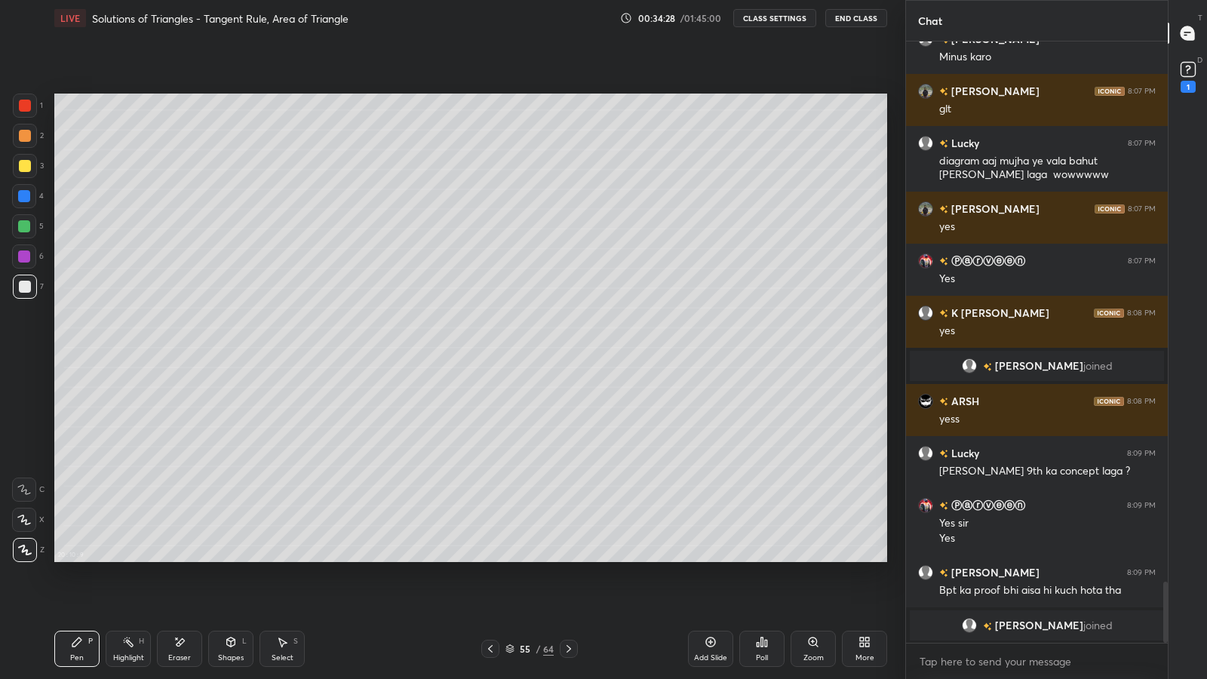
scroll to position [5303, 0]
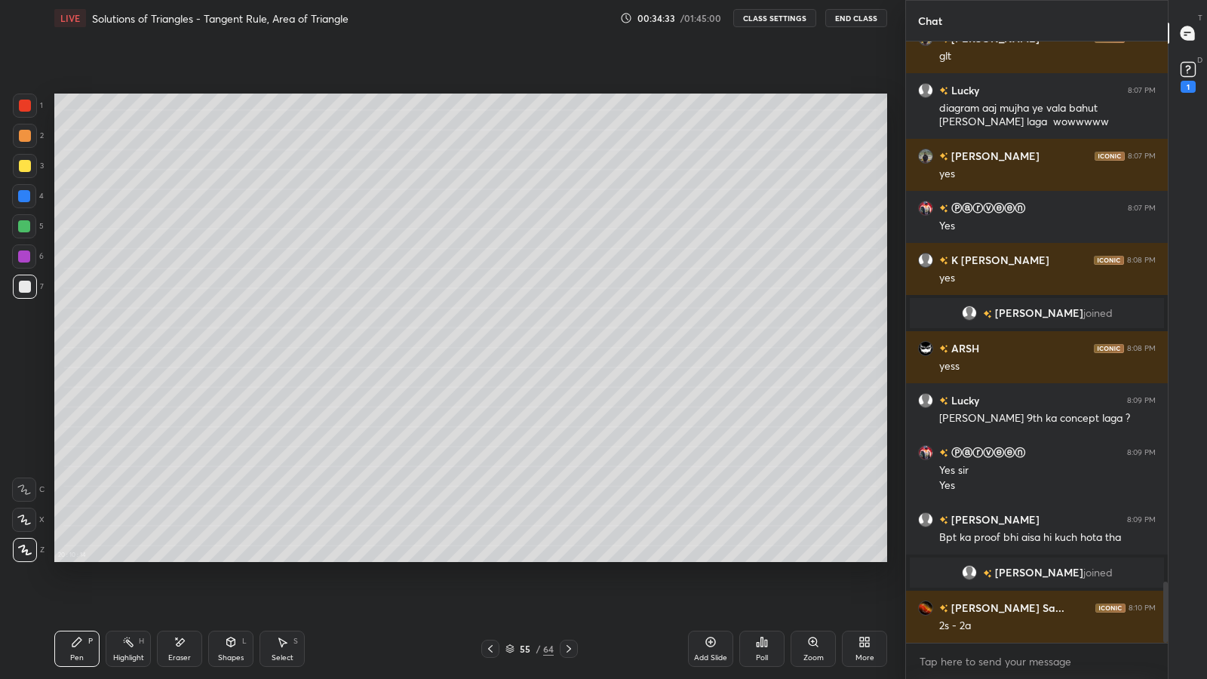
click at [489, 590] on icon at bounding box center [490, 649] width 12 height 12
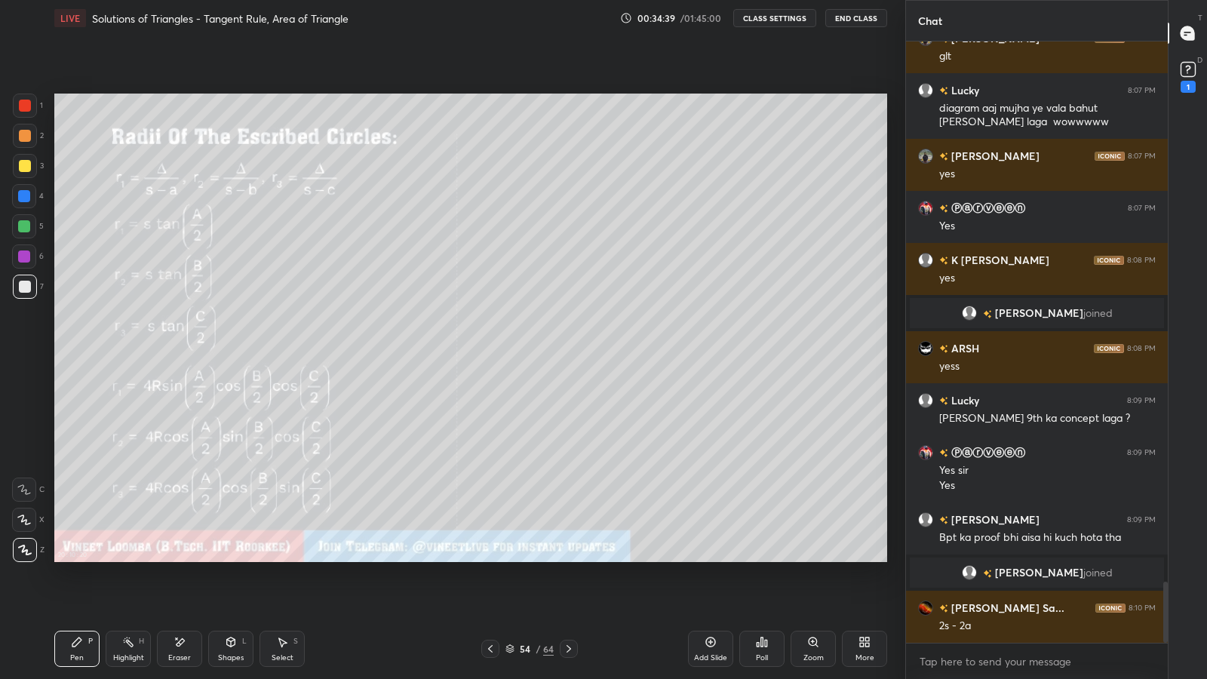
click at [568, 590] on icon at bounding box center [569, 649] width 12 height 12
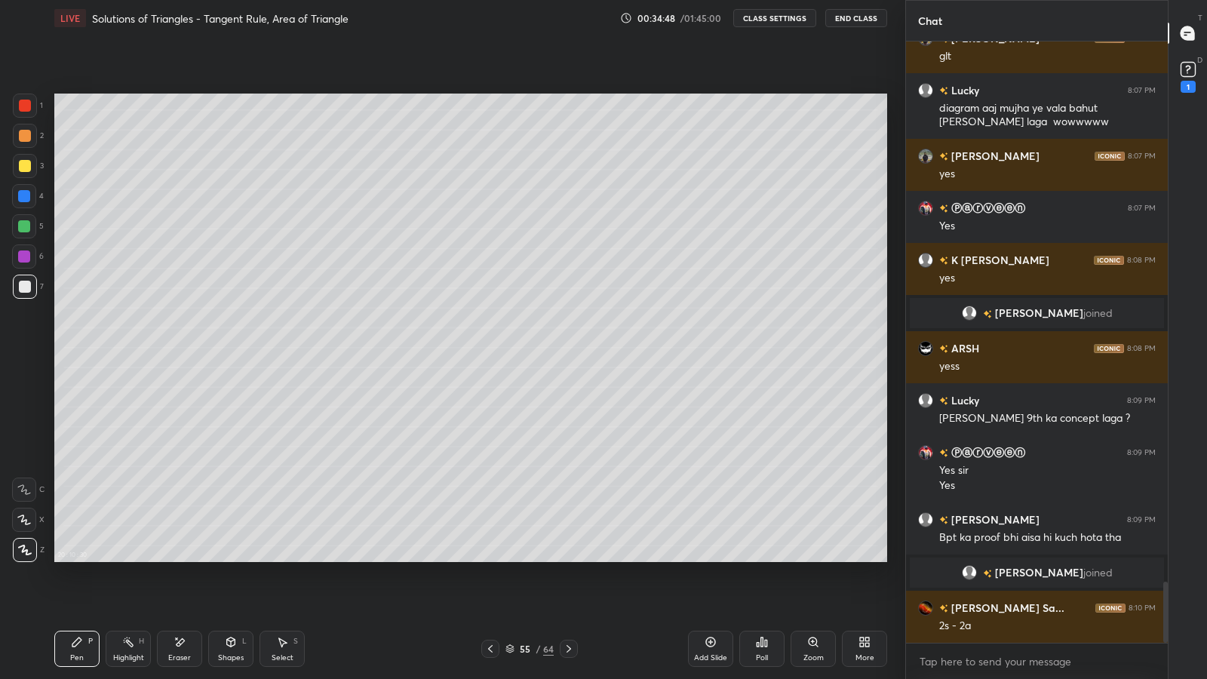
click at [491, 590] on icon at bounding box center [490, 649] width 12 height 12
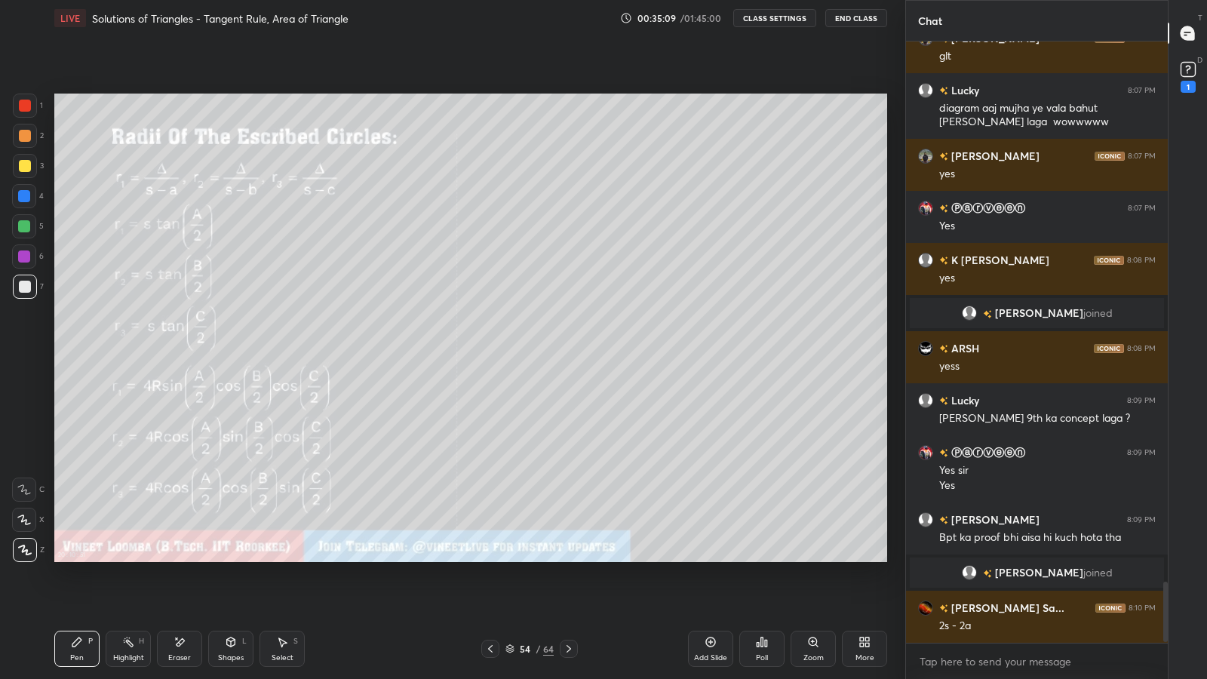
scroll to position [5338, 0]
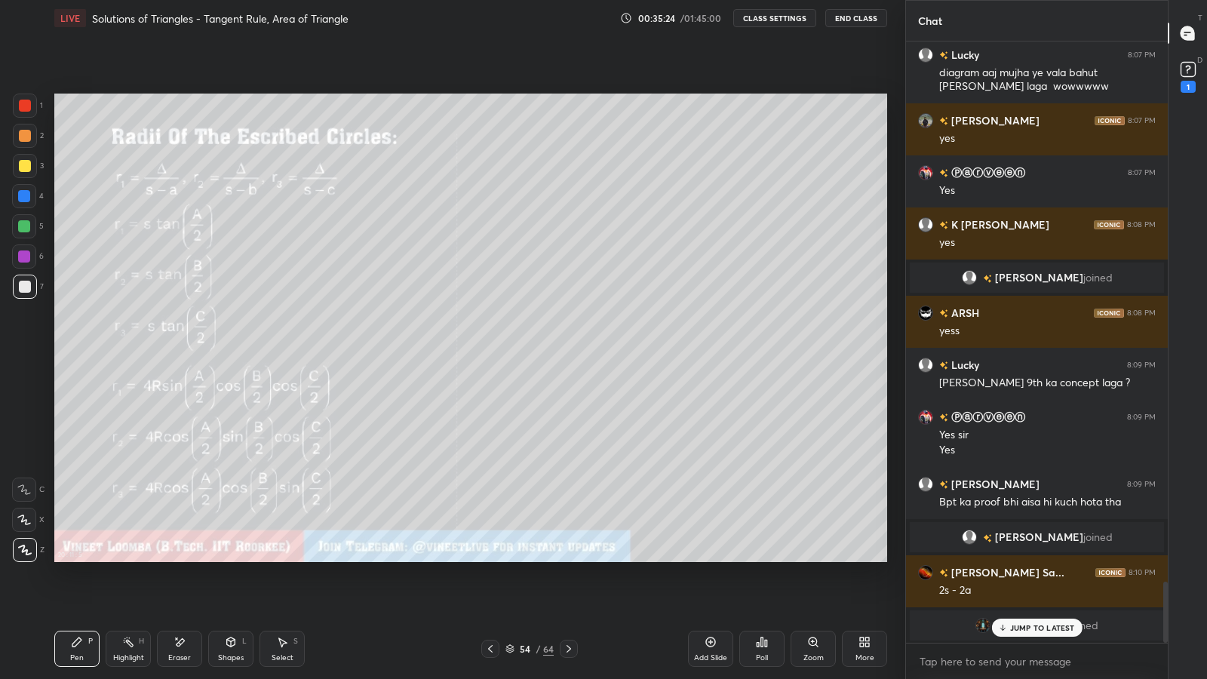
click at [564, 590] on icon at bounding box center [569, 649] width 12 height 12
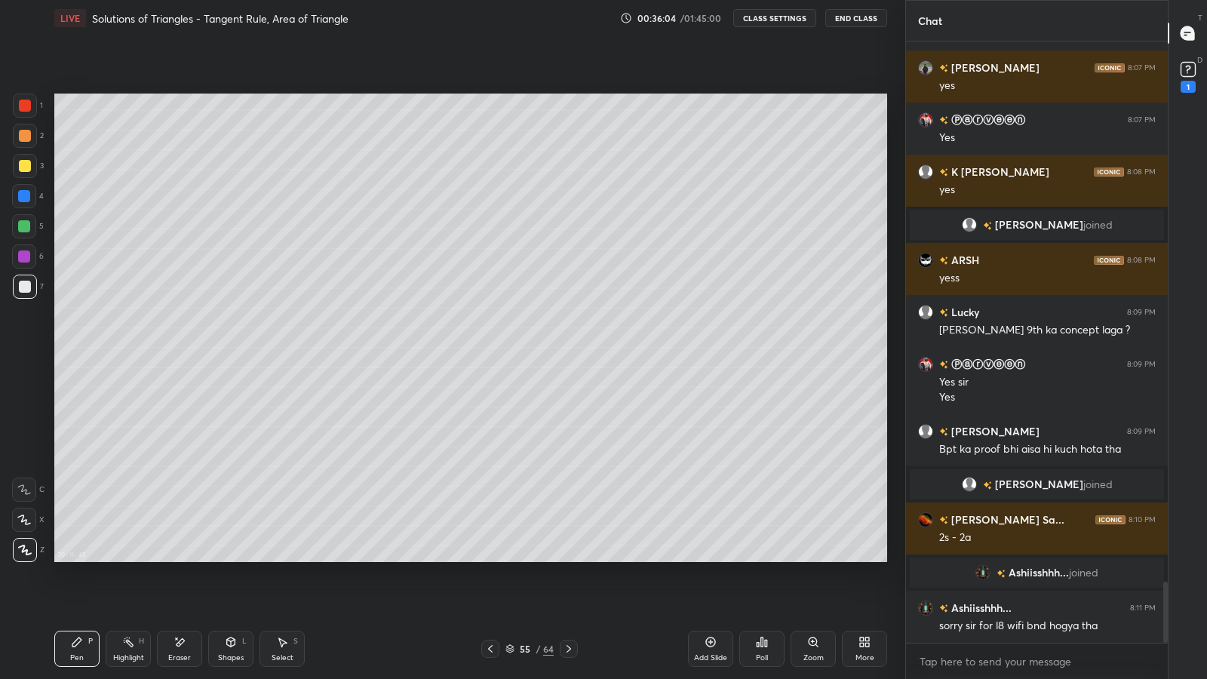
scroll to position [5342, 0]
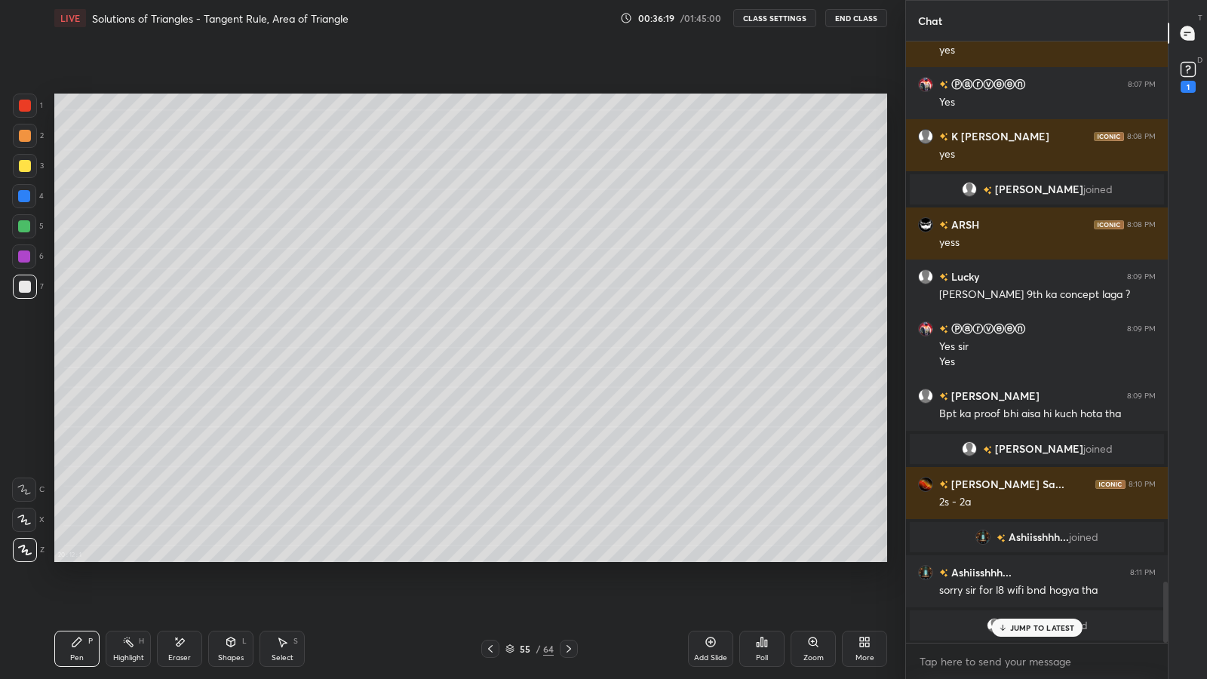
click at [131, 590] on div "Highlight H" at bounding box center [128, 649] width 45 height 36
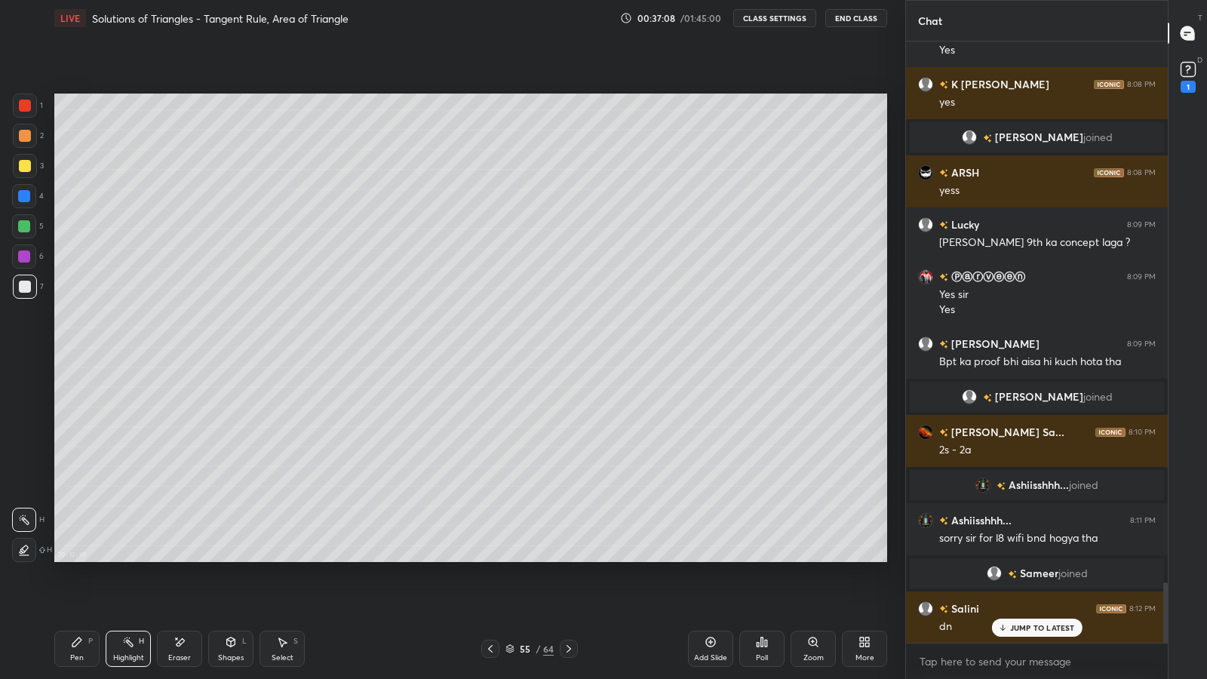
click at [491, 590] on icon at bounding box center [490, 649] width 12 height 12
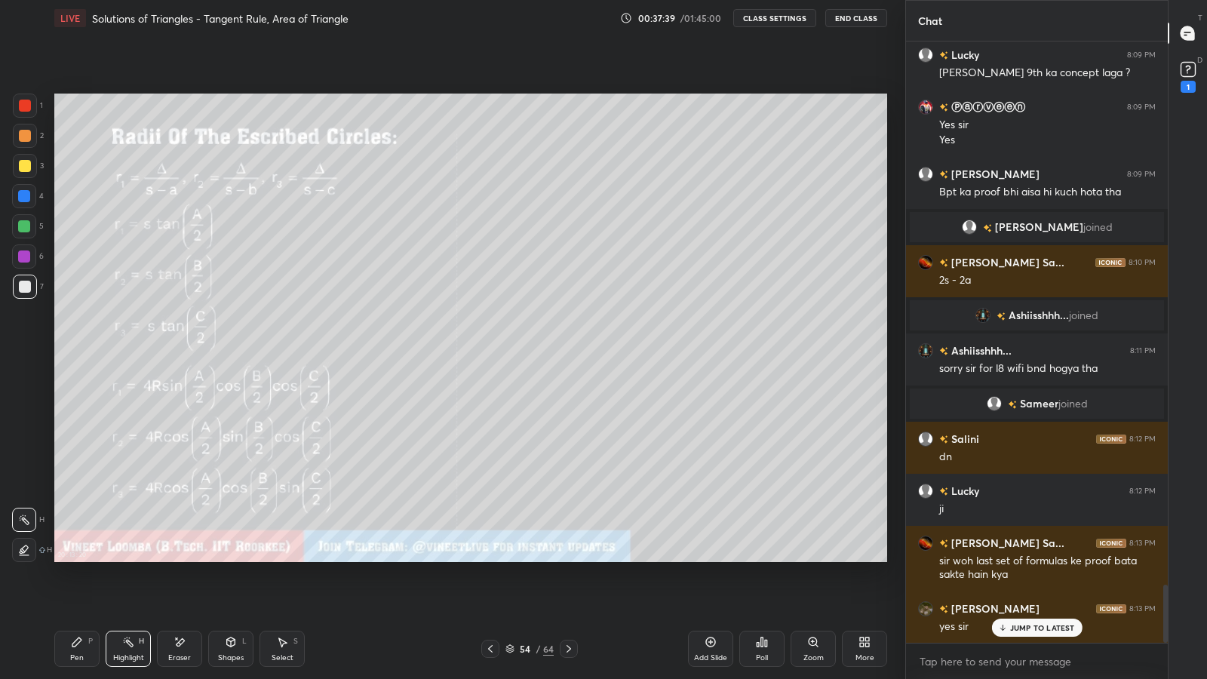
scroll to position [5602, 0]
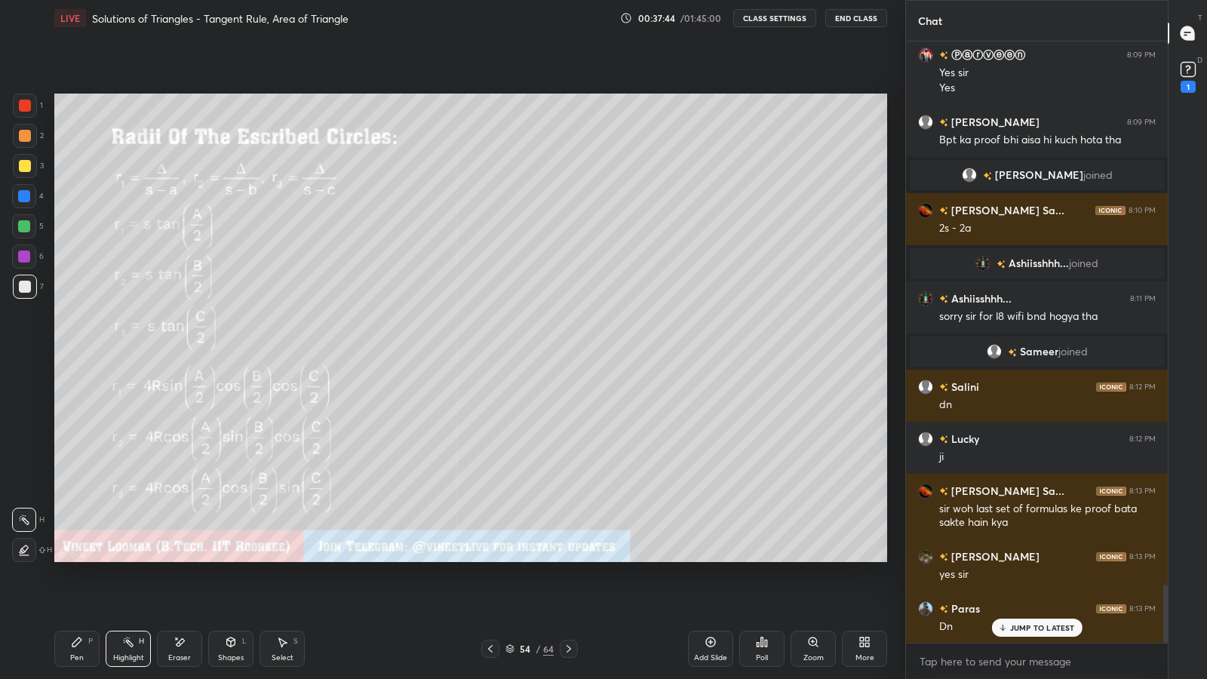
click at [0, 1] on div "1 2 3 4 5 6 7 C X Z E E Erase all H H LIVE Solutions of Triangles - Tangent Rul…" at bounding box center [447, 339] width 894 height 679
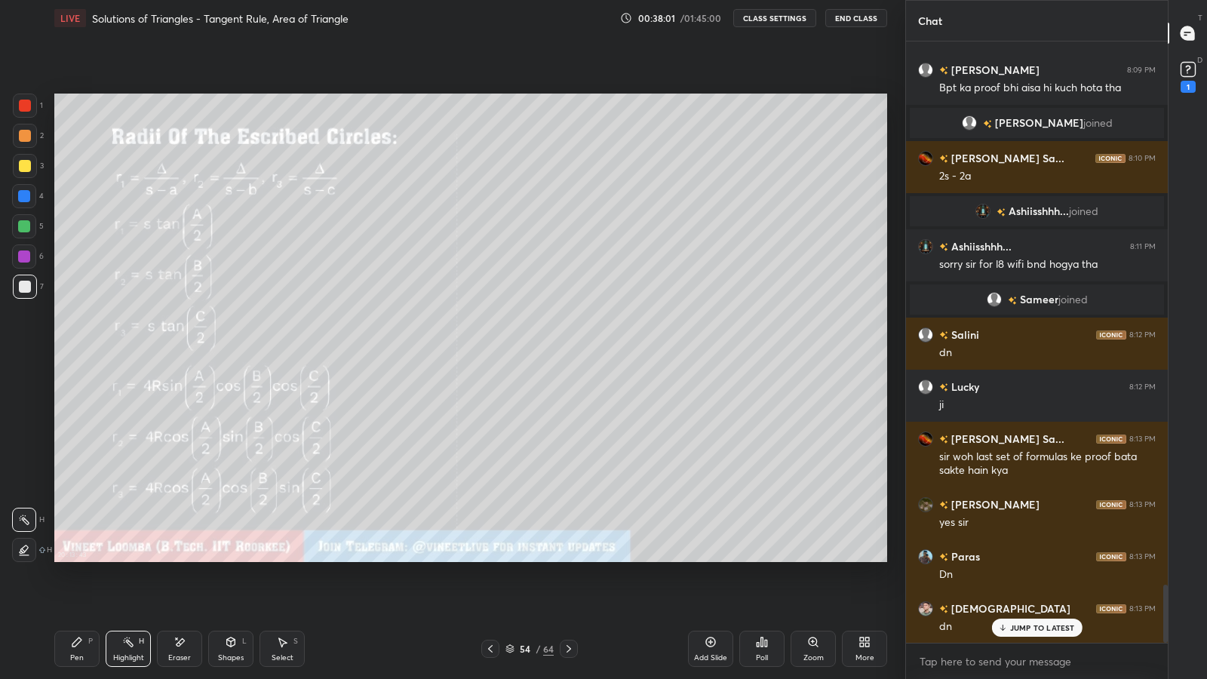
click at [491, 590] on icon at bounding box center [490, 649] width 12 height 12
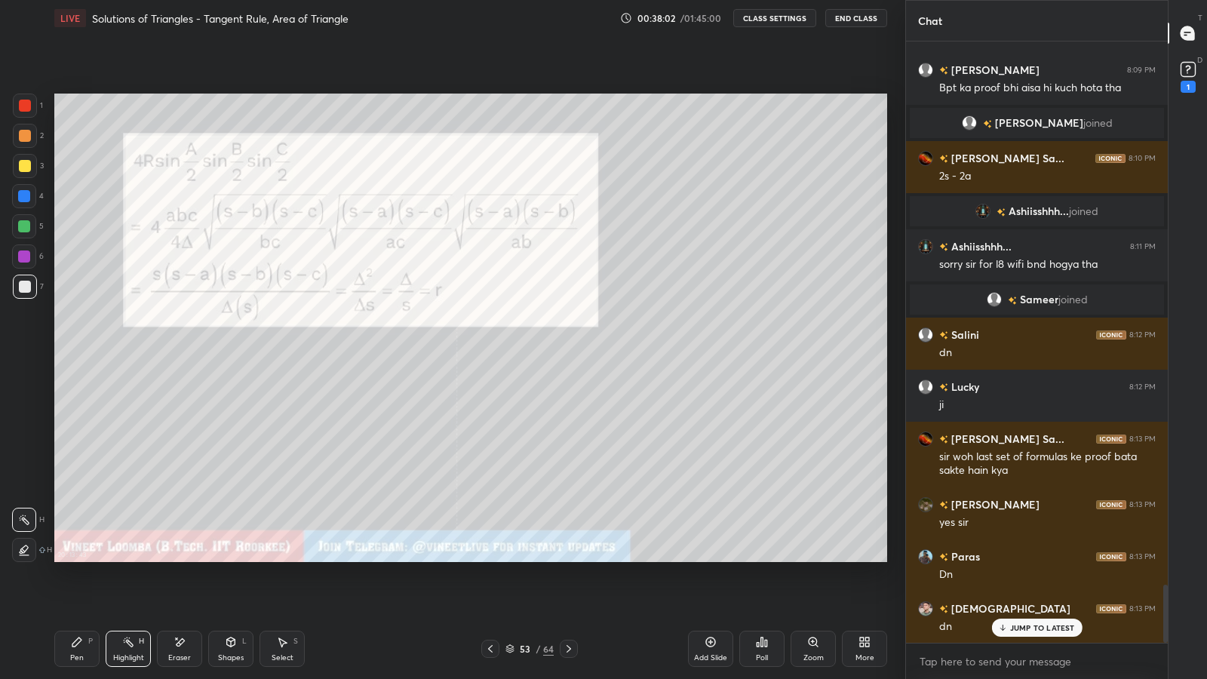
click at [491, 590] on icon at bounding box center [490, 649] width 12 height 12
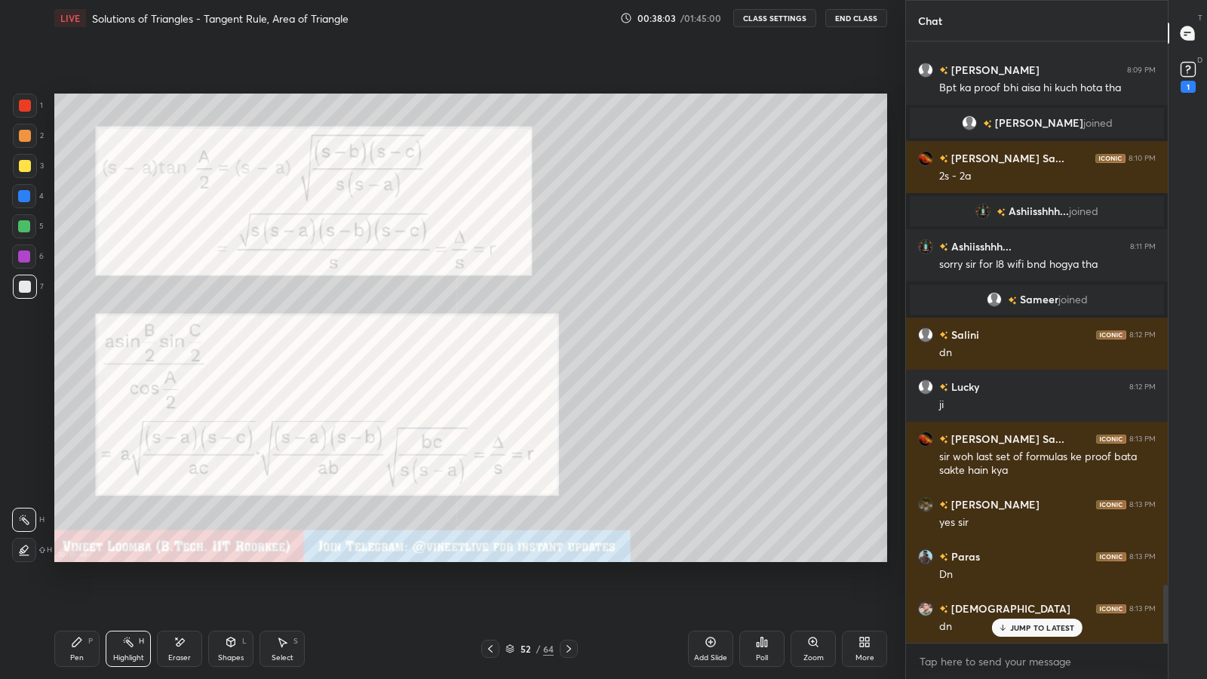
click at [488, 590] on icon at bounding box center [490, 649] width 12 height 12
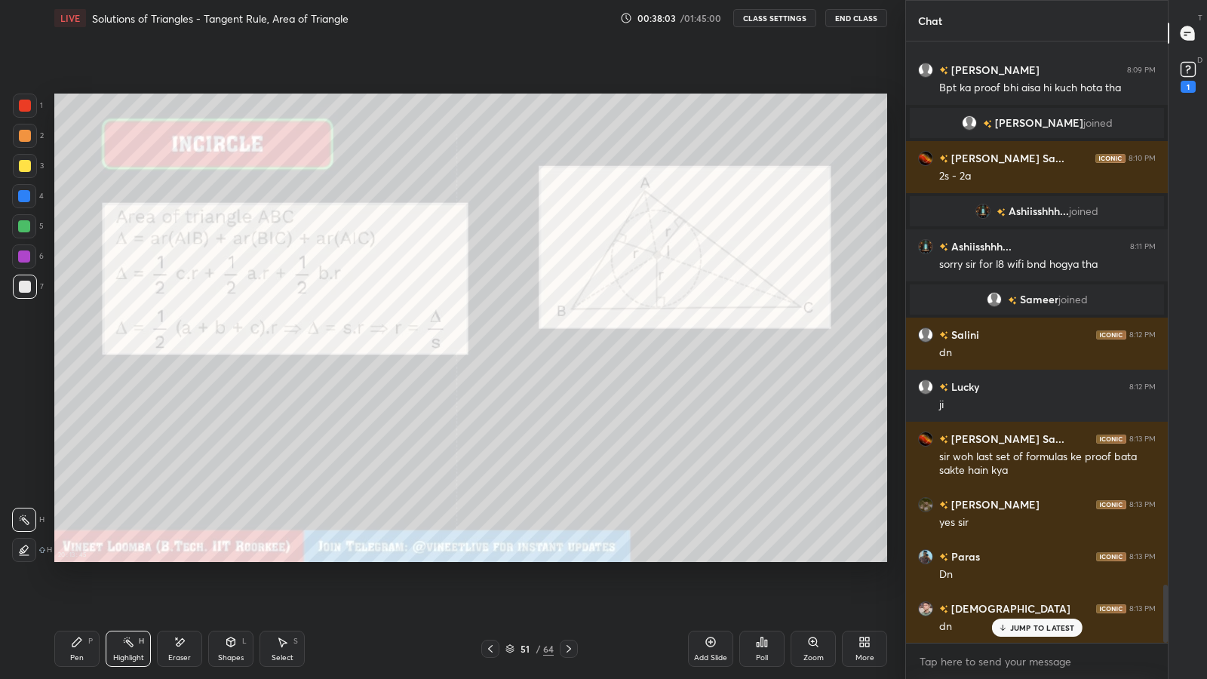
click at [484, 590] on icon at bounding box center [490, 649] width 12 height 12
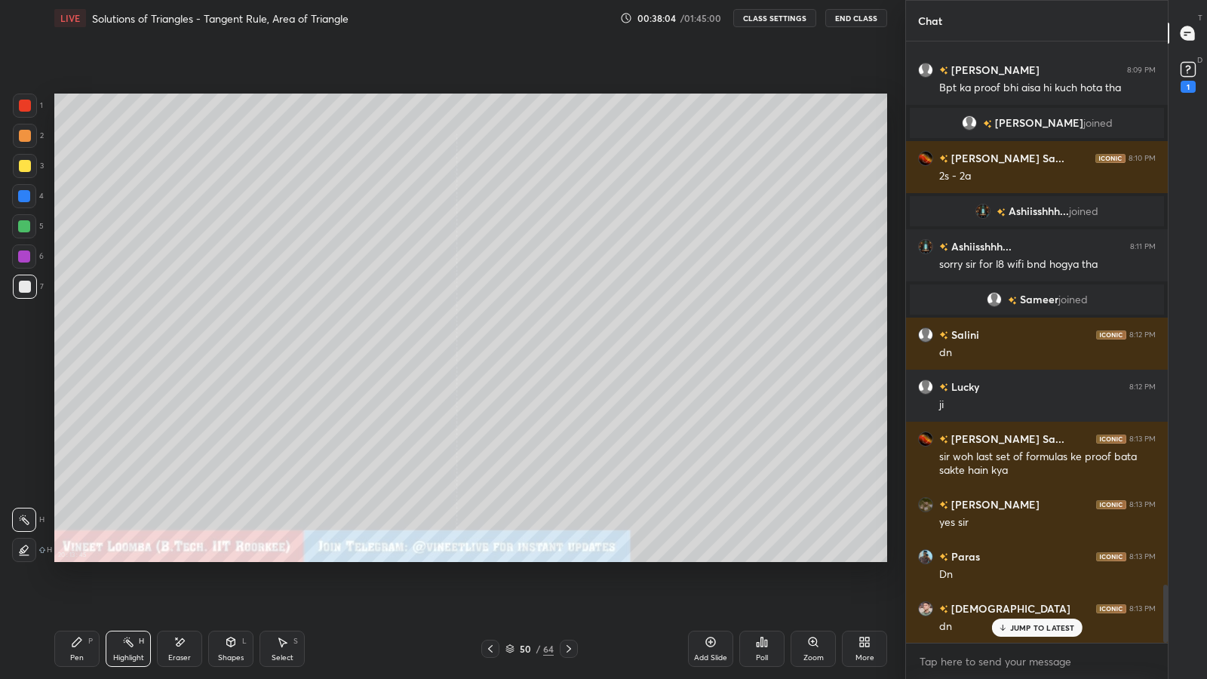
click at [485, 590] on div at bounding box center [490, 649] width 18 height 18
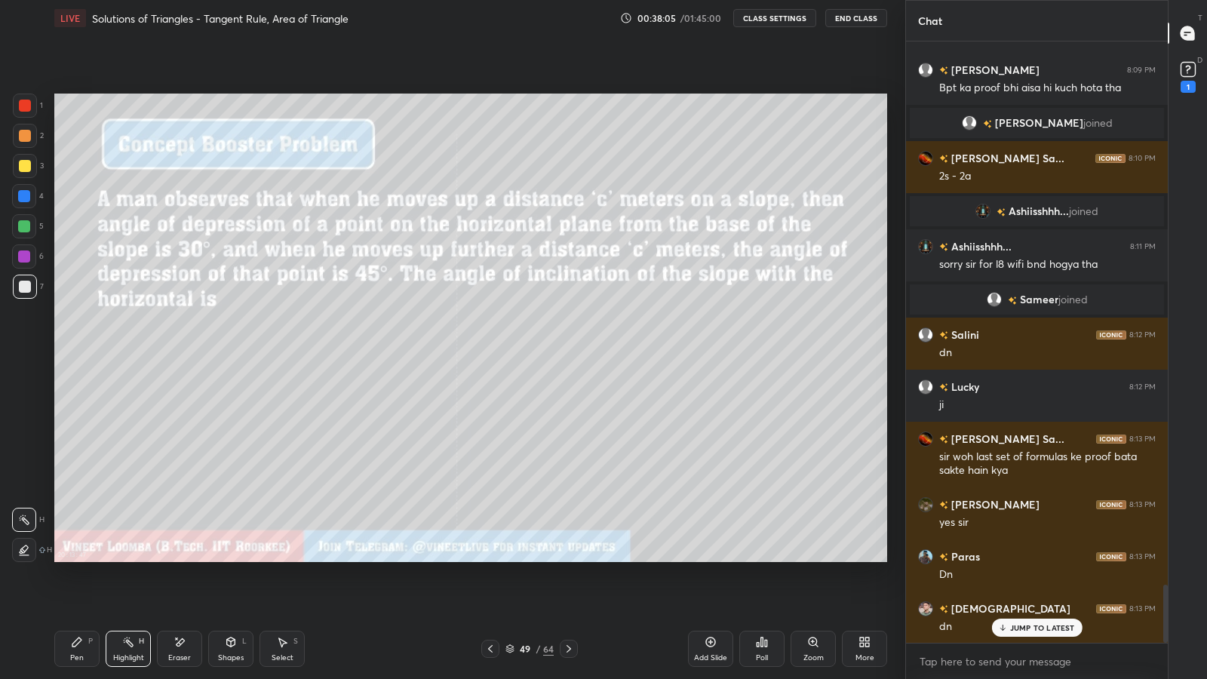
click at [490, 590] on icon at bounding box center [490, 649] width 12 height 12
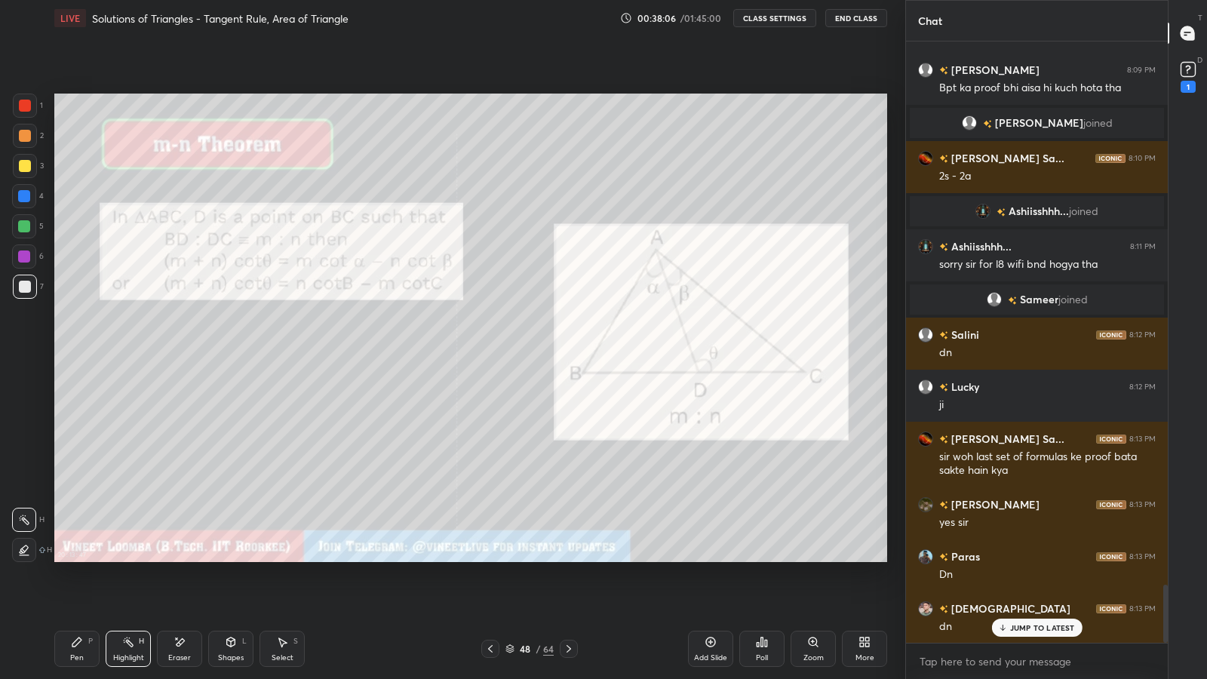
click at [491, 590] on icon at bounding box center [490, 649] width 12 height 12
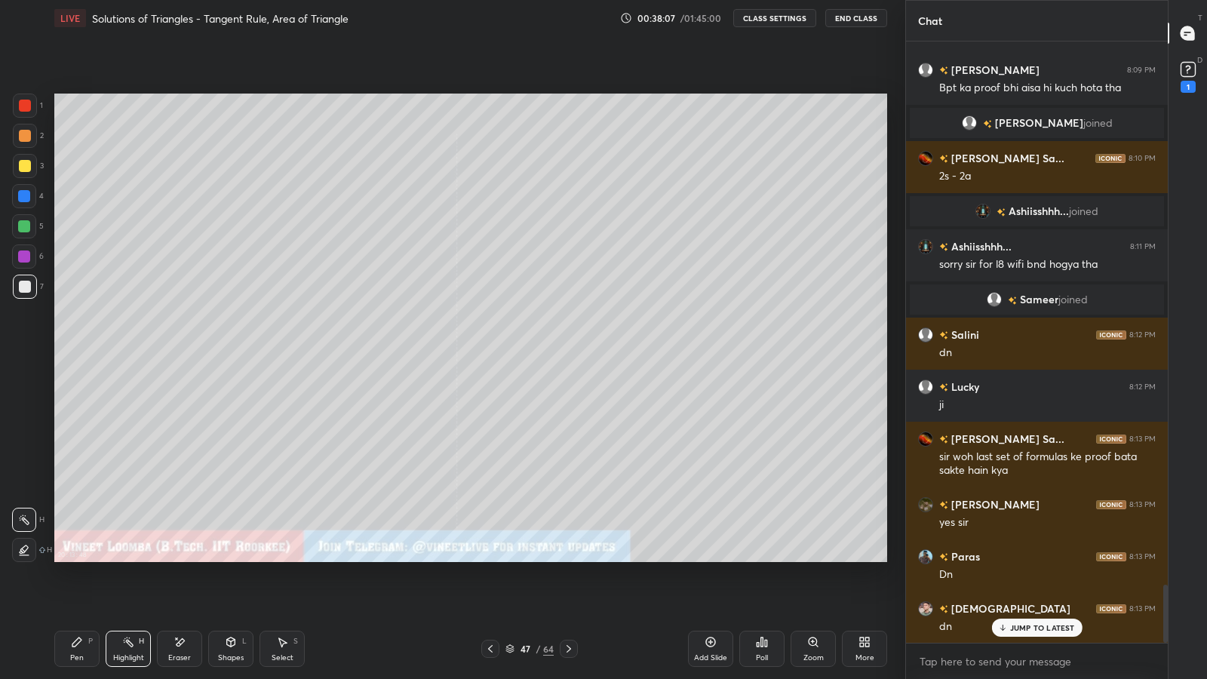
click at [568, 590] on icon at bounding box center [569, 649] width 12 height 12
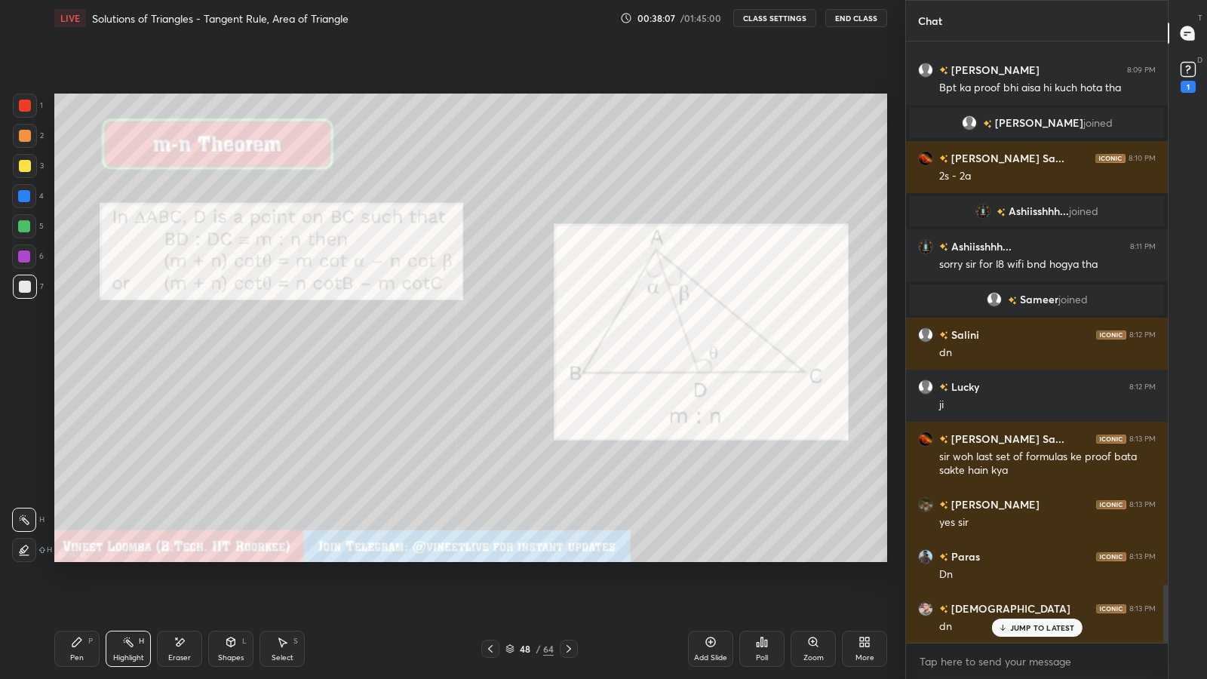
click at [571, 590] on icon at bounding box center [569, 649] width 12 height 12
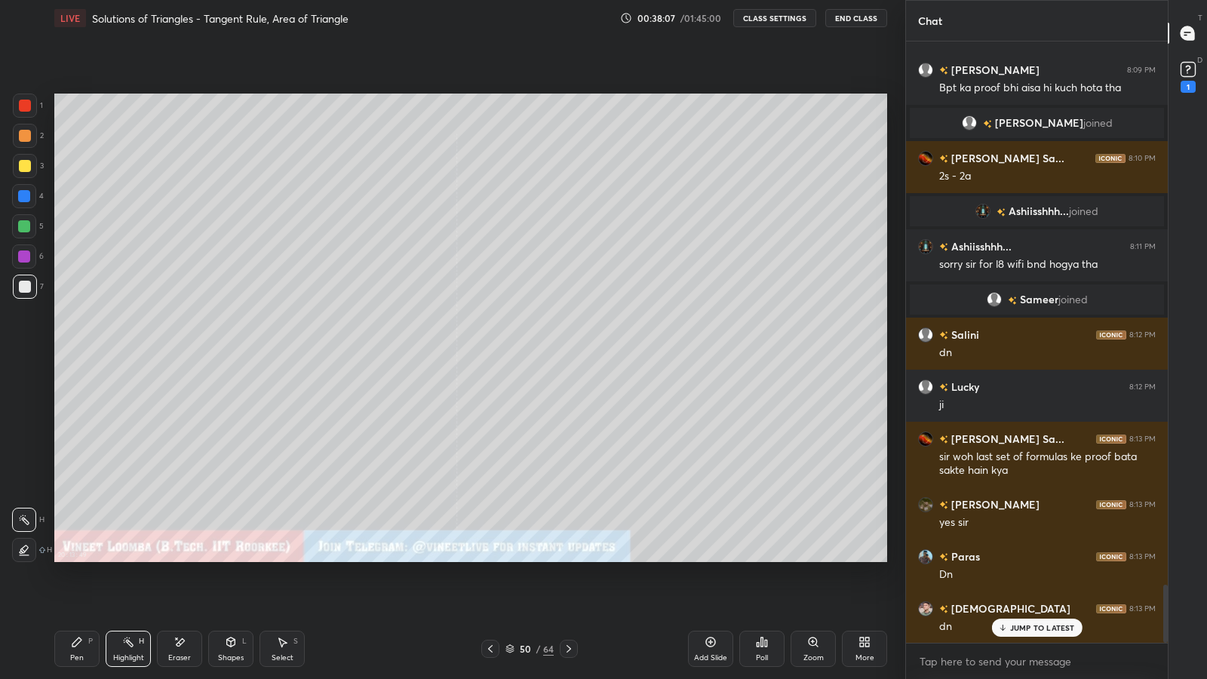
click at [569, 590] on icon at bounding box center [569, 649] width 5 height 8
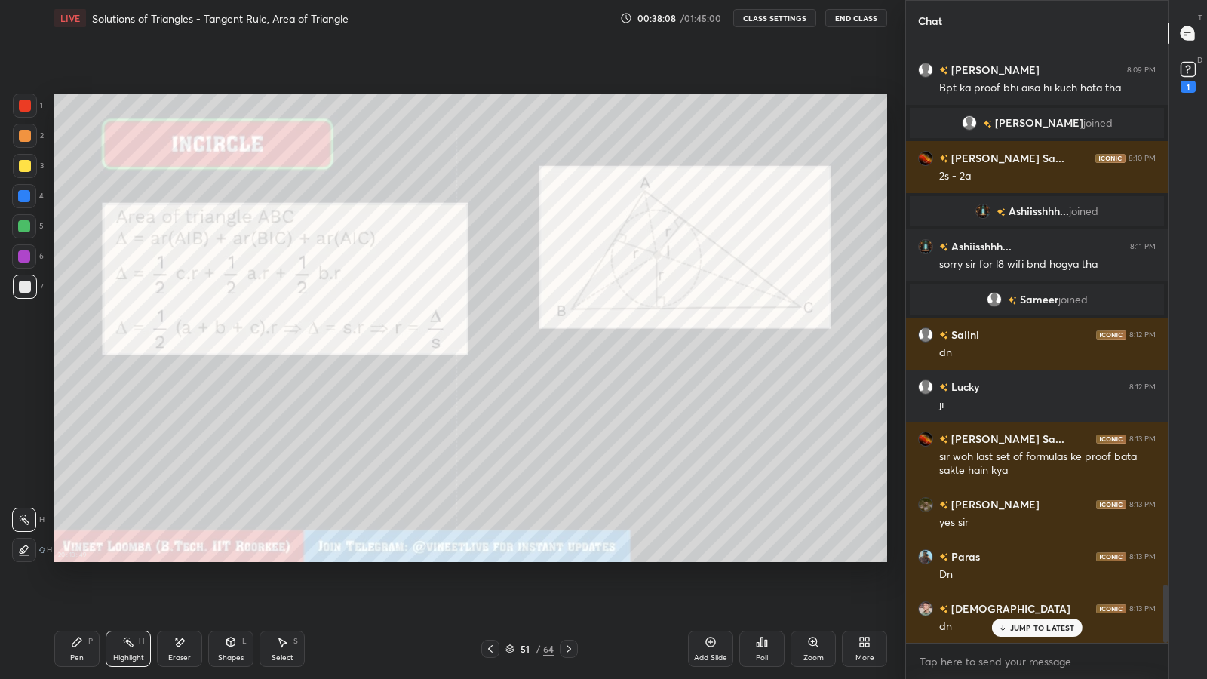
click at [568, 590] on icon at bounding box center [569, 649] width 12 height 12
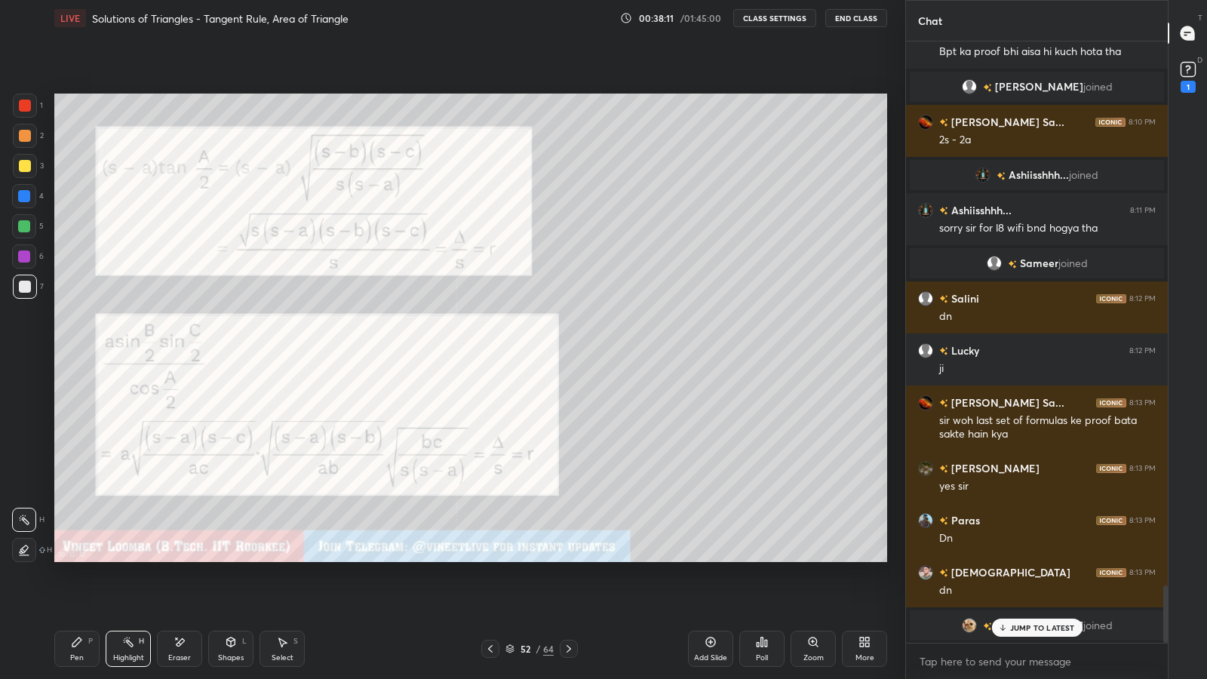
scroll to position [5742, 0]
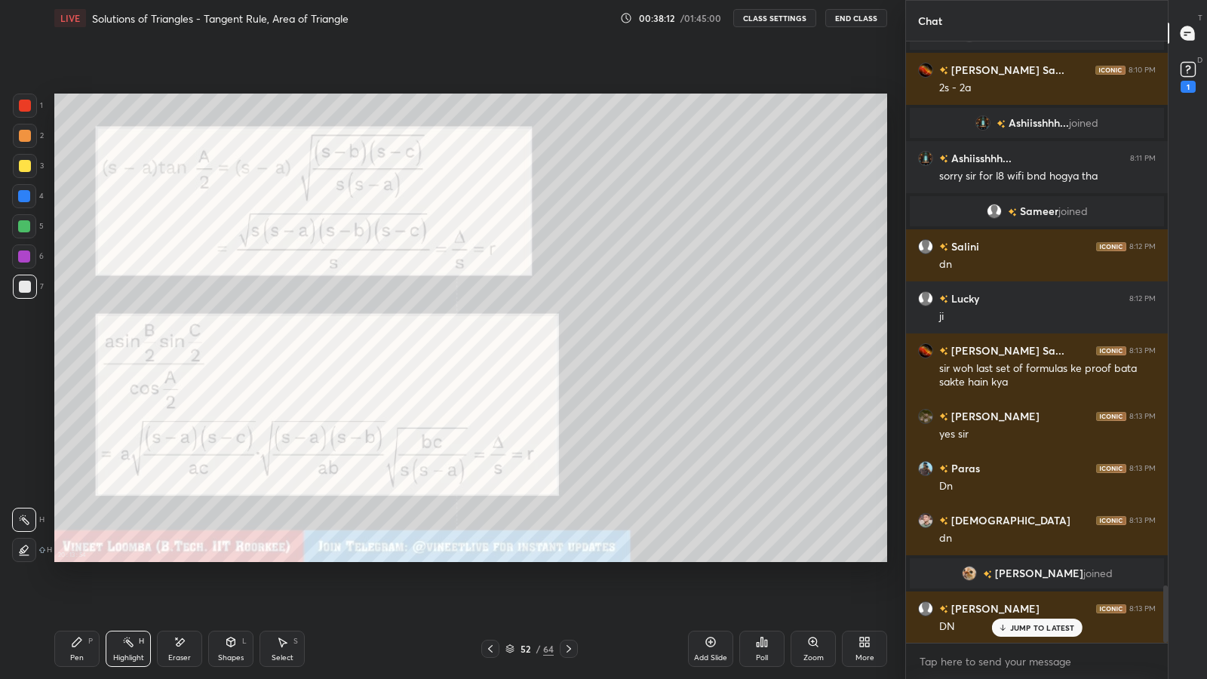
click at [569, 590] on icon at bounding box center [569, 649] width 12 height 12
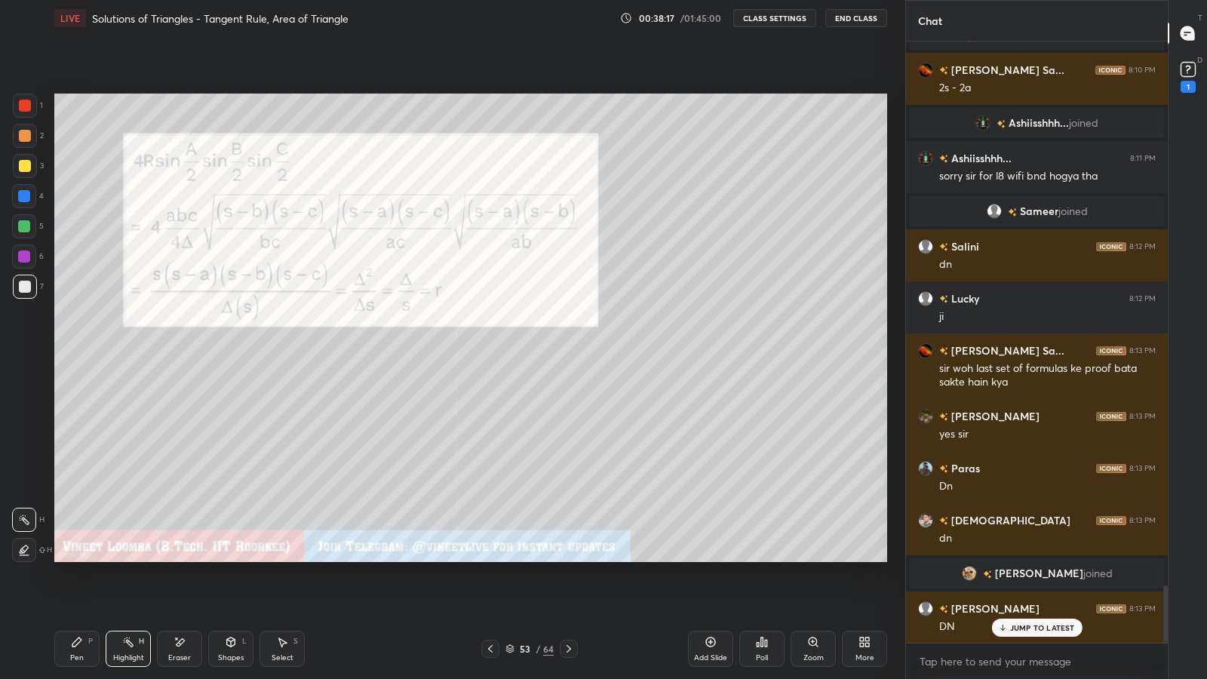
click at [568, 590] on icon at bounding box center [569, 649] width 12 height 12
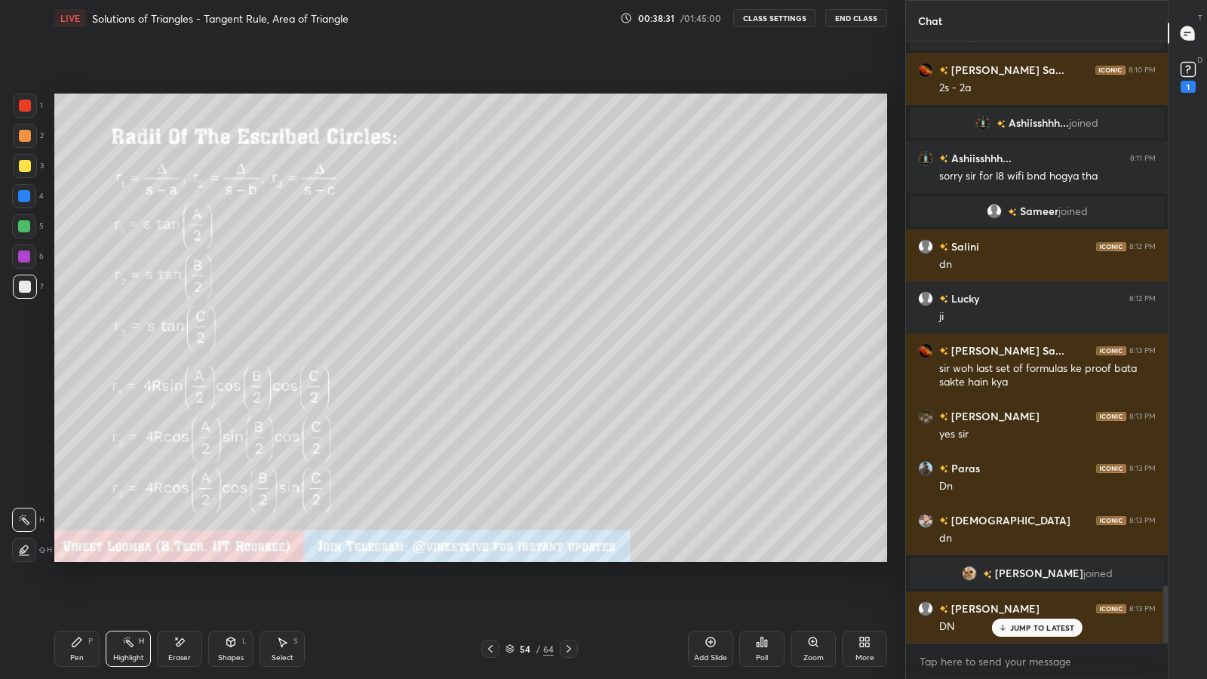
click at [492, 590] on icon at bounding box center [490, 649] width 12 height 12
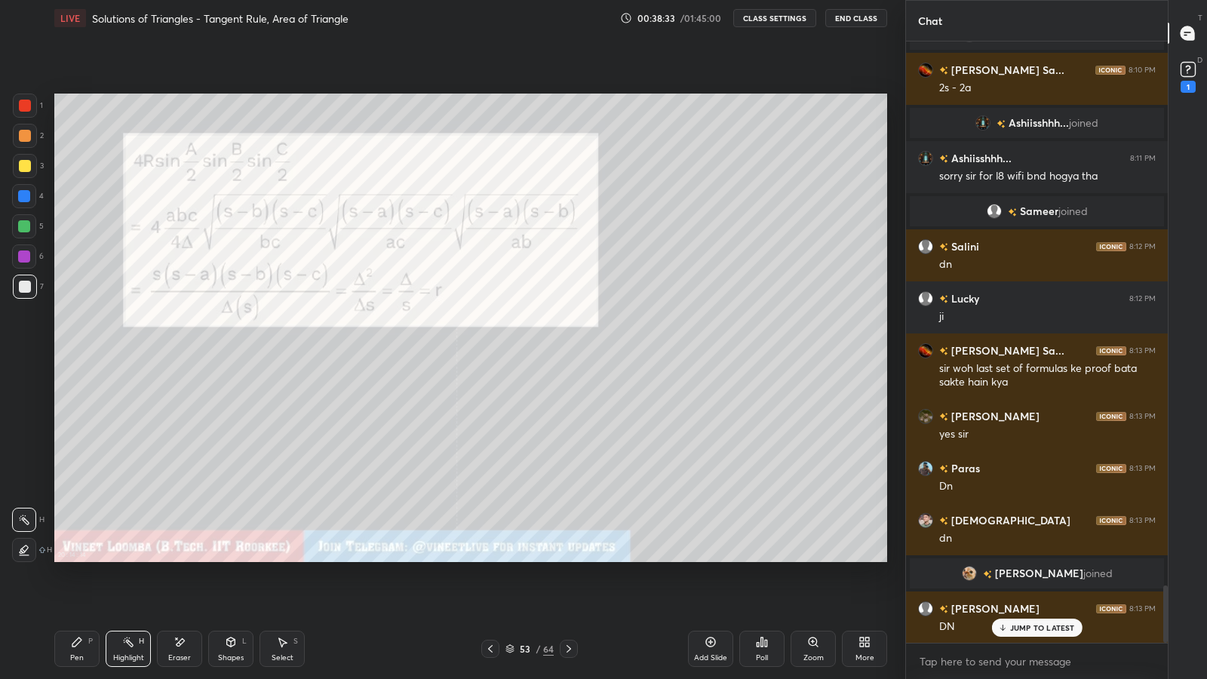
scroll to position [5778, 0]
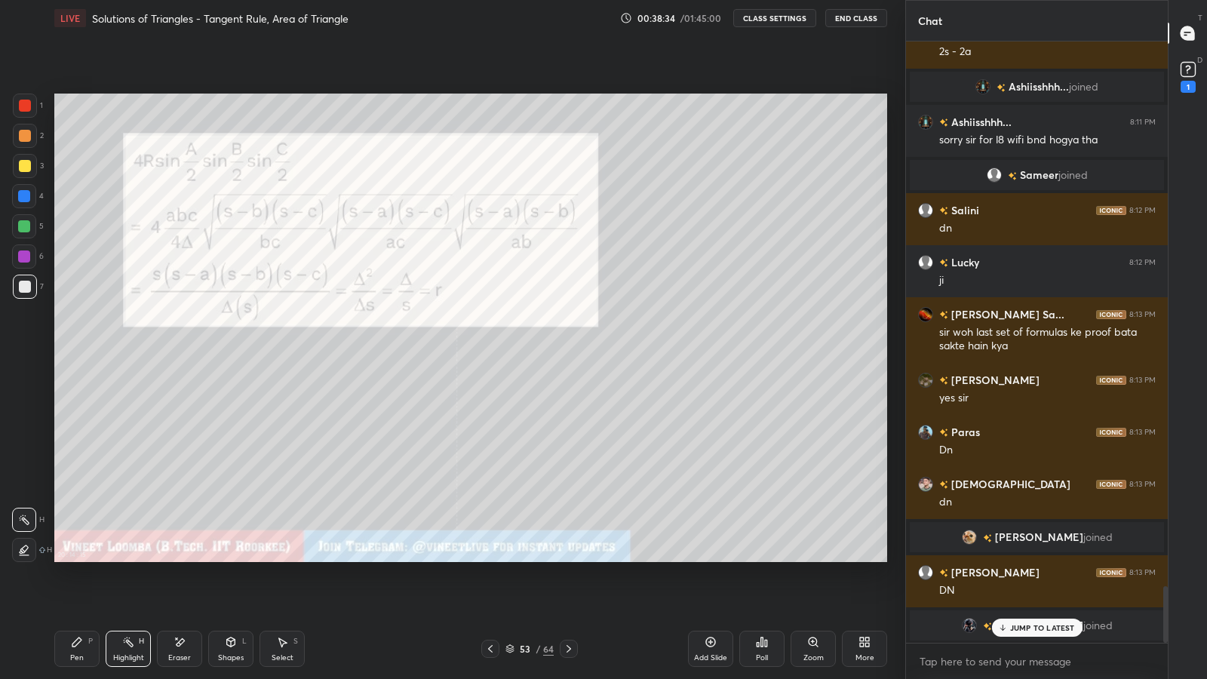
click at [568, 590] on icon at bounding box center [569, 649] width 12 height 12
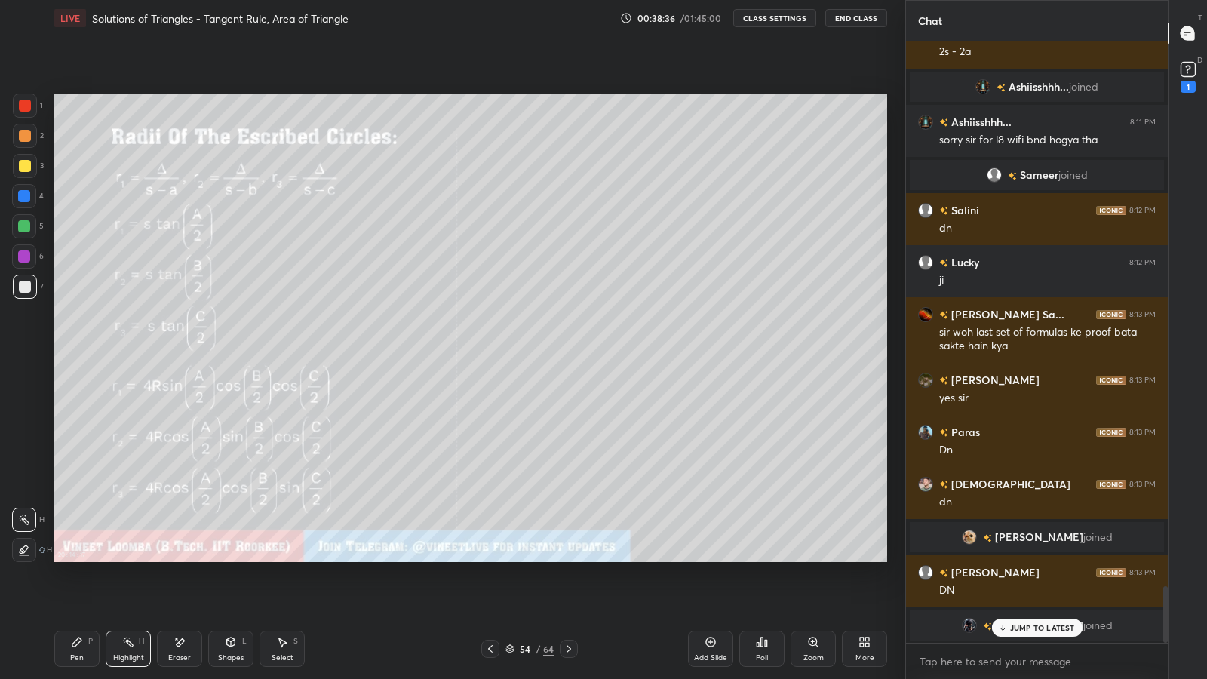
click at [568, 590] on icon at bounding box center [569, 649] width 12 height 12
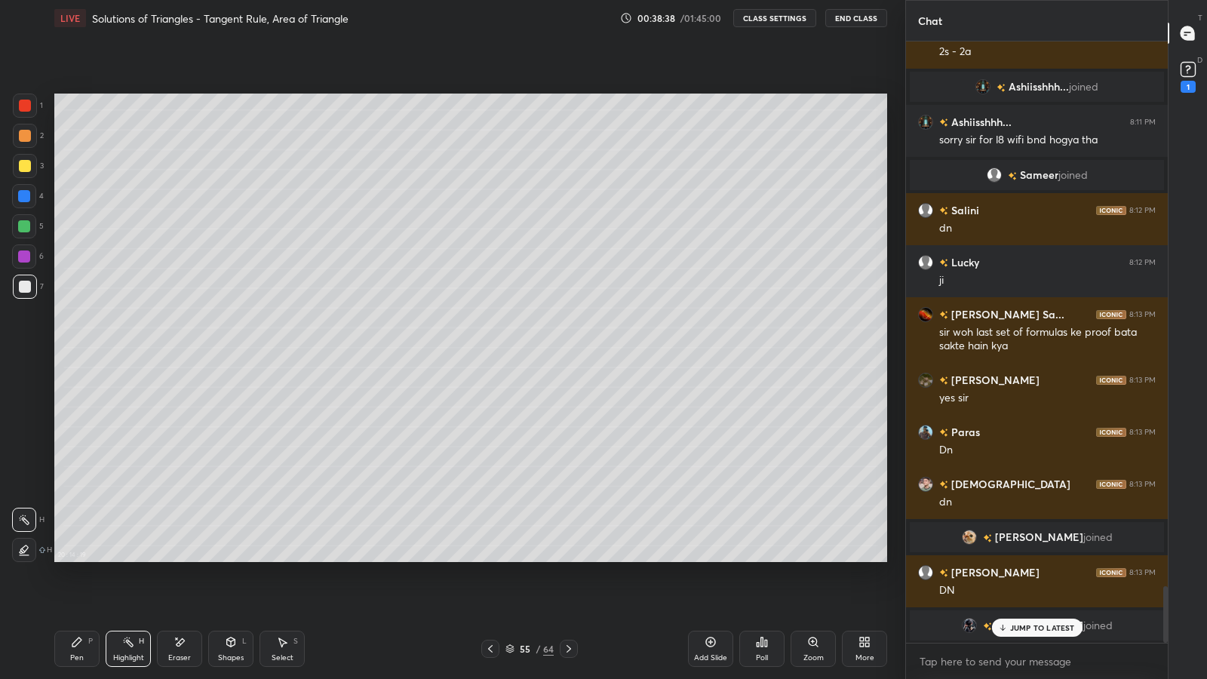
click at [569, 590] on icon at bounding box center [569, 649] width 12 height 12
click at [568, 590] on icon at bounding box center [569, 649] width 12 height 12
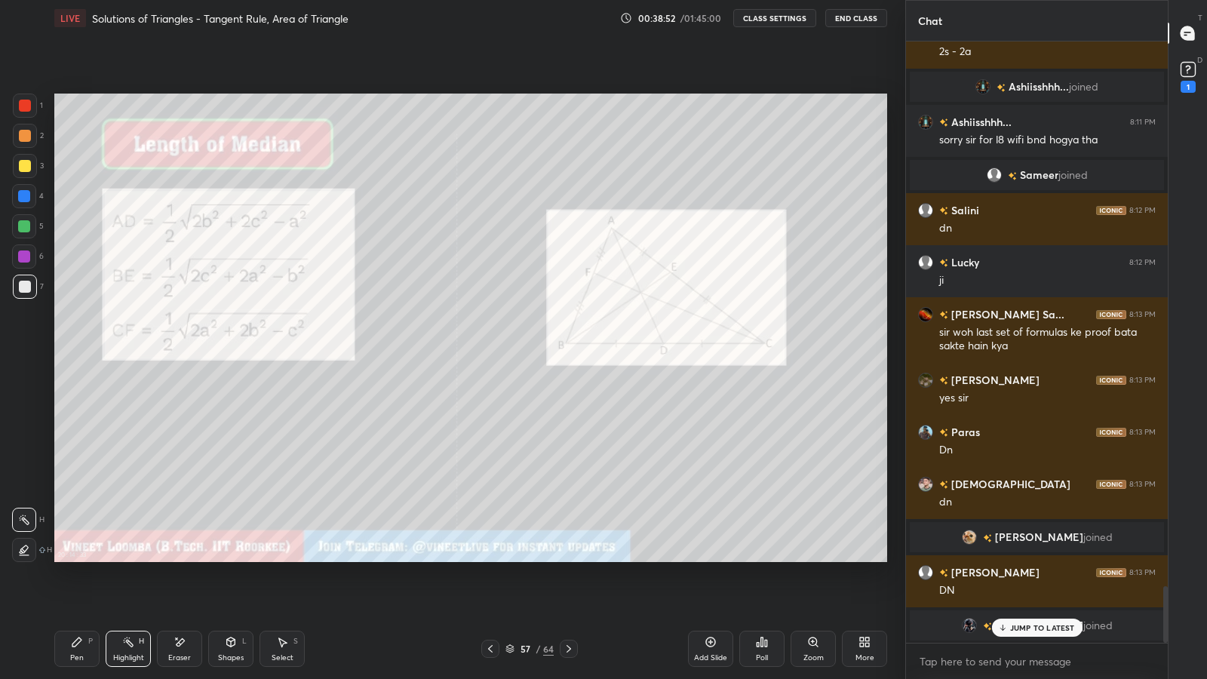
click at [75, 590] on icon at bounding box center [76, 642] width 9 height 9
click at [1026, 590] on p "JUMP TO LATEST" at bounding box center [1042, 627] width 65 height 9
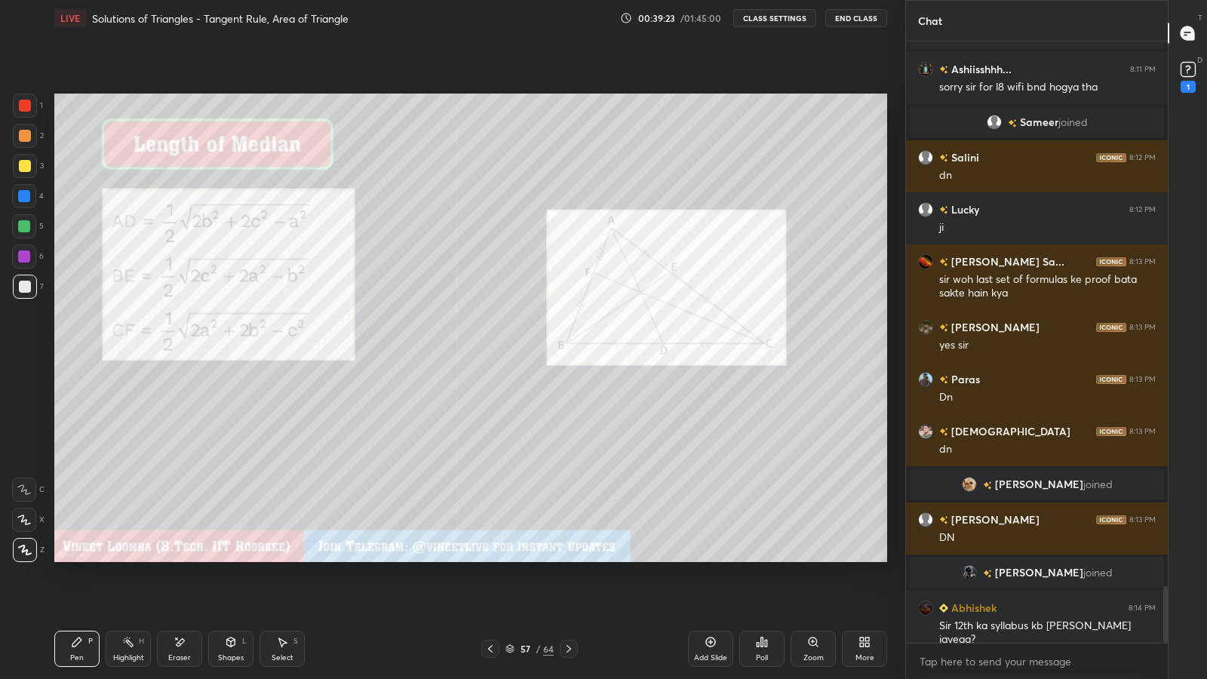
scroll to position [5896, 0]
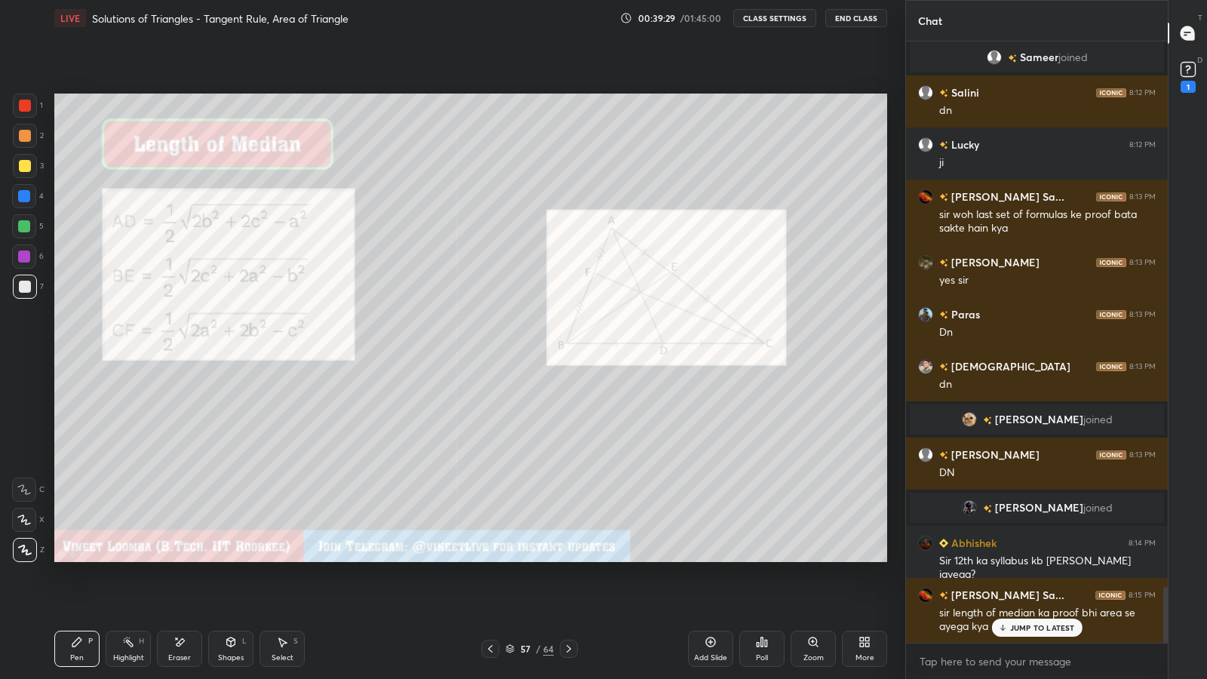
click at [1002, 590] on icon at bounding box center [1003, 627] width 10 height 9
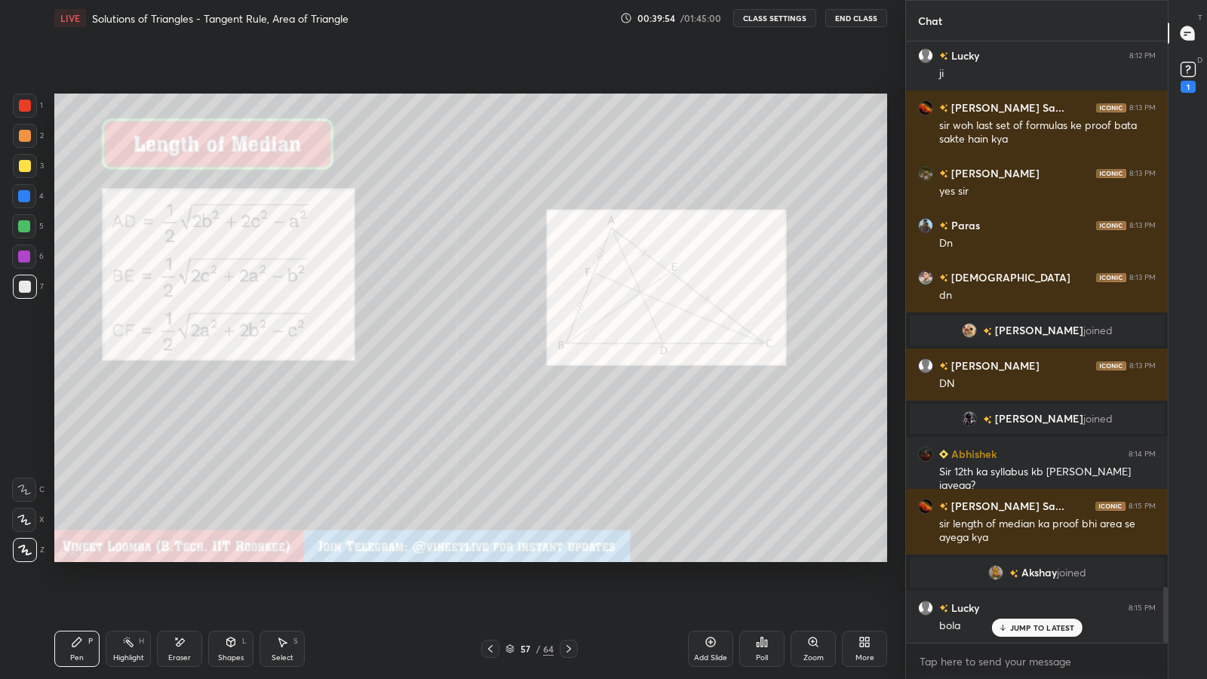
scroll to position [5852, 0]
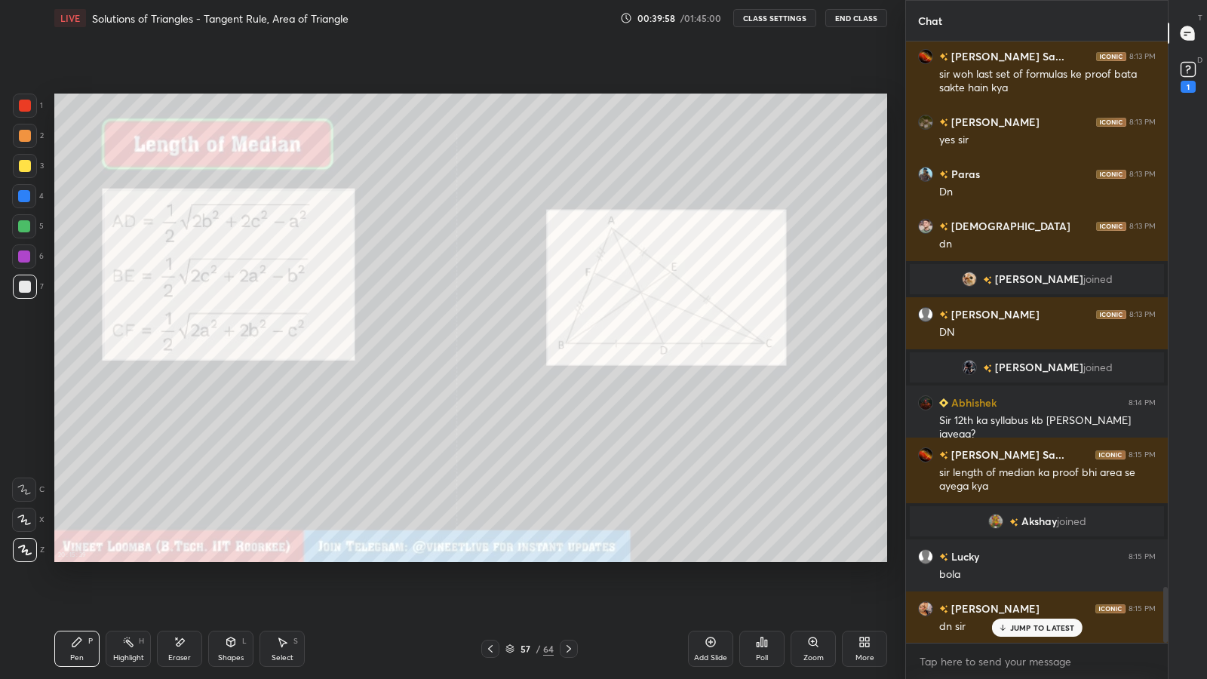
click at [570, 590] on icon at bounding box center [569, 649] width 12 height 12
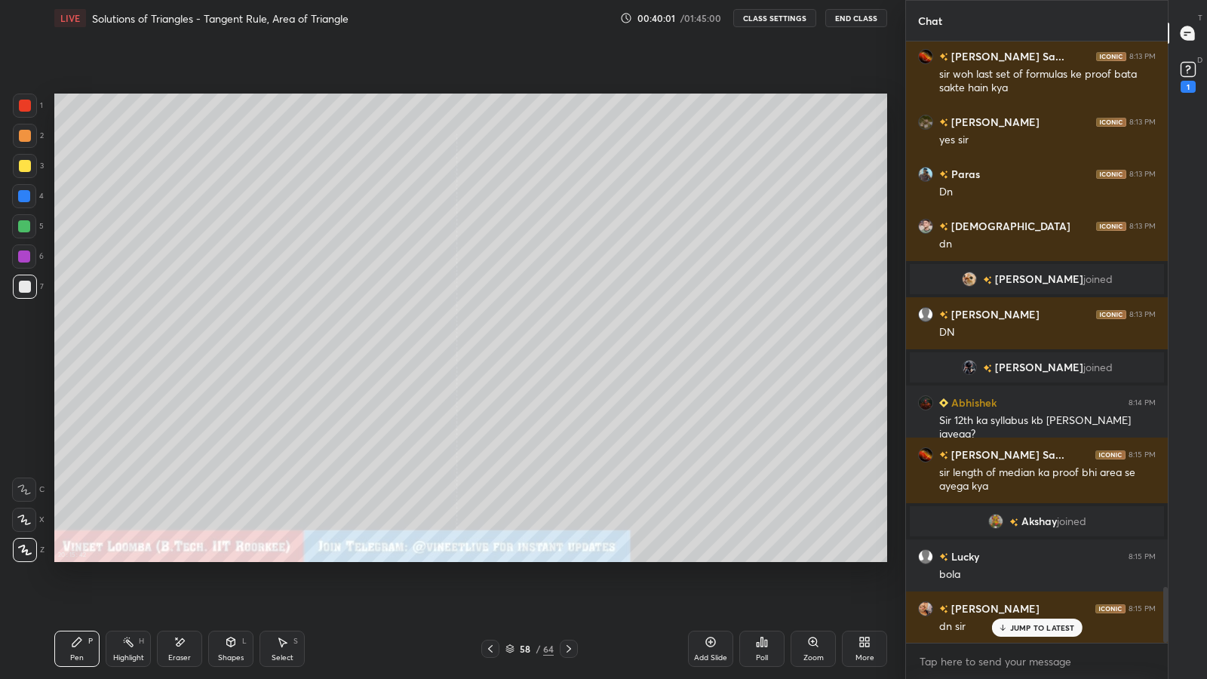
click at [491, 590] on icon at bounding box center [490, 649] width 12 height 12
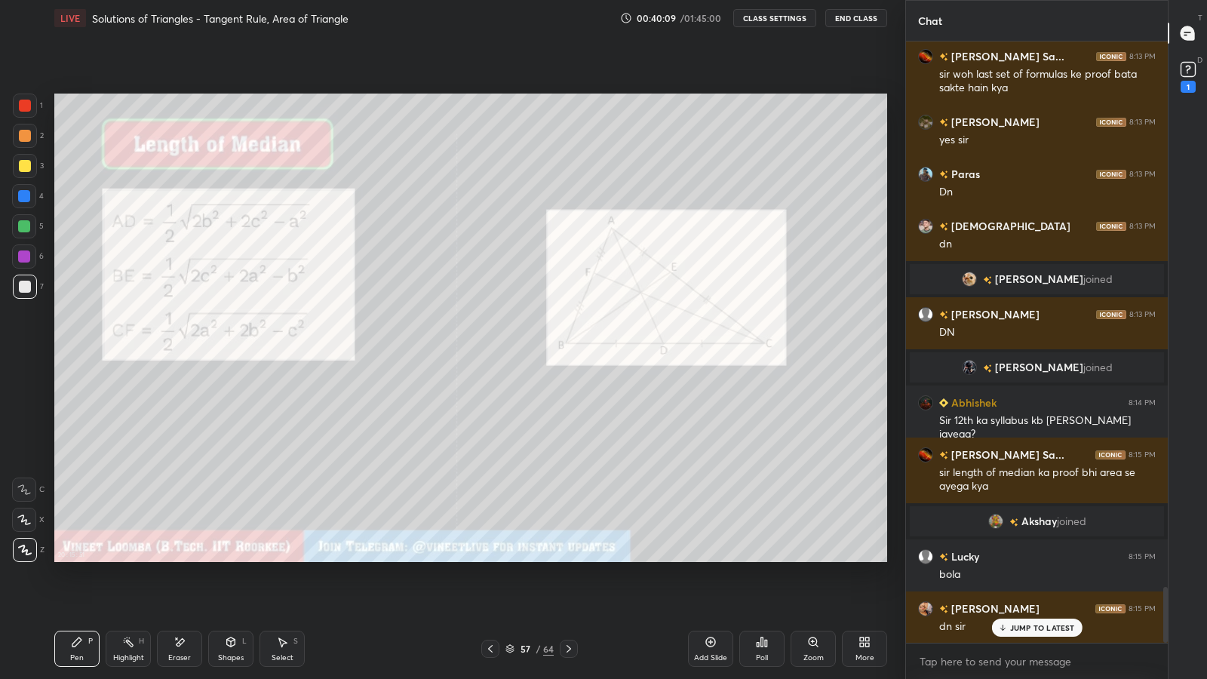
click at [25, 228] on div at bounding box center [24, 226] width 12 height 12
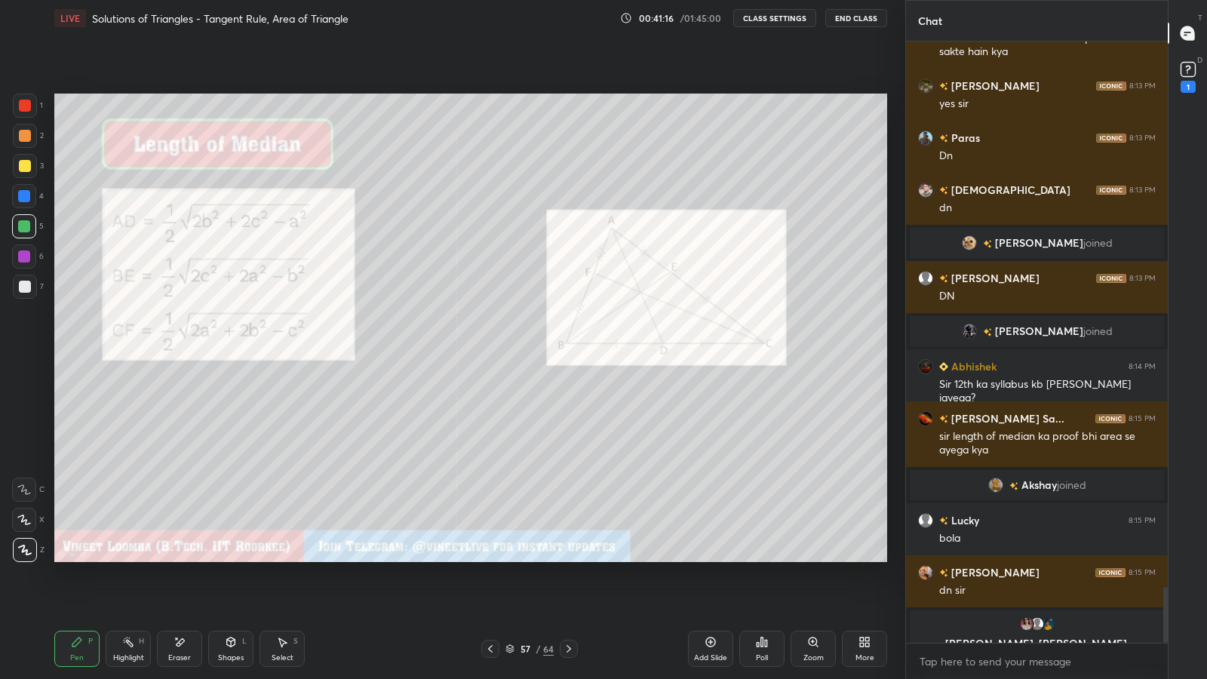
click at [285, 590] on div "Select S" at bounding box center [282, 649] width 45 height 36
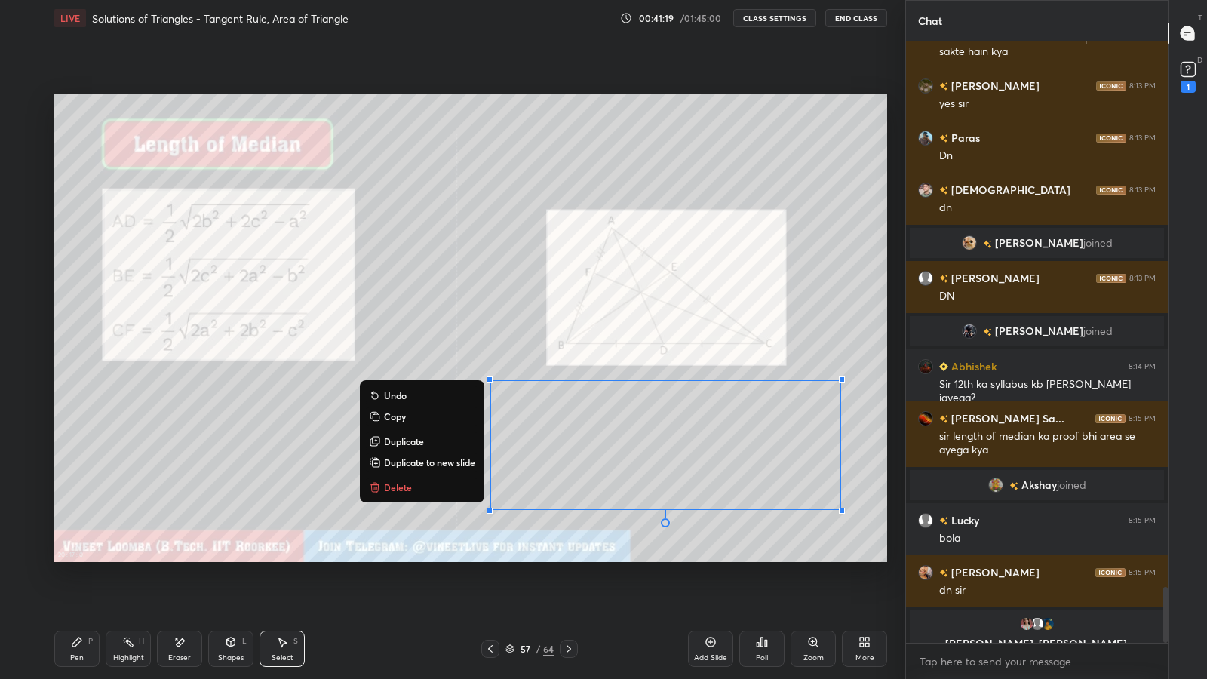
click at [457, 464] on p "Duplicate to new slide" at bounding box center [429, 463] width 91 height 12
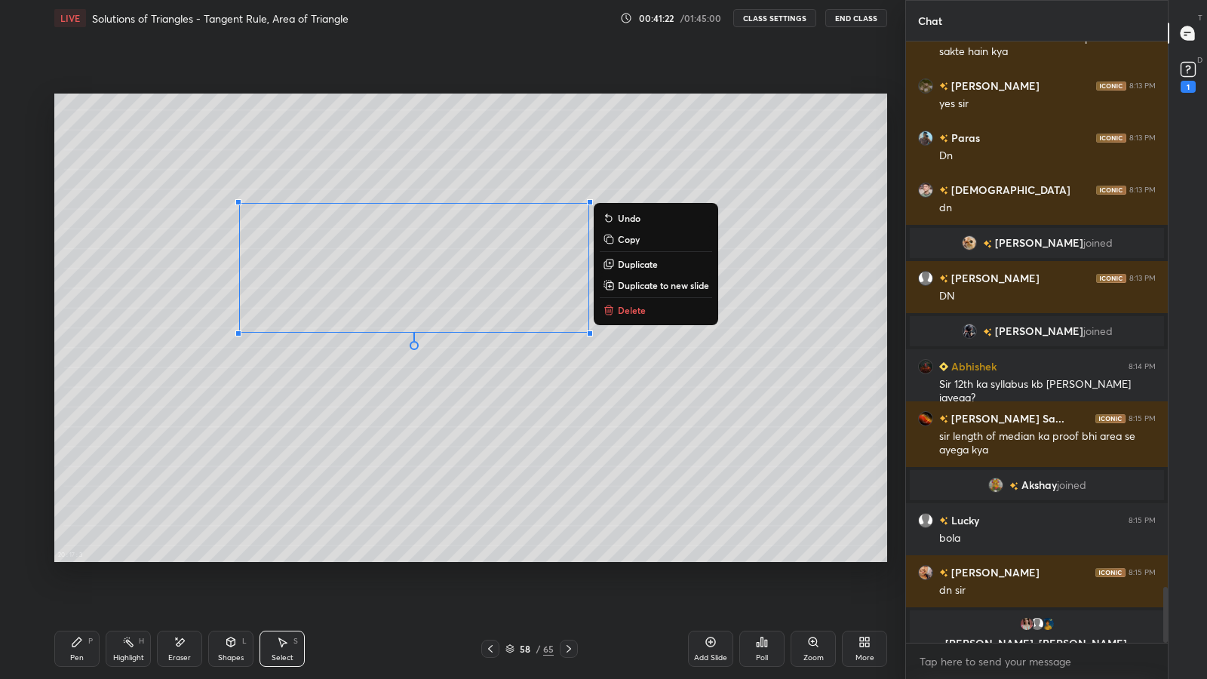
click at [80, 590] on icon at bounding box center [77, 642] width 12 height 12
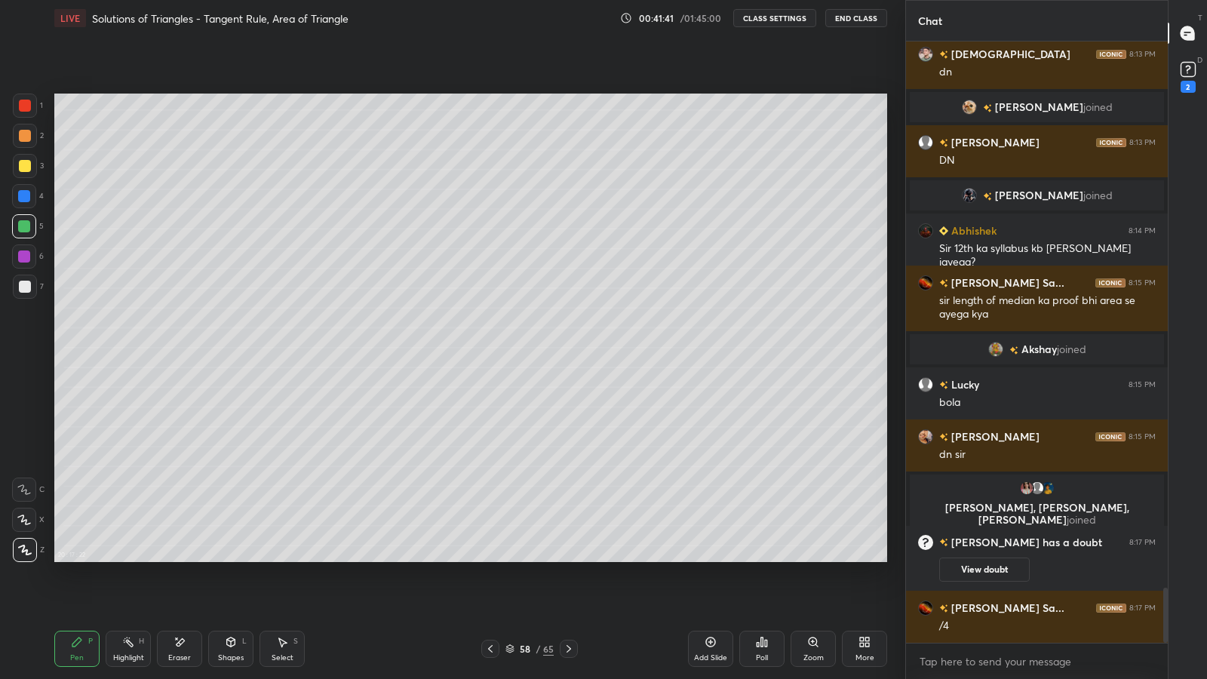
scroll to position [5938, 0]
click at [491, 590] on icon at bounding box center [490, 649] width 12 height 12
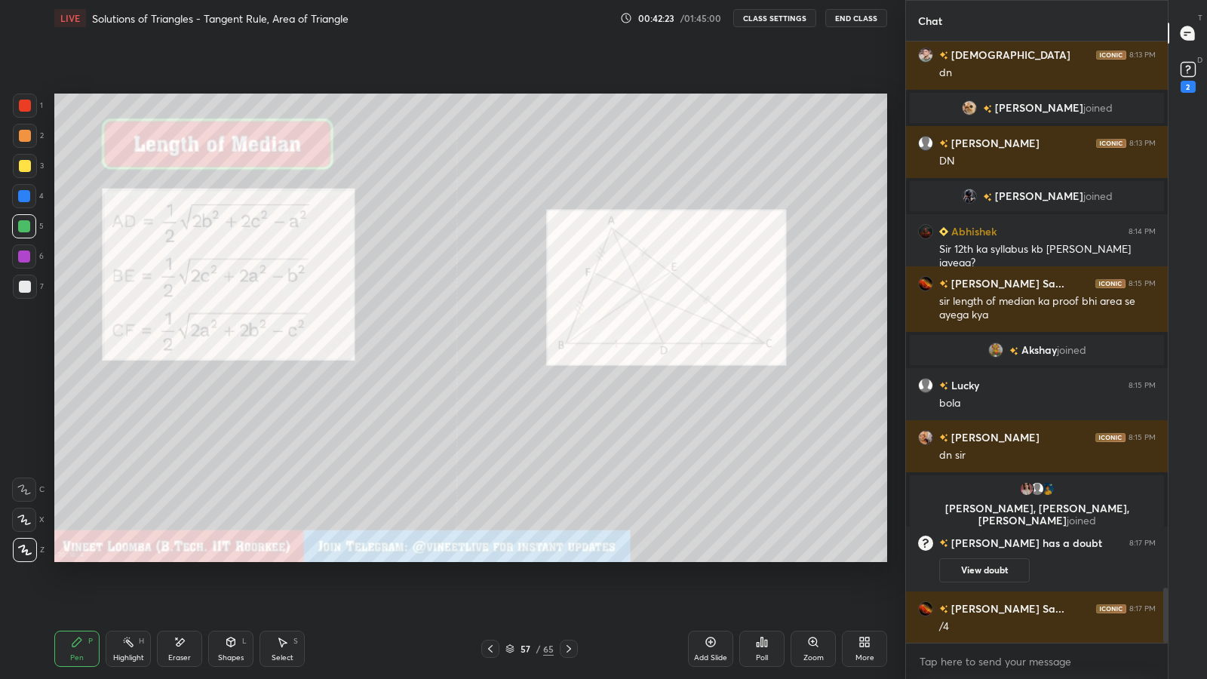
click at [129, 590] on rect at bounding box center [130, 644] width 8 height 8
click at [66, 590] on div "Pen P" at bounding box center [76, 649] width 45 height 36
click at [122, 590] on div "Highlight" at bounding box center [128, 658] width 31 height 8
click at [571, 590] on icon at bounding box center [569, 649] width 12 height 12
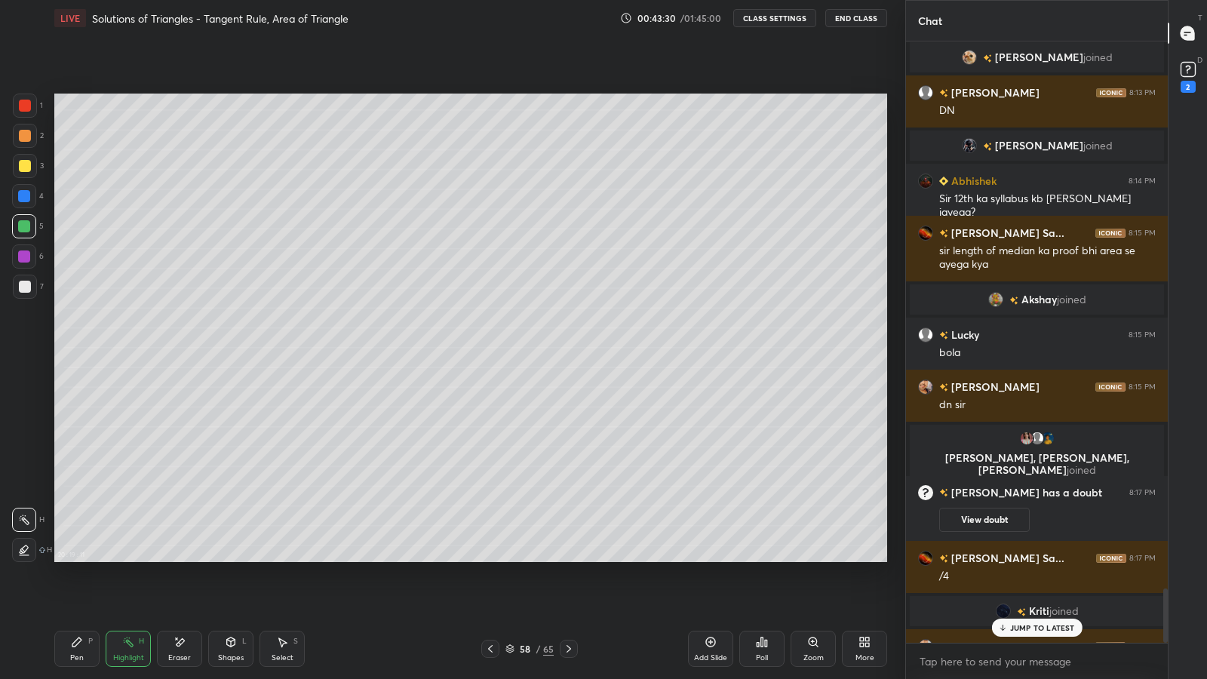
scroll to position [6012, 0]
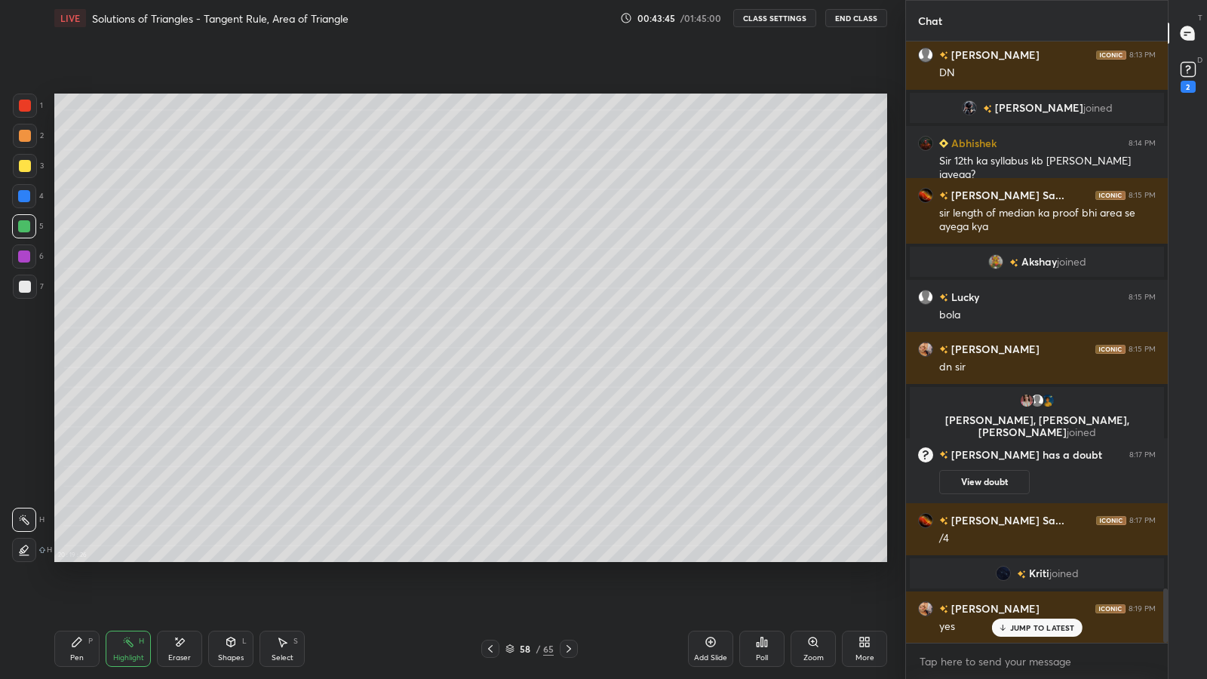
click at [491, 590] on icon at bounding box center [490, 649] width 12 height 12
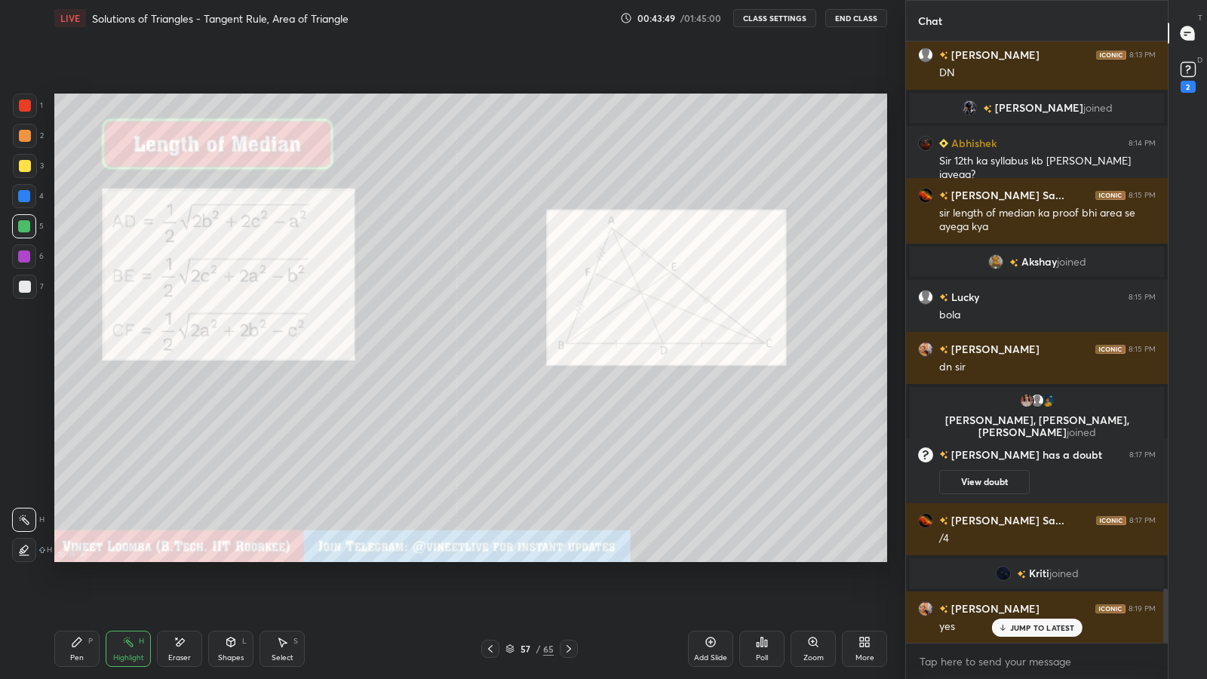
scroll to position [6078, 0]
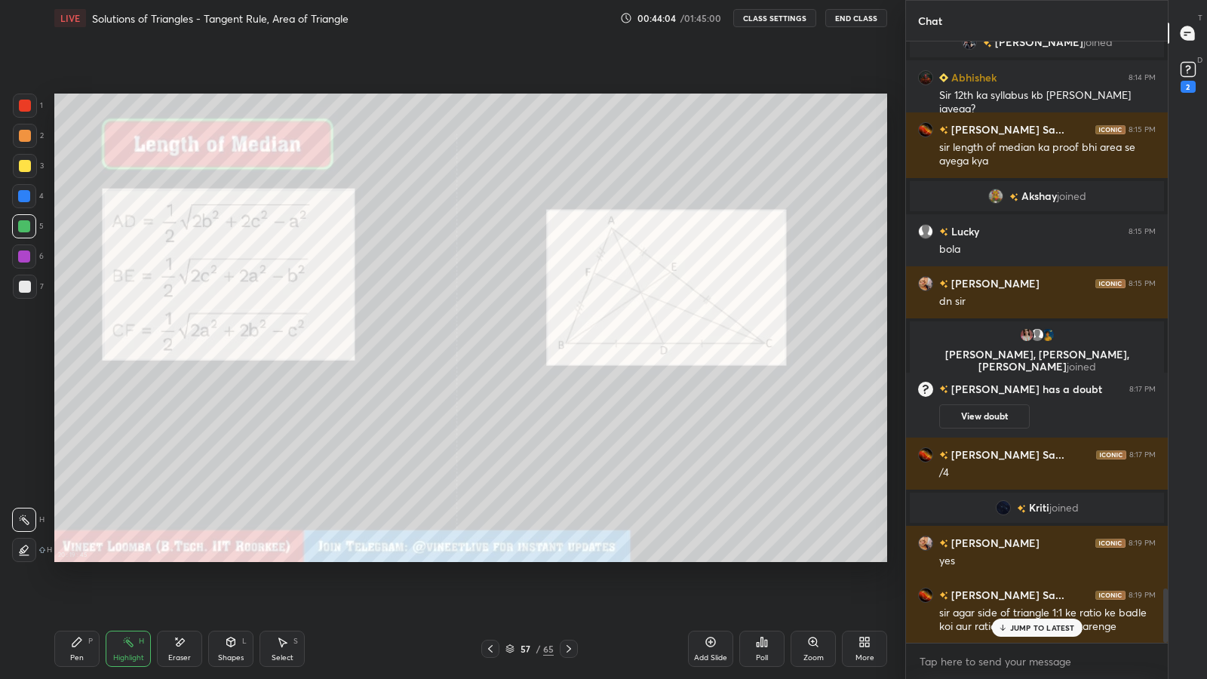
click at [1005, 590] on icon at bounding box center [1003, 627] width 10 height 9
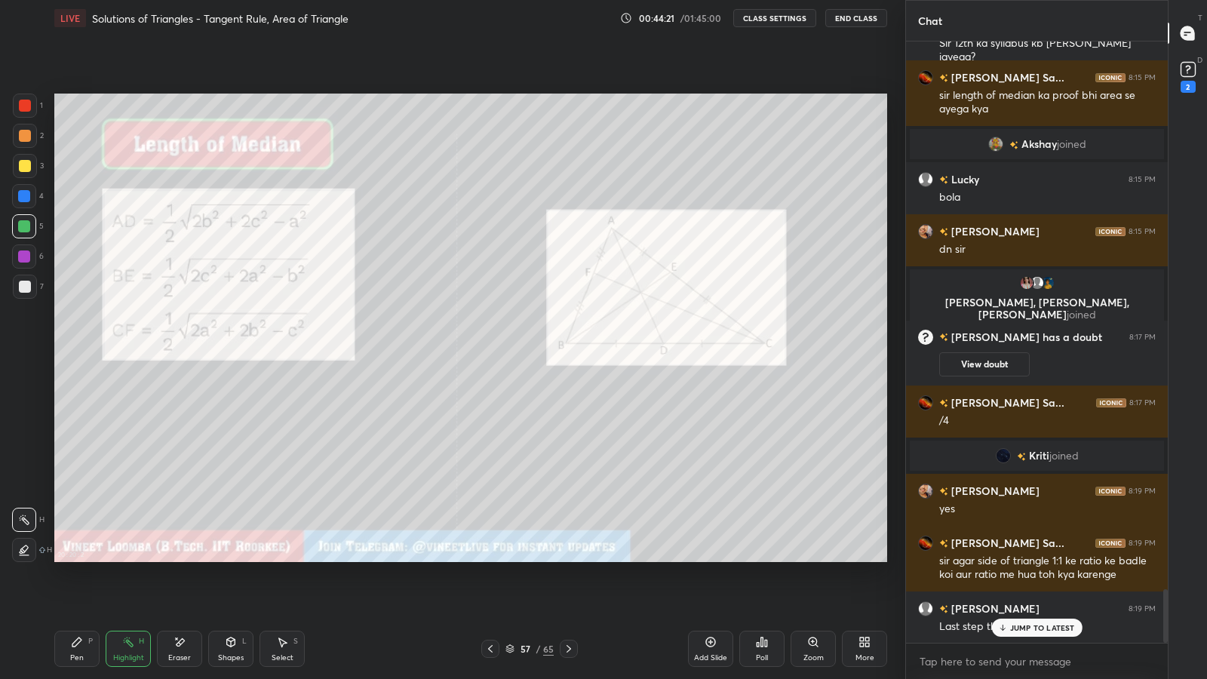
click at [91, 590] on div "P" at bounding box center [90, 642] width 5 height 8
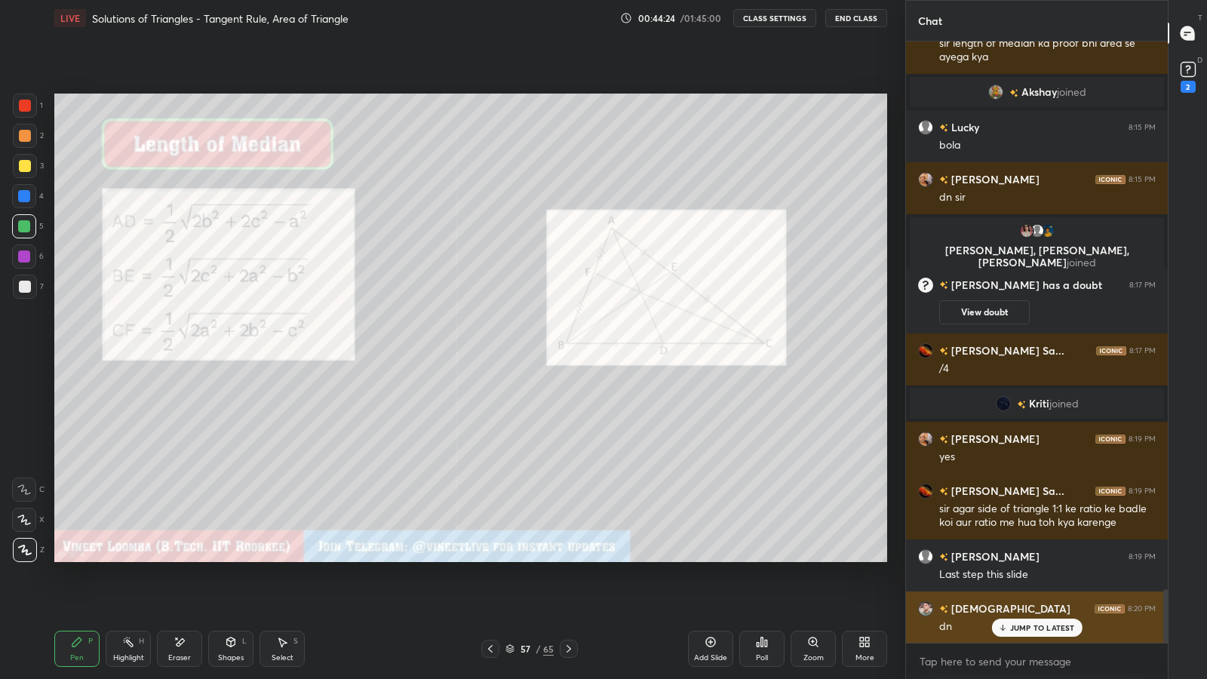
click at [998, 590] on div "dn" at bounding box center [1048, 627] width 217 height 15
click at [568, 590] on icon at bounding box center [569, 649] width 5 height 8
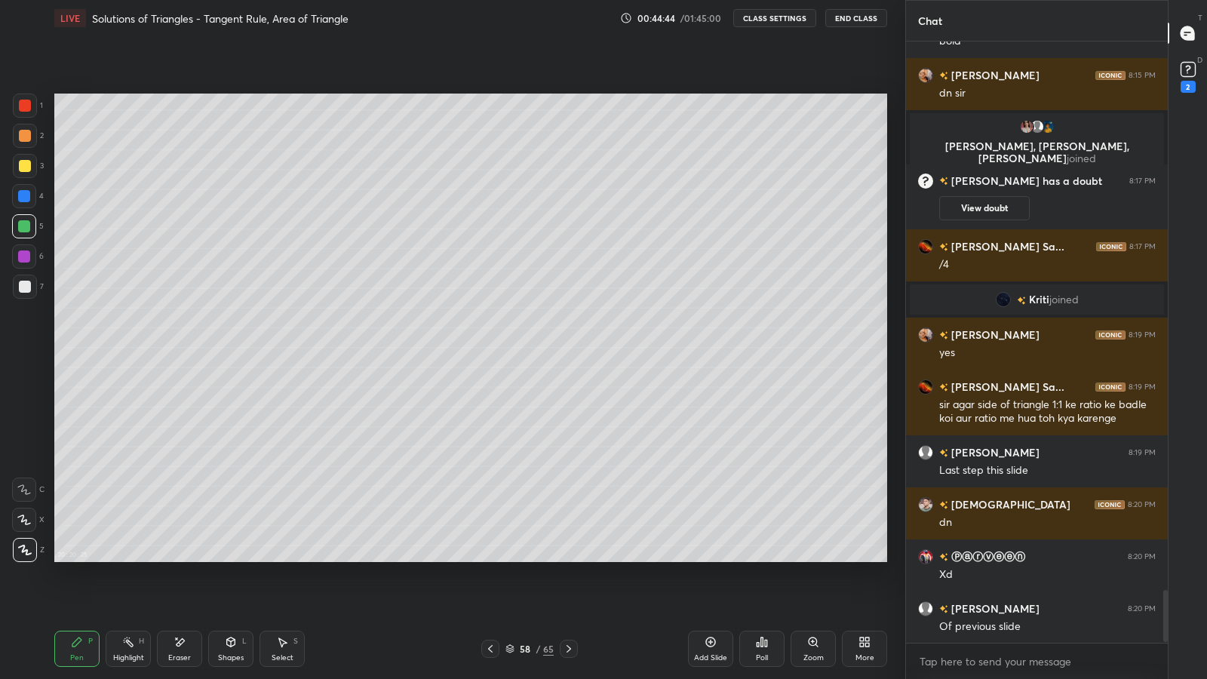
scroll to position [6339, 0]
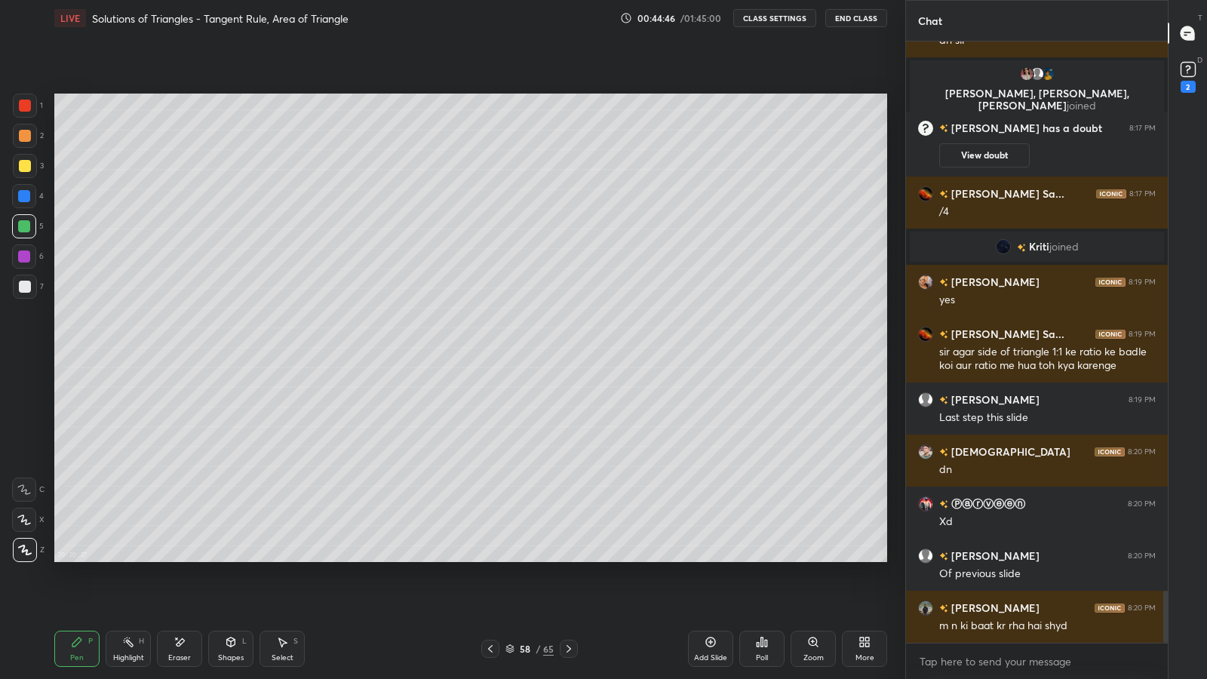
click at [488, 590] on div at bounding box center [490, 649] width 18 height 18
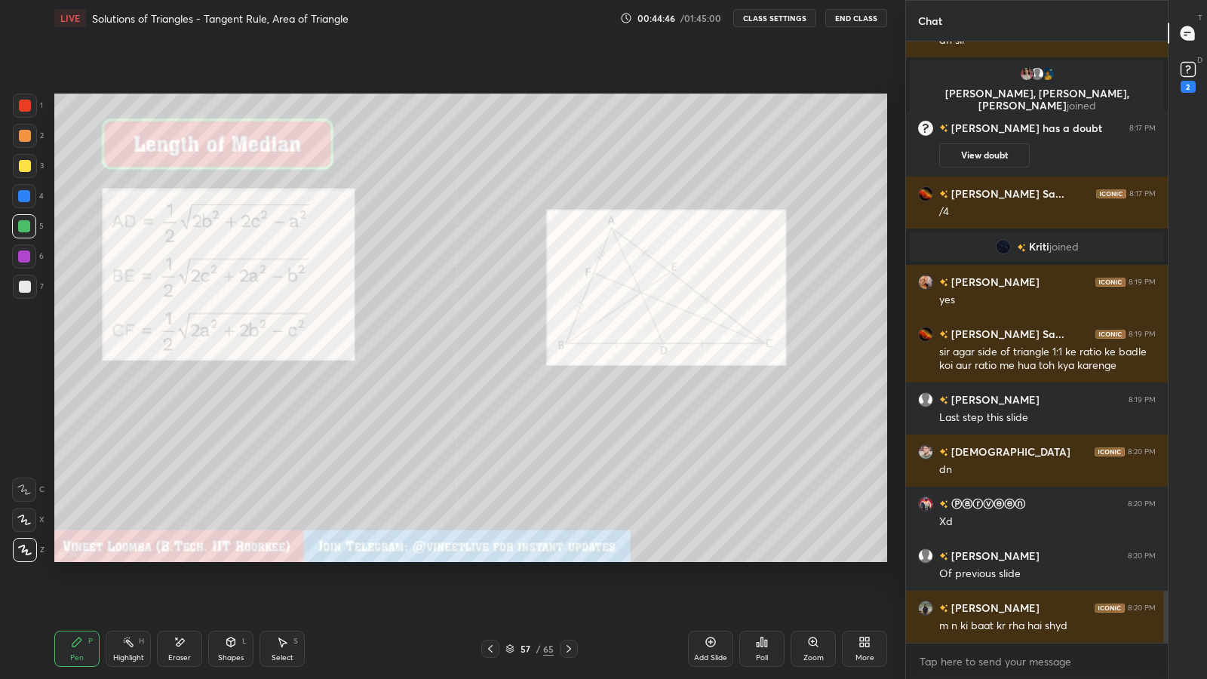
scroll to position [6390, 0]
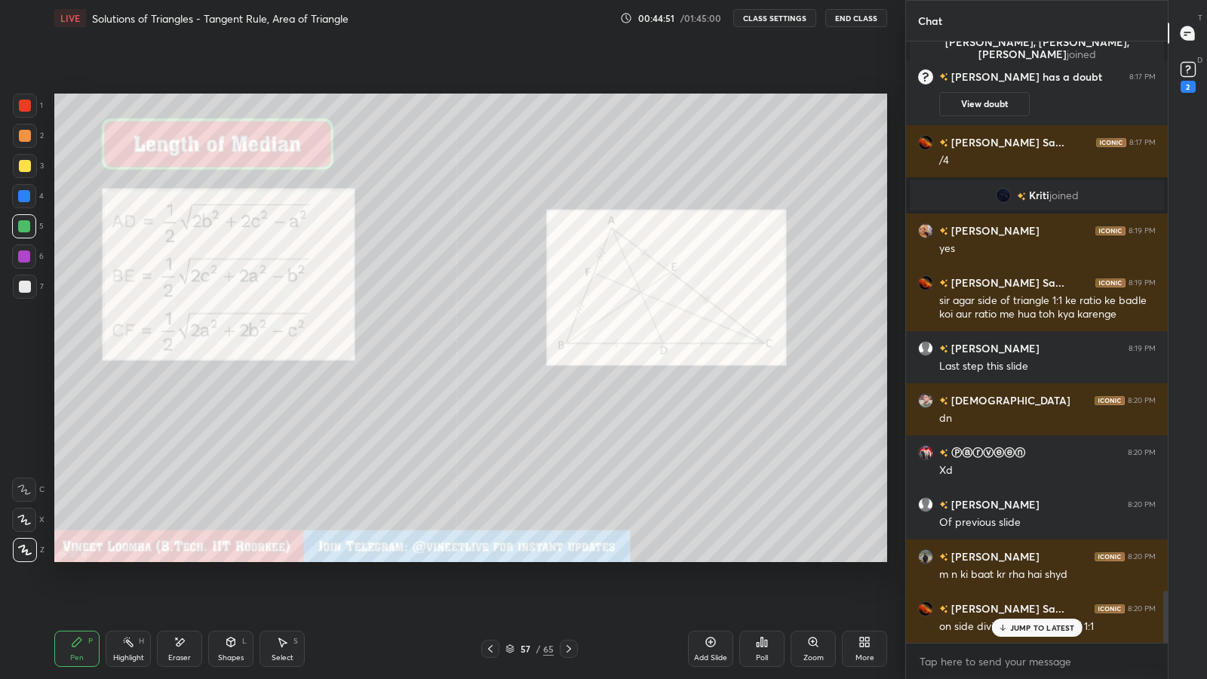
click at [1004, 590] on div "JUMP TO LATEST" at bounding box center [1037, 628] width 91 height 18
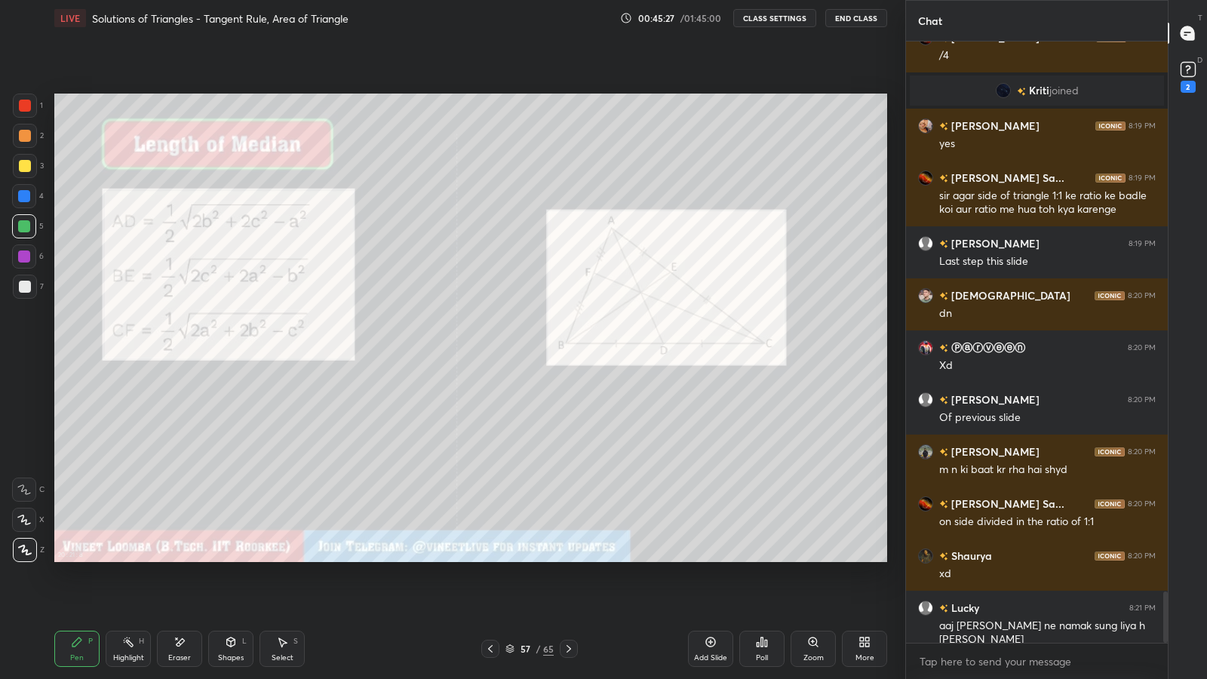
scroll to position [6560, 0]
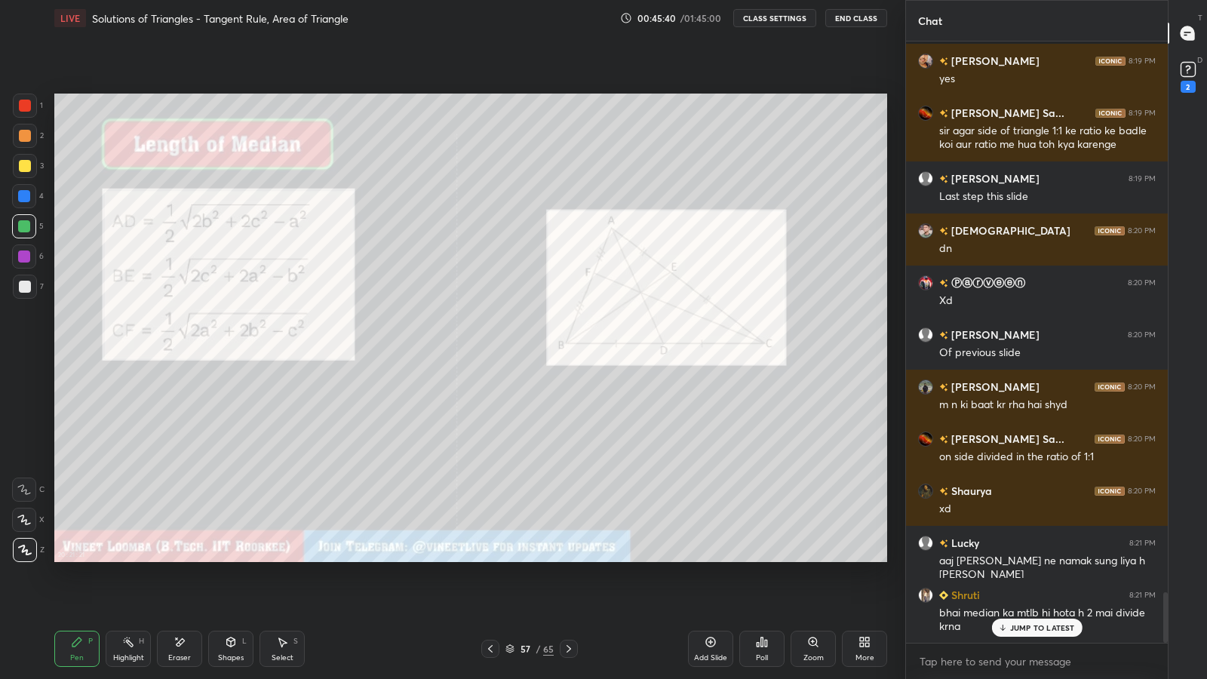
click at [567, 590] on icon at bounding box center [569, 649] width 12 height 12
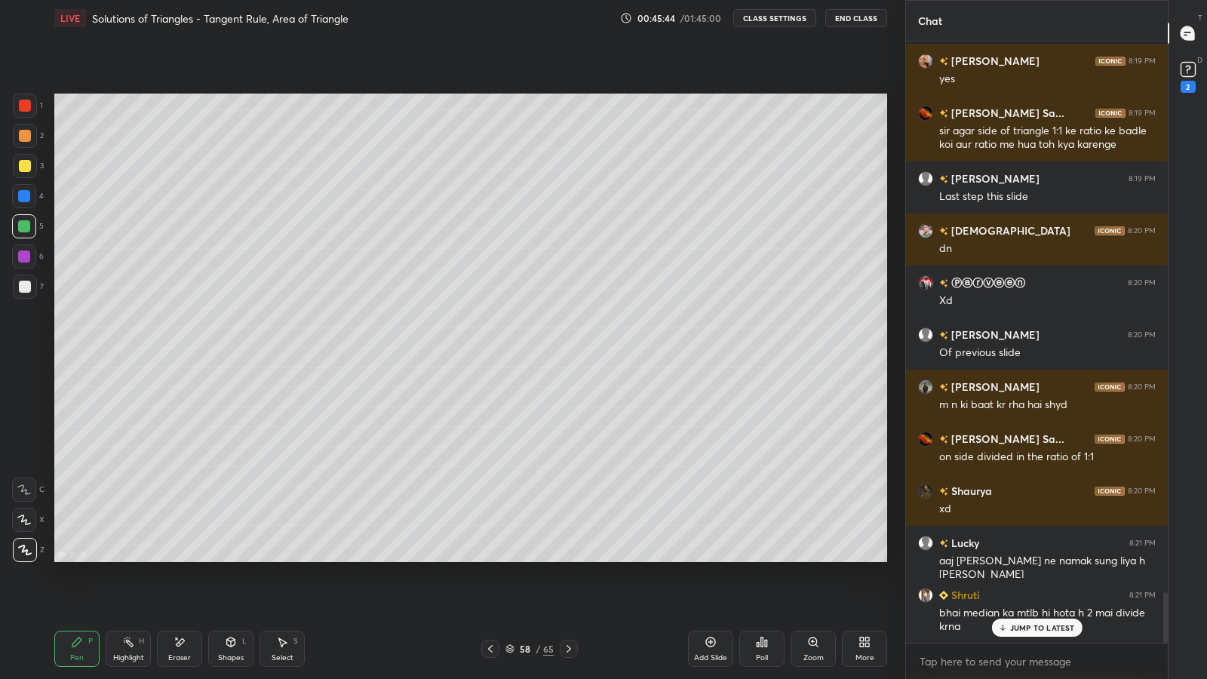
click at [6, 0] on div "1 2 3 4 5 6 7 C X Z E E Erase all H H LIVE Solutions of Triangles - Tangent Rul…" at bounding box center [447, 339] width 894 height 679
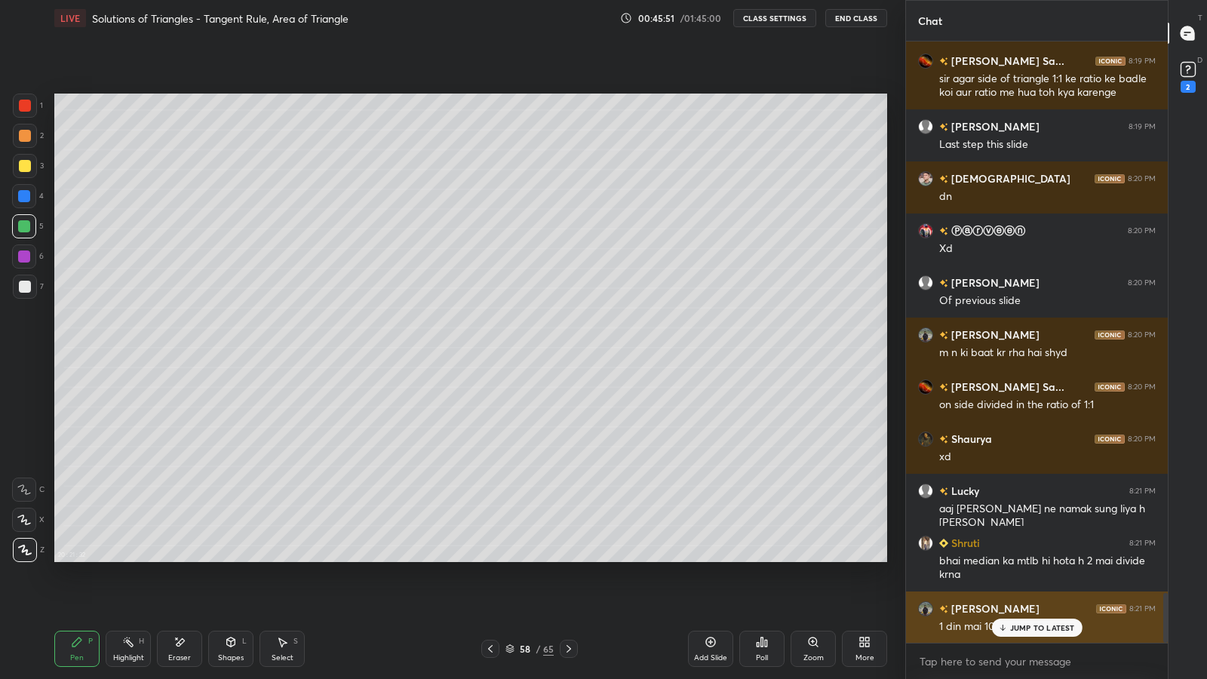
click at [1005, 590] on div "[PERSON_NAME] 8:21 PM 1 din mai 10 rbc krne ka asr" at bounding box center [1037, 618] width 262 height 52
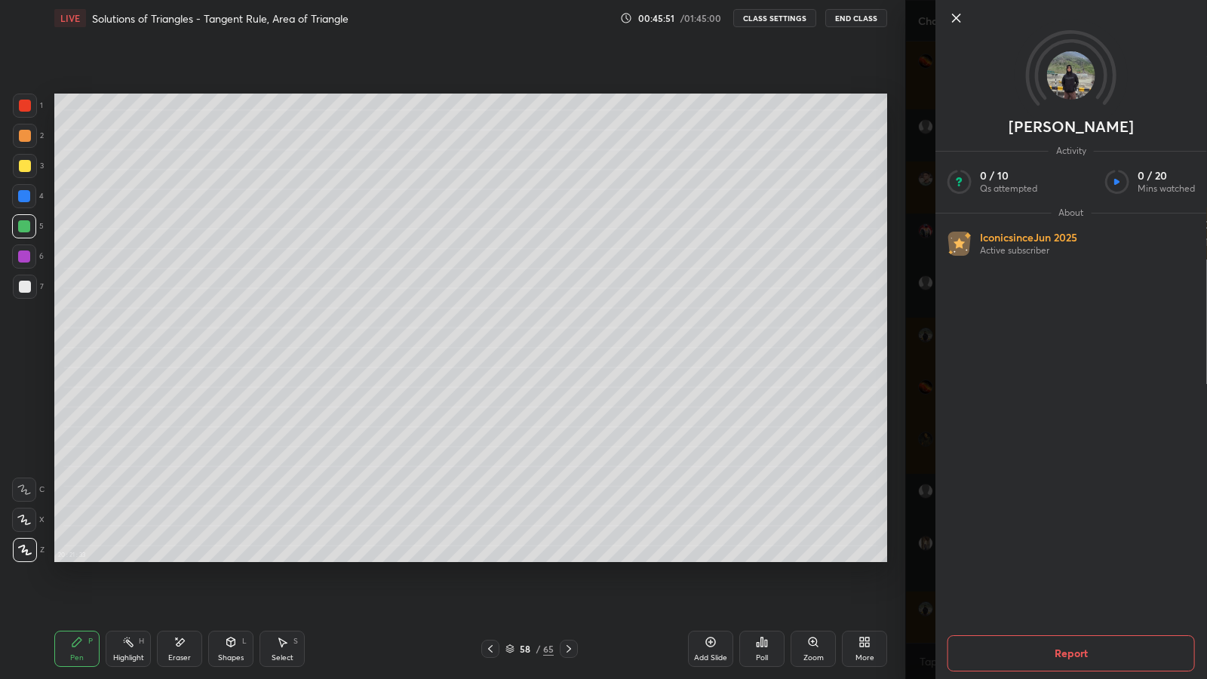
click at [921, 576] on div "[PERSON_NAME] Activity 0 / 10 Qs attempted 0 / 20 Mins watched About Iconic sin…" at bounding box center [1057, 339] width 302 height 679
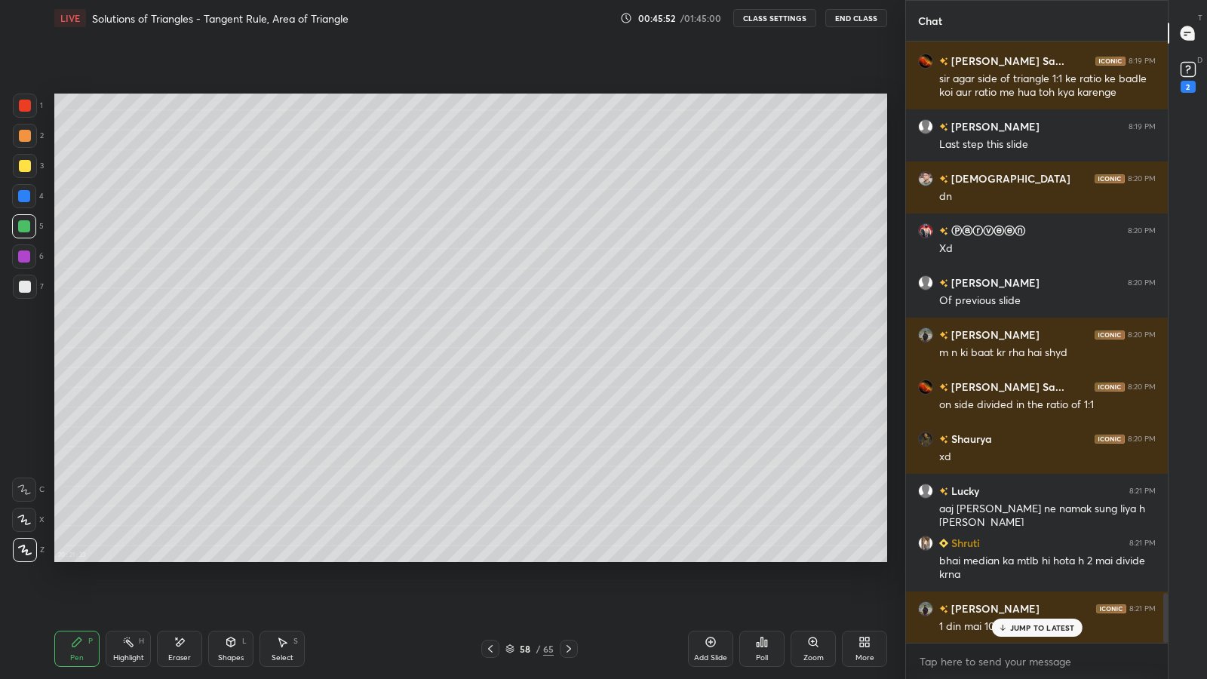
click at [1020, 590] on div "JUMP TO LATEST" at bounding box center [1037, 628] width 91 height 18
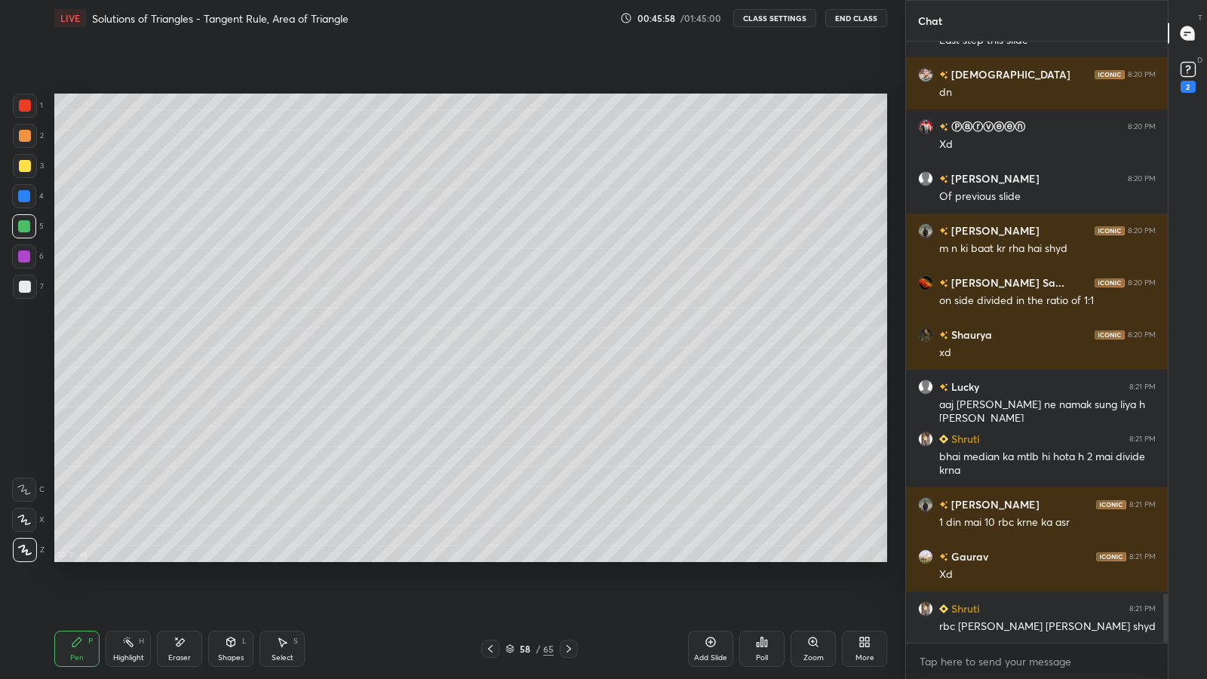
scroll to position [6769, 0]
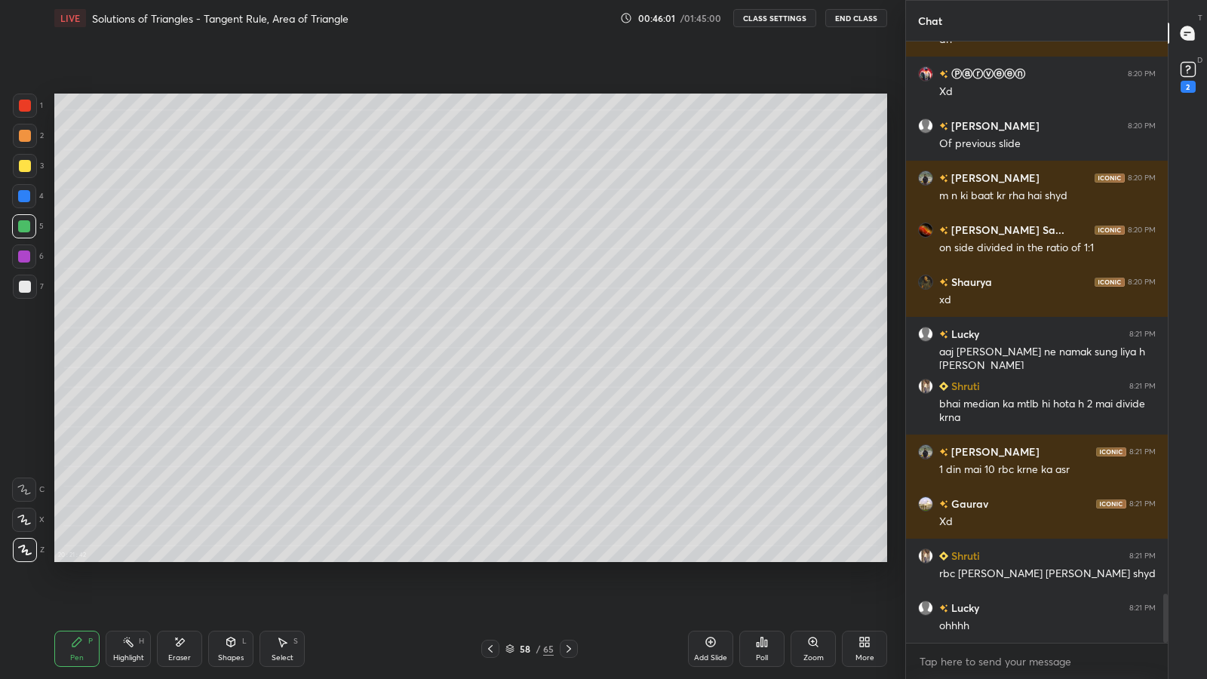
click at [568, 590] on icon at bounding box center [569, 649] width 12 height 12
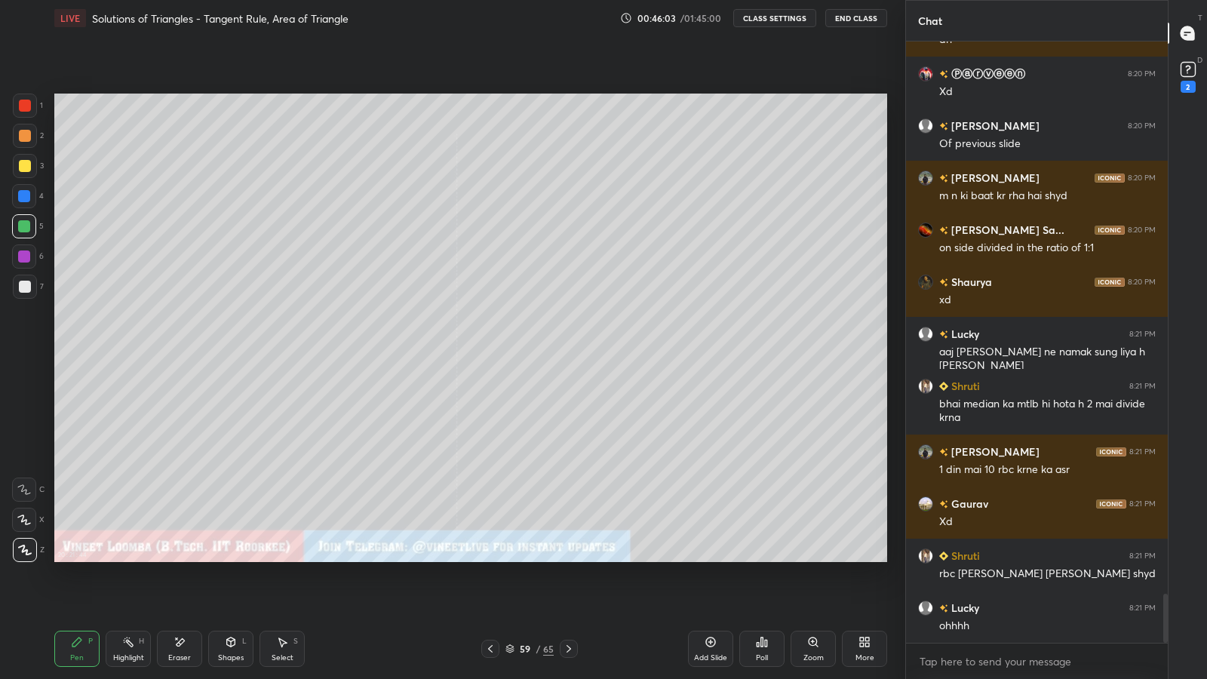
click at [568, 590] on icon at bounding box center [569, 649] width 12 height 12
click at [26, 291] on div at bounding box center [25, 287] width 12 height 12
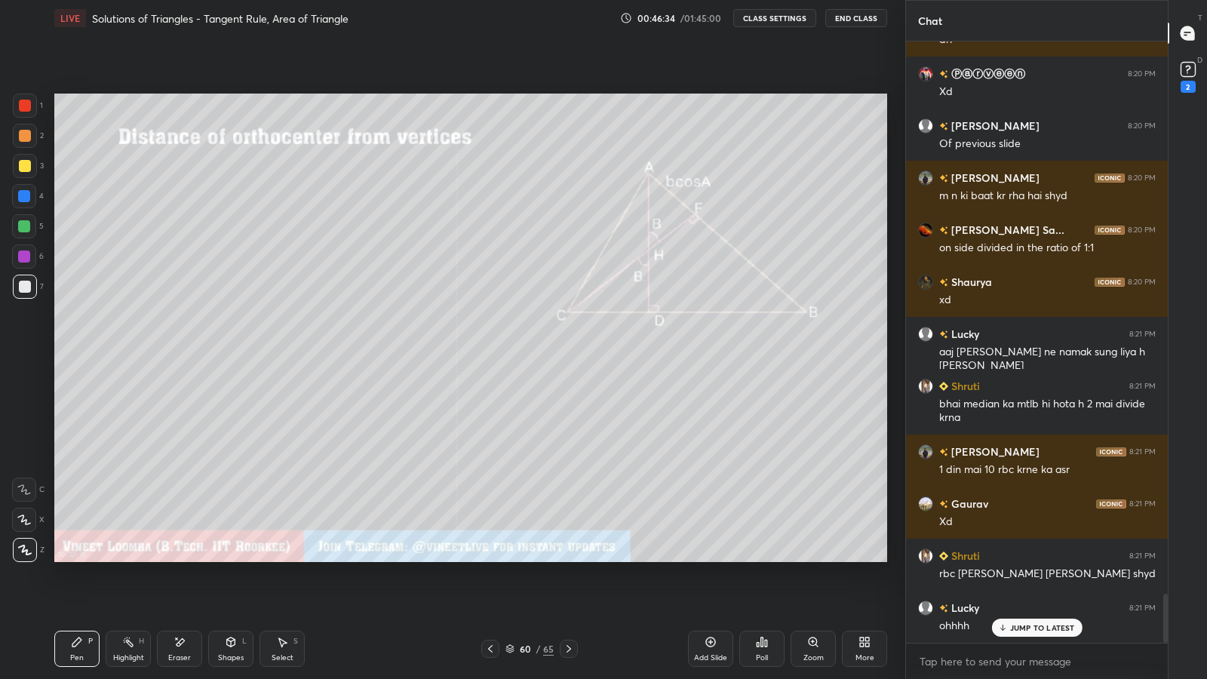
scroll to position [6821, 0]
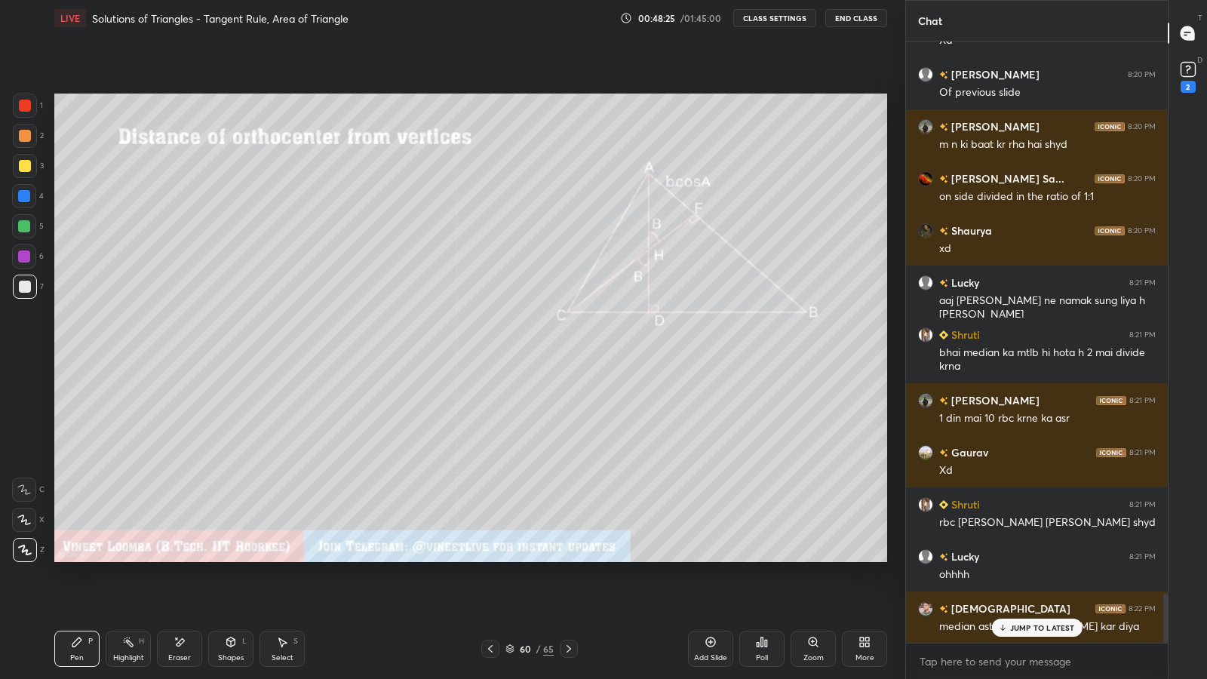
click at [1007, 590] on icon at bounding box center [1003, 627] width 10 height 9
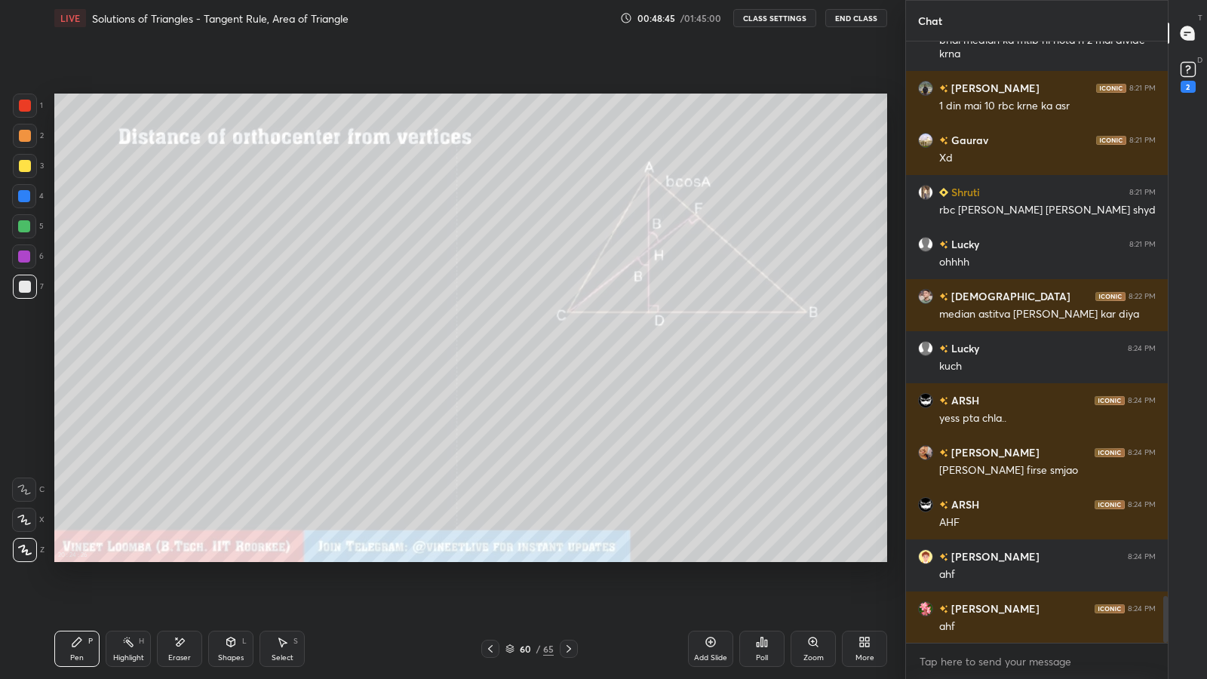
scroll to position [7186, 0]
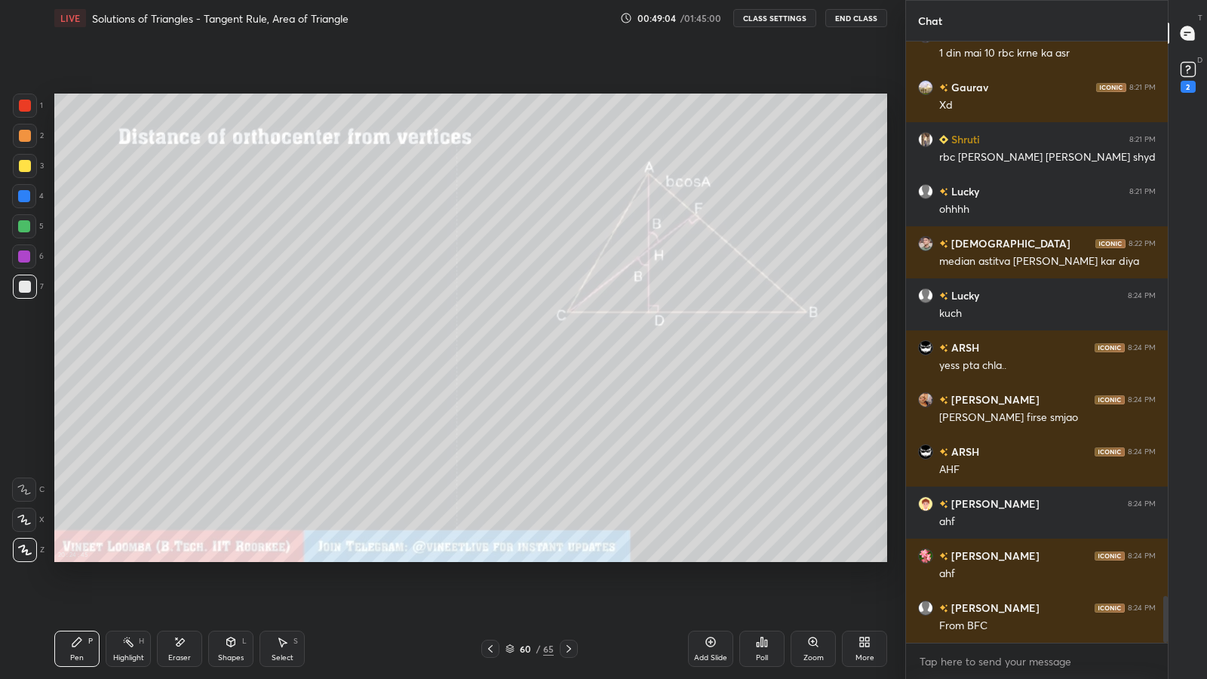
click at [283, 590] on icon at bounding box center [283, 642] width 8 height 9
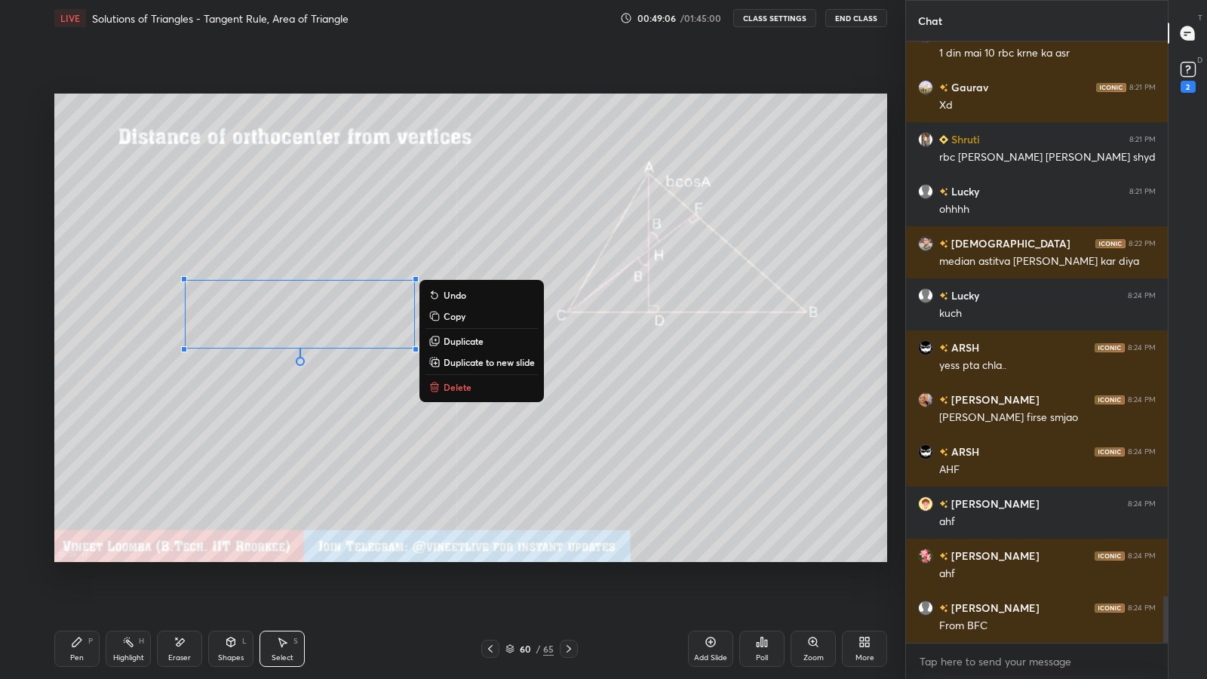
click at [278, 388] on div "0 ° Undo Copy Duplicate Duplicate to new slide Delete" at bounding box center [470, 328] width 833 height 469
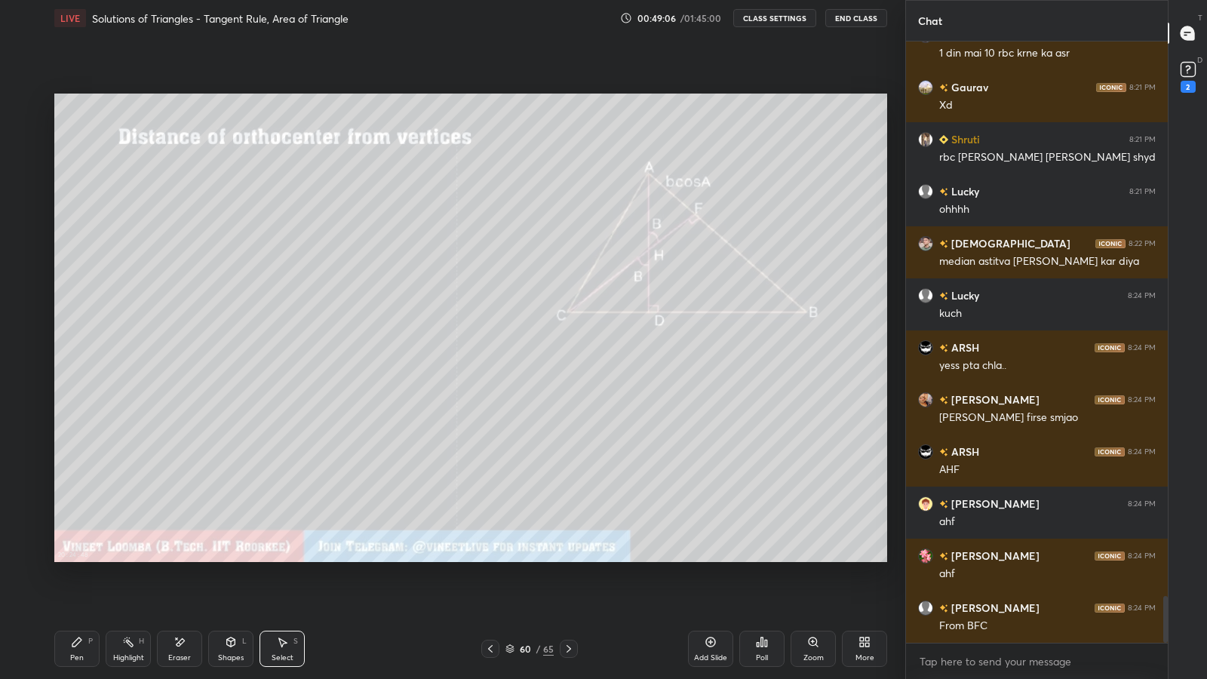
click at [77, 590] on icon at bounding box center [76, 642] width 9 height 9
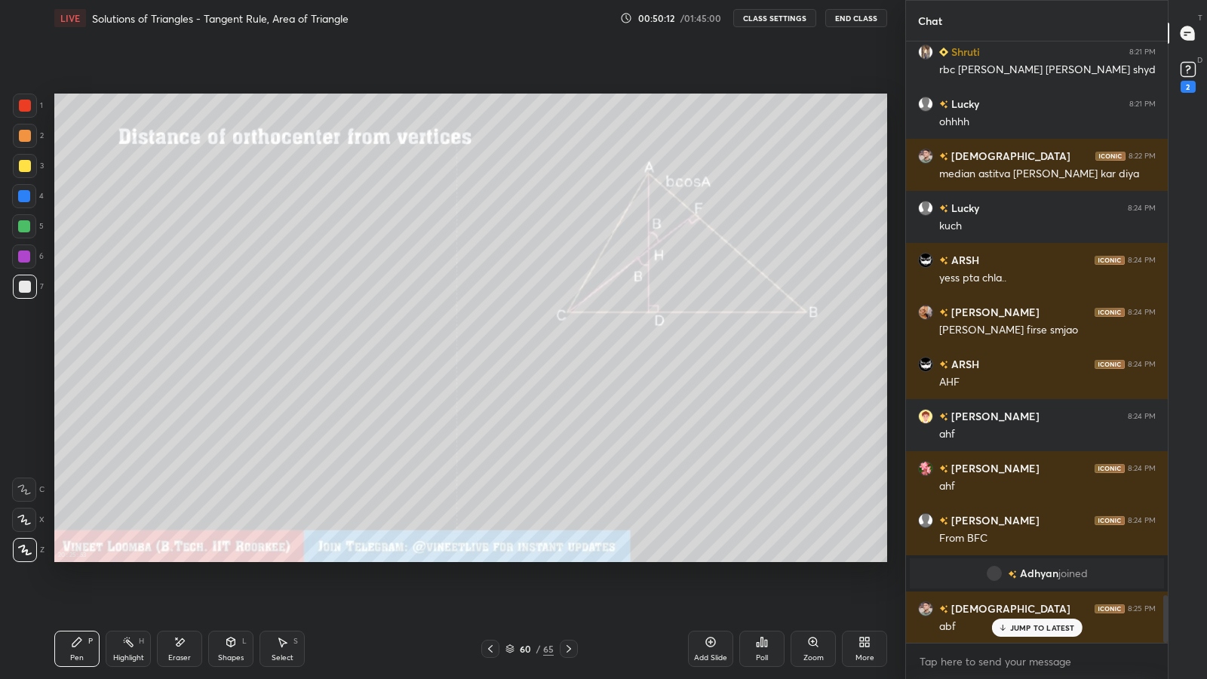
scroll to position [7119, 0]
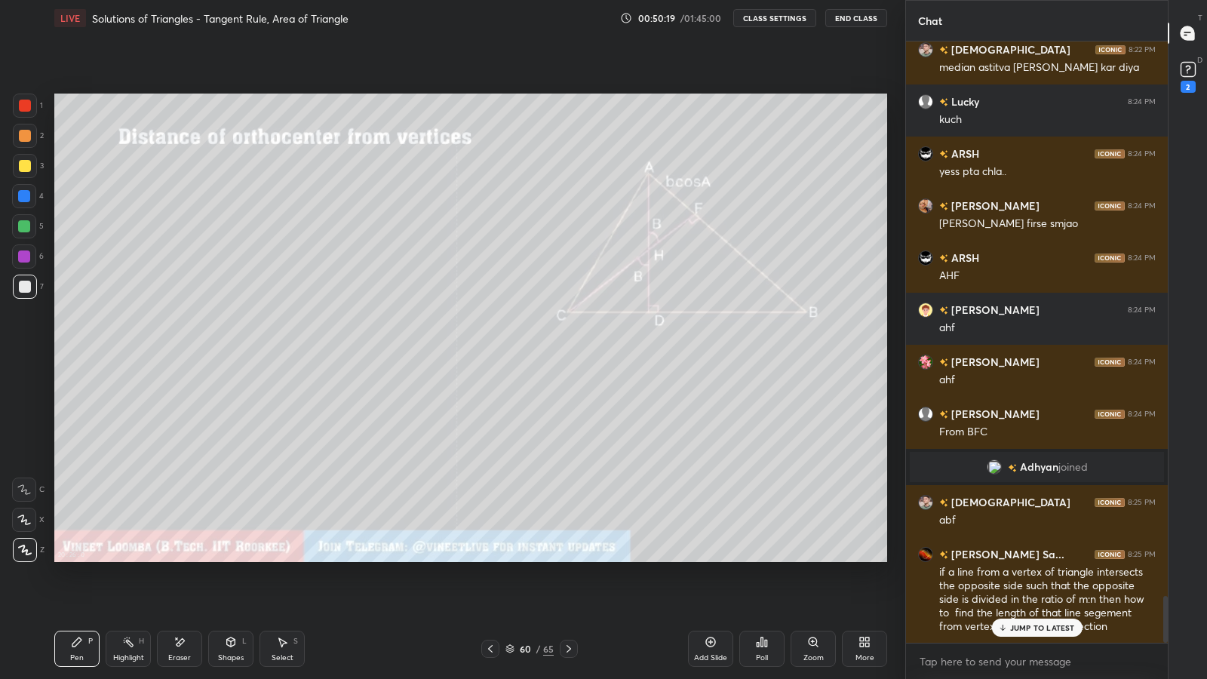
click at [1020, 590] on p "JUMP TO LATEST" at bounding box center [1042, 627] width 65 height 9
click at [566, 590] on icon at bounding box center [569, 649] width 12 height 12
click at [491, 590] on icon at bounding box center [490, 649] width 12 height 12
click at [568, 590] on icon at bounding box center [569, 649] width 12 height 12
click at [487, 590] on icon at bounding box center [490, 649] width 12 height 12
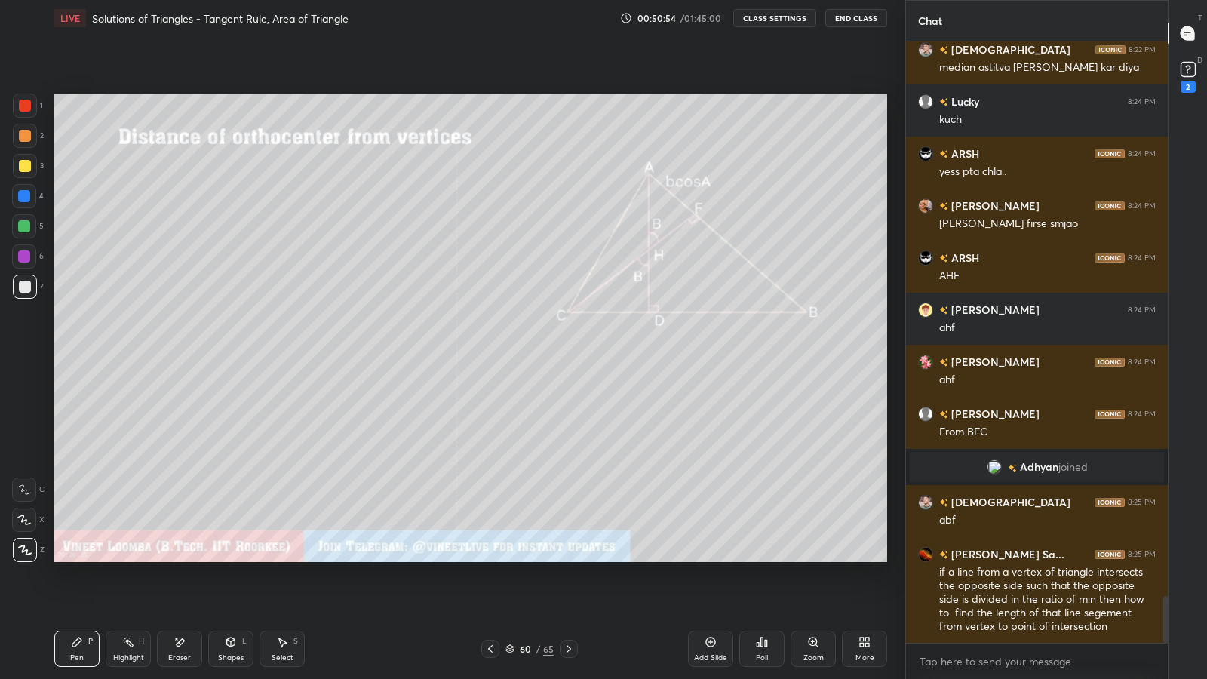
click at [568, 590] on icon at bounding box center [569, 649] width 12 height 12
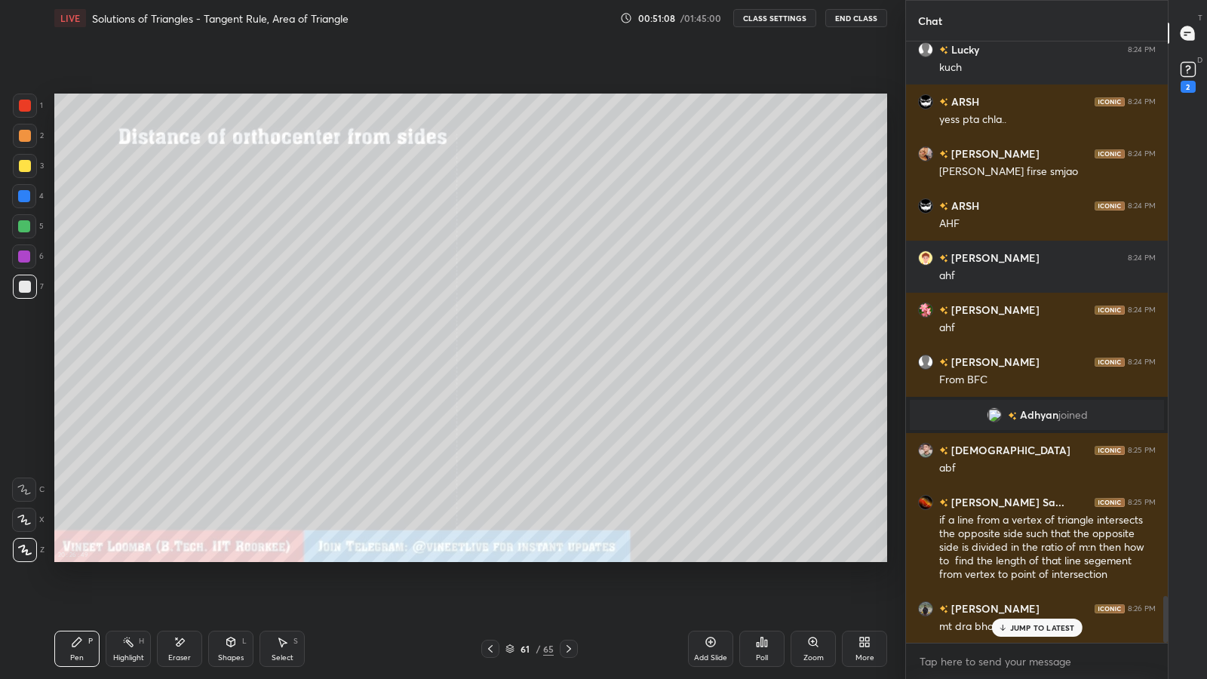
click at [184, 590] on icon at bounding box center [180, 642] width 12 height 13
click at [83, 590] on div "Pen P" at bounding box center [76, 649] width 45 height 36
click at [1004, 590] on icon at bounding box center [1003, 627] width 10 height 9
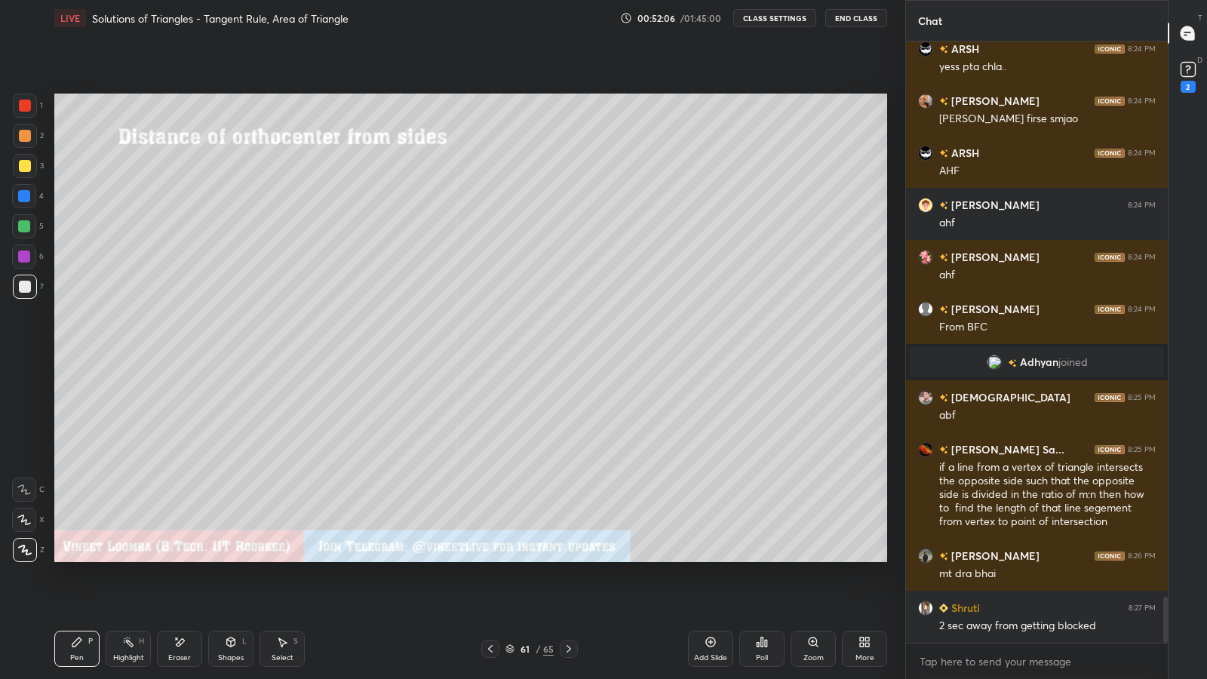
click at [488, 590] on icon at bounding box center [490, 649] width 12 height 12
click at [571, 590] on icon at bounding box center [569, 649] width 12 height 12
click at [173, 590] on div "Eraser" at bounding box center [179, 658] width 23 height 8
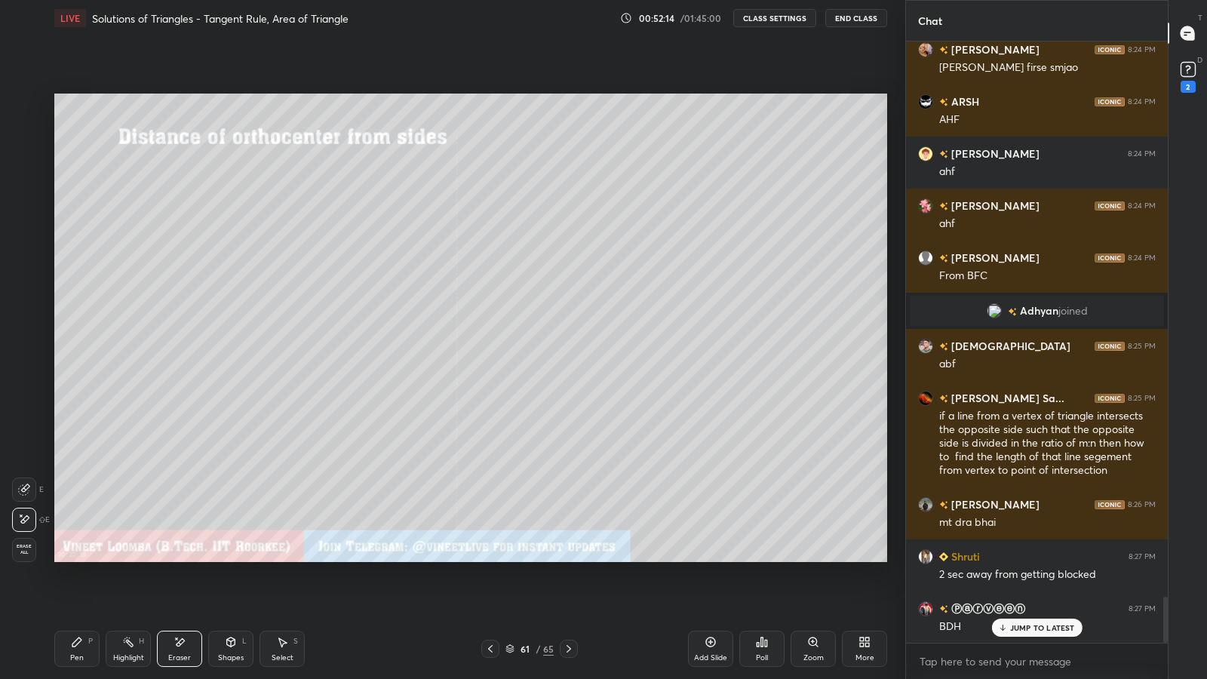
click at [64, 590] on div "Pen P" at bounding box center [76, 649] width 45 height 36
click at [229, 590] on div "Shapes L" at bounding box center [230, 649] width 45 height 36
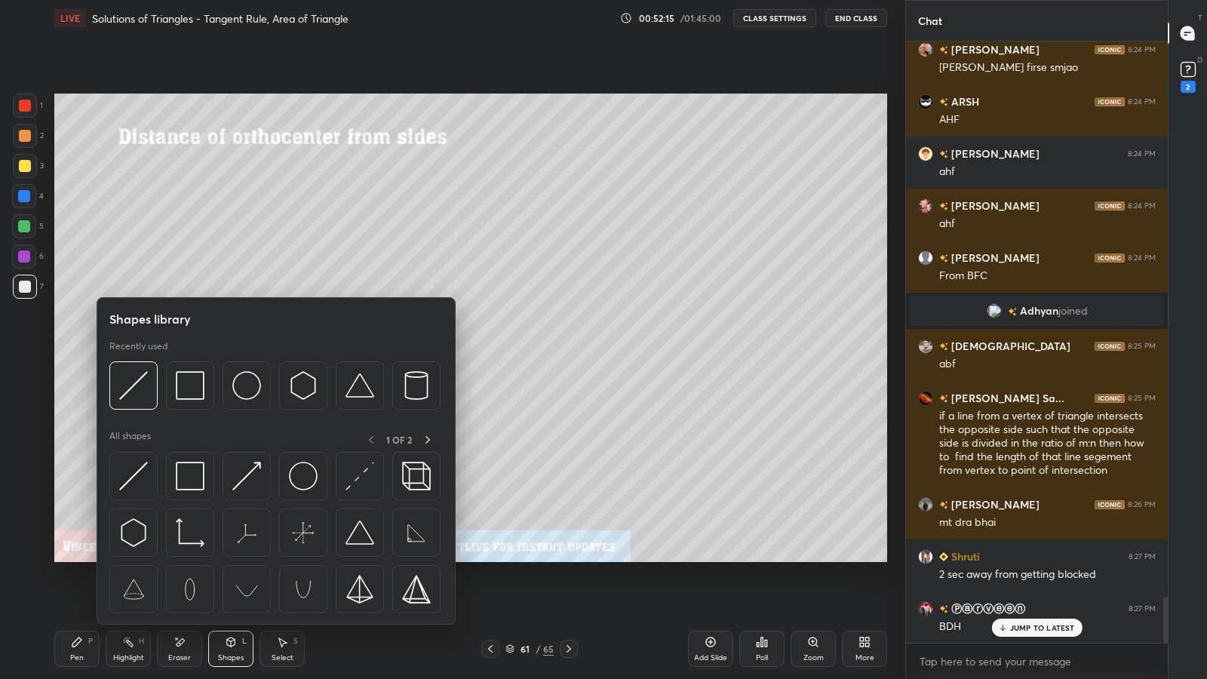
click at [180, 590] on div "Eraser" at bounding box center [179, 658] width 23 height 8
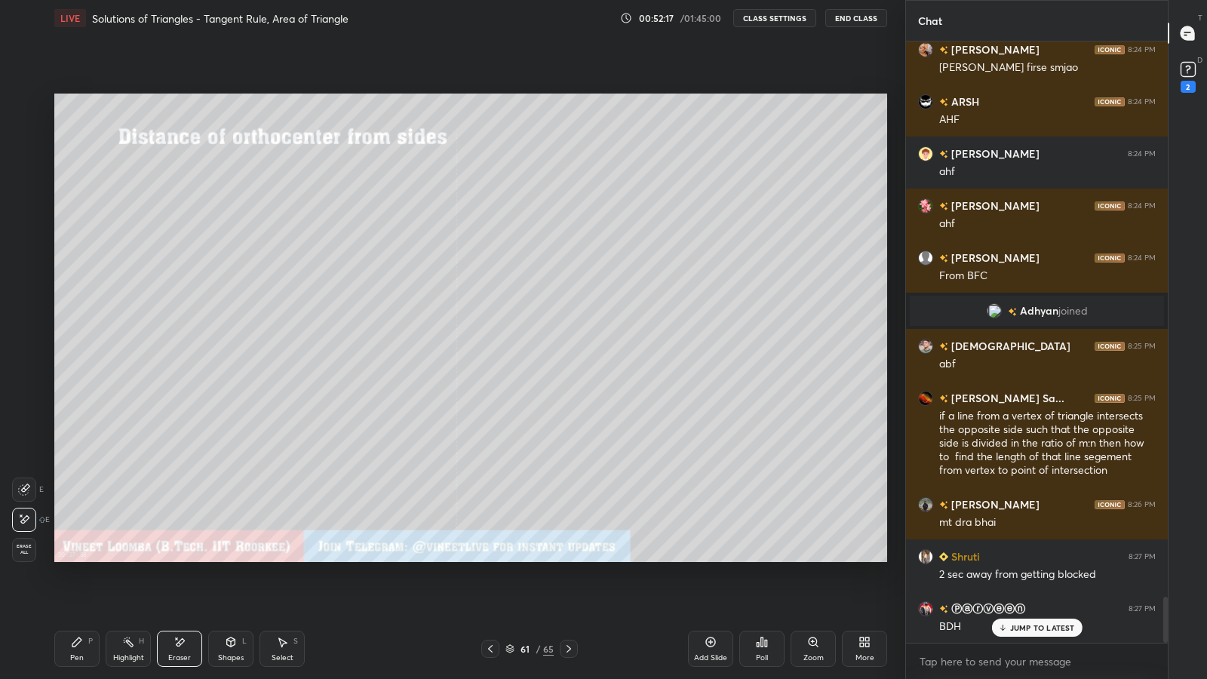
click at [61, 590] on div "Pen P" at bounding box center [76, 649] width 45 height 36
click at [281, 590] on div "Select" at bounding box center [283, 658] width 22 height 8
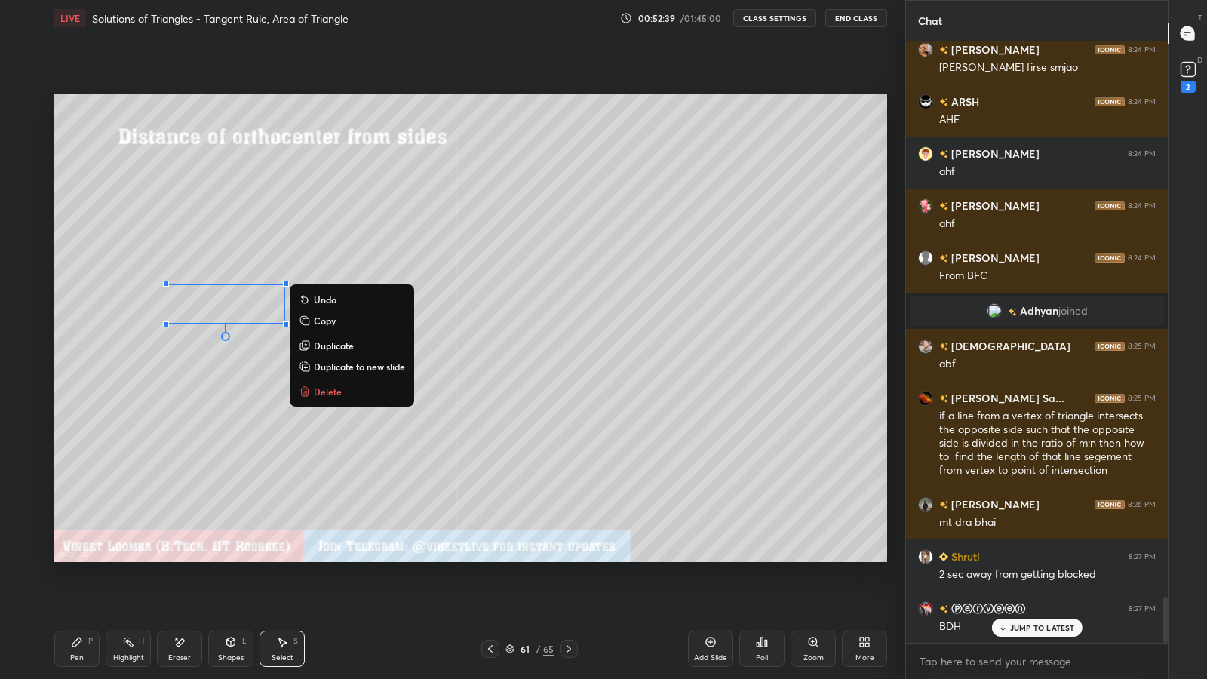
click at [200, 443] on div "0 ° Undo Copy Duplicate Duplicate to new slide Delete" at bounding box center [470, 328] width 833 height 469
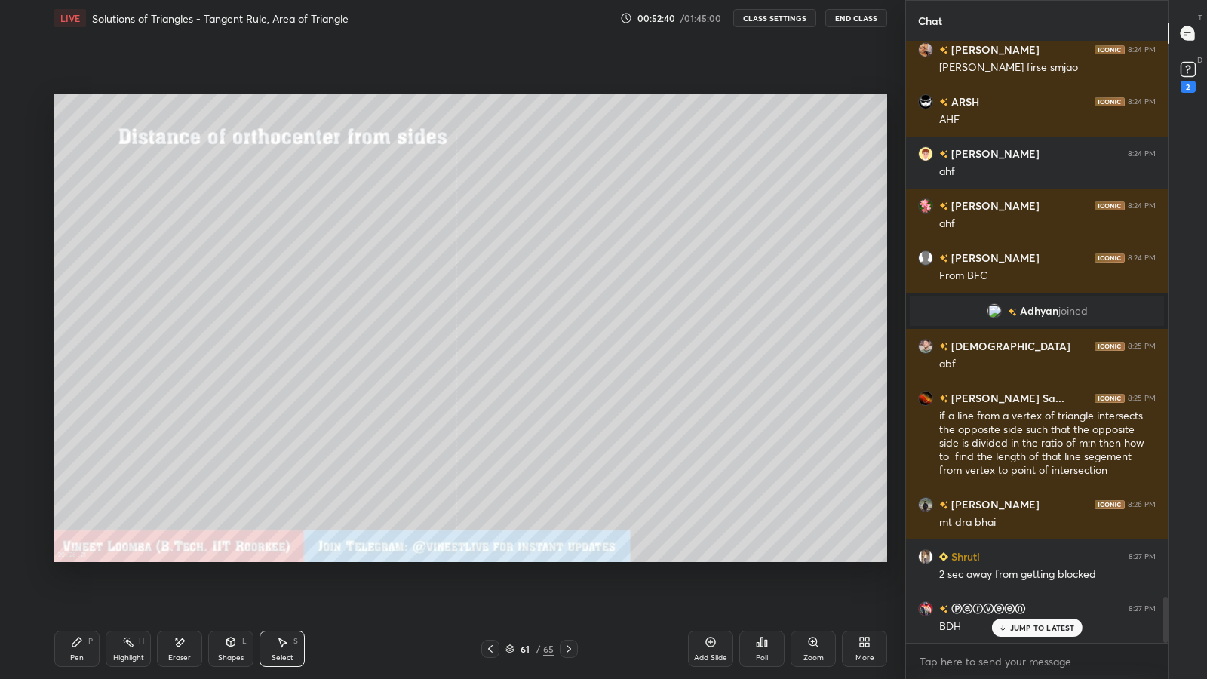
click at [85, 590] on div "Pen P" at bounding box center [76, 649] width 45 height 36
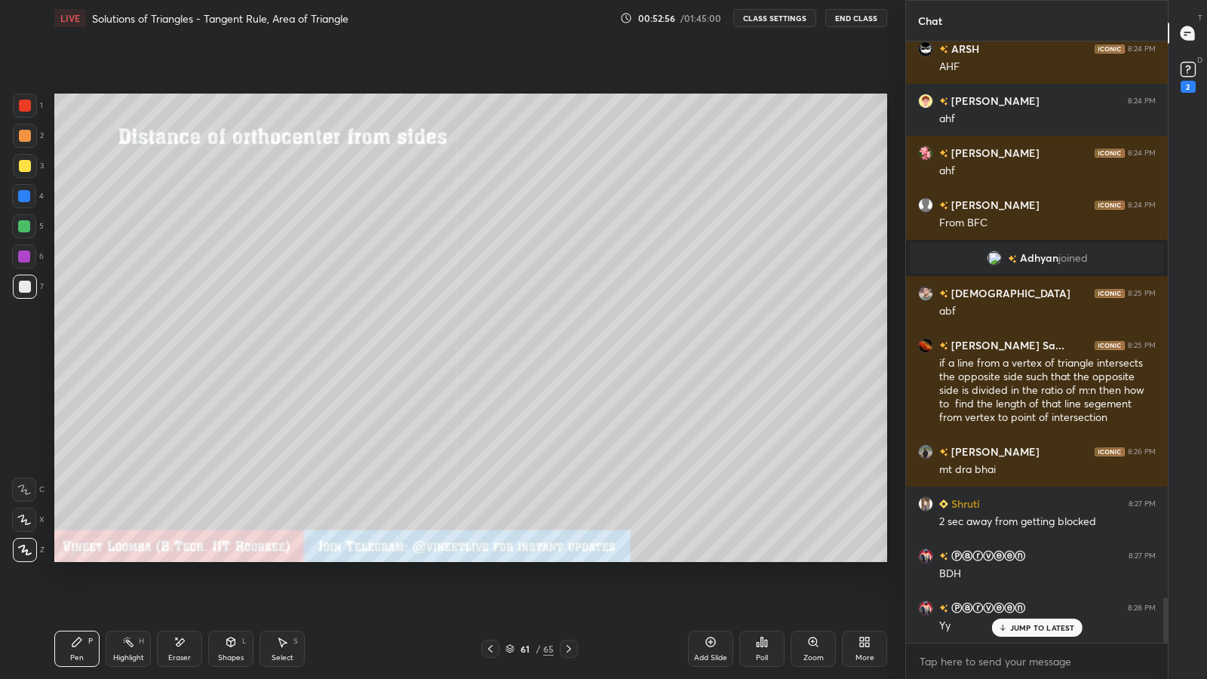
scroll to position [7379, 0]
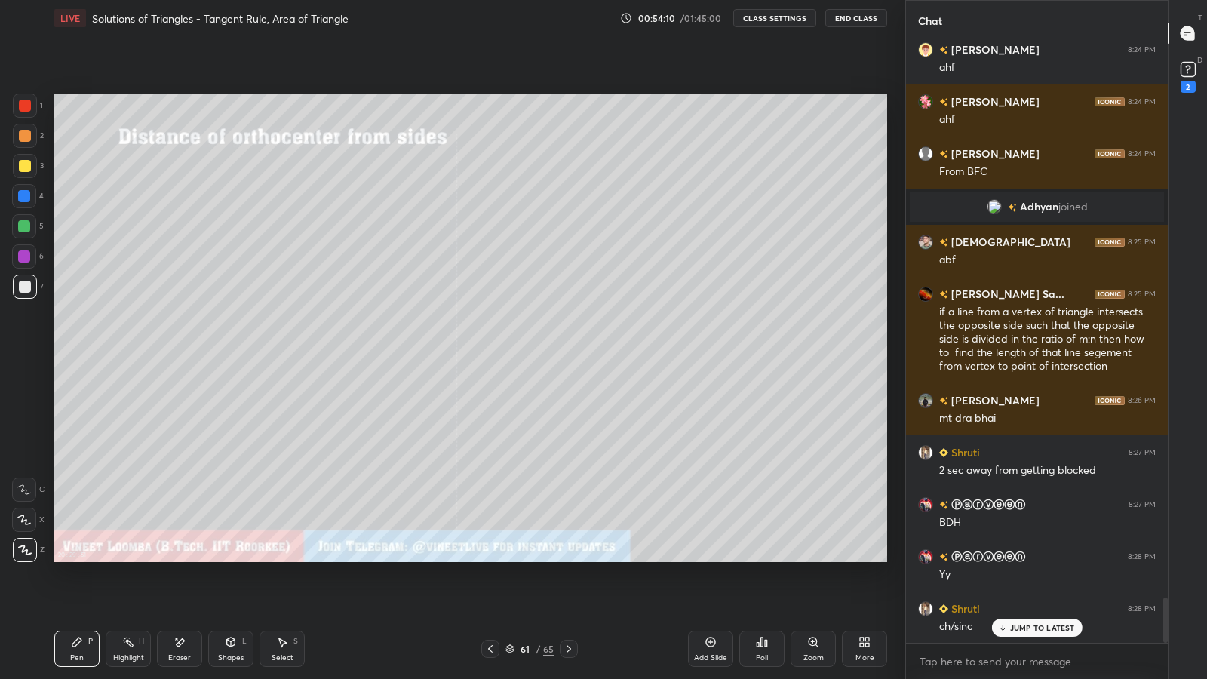
click at [716, 590] on div "Add Slide" at bounding box center [710, 649] width 45 height 36
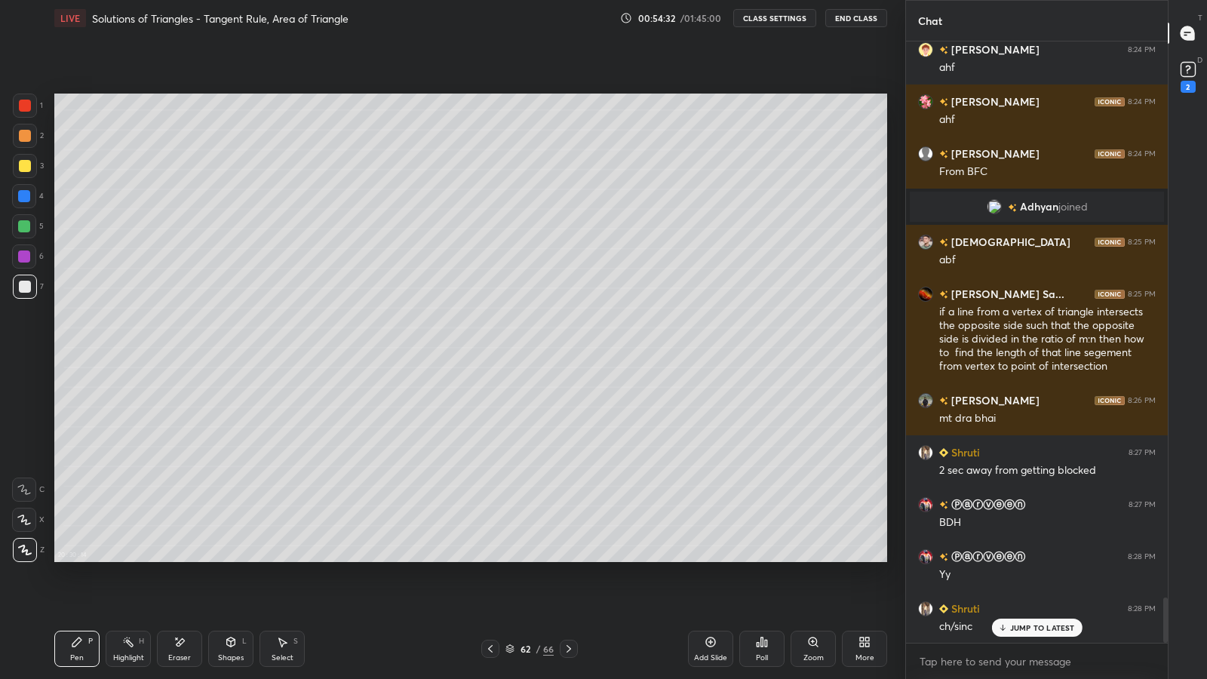
scroll to position [7431, 0]
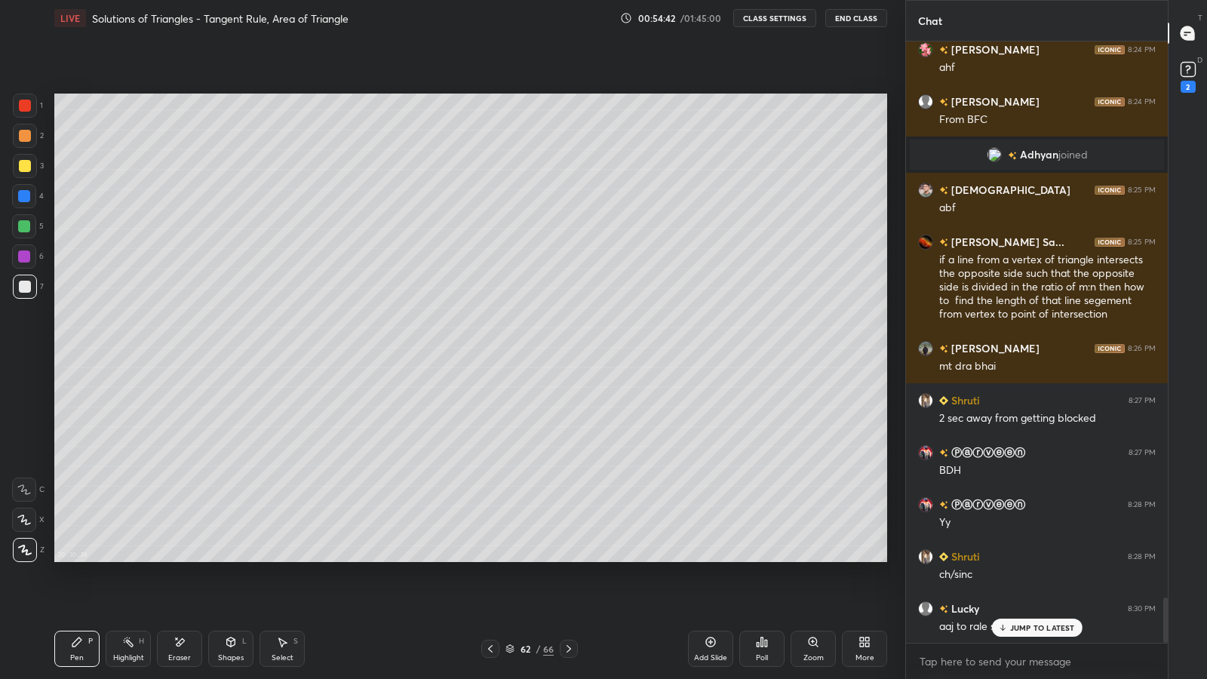
click at [176, 590] on icon at bounding box center [177, 639] width 2 height 2
click at [24, 552] on span "Erase all" at bounding box center [24, 549] width 23 height 11
click at [568, 590] on icon at bounding box center [569, 649] width 12 height 12
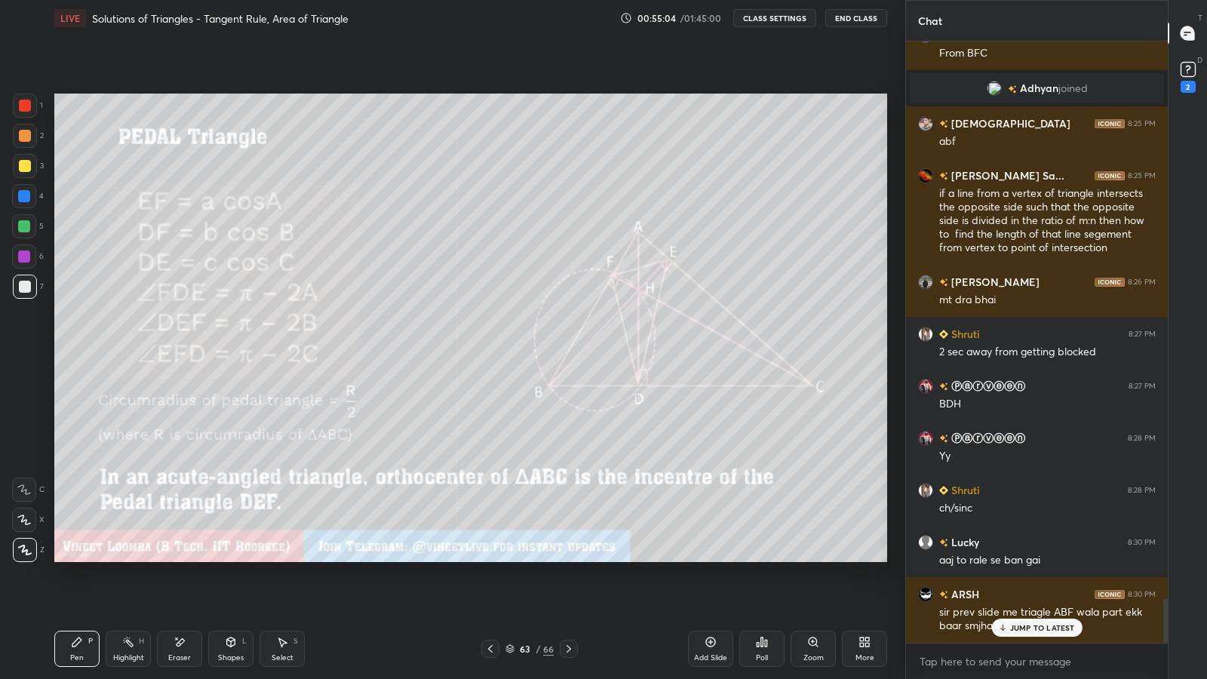
scroll to position [7549, 0]
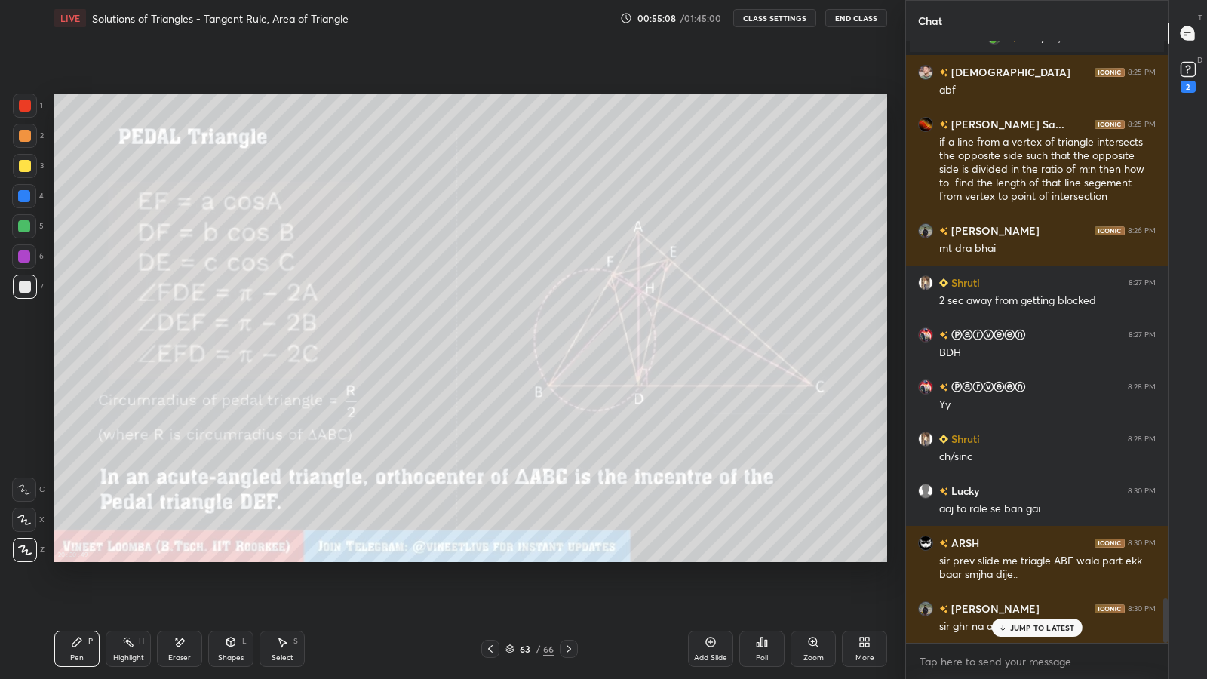
click at [22, 100] on div at bounding box center [25, 106] width 12 height 12
click at [24, 219] on div at bounding box center [24, 226] width 24 height 24
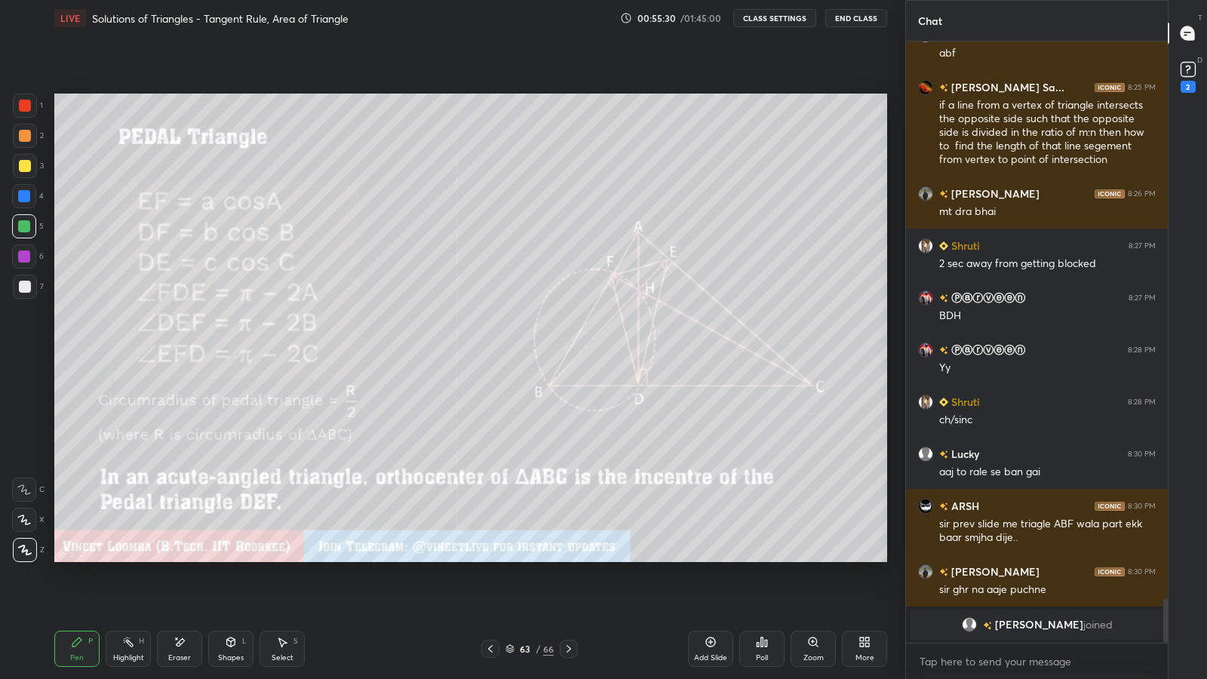
click at [27, 284] on div at bounding box center [25, 287] width 12 height 12
click at [177, 590] on icon at bounding box center [180, 642] width 12 height 13
click at [70, 590] on div "Pen P" at bounding box center [76, 649] width 45 height 36
click at [26, 279] on div at bounding box center [25, 287] width 24 height 24
click at [26, 257] on div at bounding box center [24, 257] width 12 height 12
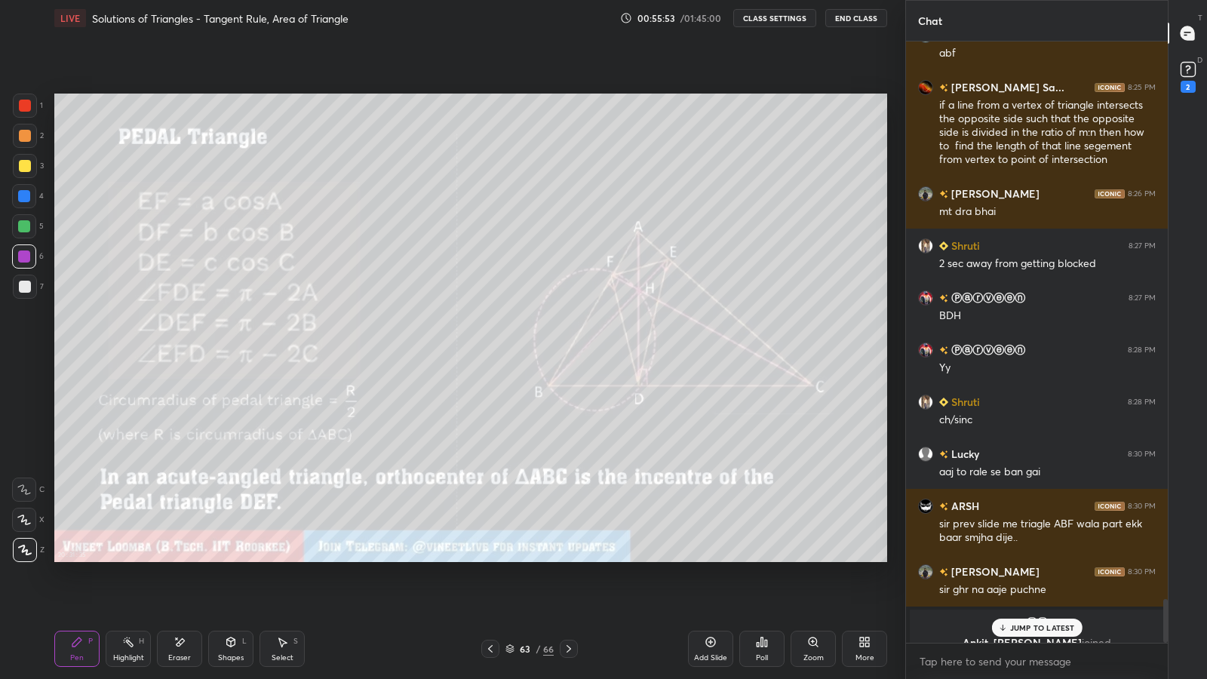
scroll to position [7603, 0]
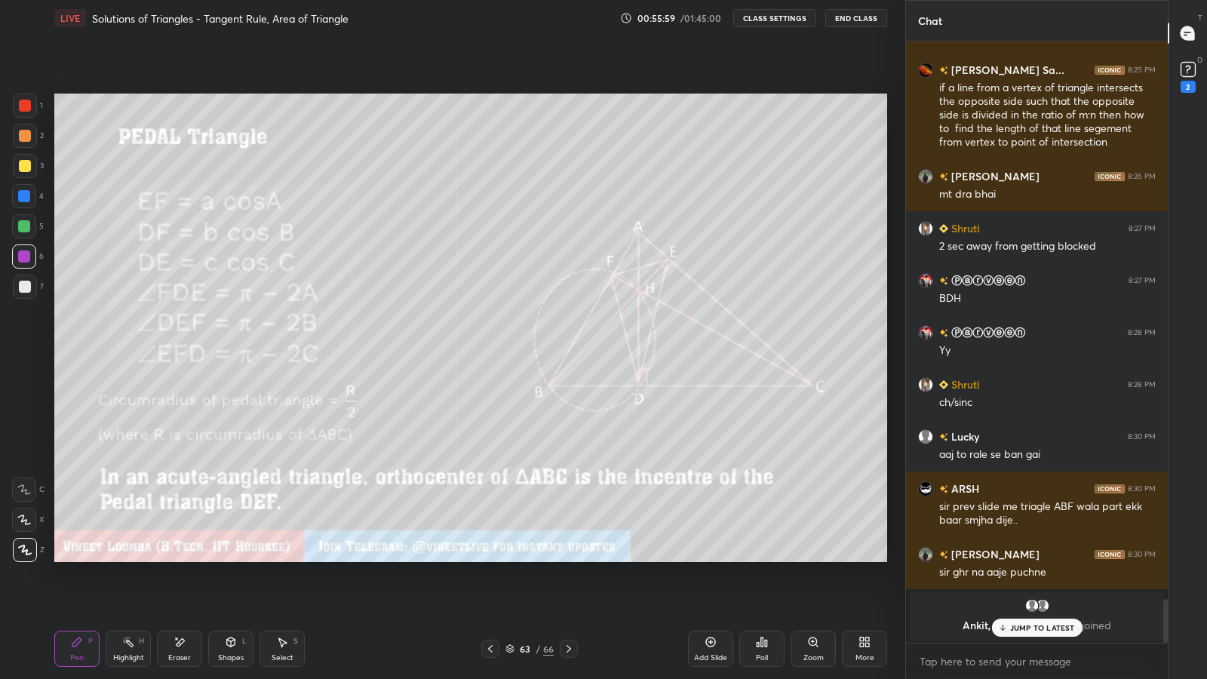
click at [129, 590] on rect at bounding box center [130, 644] width 8 height 8
click at [68, 590] on div "Pen P" at bounding box center [76, 649] width 45 height 36
click at [122, 590] on div "Highlight" at bounding box center [128, 658] width 31 height 8
click at [77, 590] on div "Pen P" at bounding box center [76, 649] width 45 height 36
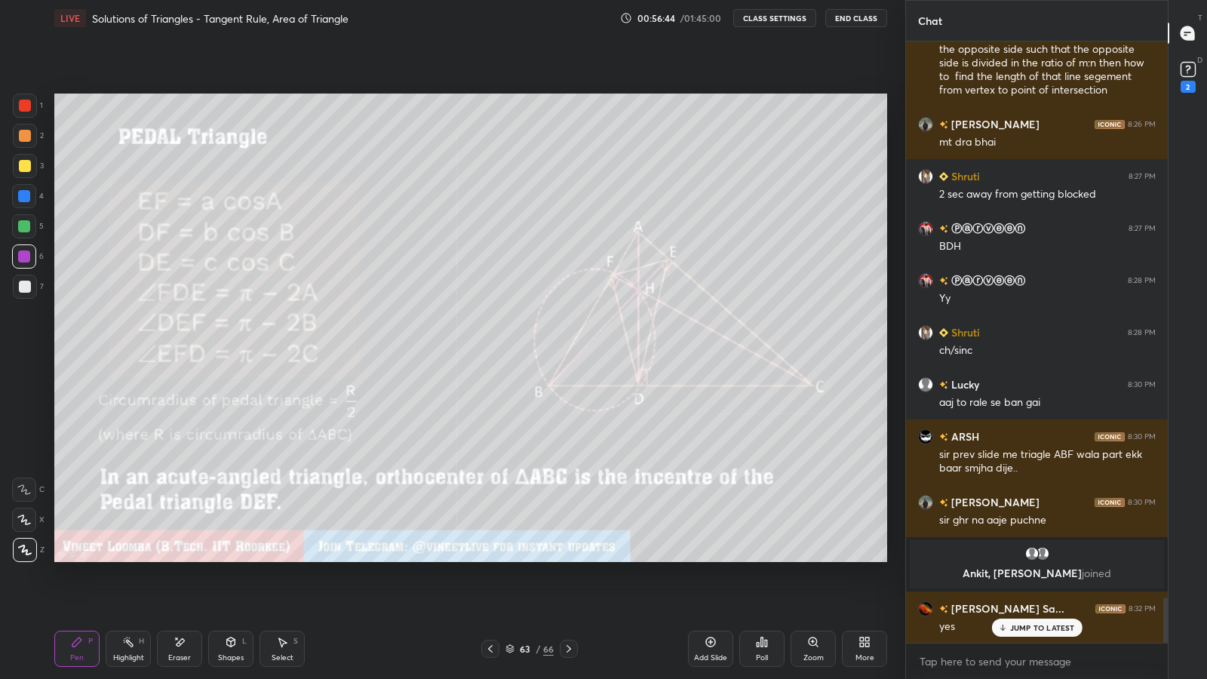
click at [130, 590] on div "Highlight" at bounding box center [128, 658] width 31 height 8
click at [68, 590] on div "Pen P" at bounding box center [76, 649] width 45 height 36
click at [29, 275] on div at bounding box center [25, 287] width 24 height 24
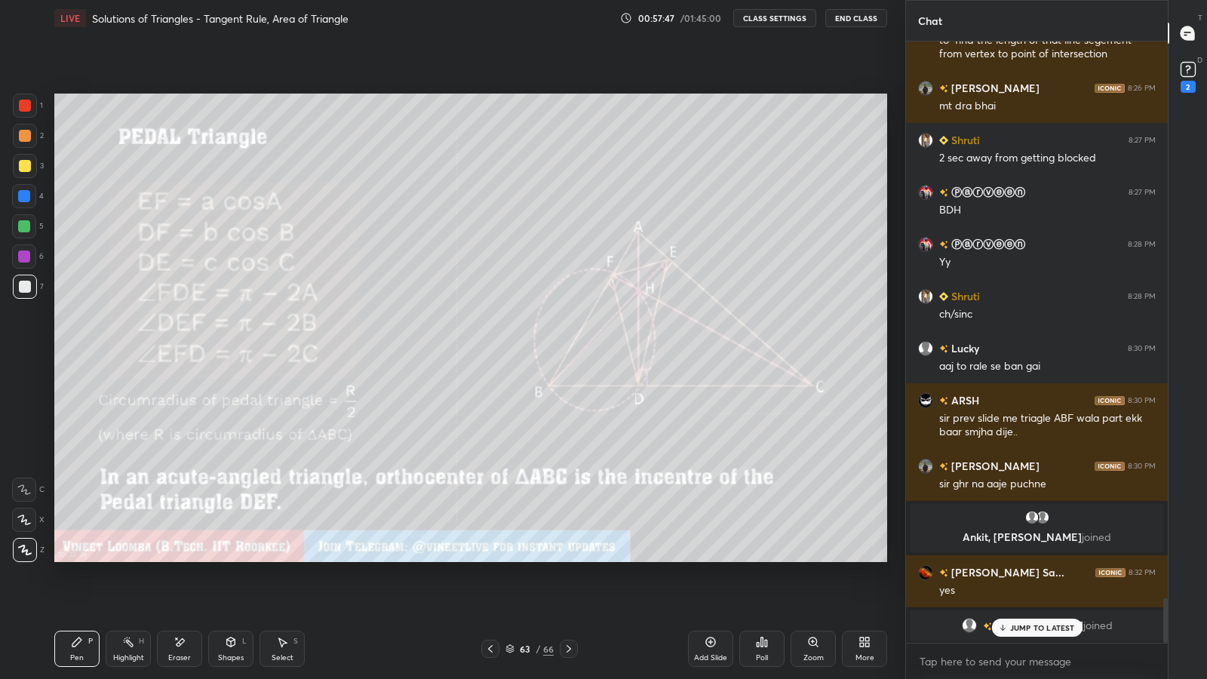
click at [122, 590] on div "Highlight H" at bounding box center [128, 649] width 45 height 36
click at [85, 590] on div "Pen P" at bounding box center [76, 649] width 45 height 36
click at [128, 590] on div "Highlight H" at bounding box center [128, 649] width 45 height 36
click at [75, 590] on div "Pen P" at bounding box center [76, 649] width 45 height 36
click at [125, 590] on div "Highlight" at bounding box center [128, 658] width 31 height 8
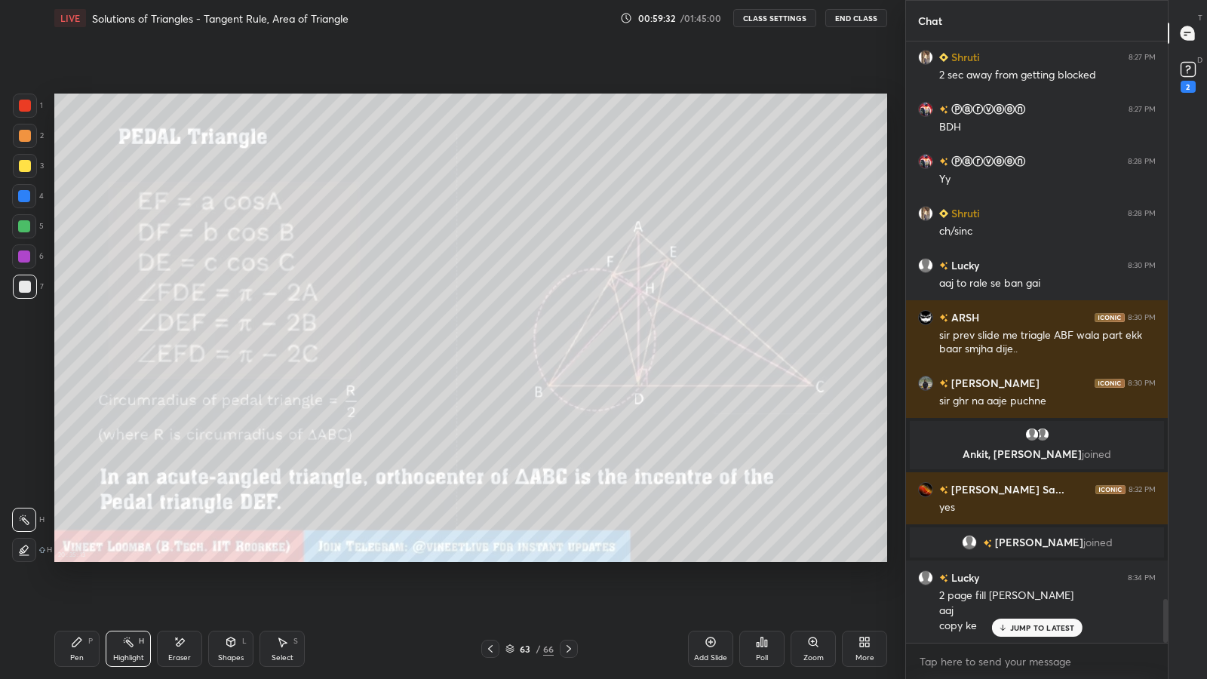
scroll to position [7598, 0]
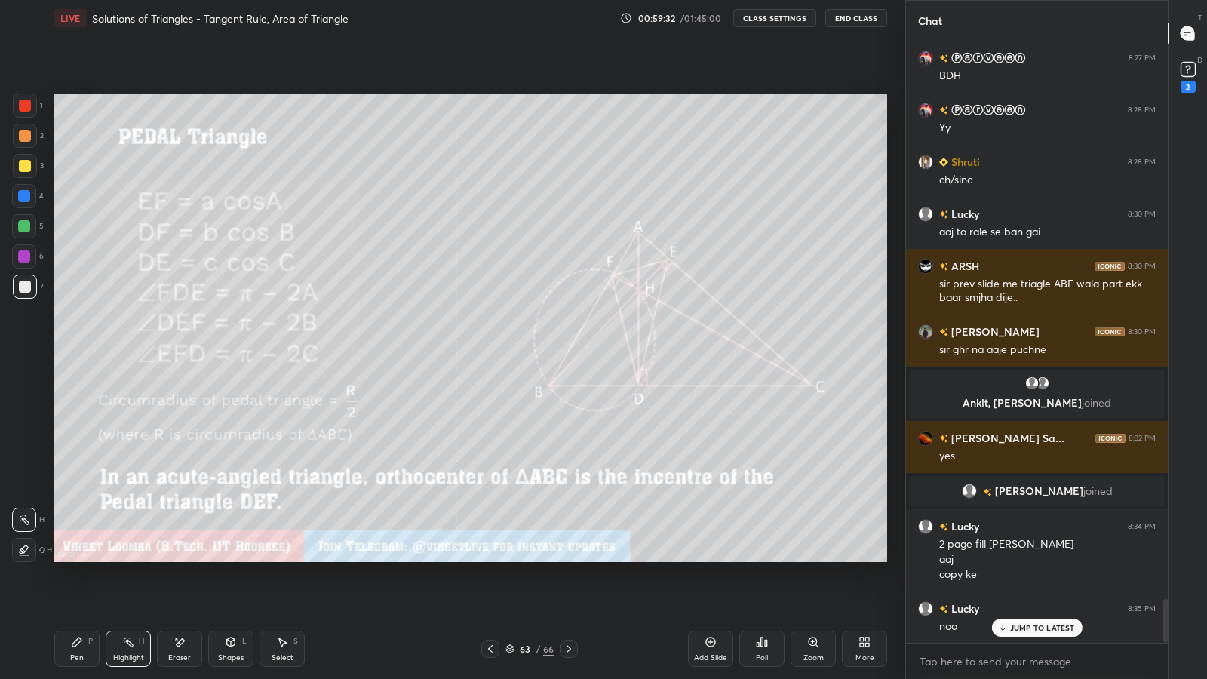
click at [568, 590] on icon at bounding box center [569, 649] width 12 height 12
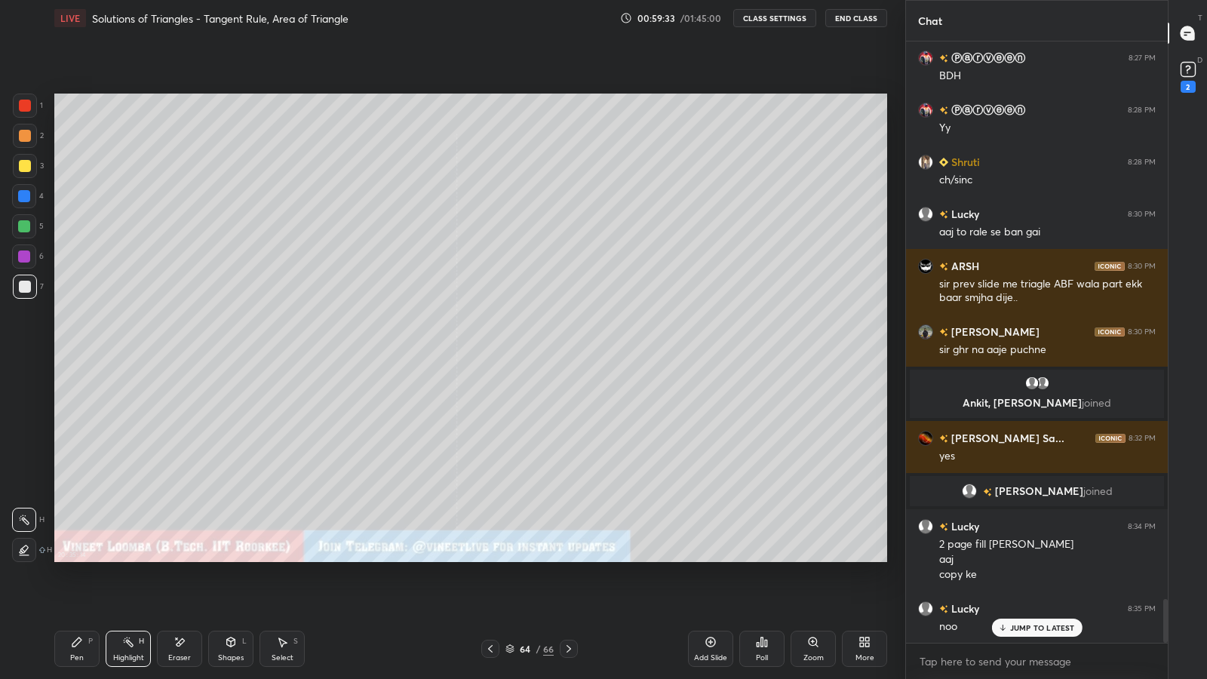
click at [567, 590] on icon at bounding box center [569, 649] width 12 height 12
click at [568, 590] on icon at bounding box center [569, 649] width 12 height 12
click at [564, 590] on icon at bounding box center [569, 649] width 12 height 12
click at [565, 590] on icon at bounding box center [569, 649] width 12 height 12
click at [488, 590] on icon at bounding box center [490, 649] width 12 height 12
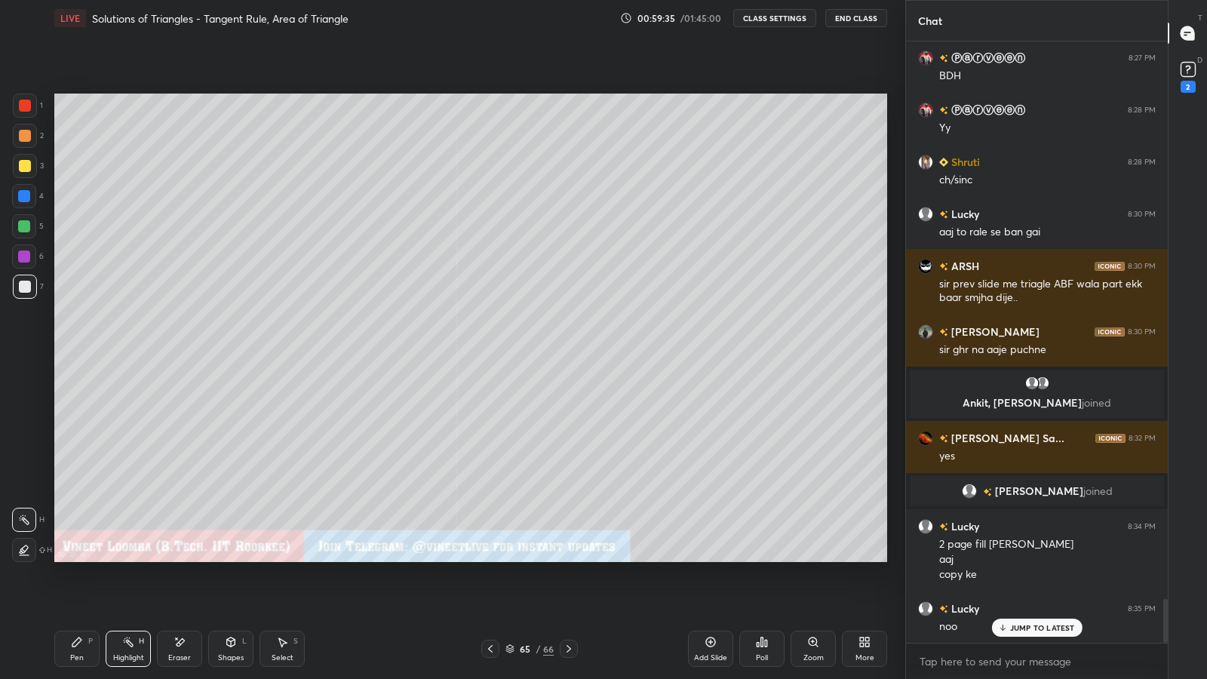
click at [491, 590] on icon at bounding box center [490, 649] width 12 height 12
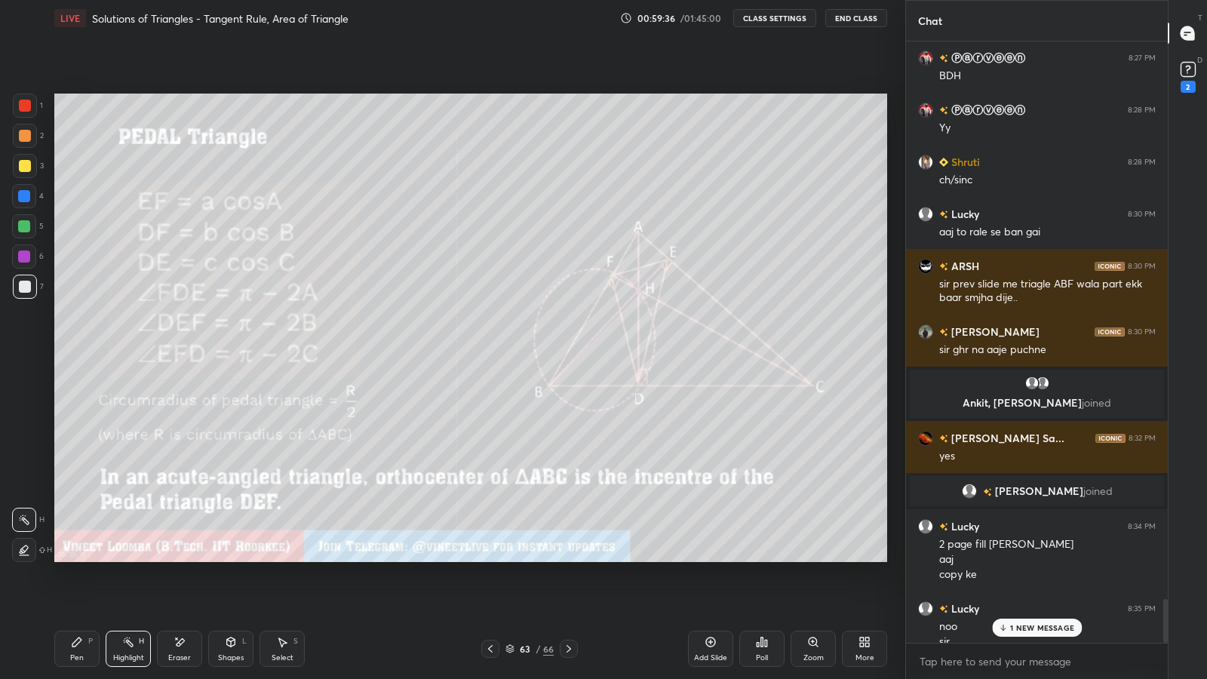
scroll to position [7613, 0]
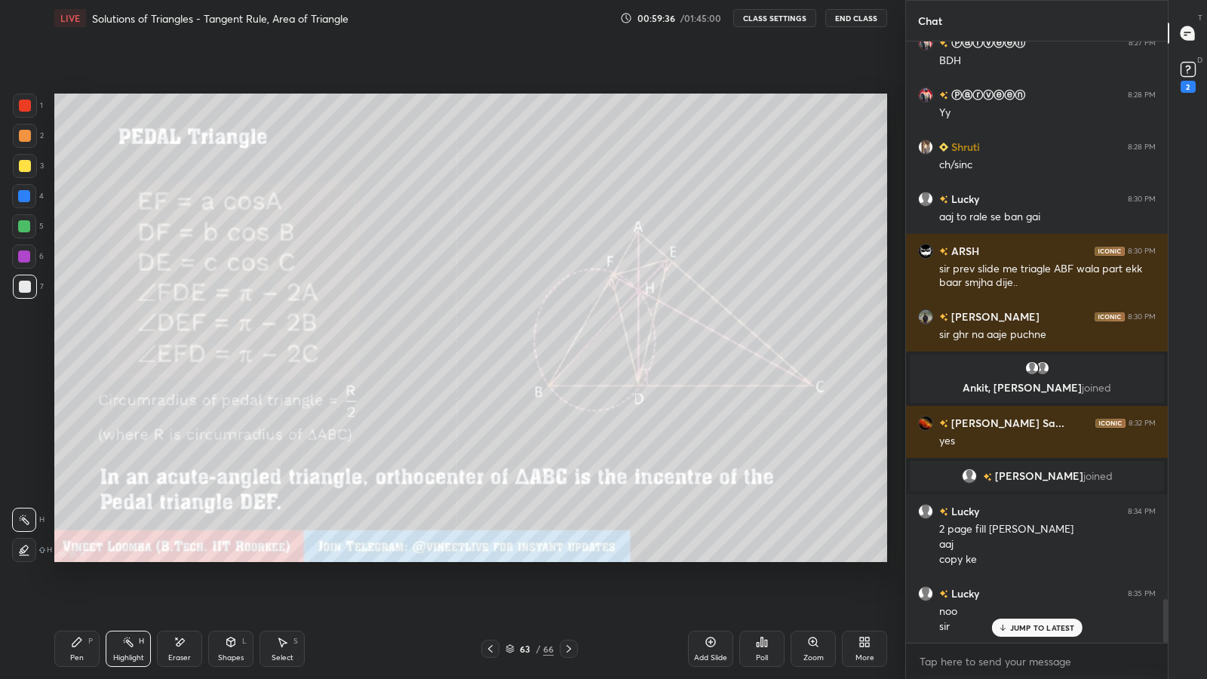
click at [570, 590] on icon at bounding box center [569, 649] width 12 height 12
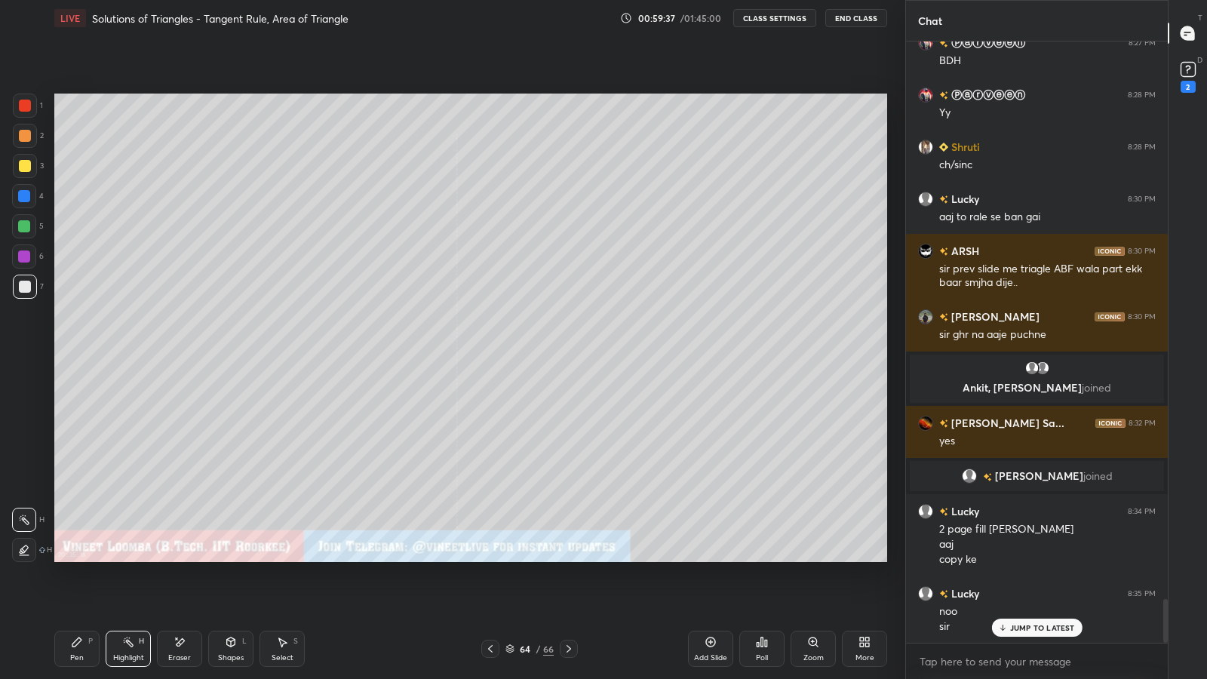
click at [79, 590] on div "Pen" at bounding box center [77, 658] width 14 height 8
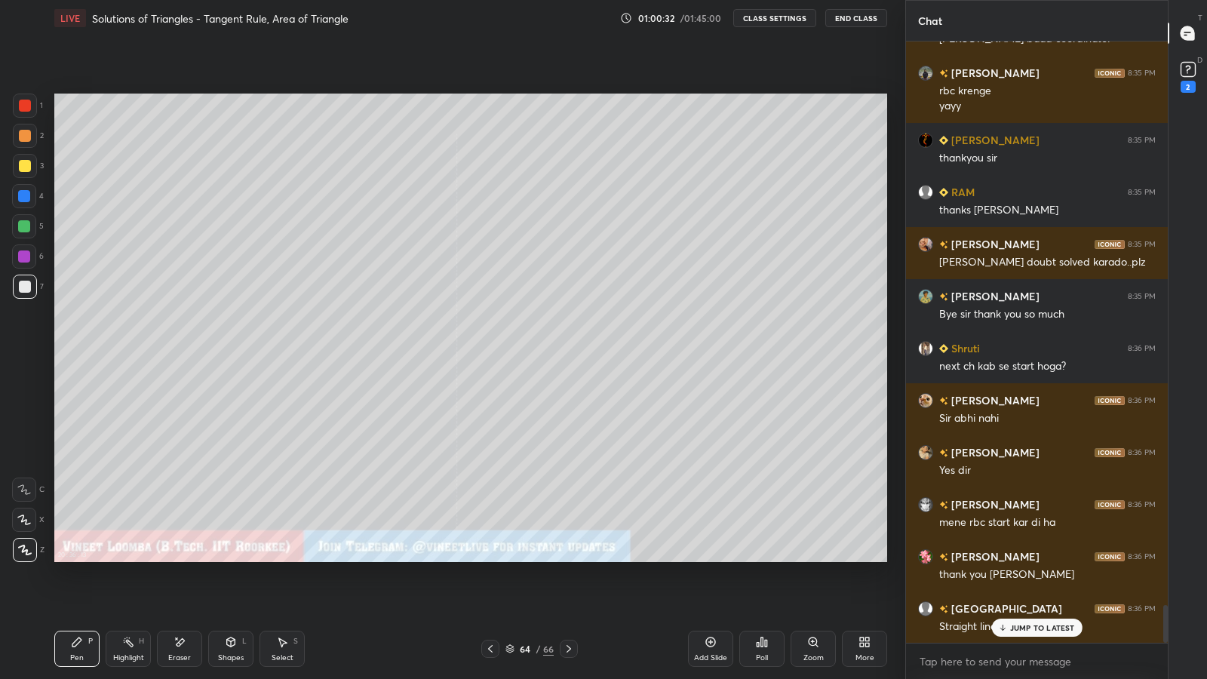
scroll to position [9162, 0]
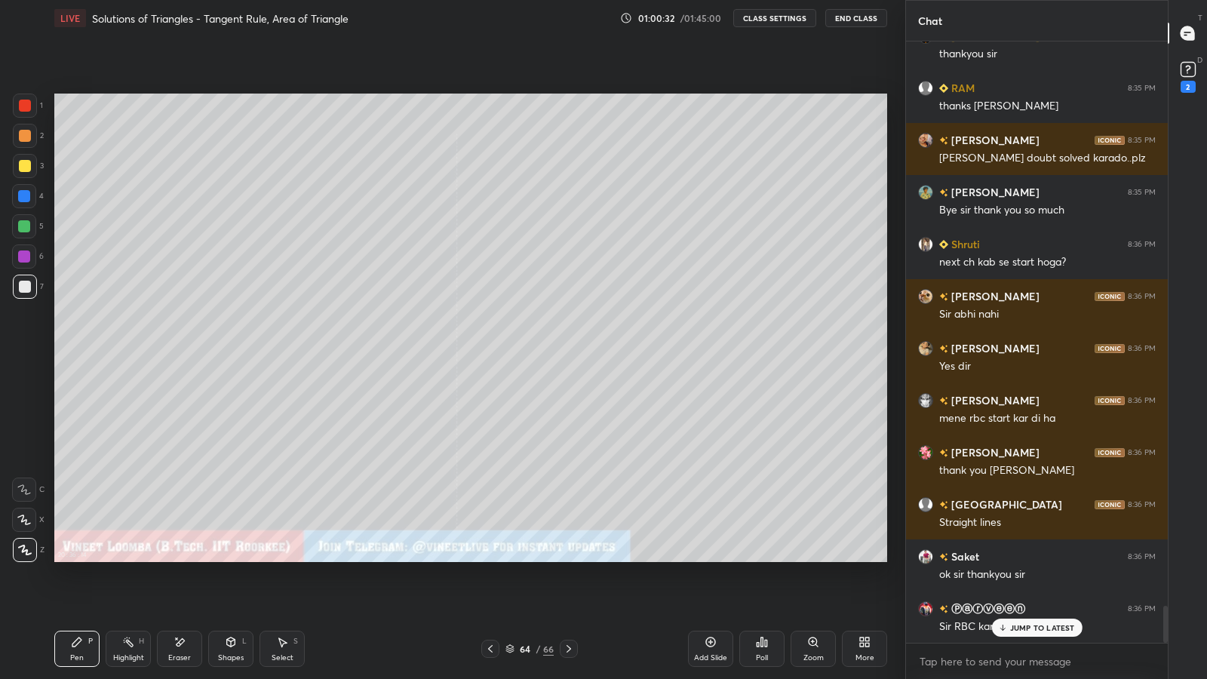
click at [999, 590] on div "JUMP TO LATEST" at bounding box center [1037, 628] width 91 height 18
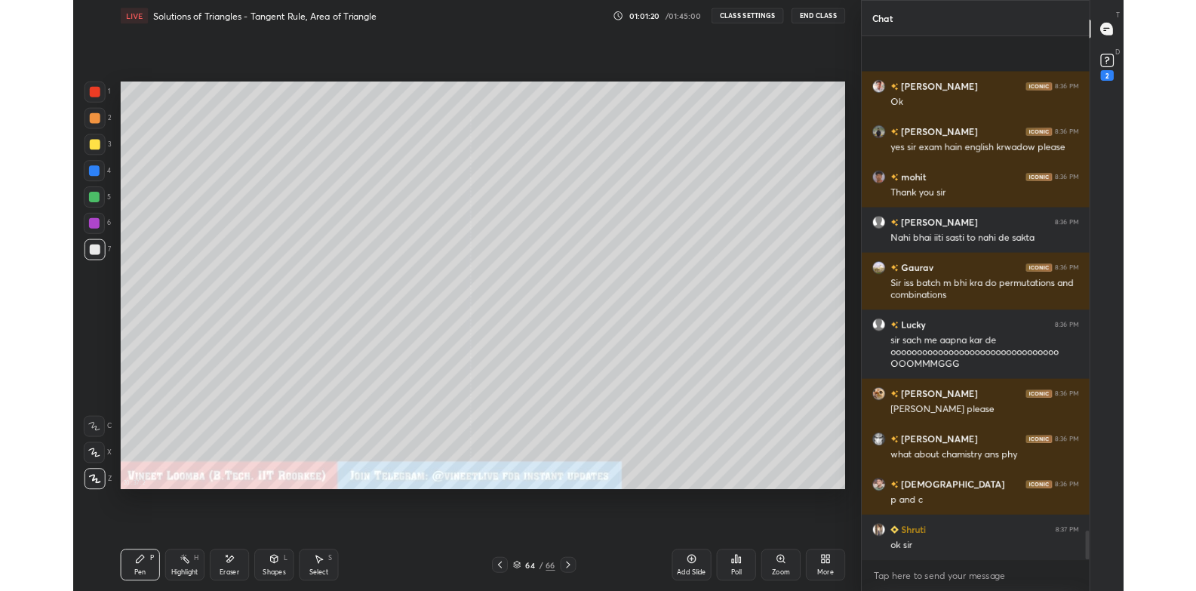
scroll to position [10452, 0]
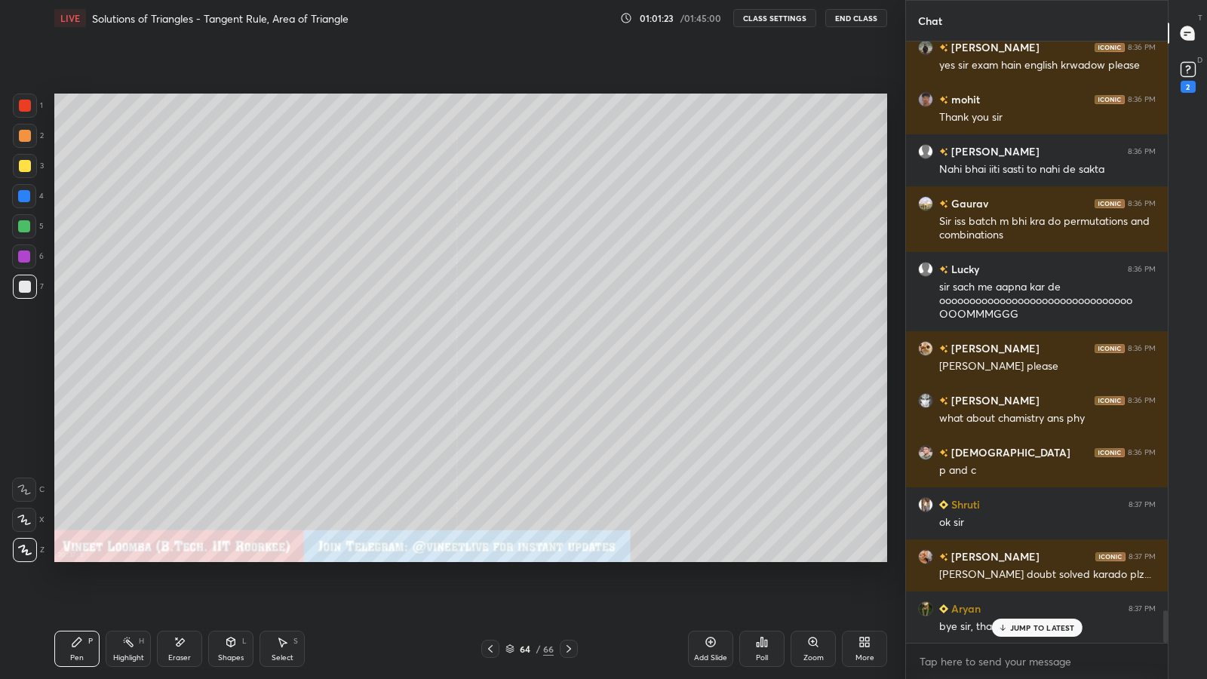
click at [875, 590] on div "More" at bounding box center [864, 649] width 45 height 36
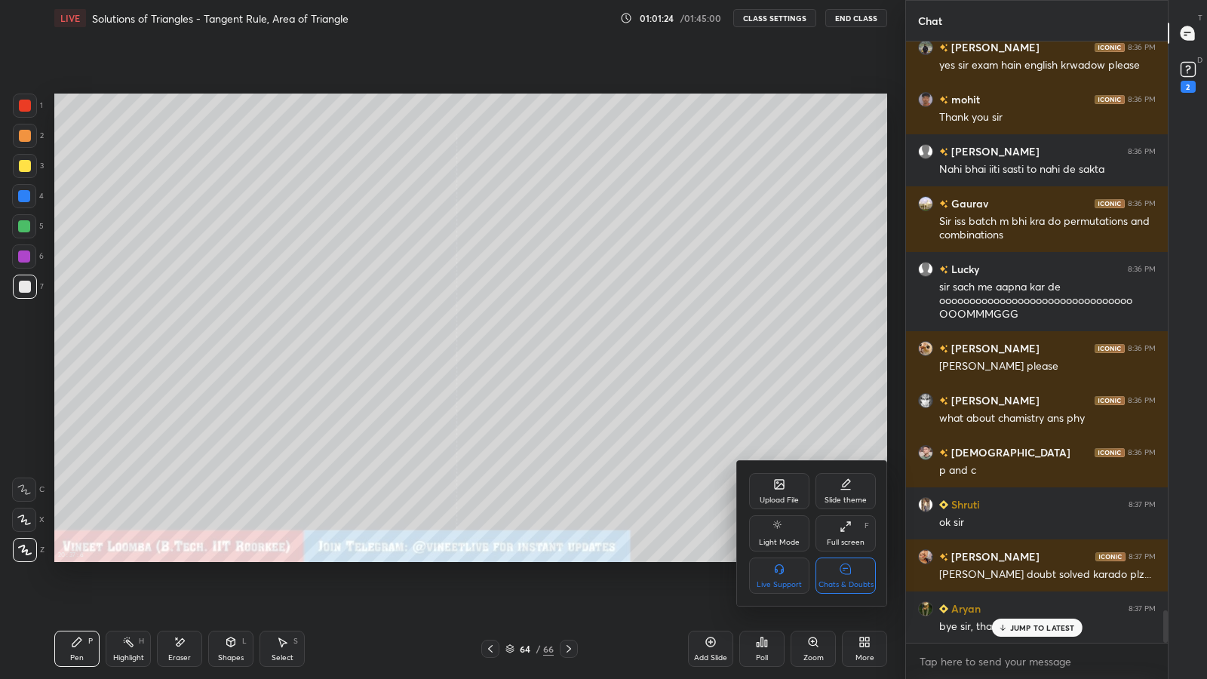
click at [845, 532] on icon at bounding box center [846, 527] width 12 height 12
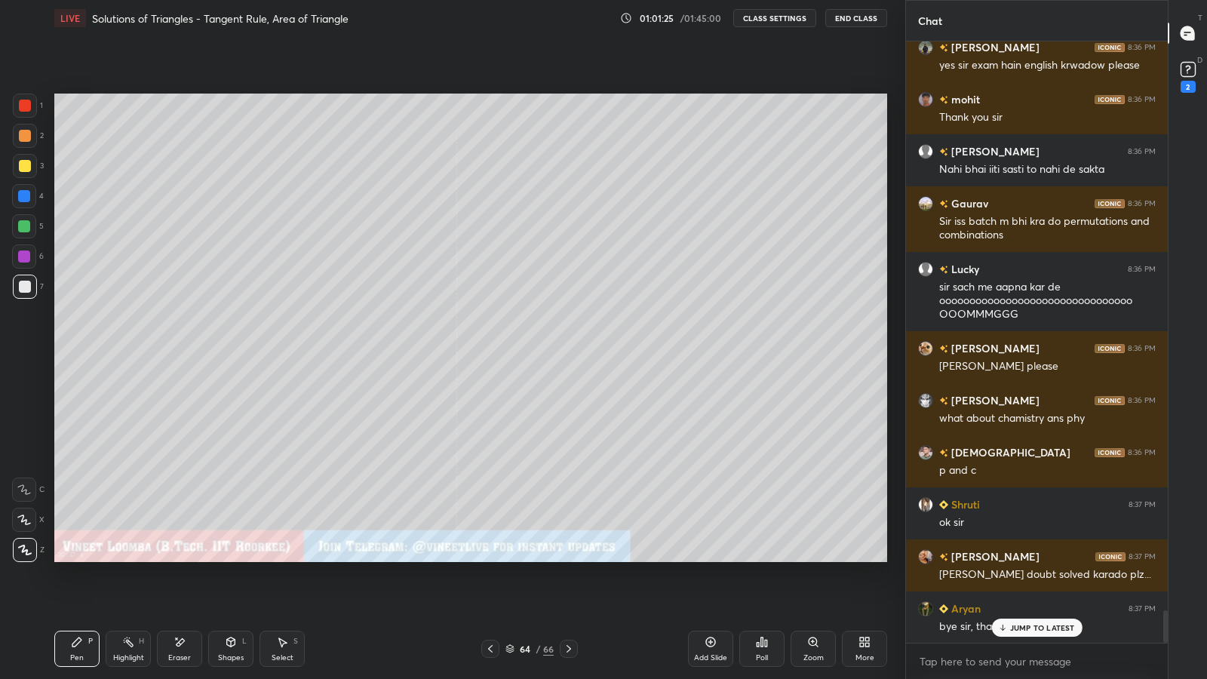
type textarea "x"
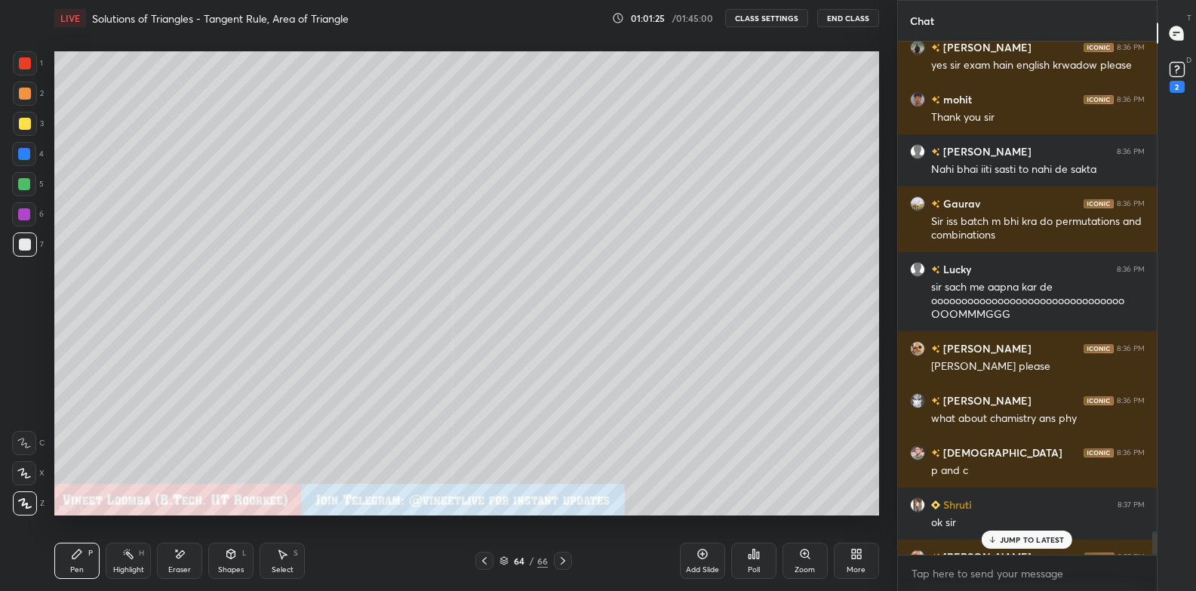
scroll to position [5, 5]
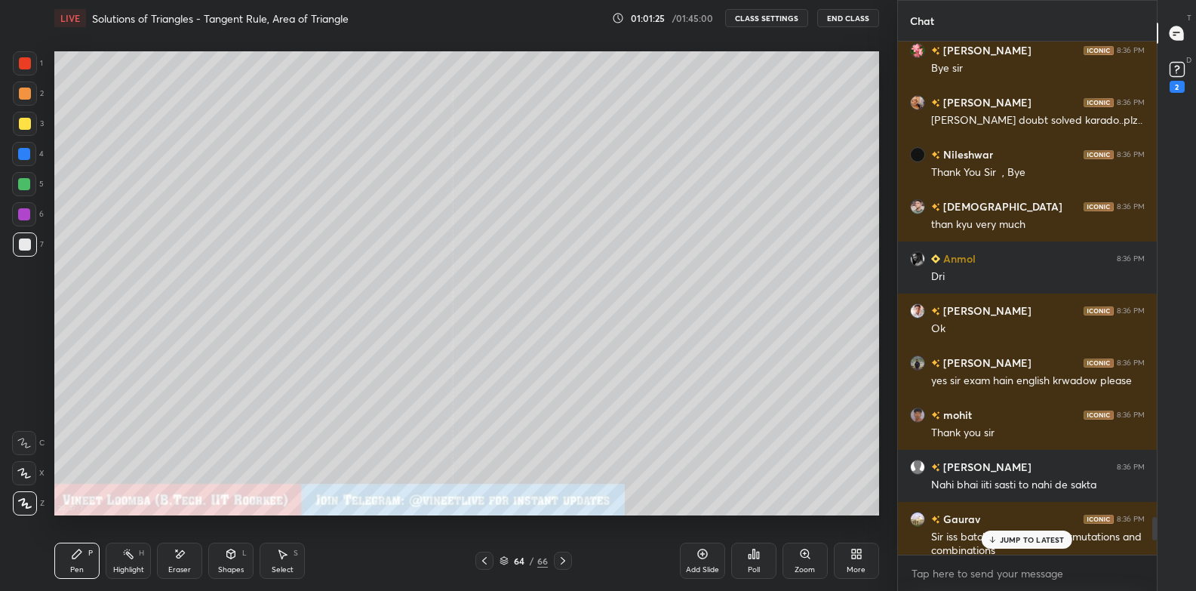
click at [844, 16] on button "End Class" at bounding box center [848, 18] width 62 height 18
